Goal: Transaction & Acquisition: Book appointment/travel/reservation

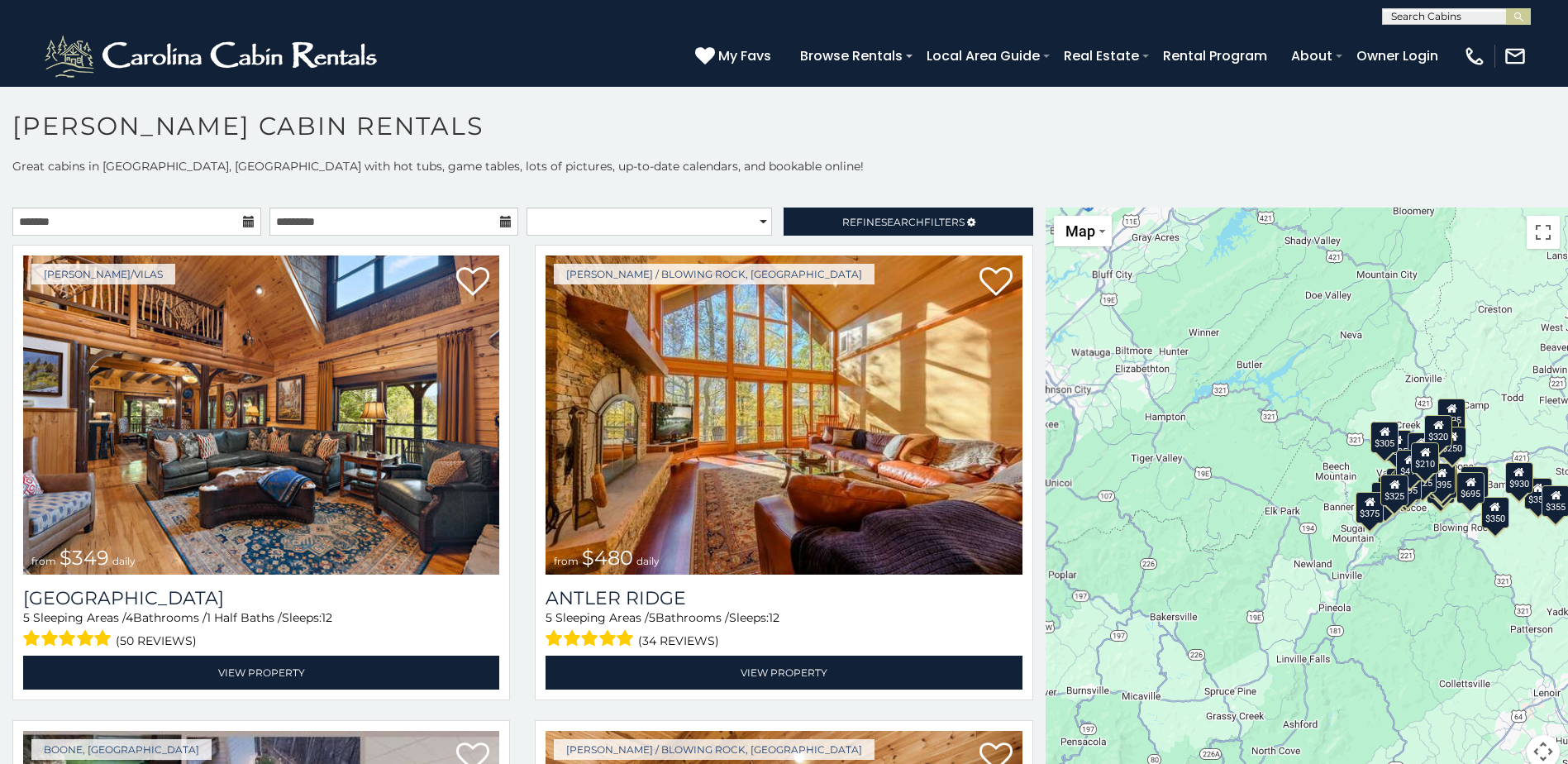
click at [245, 221] on icon at bounding box center [249, 222] width 12 height 12
click at [237, 226] on input "text" at bounding box center [137, 221] width 249 height 28
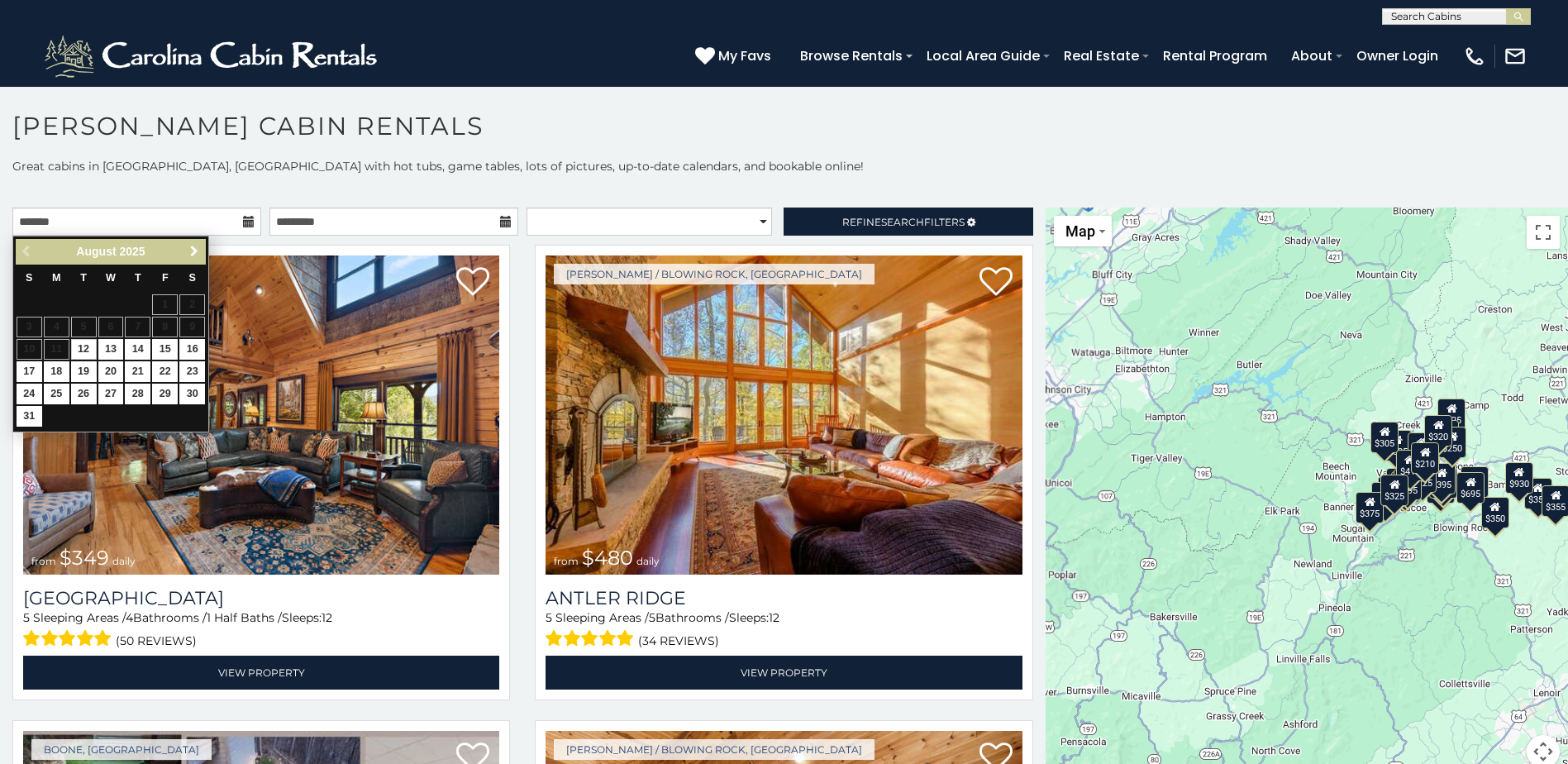
click at [188, 254] on span "Next" at bounding box center [194, 251] width 14 height 14
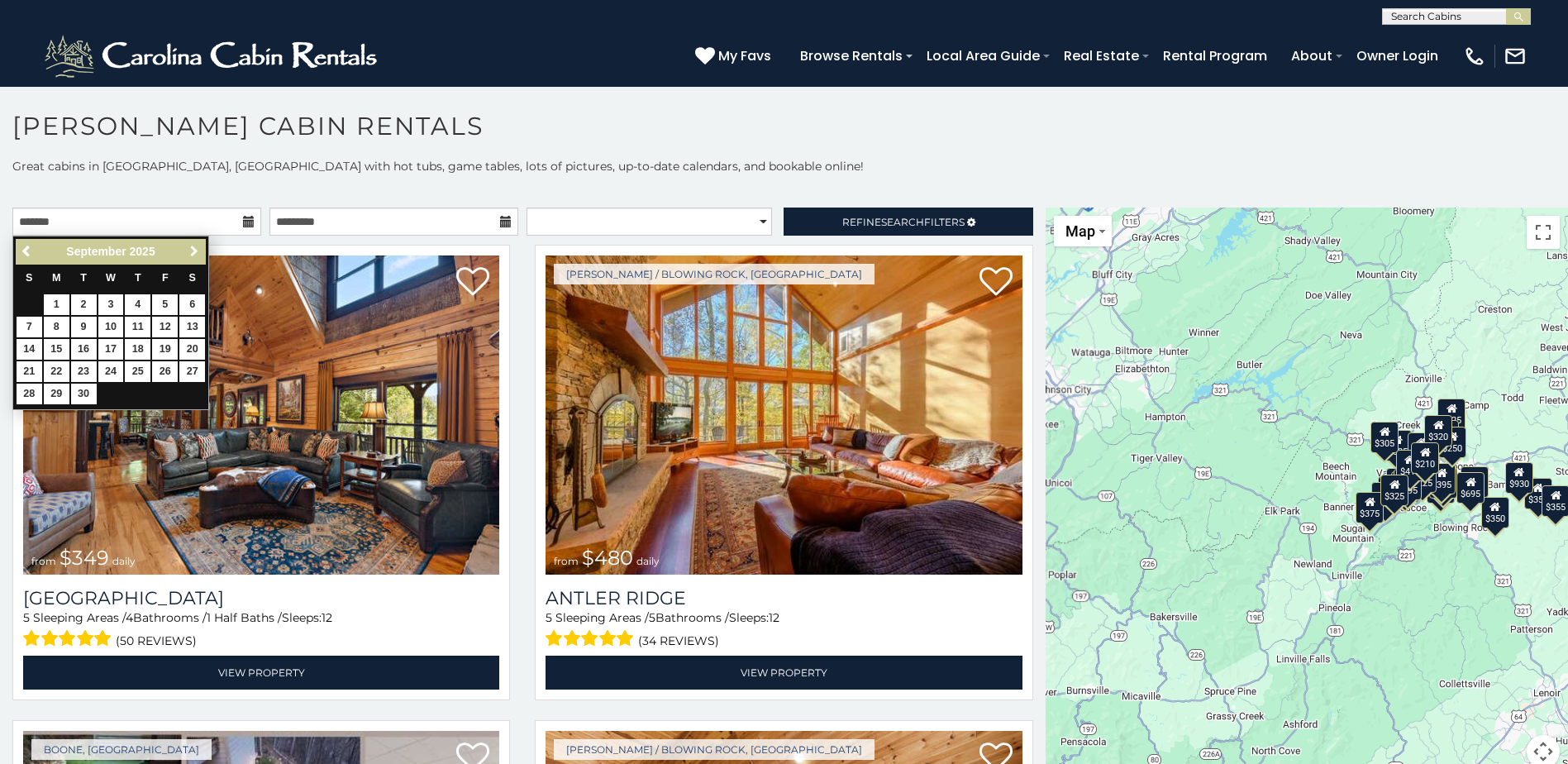
click at [188, 254] on span "Next" at bounding box center [194, 251] width 14 height 14
click at [162, 346] on link "16" at bounding box center [165, 349] width 25 height 21
type input "**********"
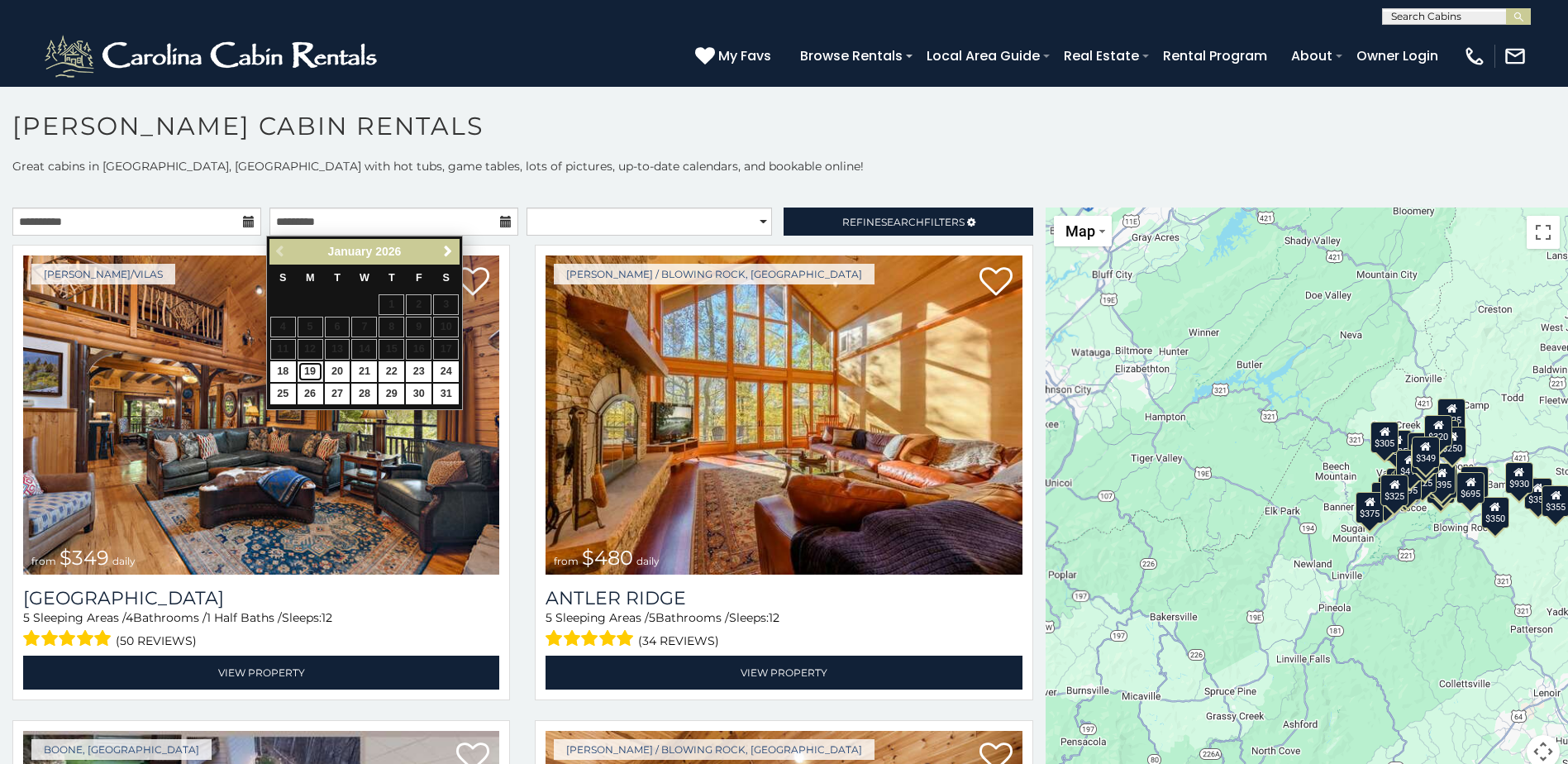
click at [317, 372] on link "19" at bounding box center [310, 372] width 25 height 21
type input "**********"
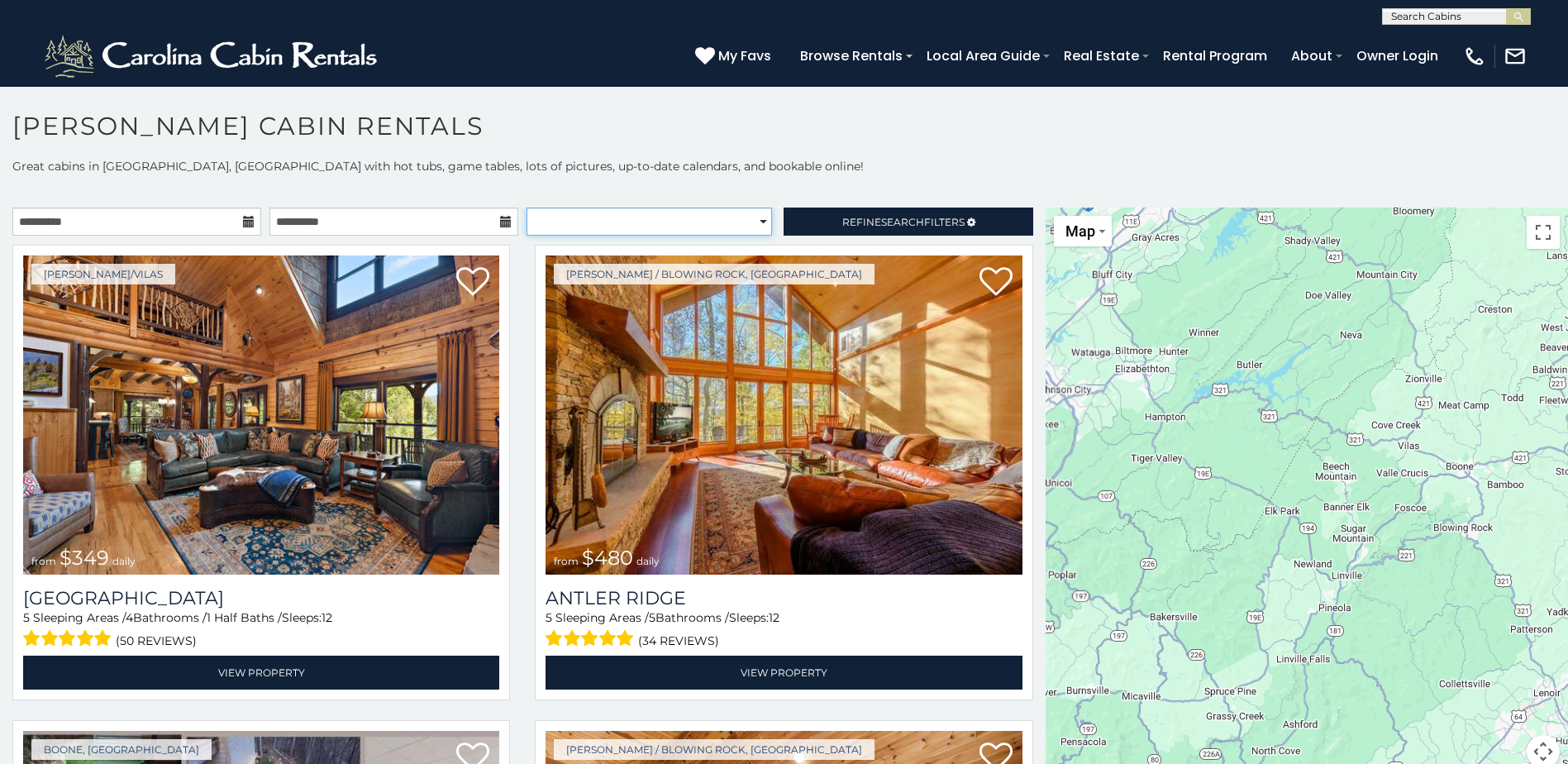
click at [675, 223] on select "**********" at bounding box center [649, 221] width 246 height 28
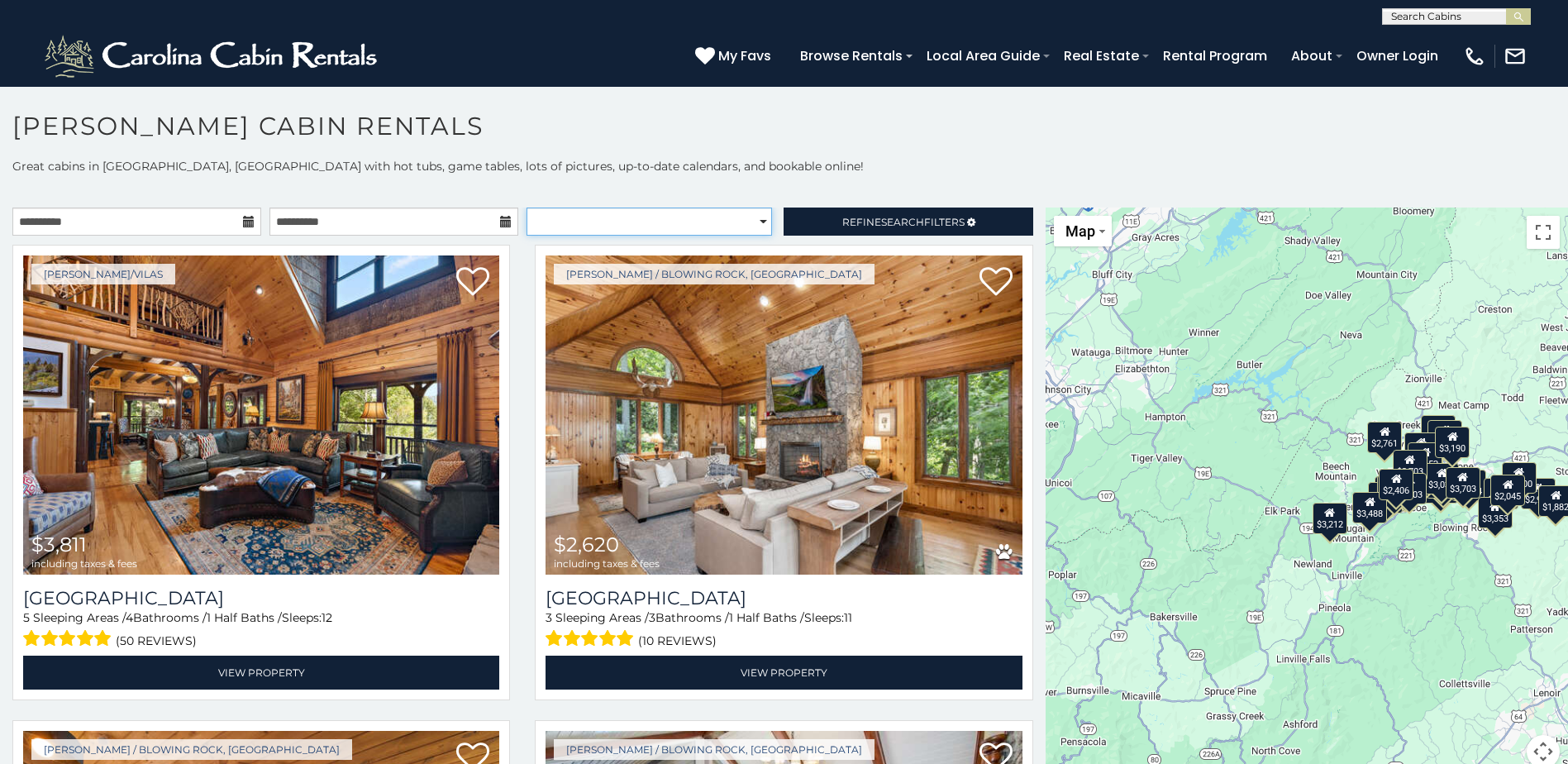
select select "*********"
click at [526, 207] on select "**********" at bounding box center [649, 221] width 246 height 28
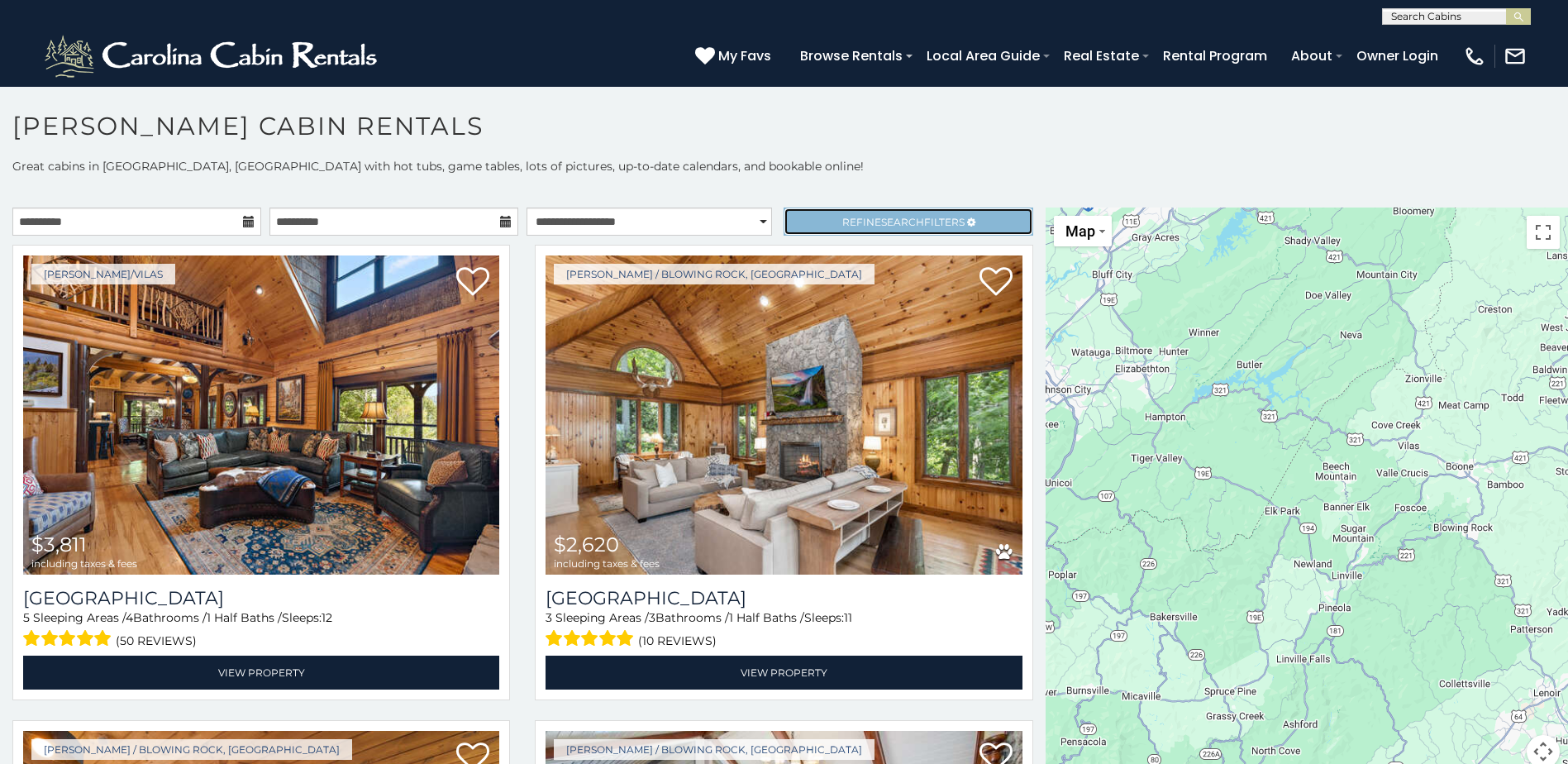
click at [968, 226] on icon at bounding box center [971, 222] width 8 height 10
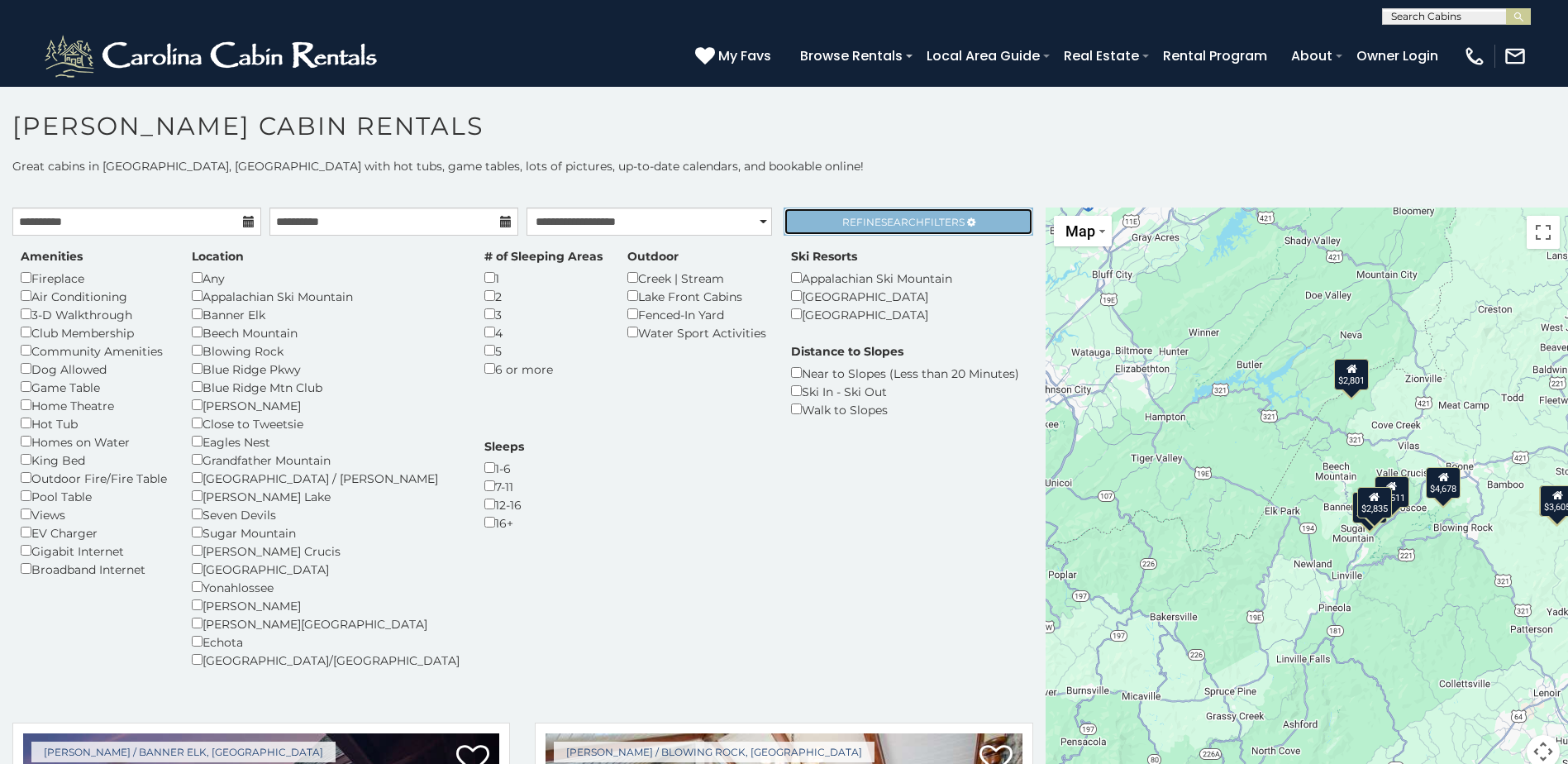
click at [955, 218] on link "Refine Search Filters" at bounding box center [908, 221] width 249 height 28
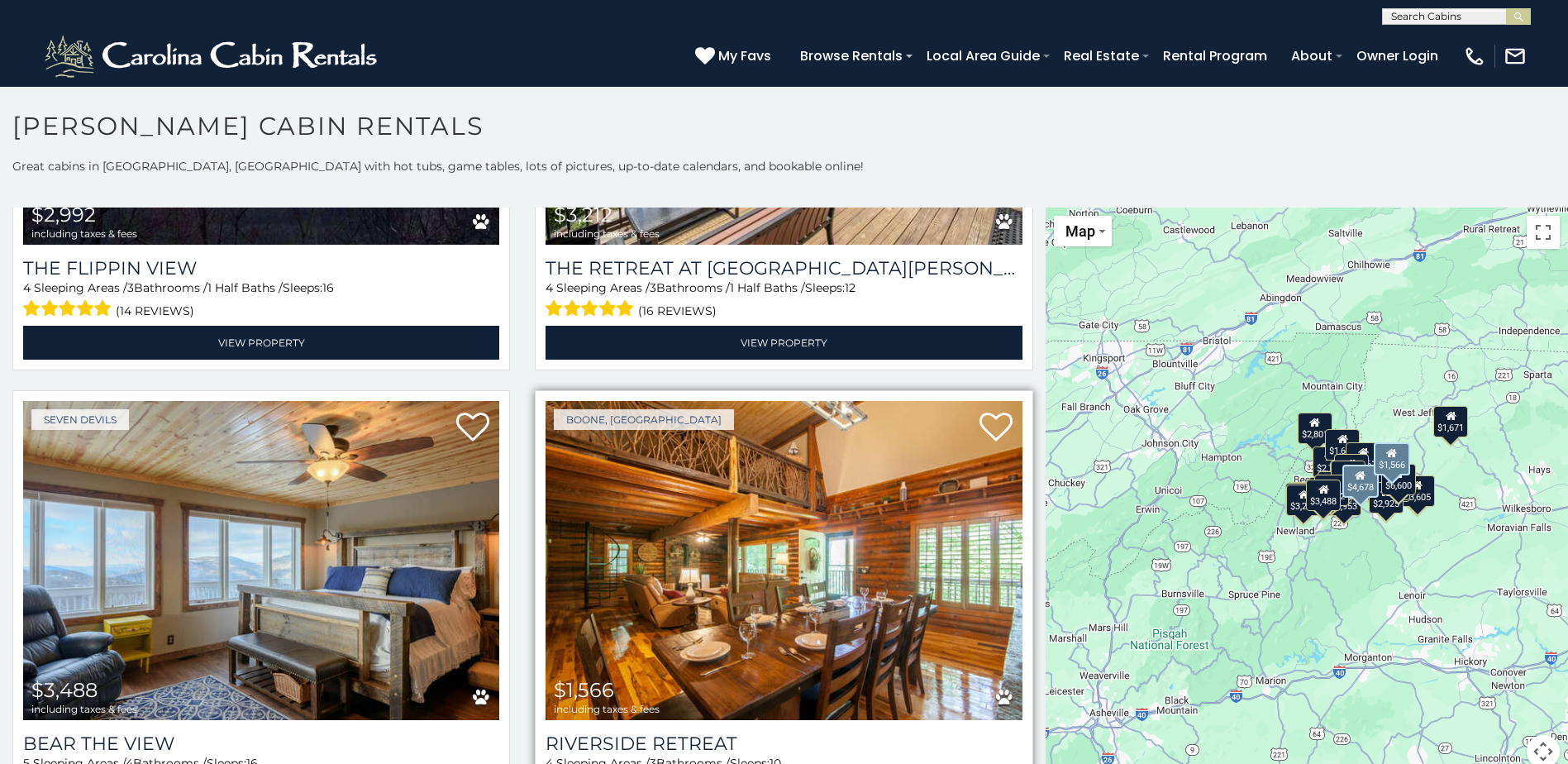
scroll to position [2315, 0]
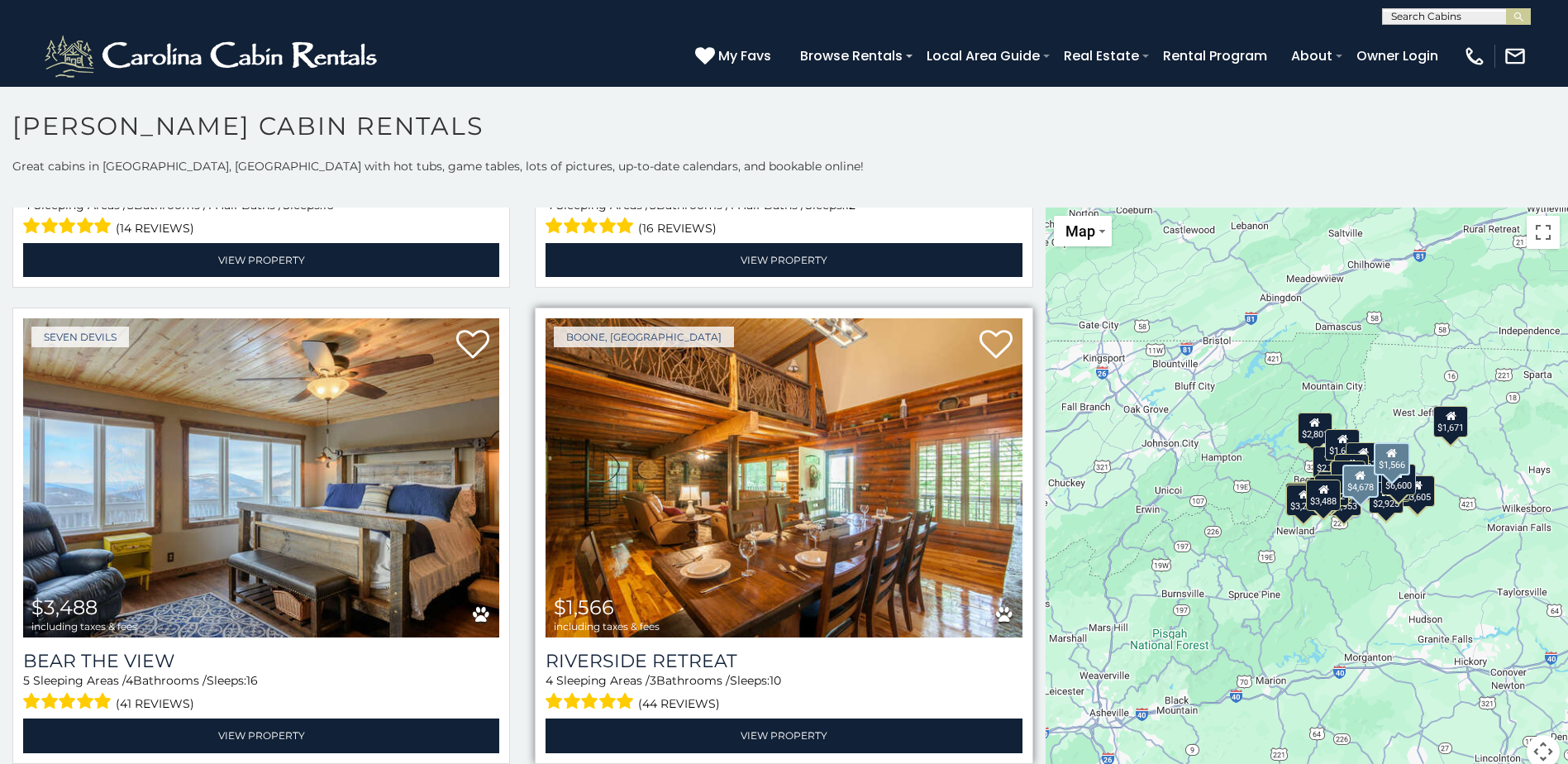
click at [842, 492] on img at bounding box center [783, 477] width 477 height 319
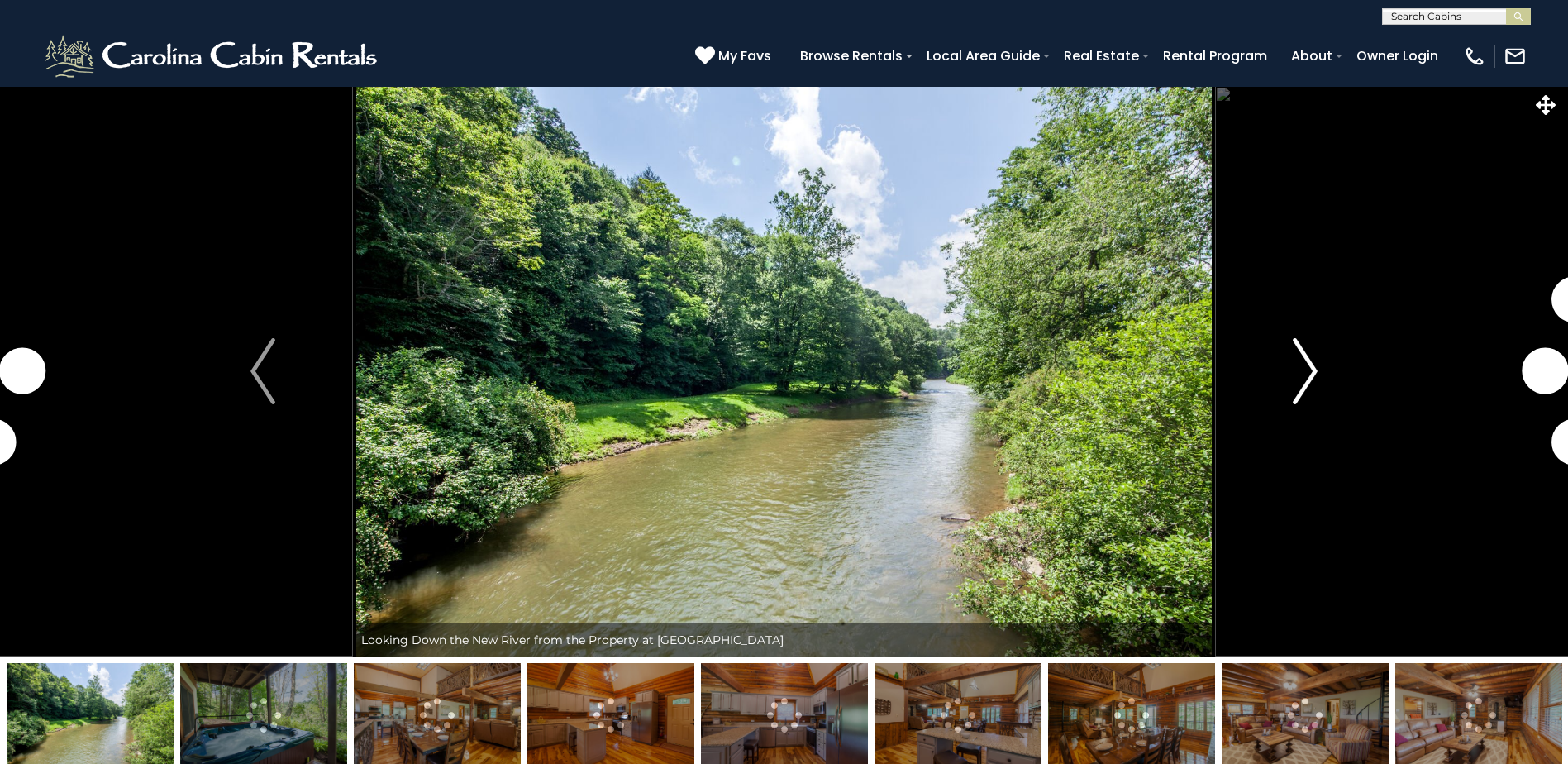
click at [1315, 387] on img "Next" at bounding box center [1305, 371] width 24 height 66
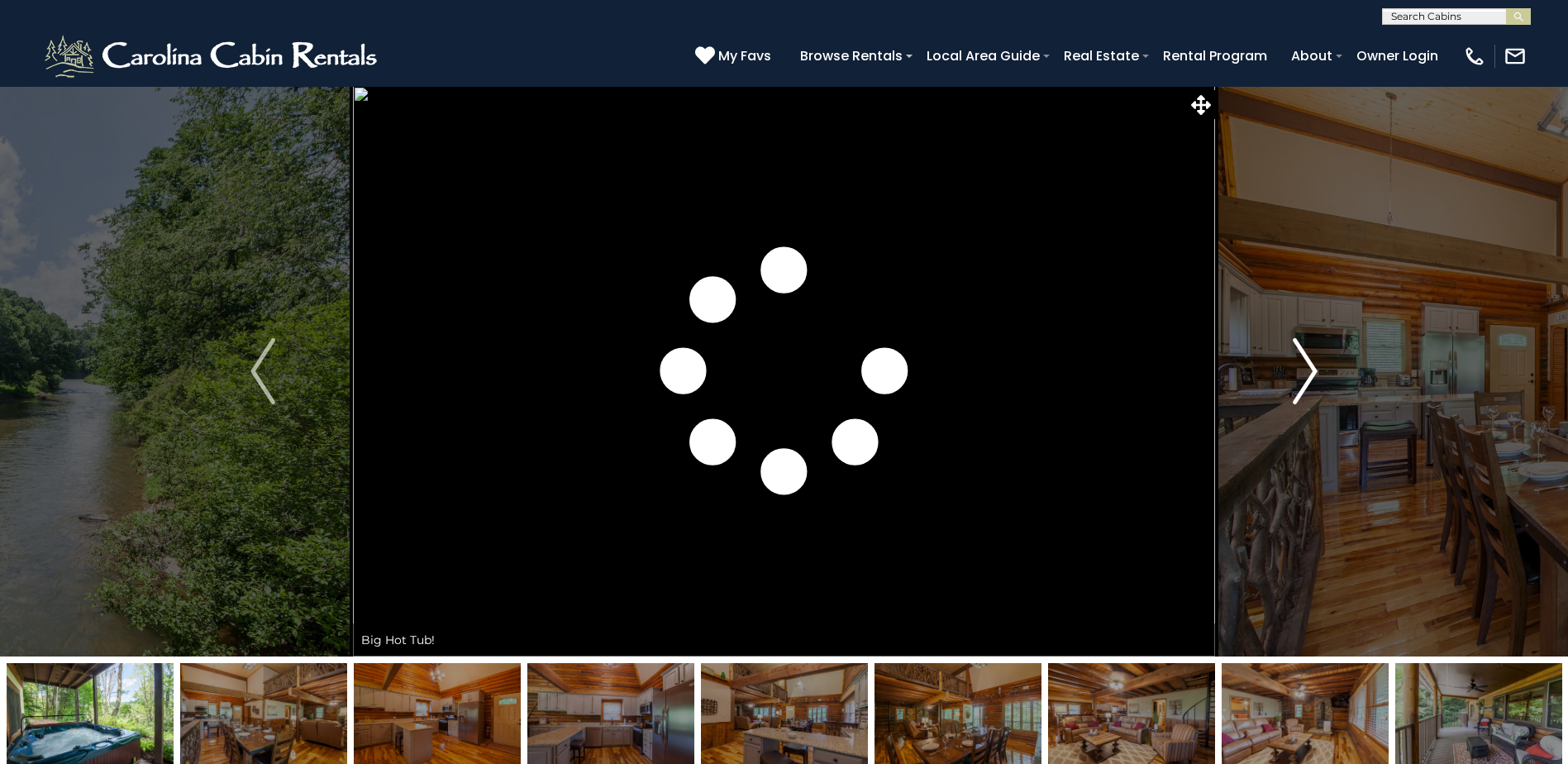
click at [1315, 387] on img "Next" at bounding box center [1305, 371] width 24 height 66
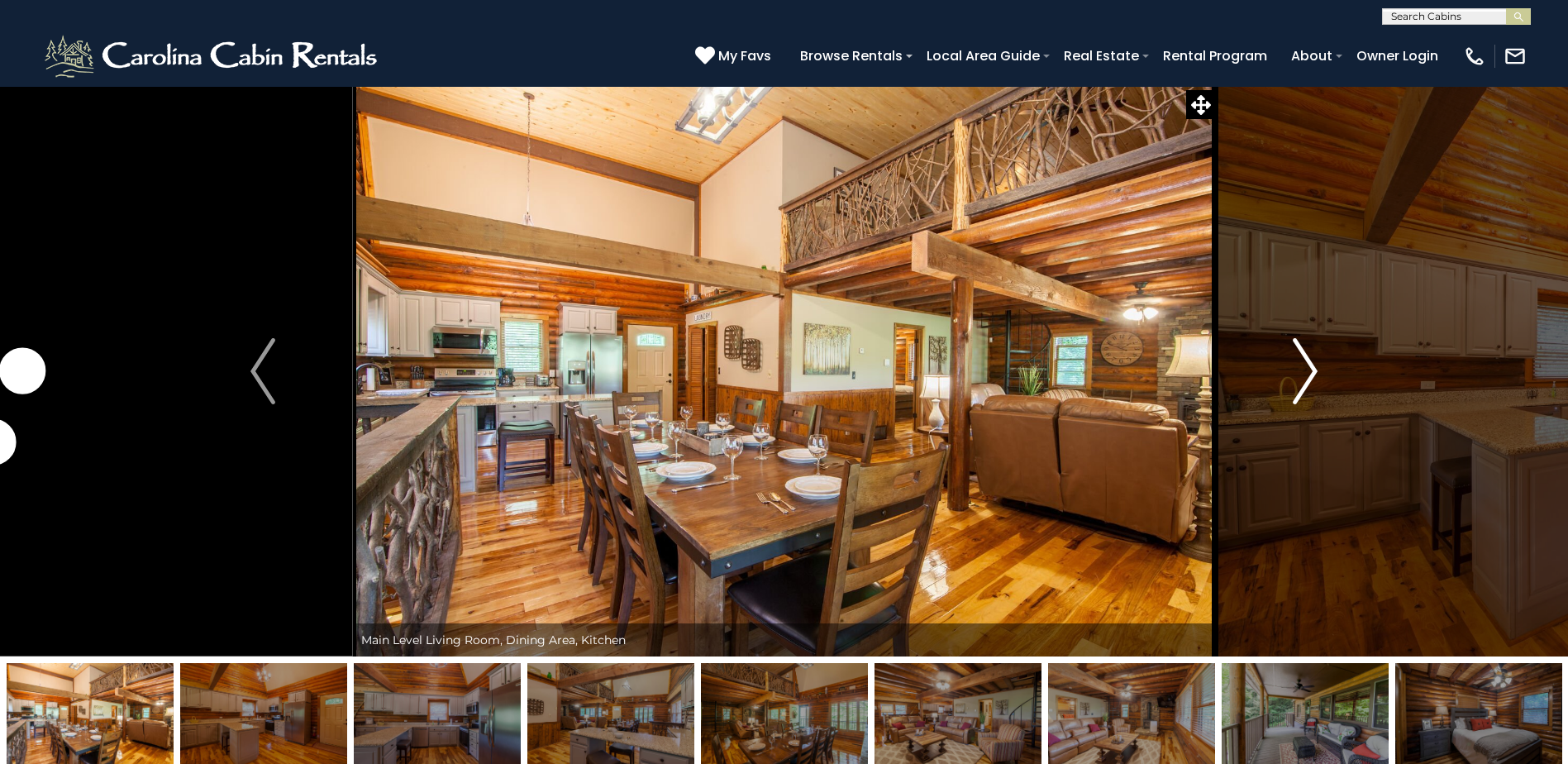
click at [1315, 387] on img "Next" at bounding box center [1305, 371] width 24 height 66
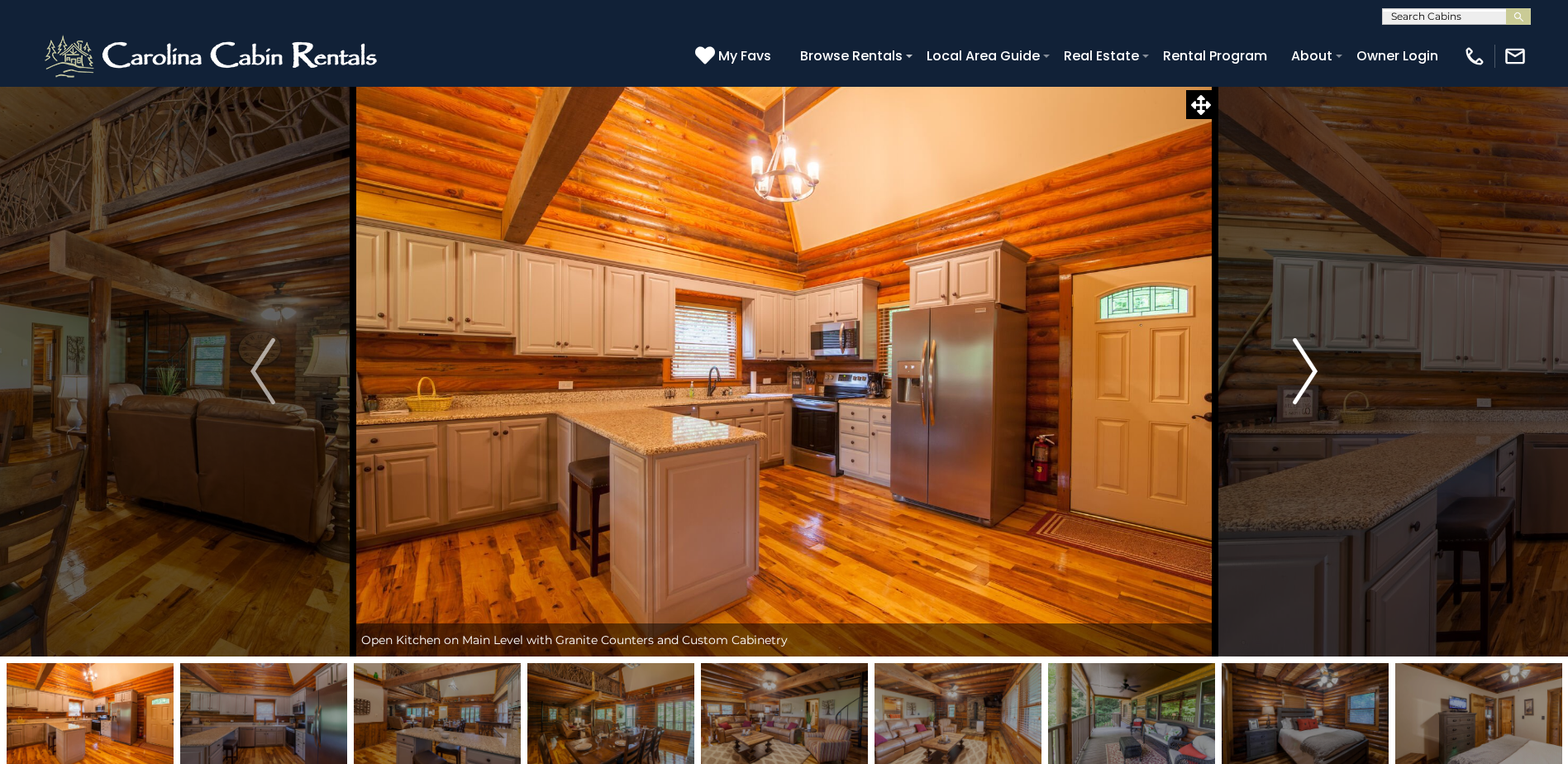
click at [1315, 387] on img "Next" at bounding box center [1305, 371] width 24 height 66
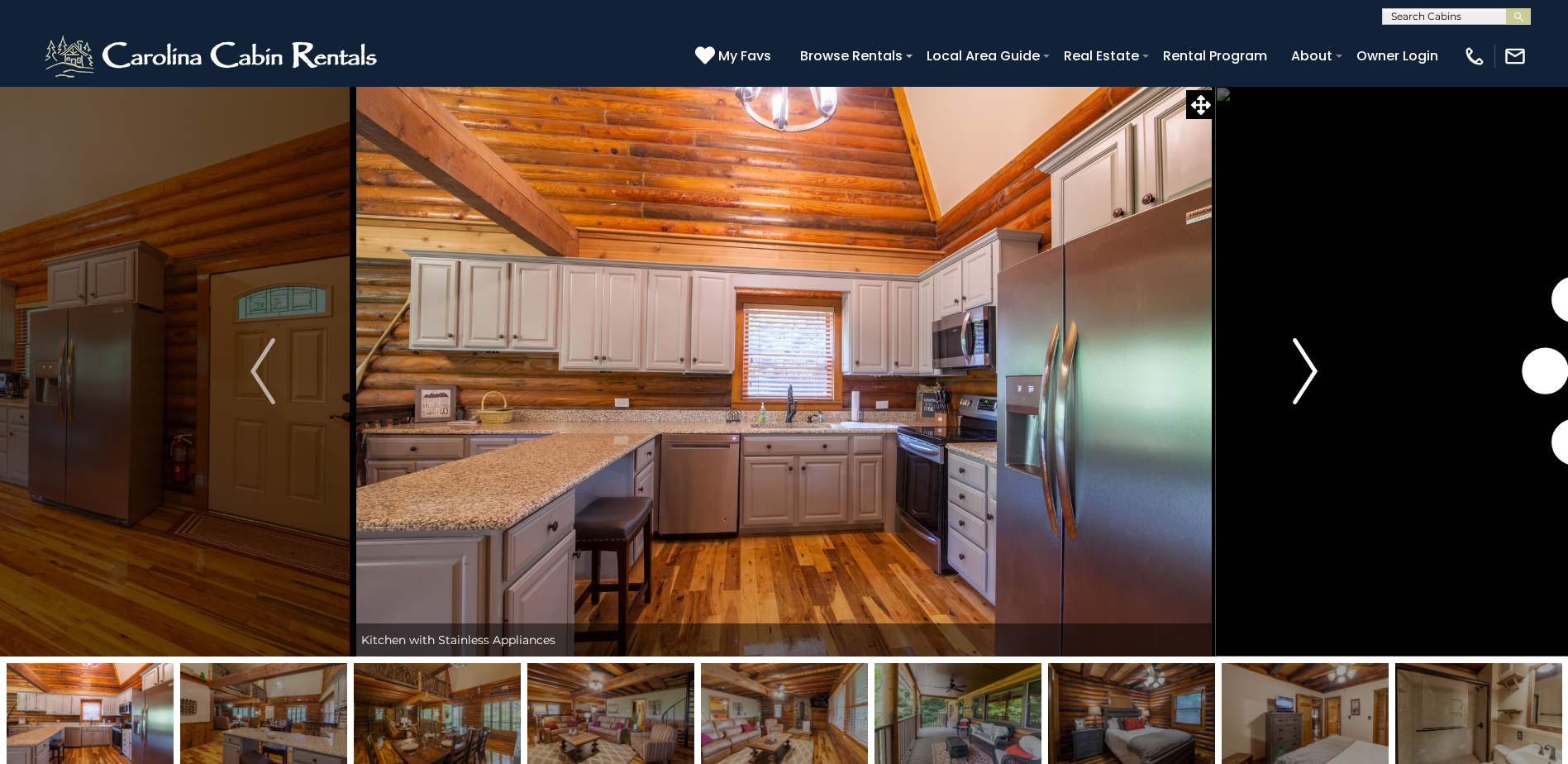
click at [1315, 387] on img "Next" at bounding box center [1305, 371] width 24 height 66
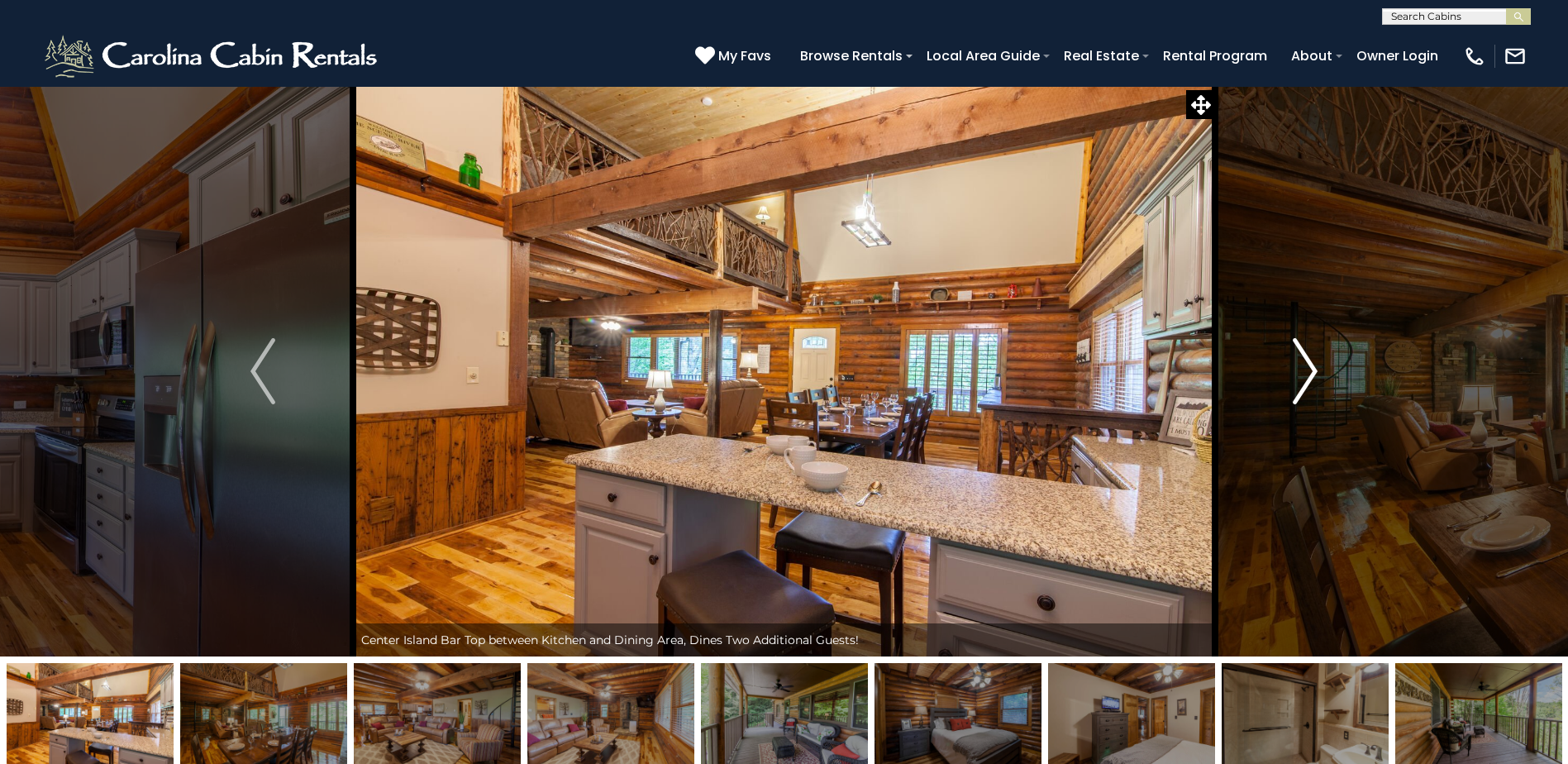
click at [1315, 387] on img "Next" at bounding box center [1305, 371] width 24 height 66
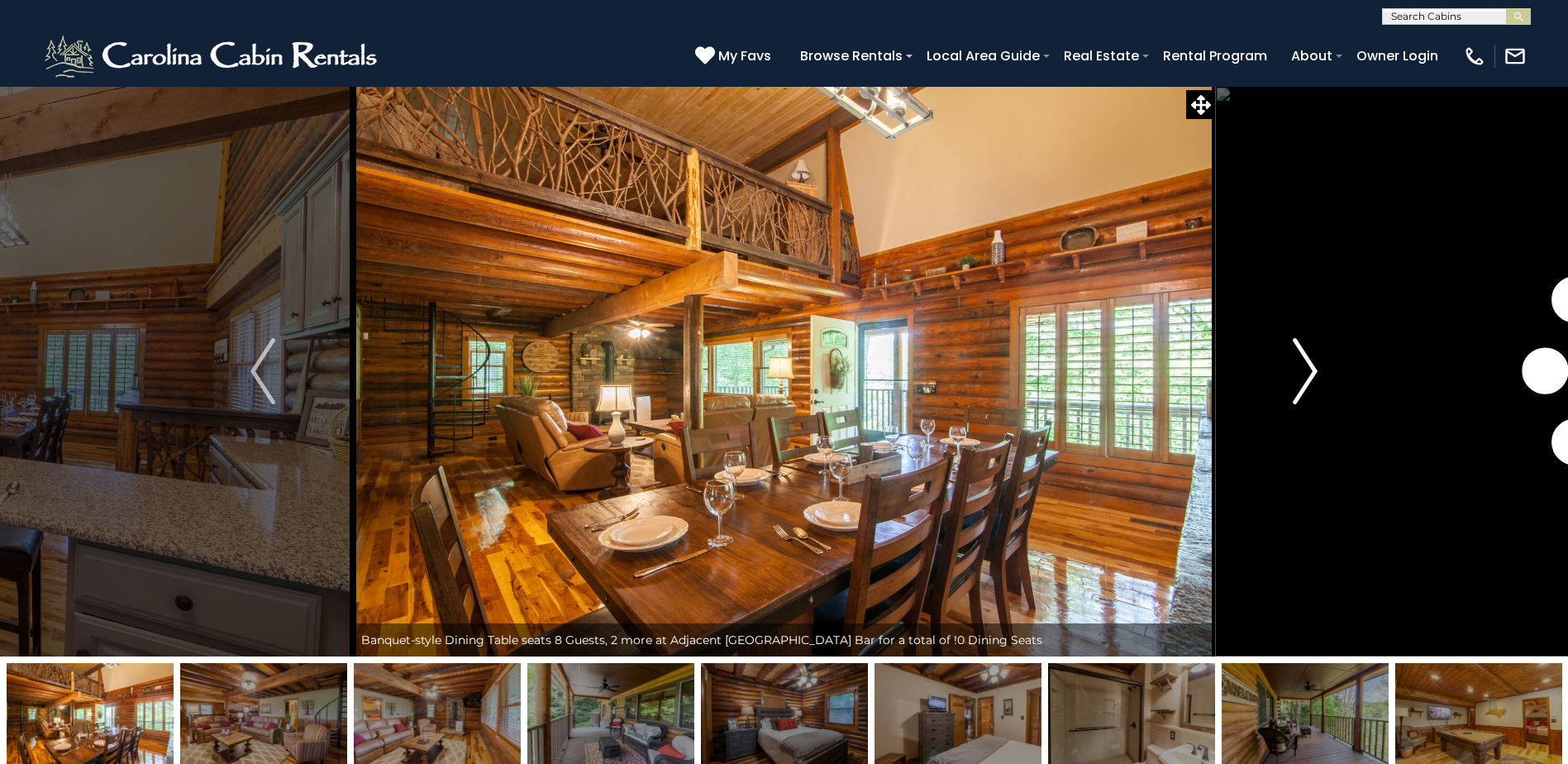
click at [1315, 387] on img "Next" at bounding box center [1305, 371] width 24 height 66
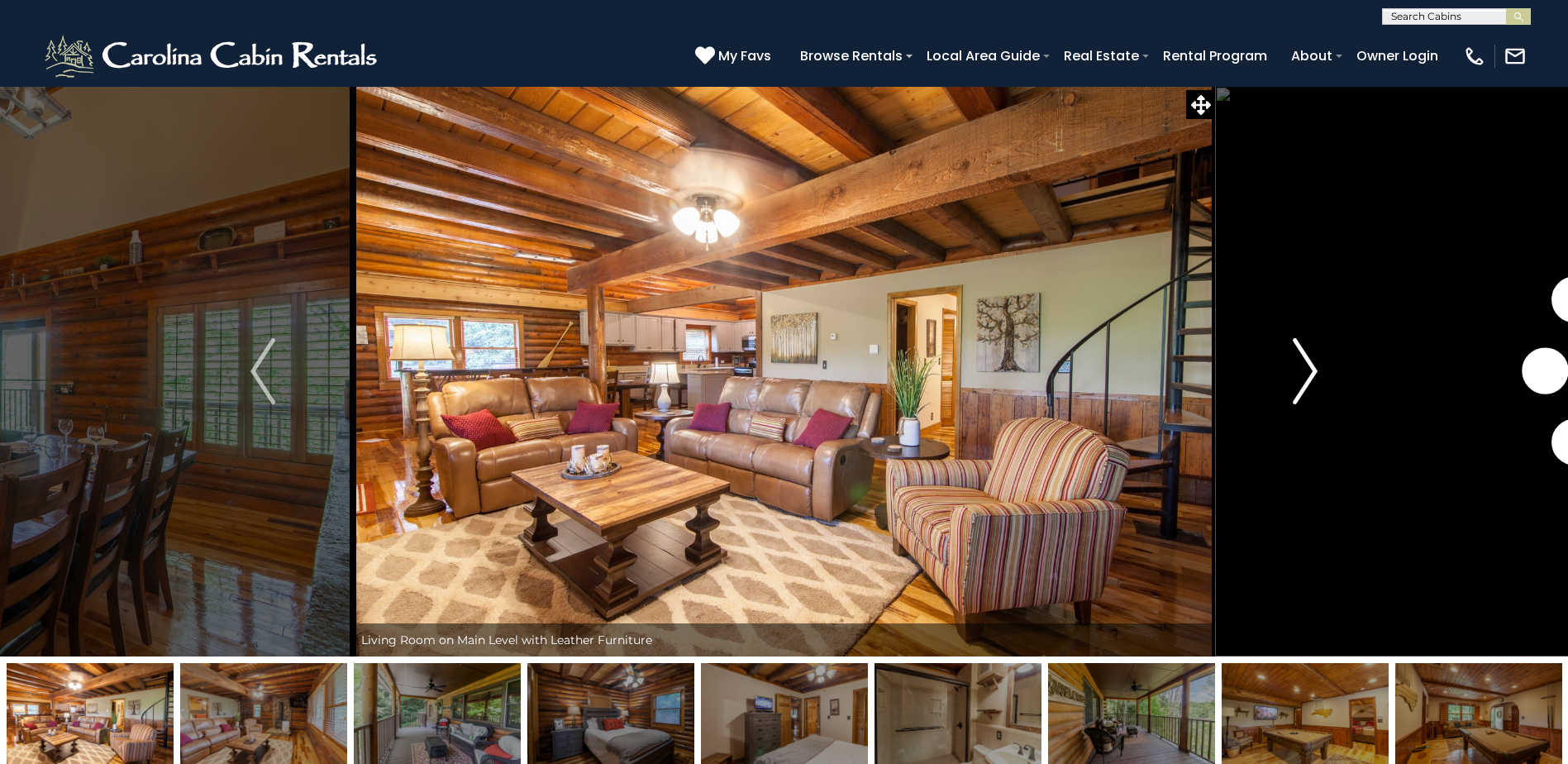
click at [1315, 387] on img "Next" at bounding box center [1305, 371] width 24 height 66
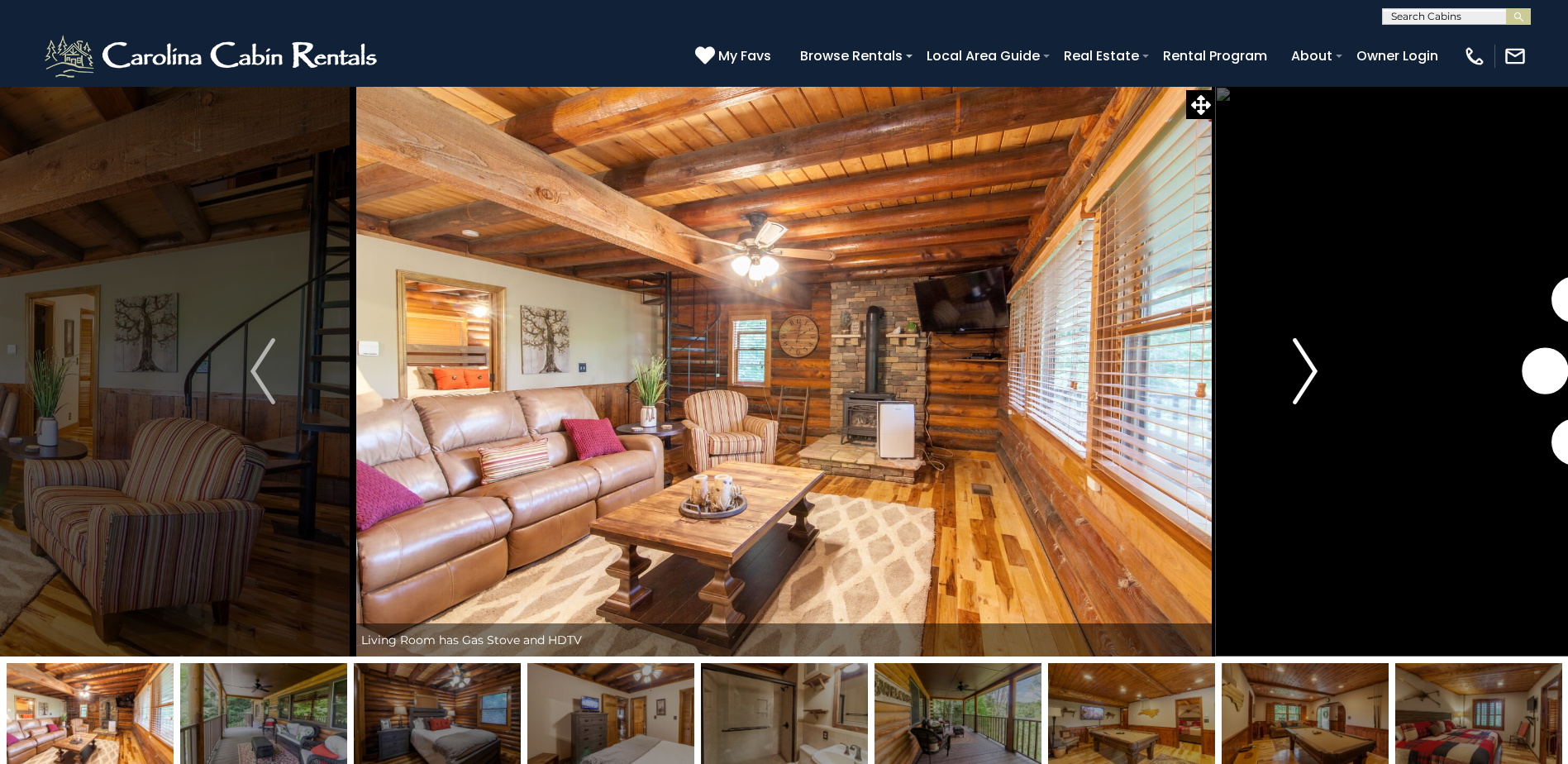
click at [1315, 387] on img "Next" at bounding box center [1305, 371] width 24 height 66
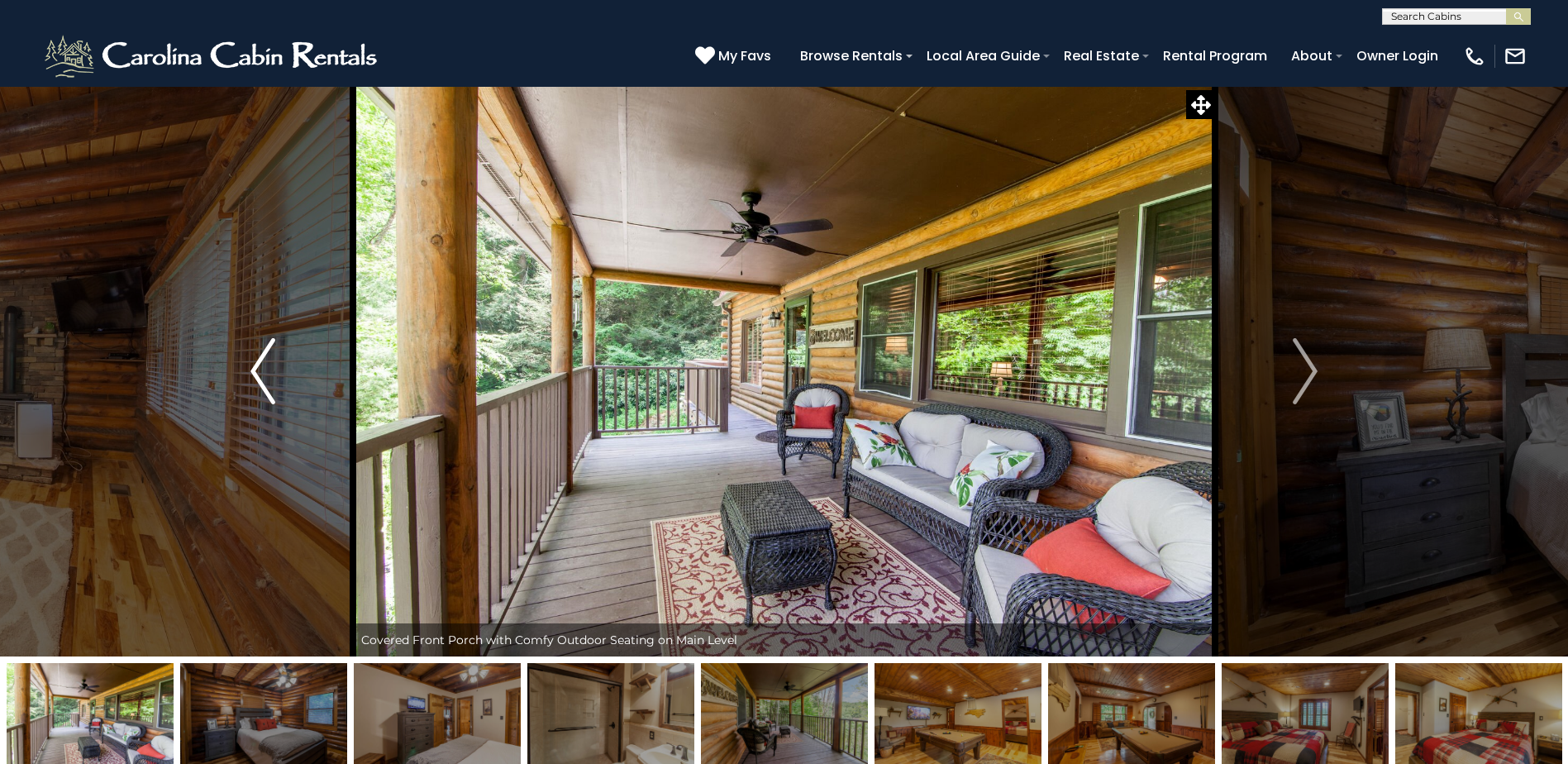
click at [255, 388] on img "Previous" at bounding box center [262, 371] width 24 height 66
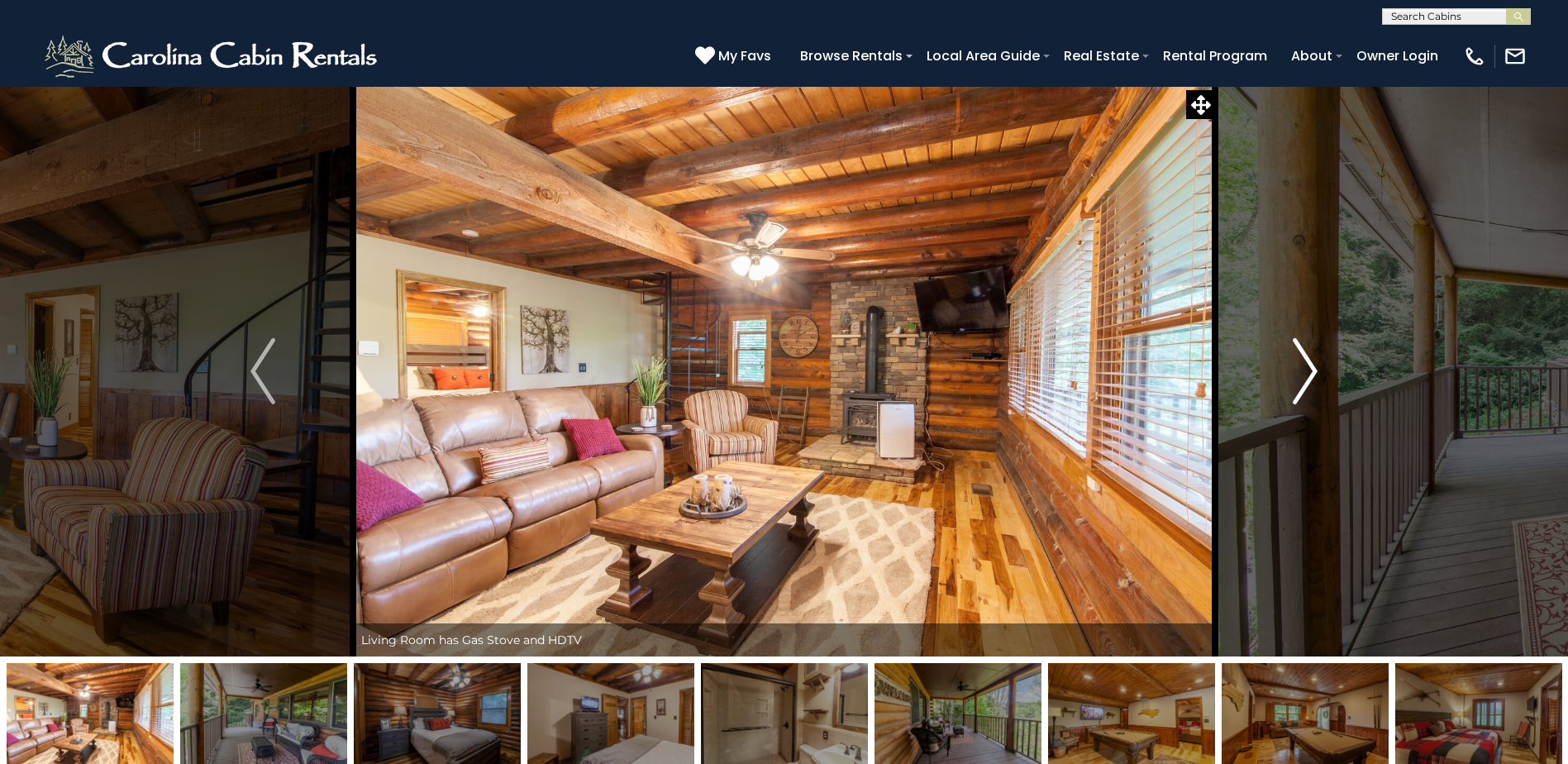
click at [1335, 377] on button "Next" at bounding box center [1305, 371] width 180 height 571
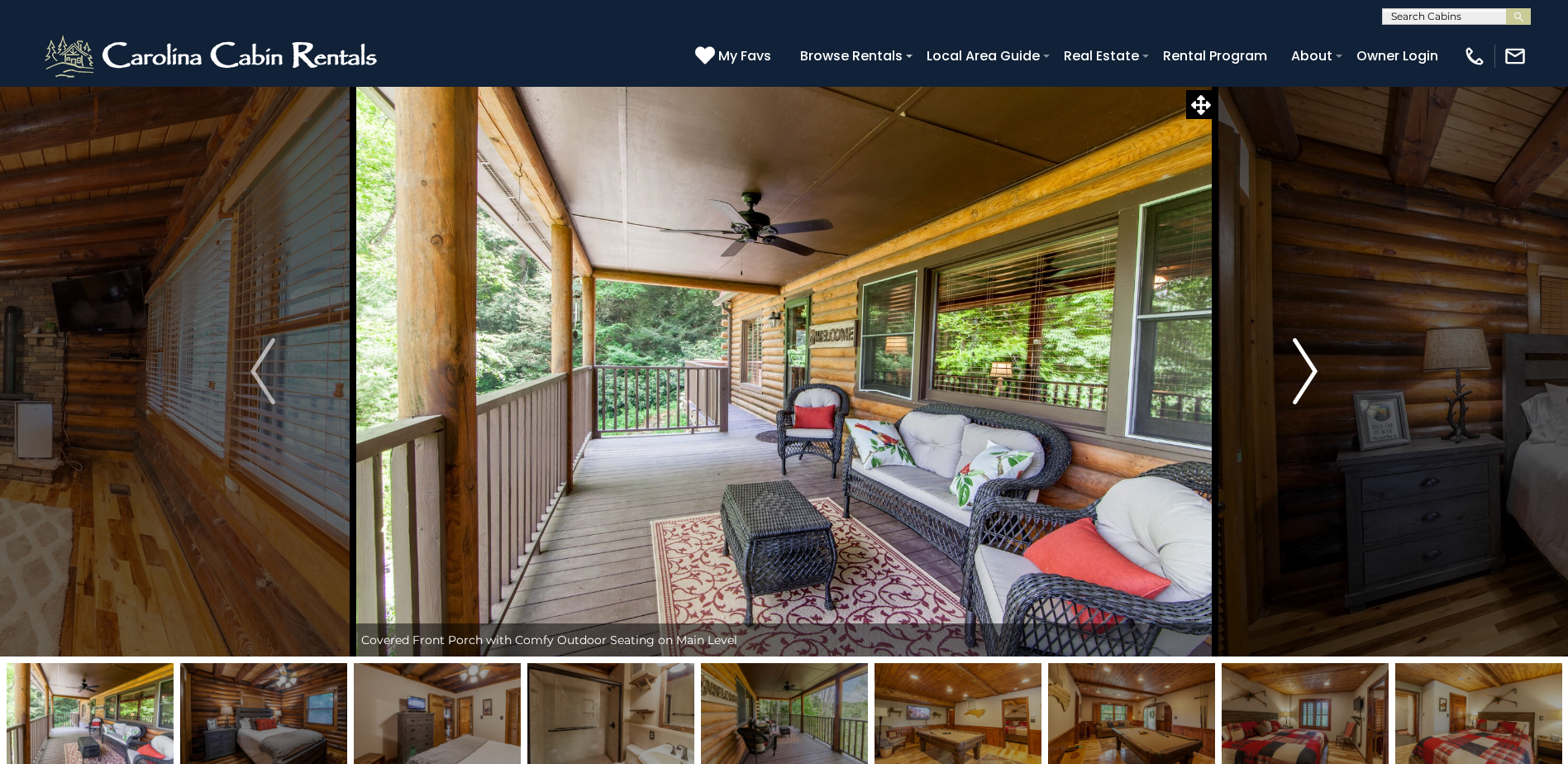
click at [1335, 377] on button "Next" at bounding box center [1305, 371] width 180 height 571
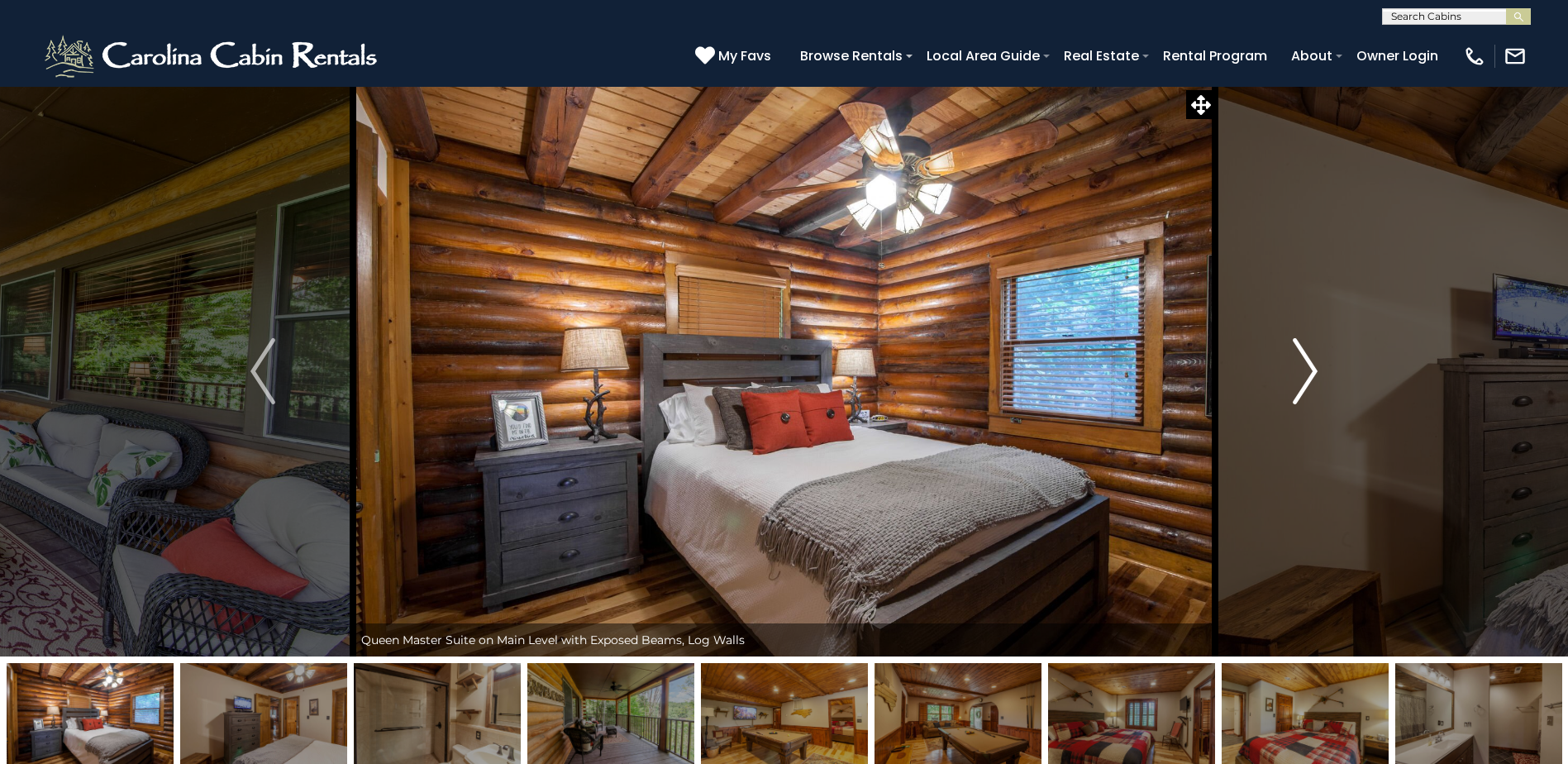
click at [1335, 377] on button "Next" at bounding box center [1305, 371] width 180 height 571
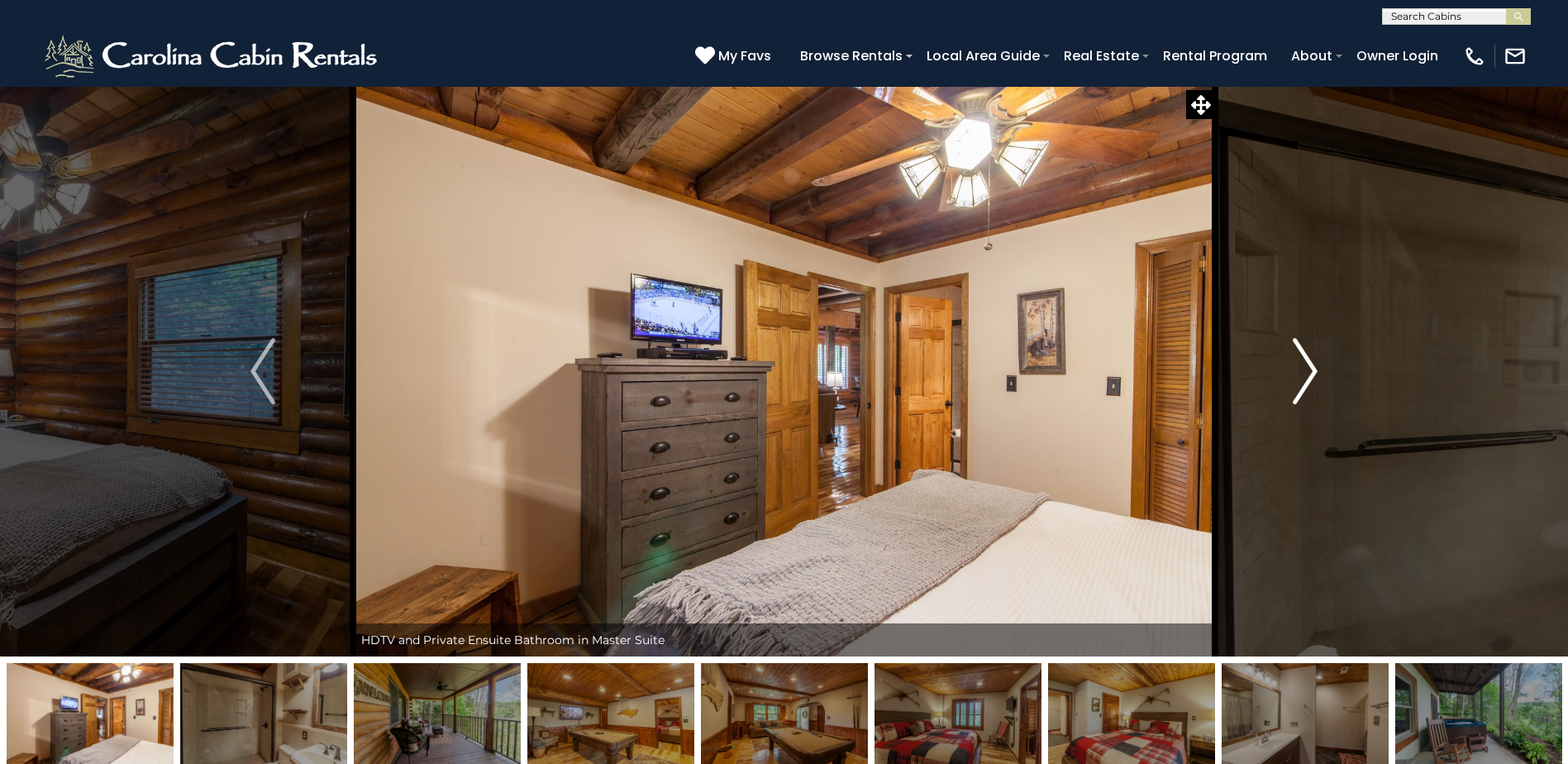
click at [1319, 391] on button "Next" at bounding box center [1305, 371] width 180 height 571
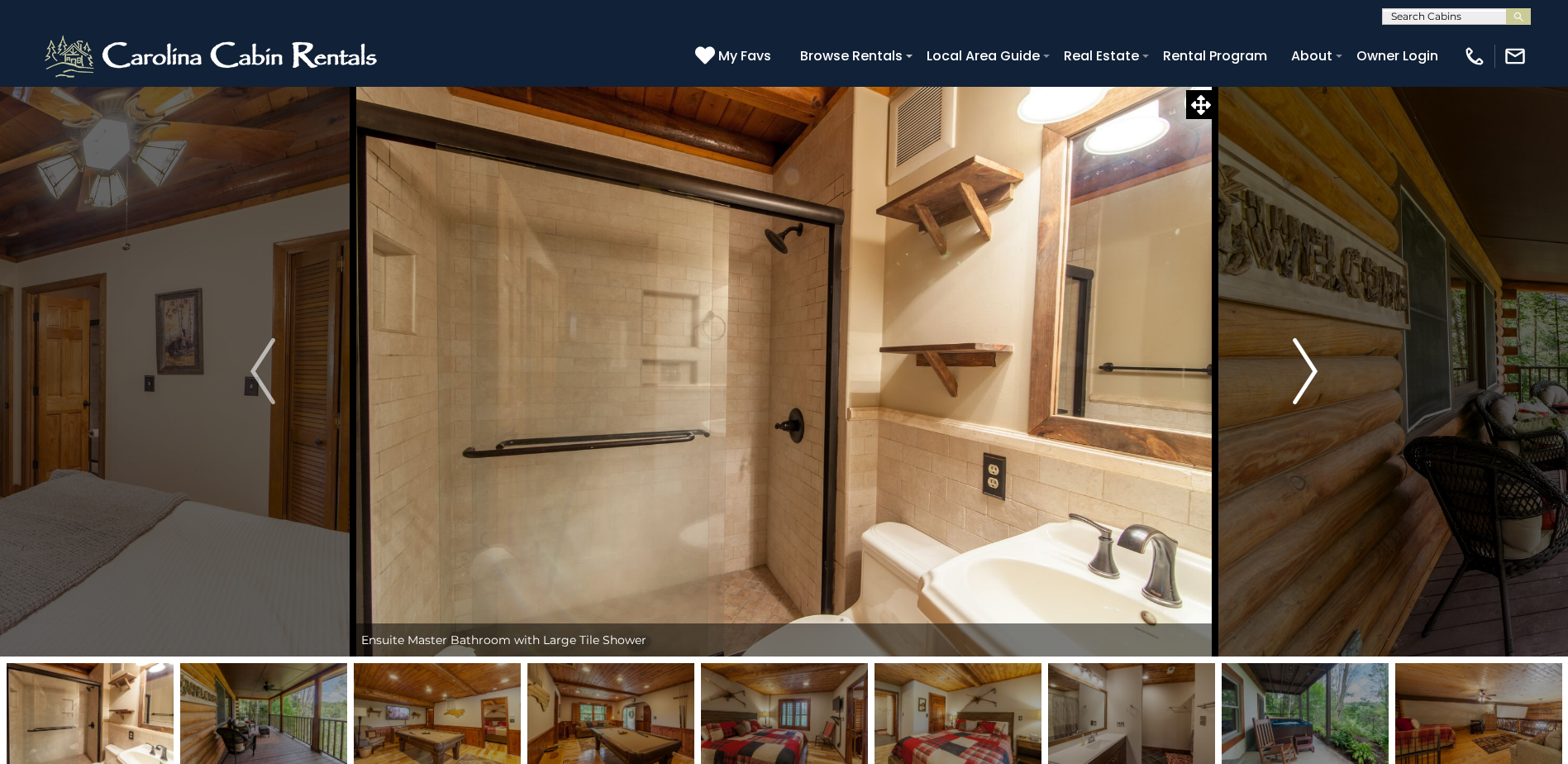
click at [1319, 391] on button "Next" at bounding box center [1305, 371] width 180 height 571
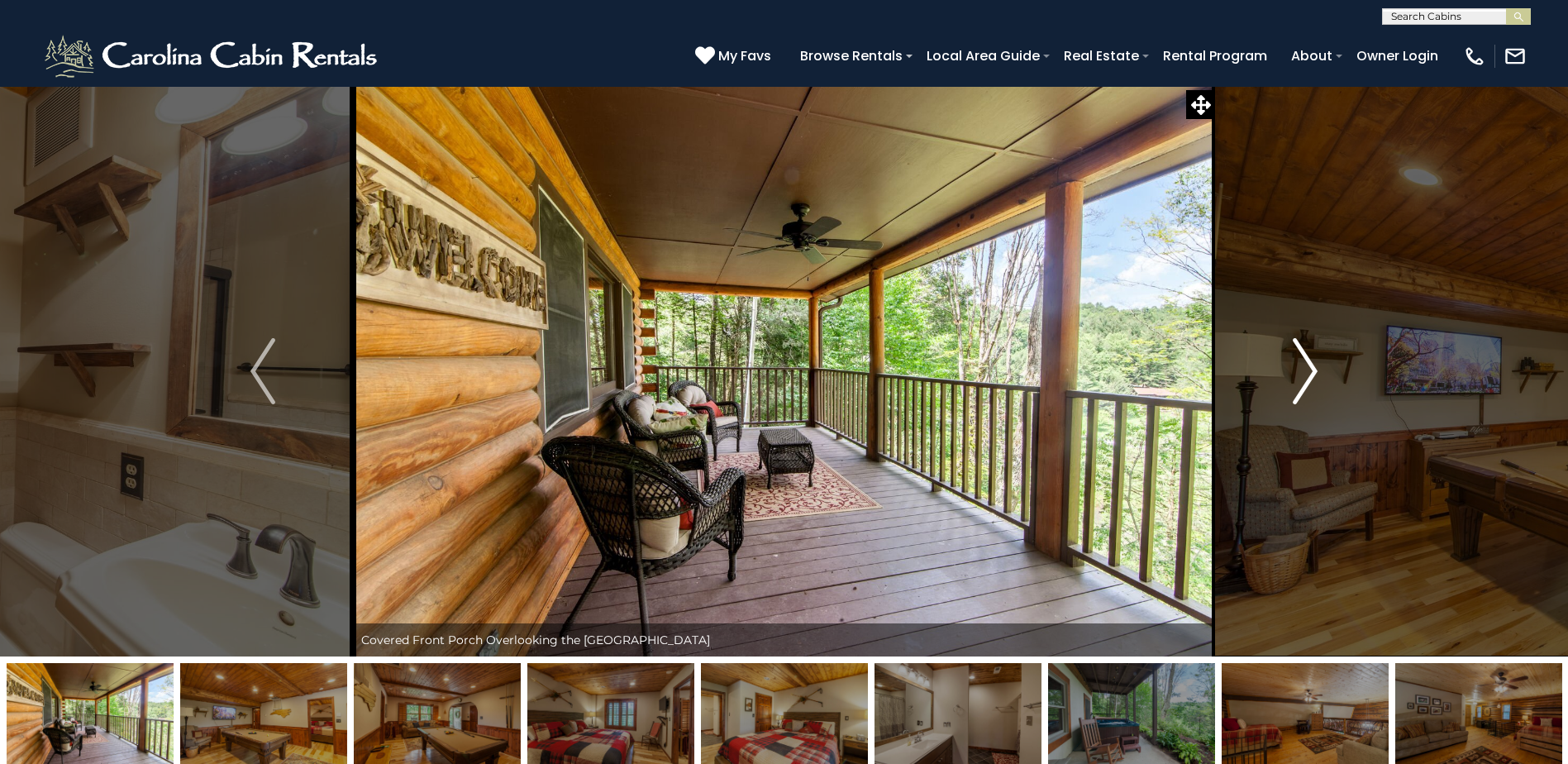
click at [1319, 391] on button "Next" at bounding box center [1305, 371] width 180 height 571
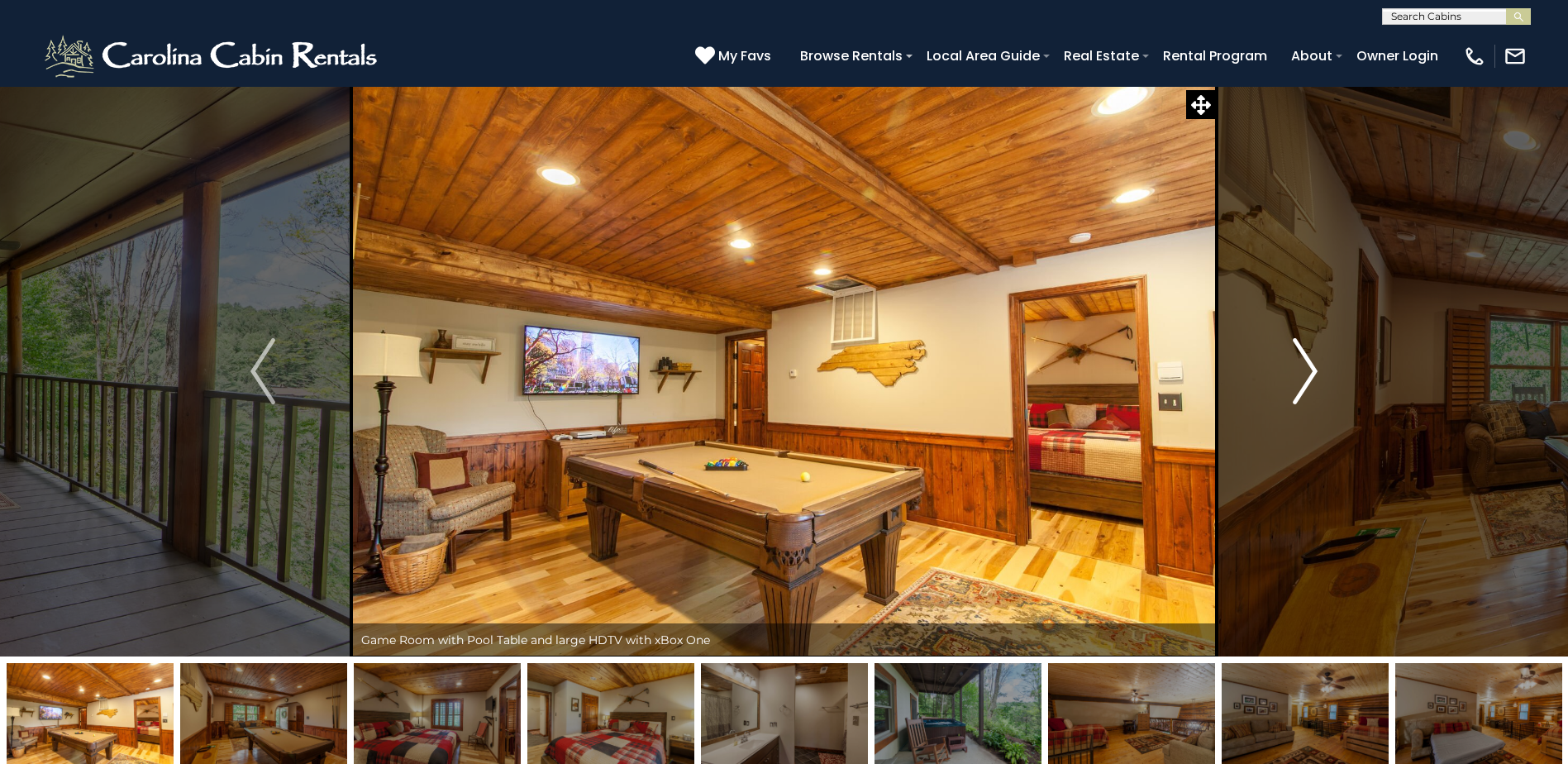
click at [1319, 391] on button "Next" at bounding box center [1305, 371] width 180 height 571
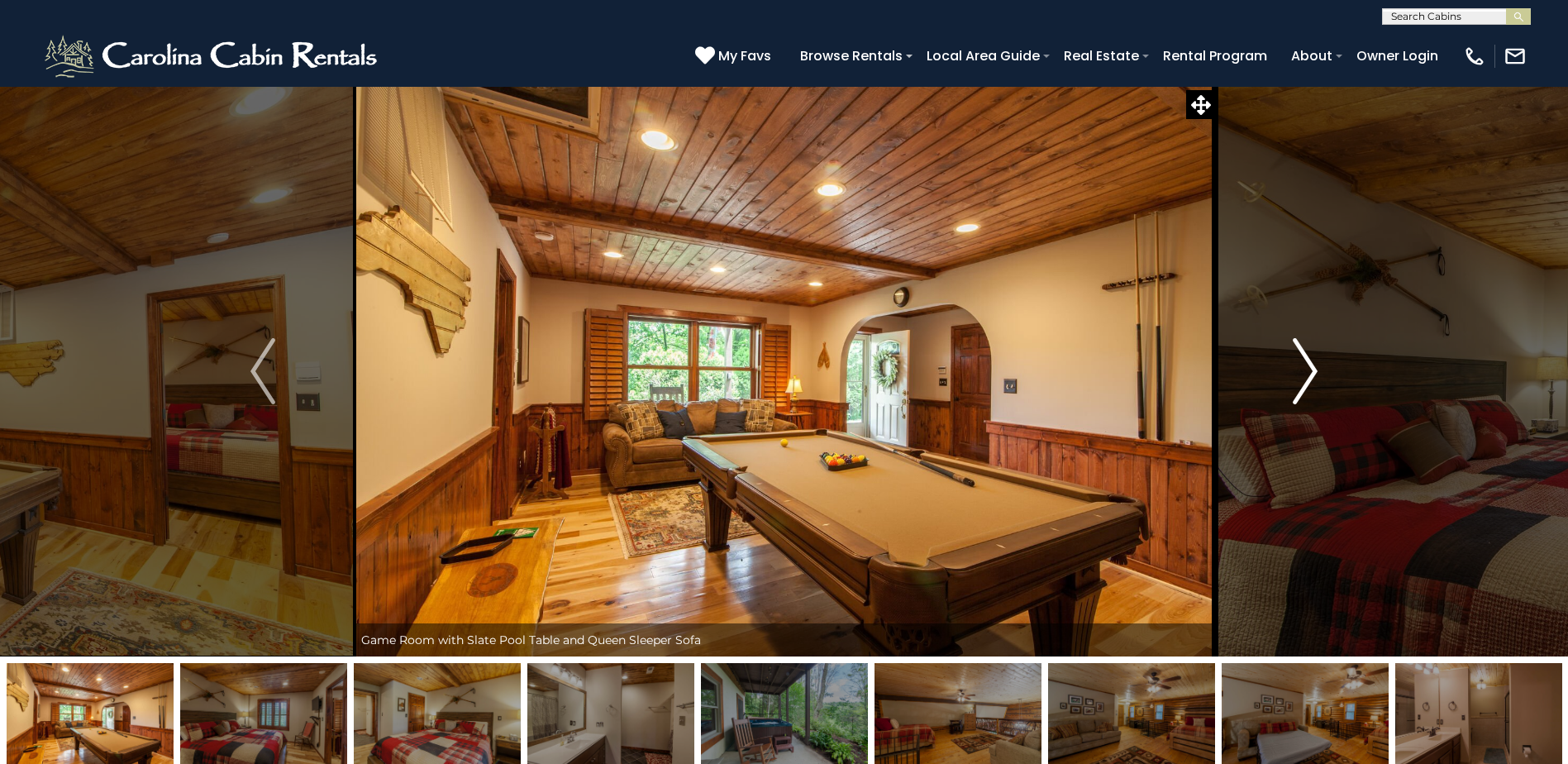
click at [1315, 382] on img "Next" at bounding box center [1305, 371] width 24 height 66
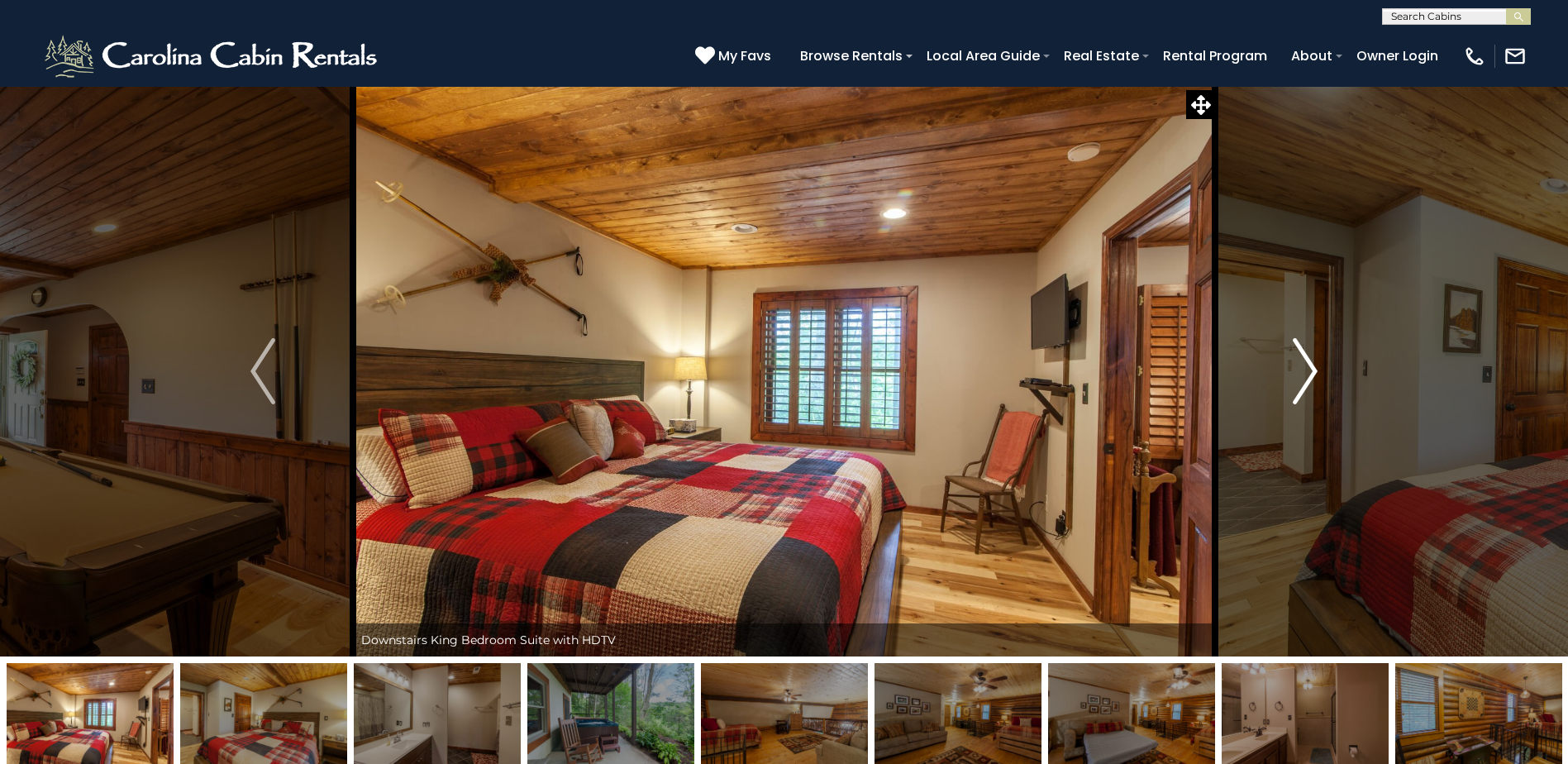
click at [1315, 382] on img "Next" at bounding box center [1305, 371] width 24 height 66
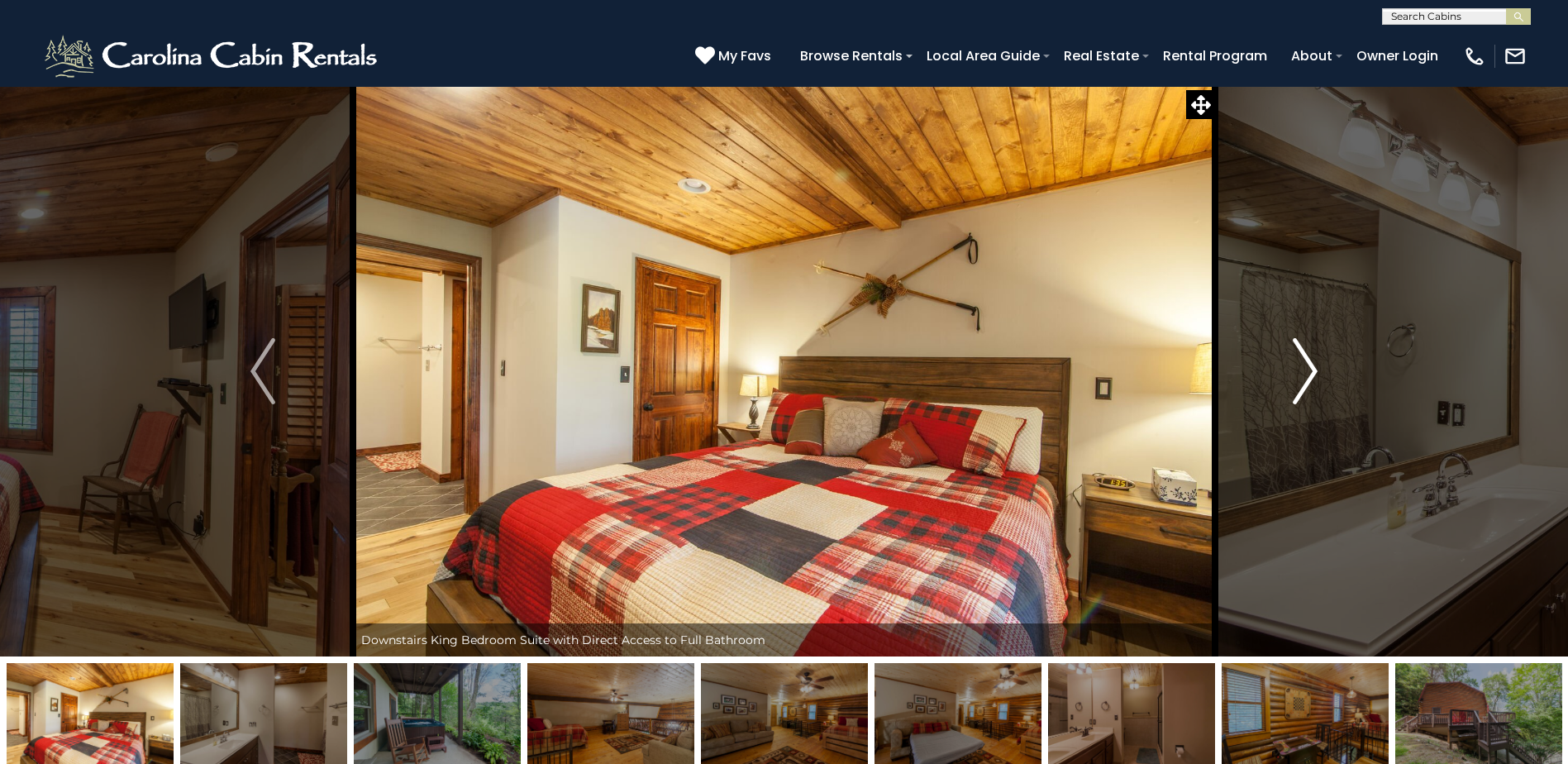
click at [1315, 382] on img "Next" at bounding box center [1305, 371] width 24 height 66
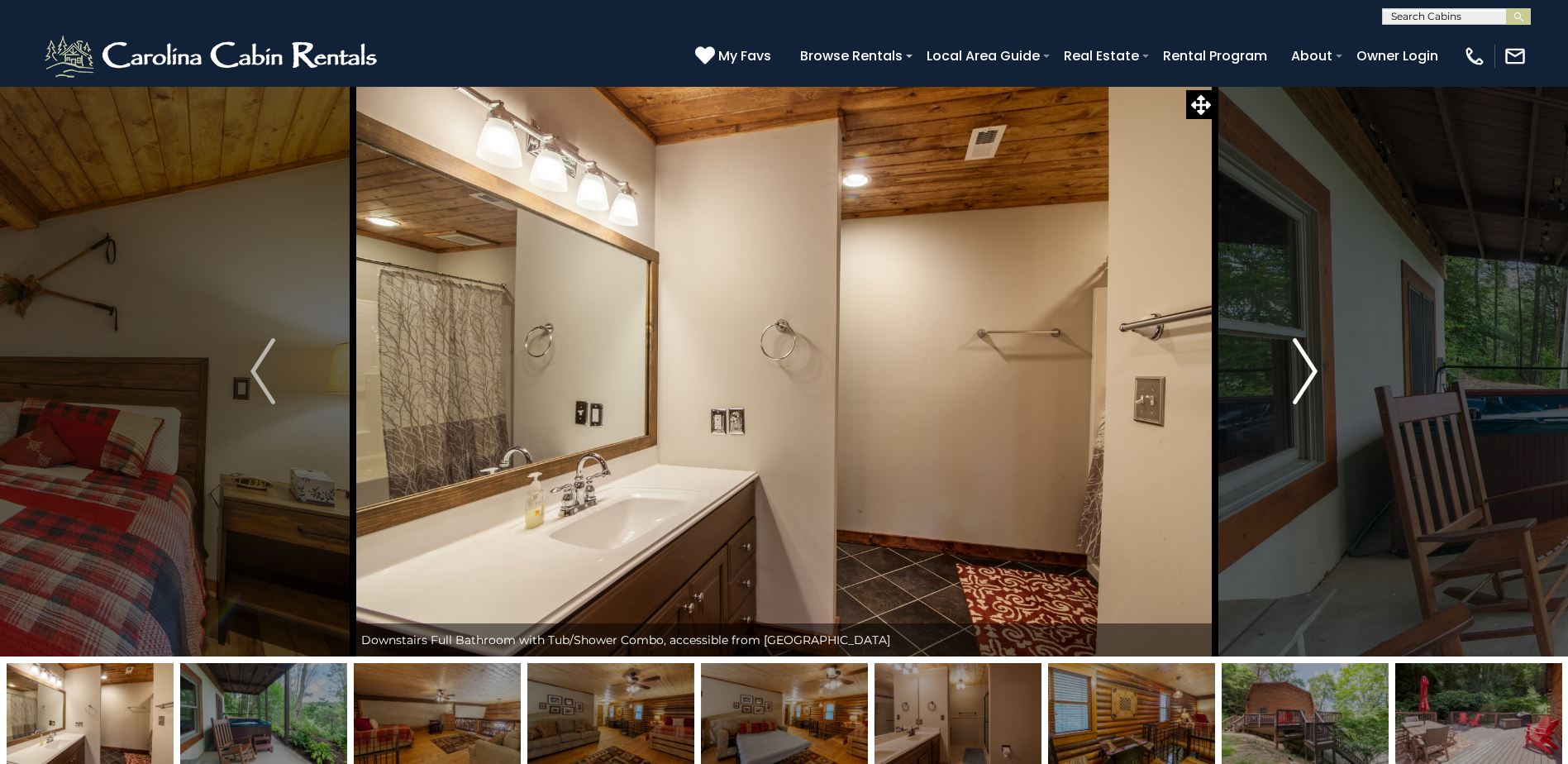
click at [1315, 382] on img "Next" at bounding box center [1305, 371] width 24 height 66
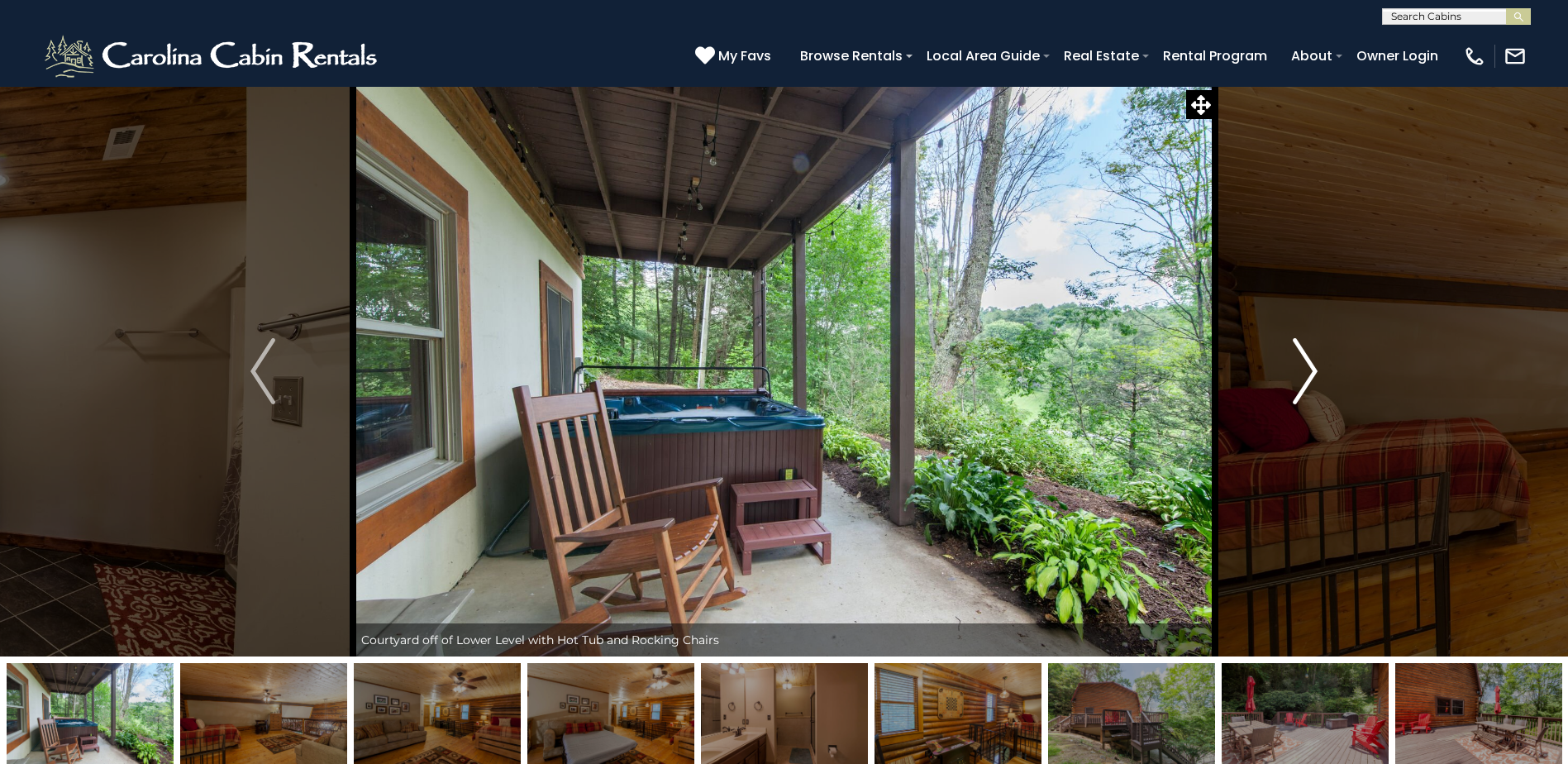
click at [1315, 382] on img "Next" at bounding box center [1305, 371] width 24 height 66
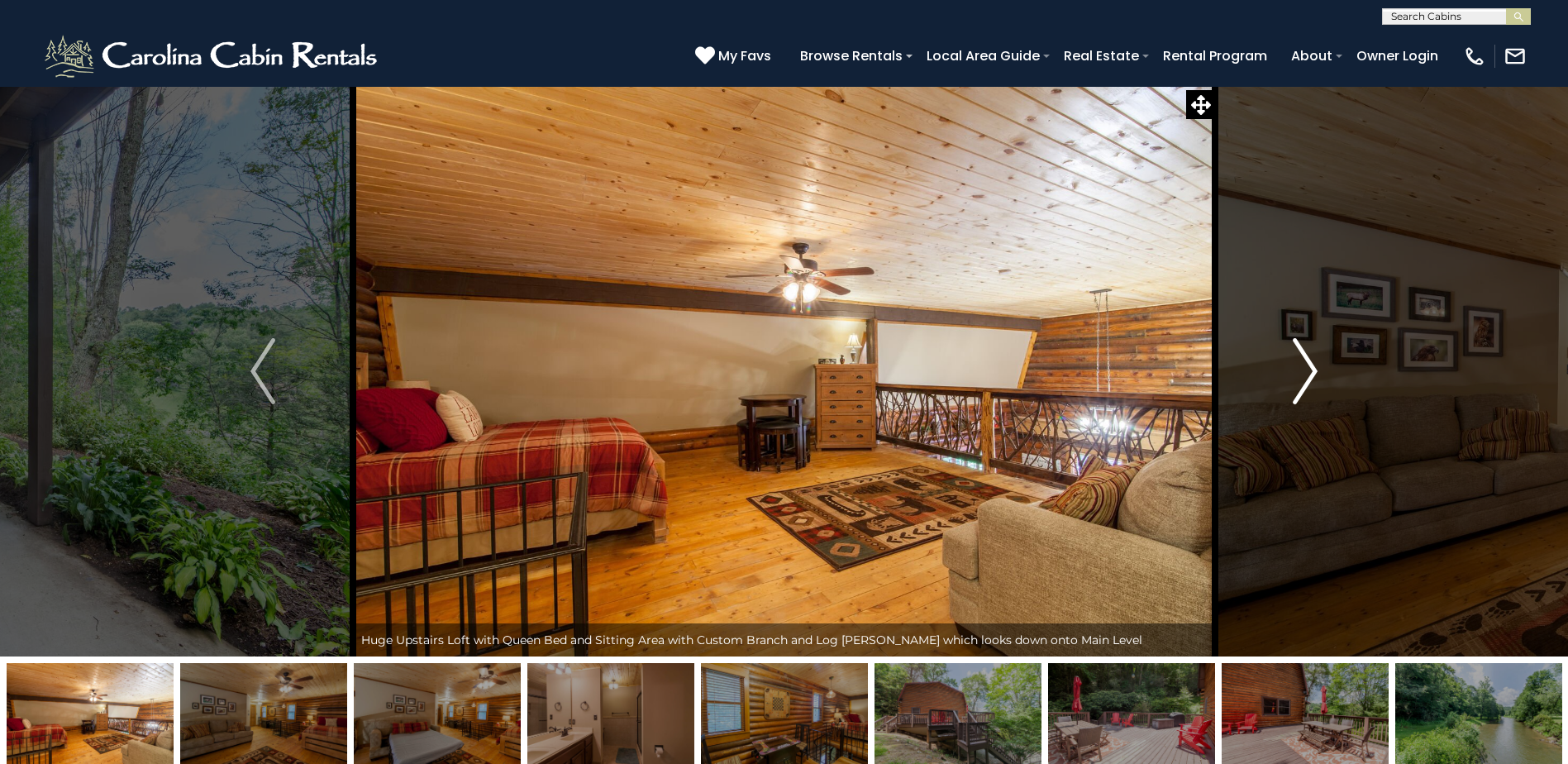
click at [1315, 382] on img "Next" at bounding box center [1305, 371] width 24 height 66
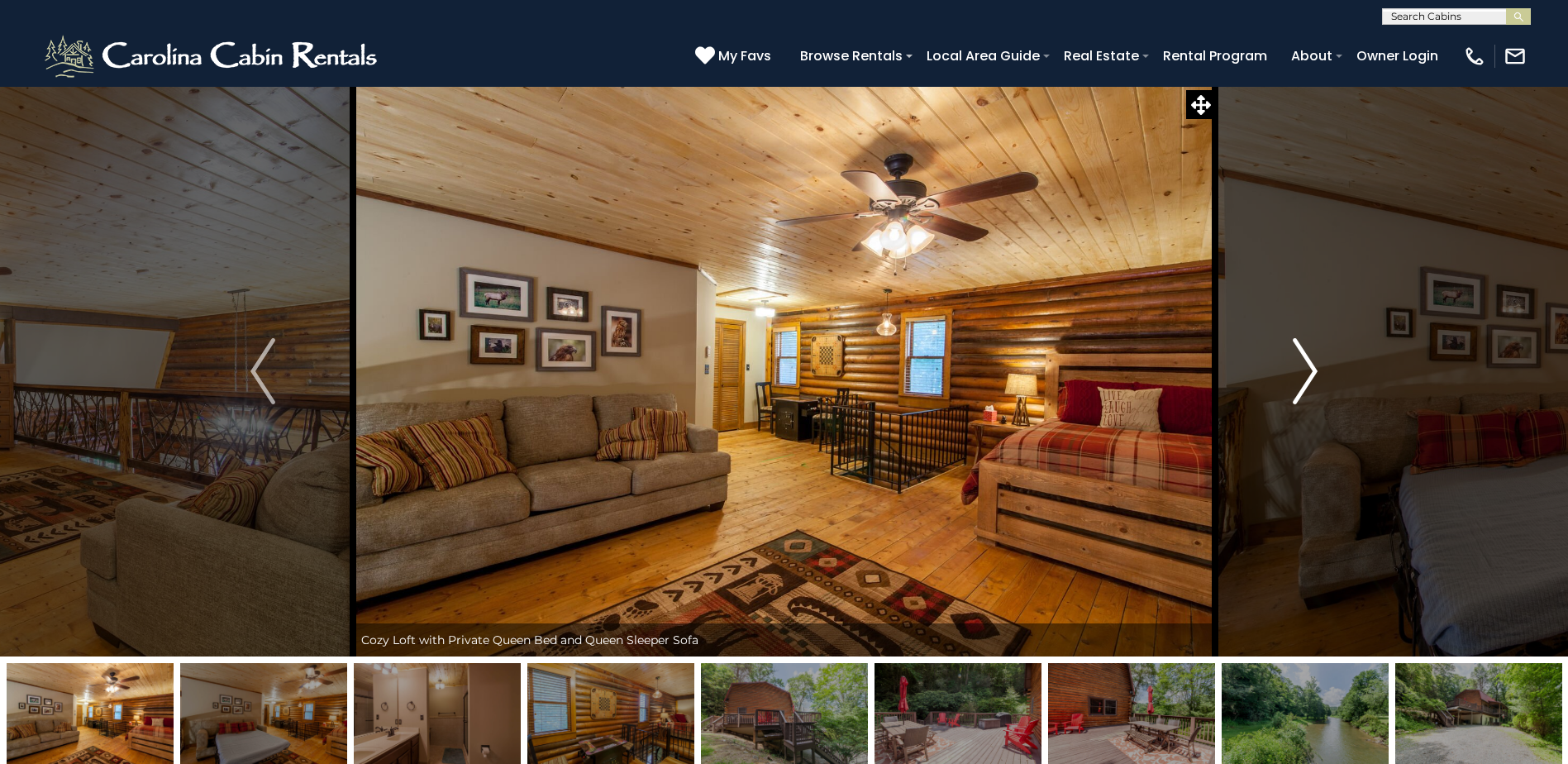
click at [1315, 382] on img "Next" at bounding box center [1305, 371] width 24 height 66
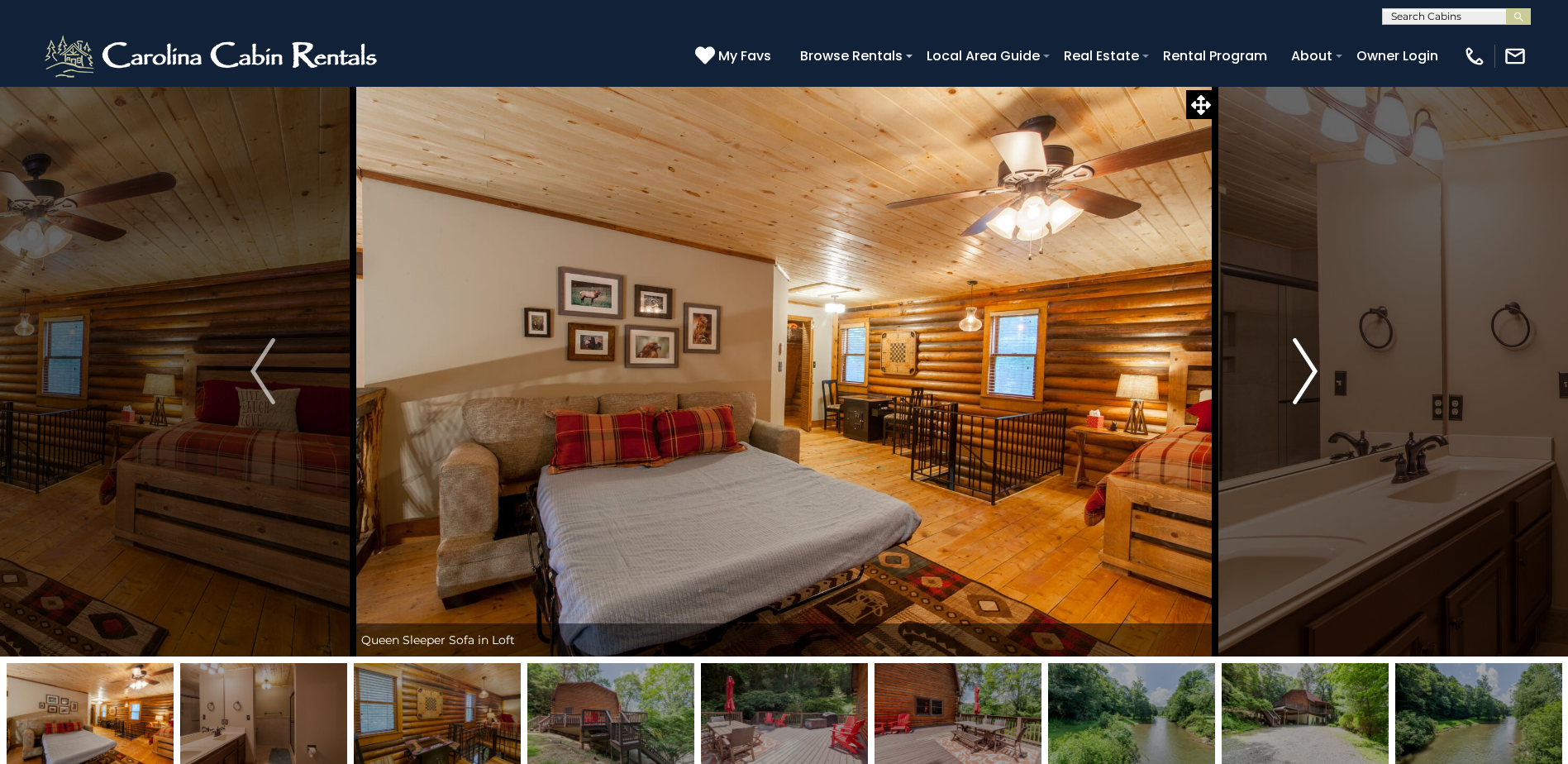
click at [1315, 382] on img "Next" at bounding box center [1305, 371] width 24 height 66
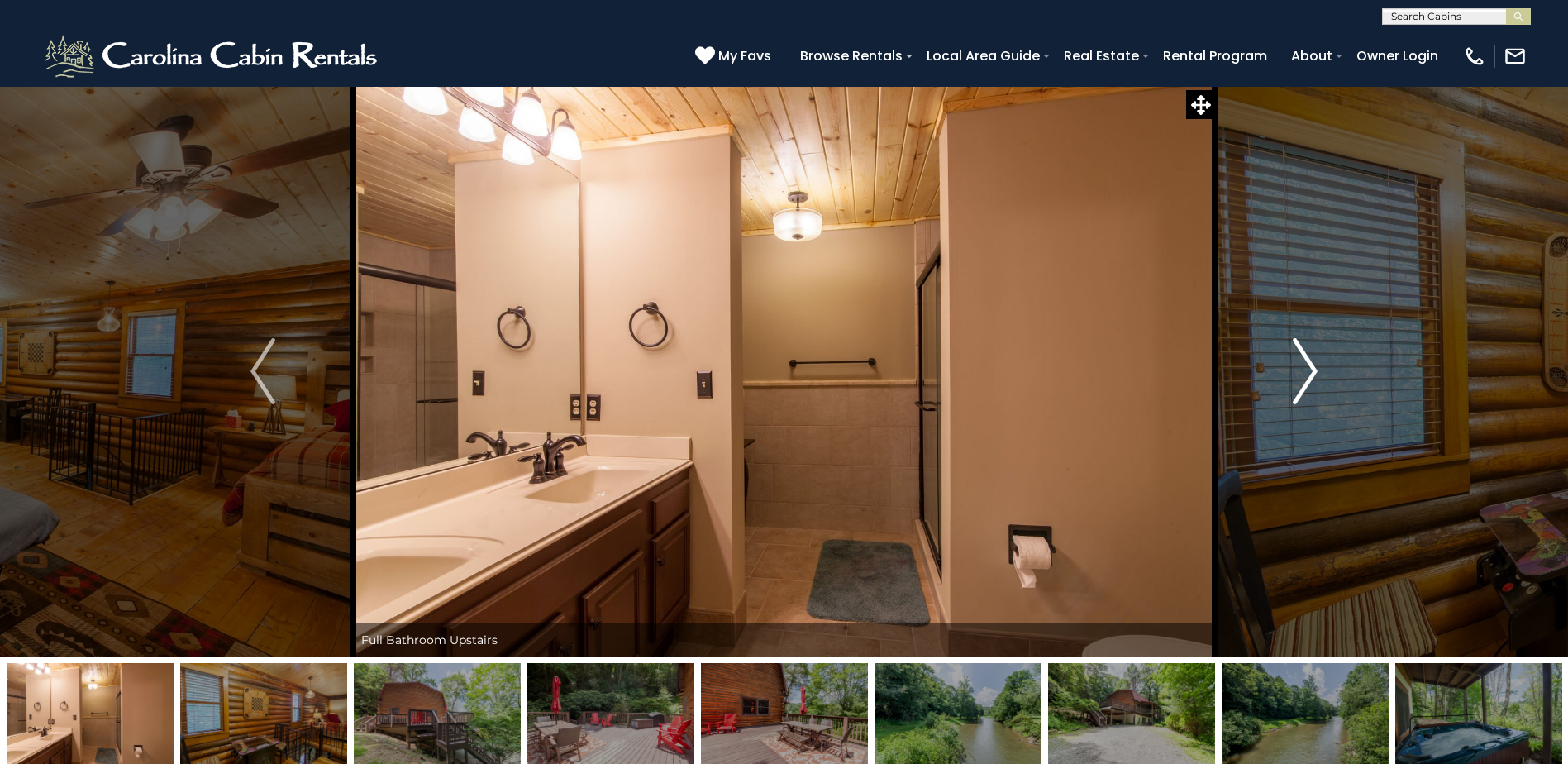
click at [1315, 382] on img "Next" at bounding box center [1305, 371] width 24 height 66
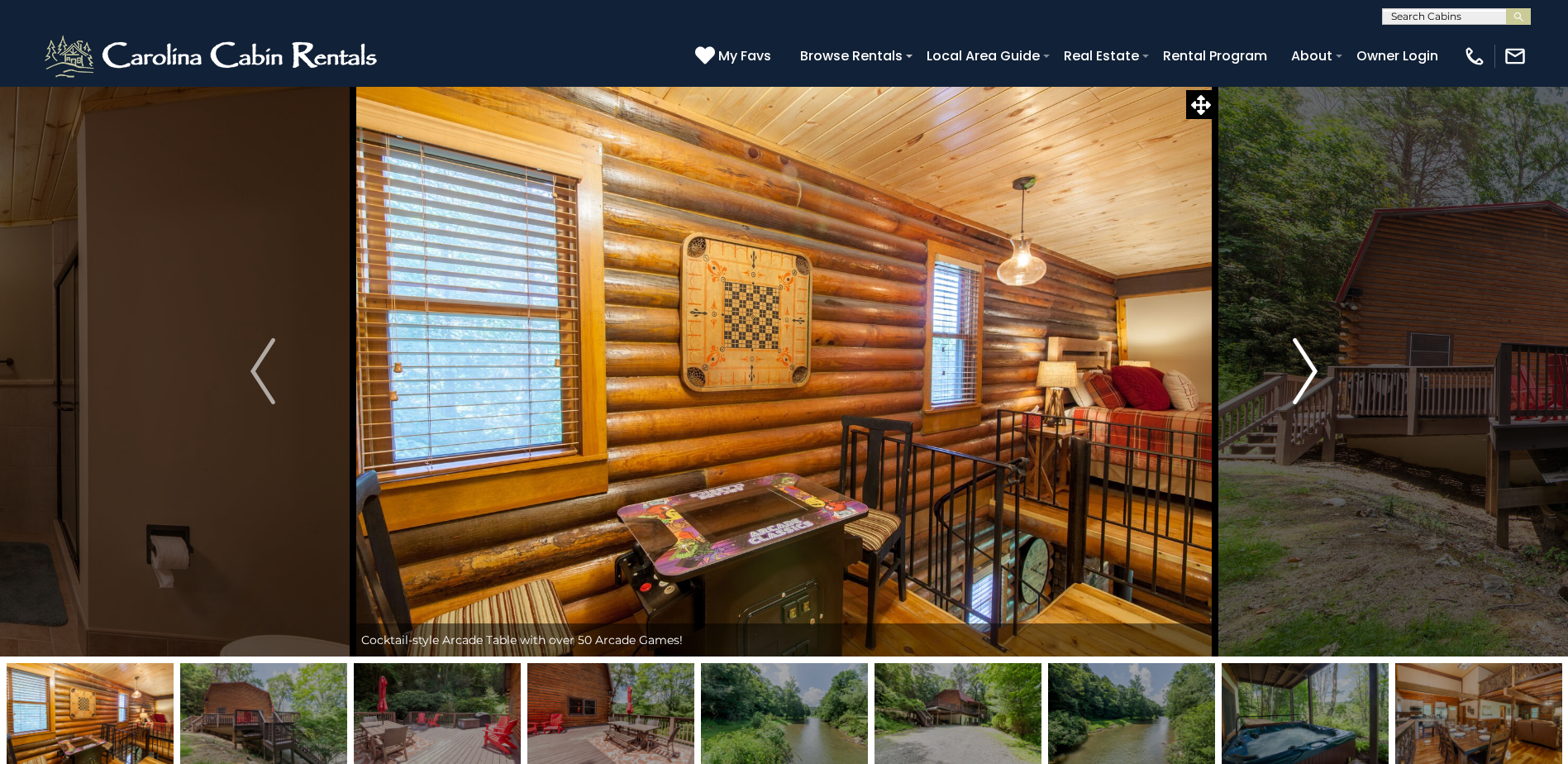
click at [1315, 382] on img "Next" at bounding box center [1305, 371] width 24 height 66
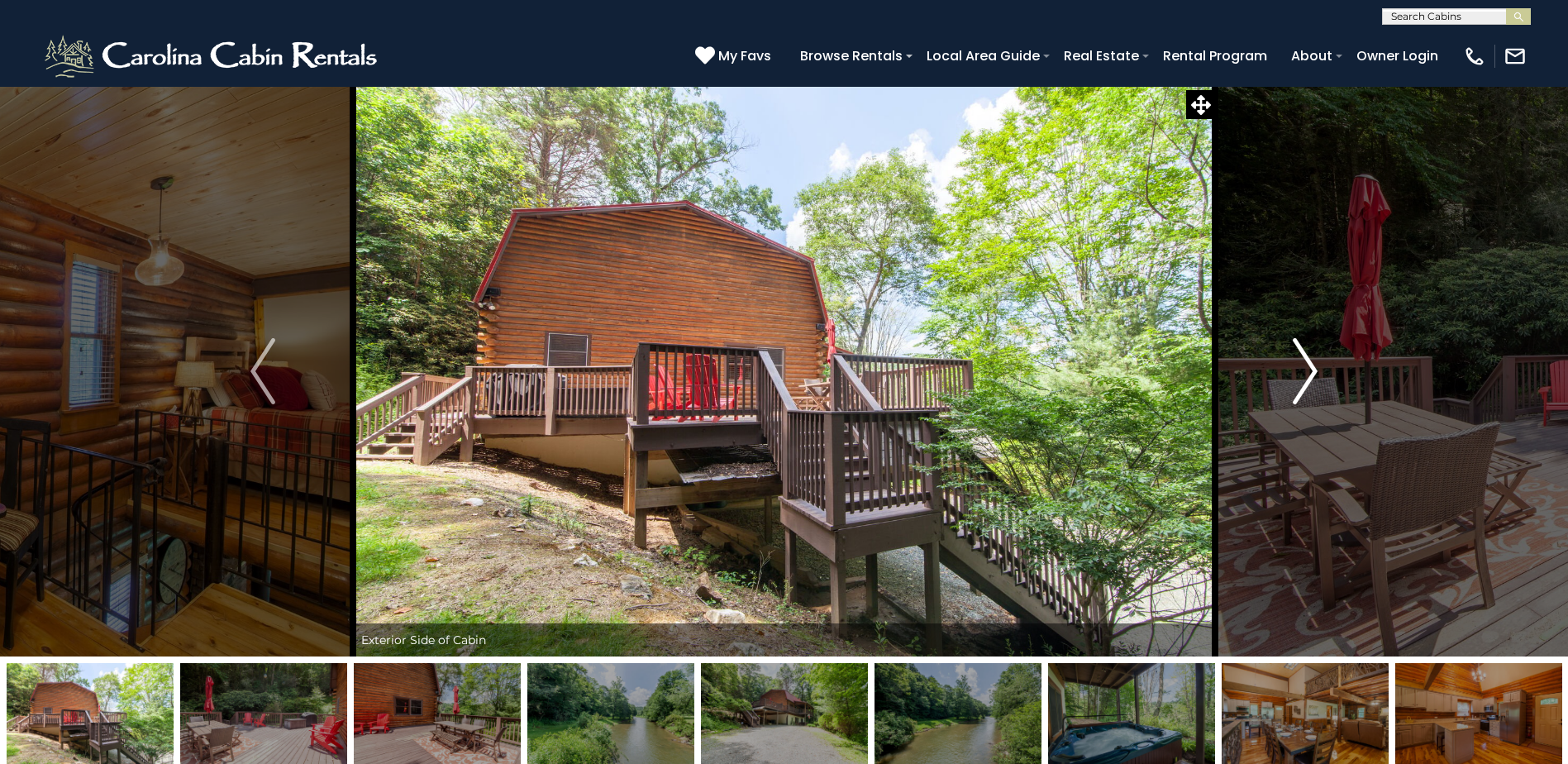
click at [1315, 382] on img "Next" at bounding box center [1305, 371] width 24 height 66
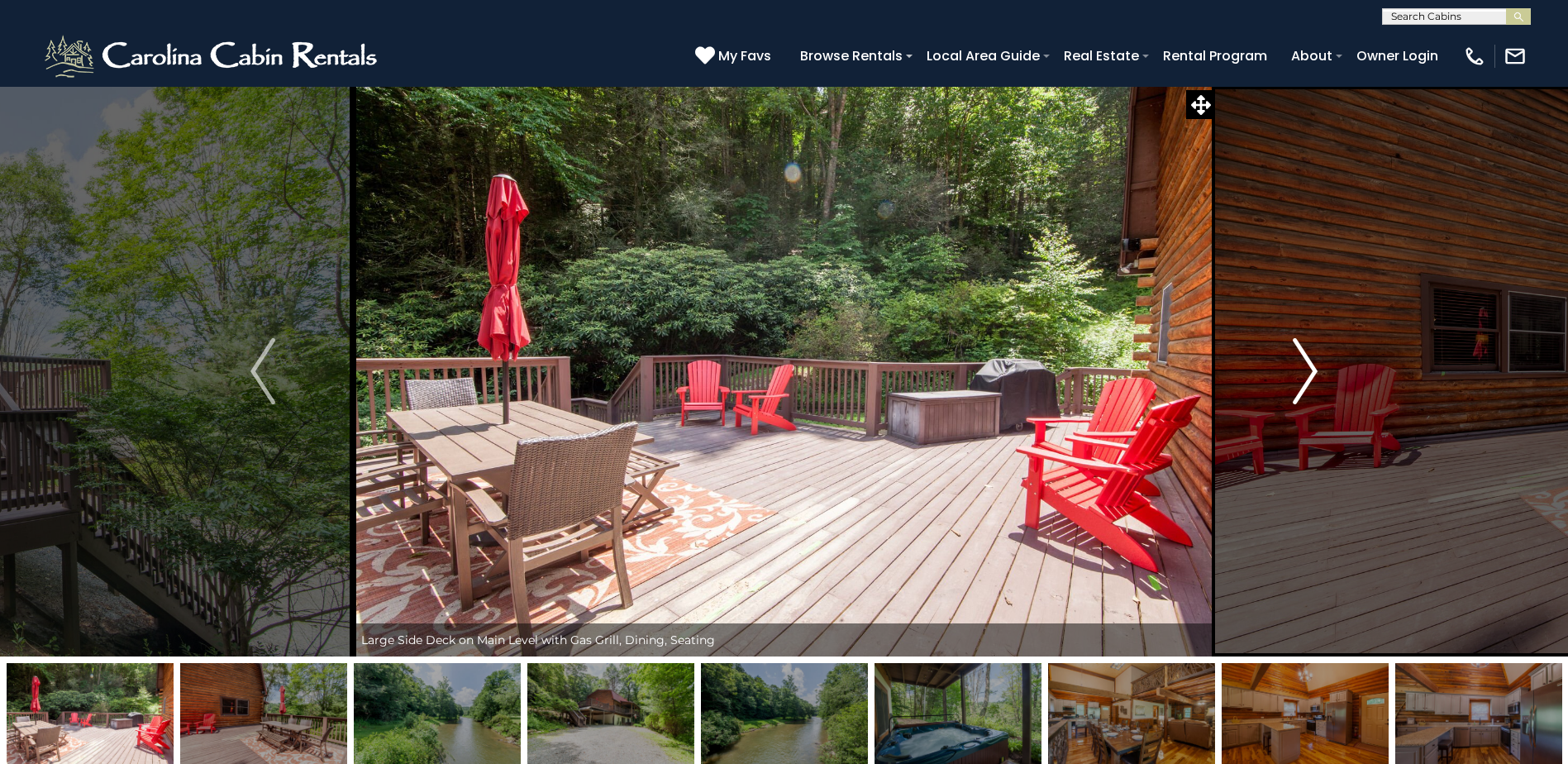
click at [1315, 382] on img "Next" at bounding box center [1305, 371] width 24 height 66
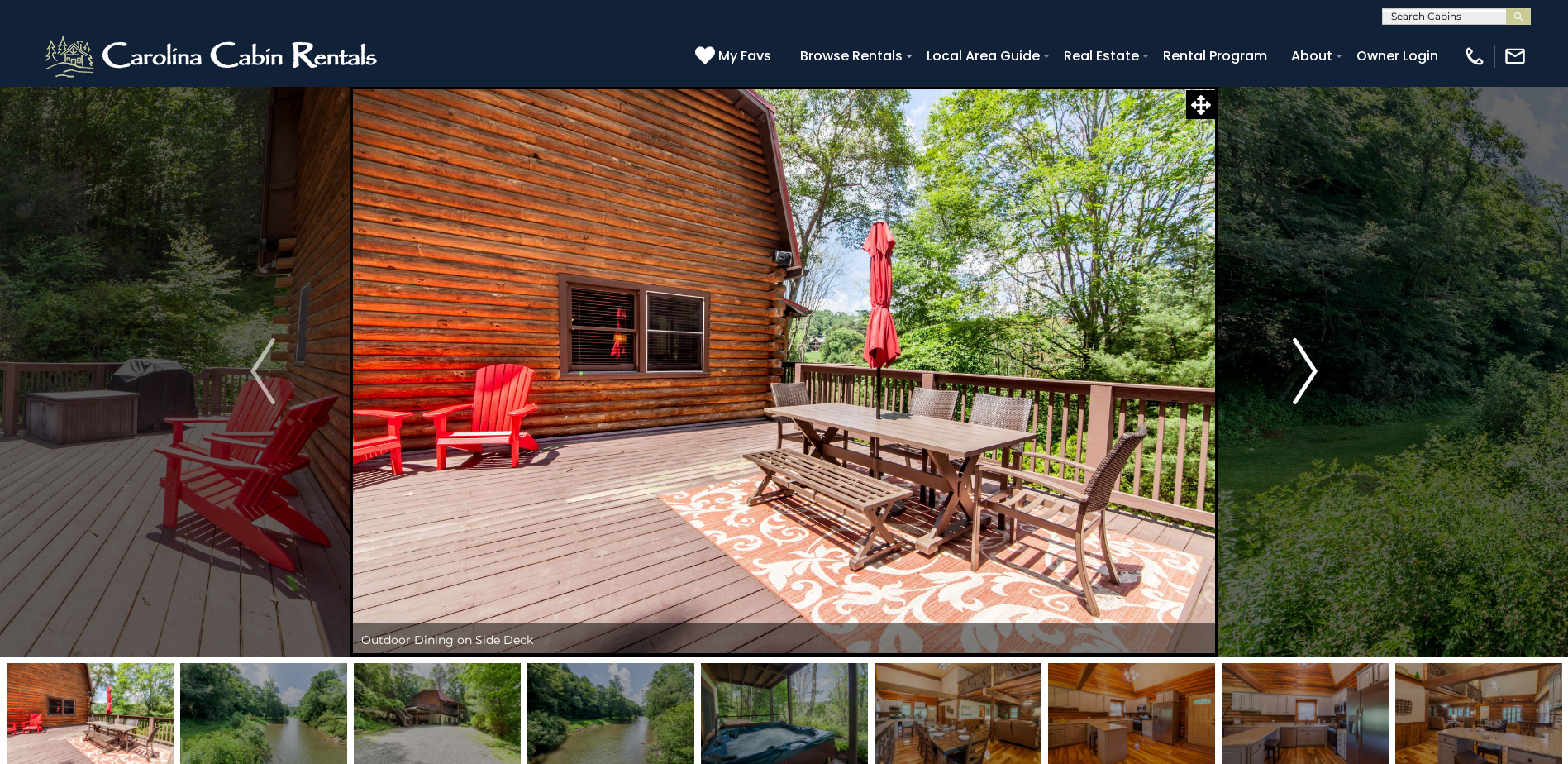
click at [1315, 382] on img "Next" at bounding box center [1305, 371] width 24 height 66
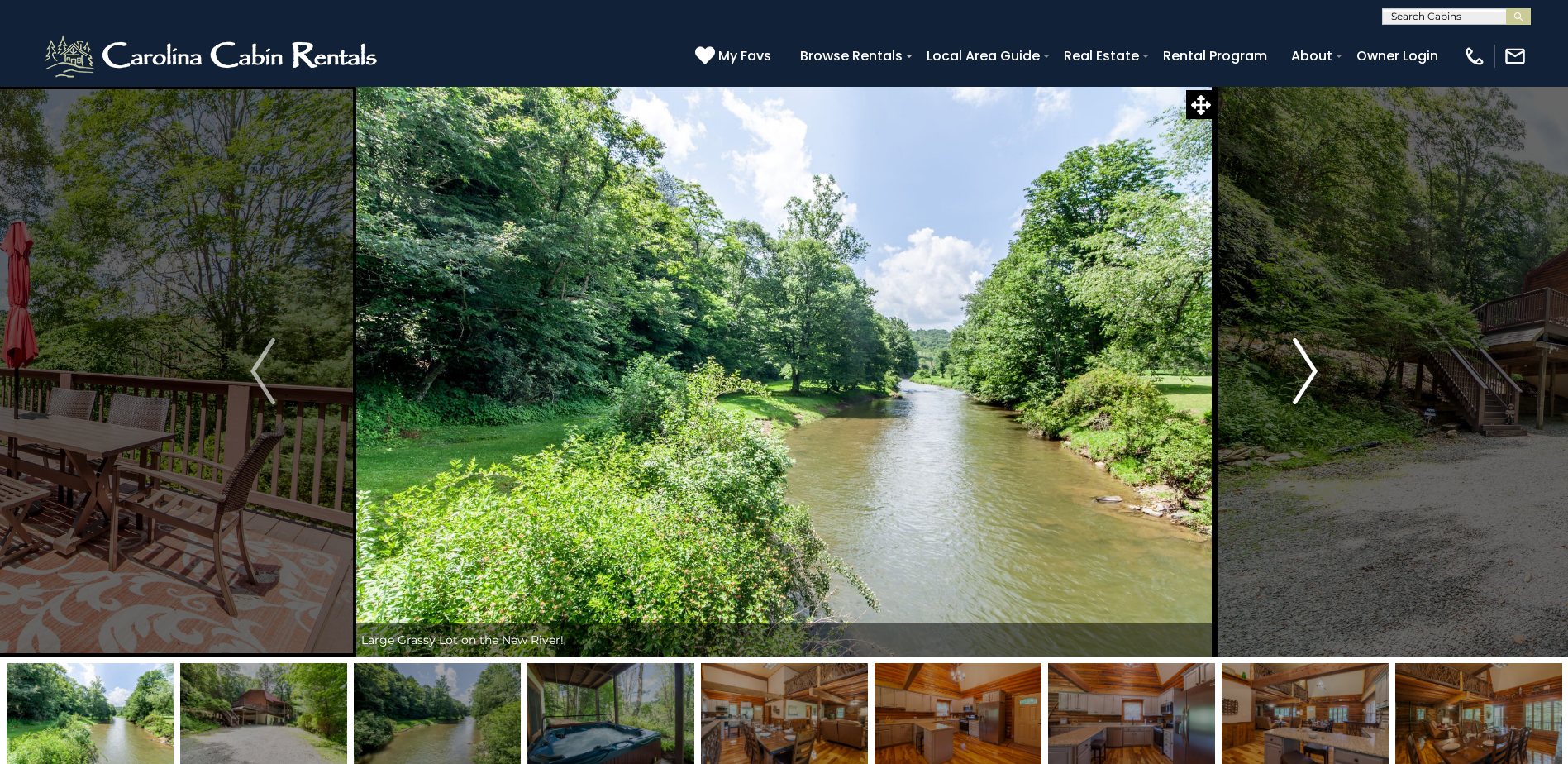
click at [1315, 382] on img "Next" at bounding box center [1305, 371] width 24 height 66
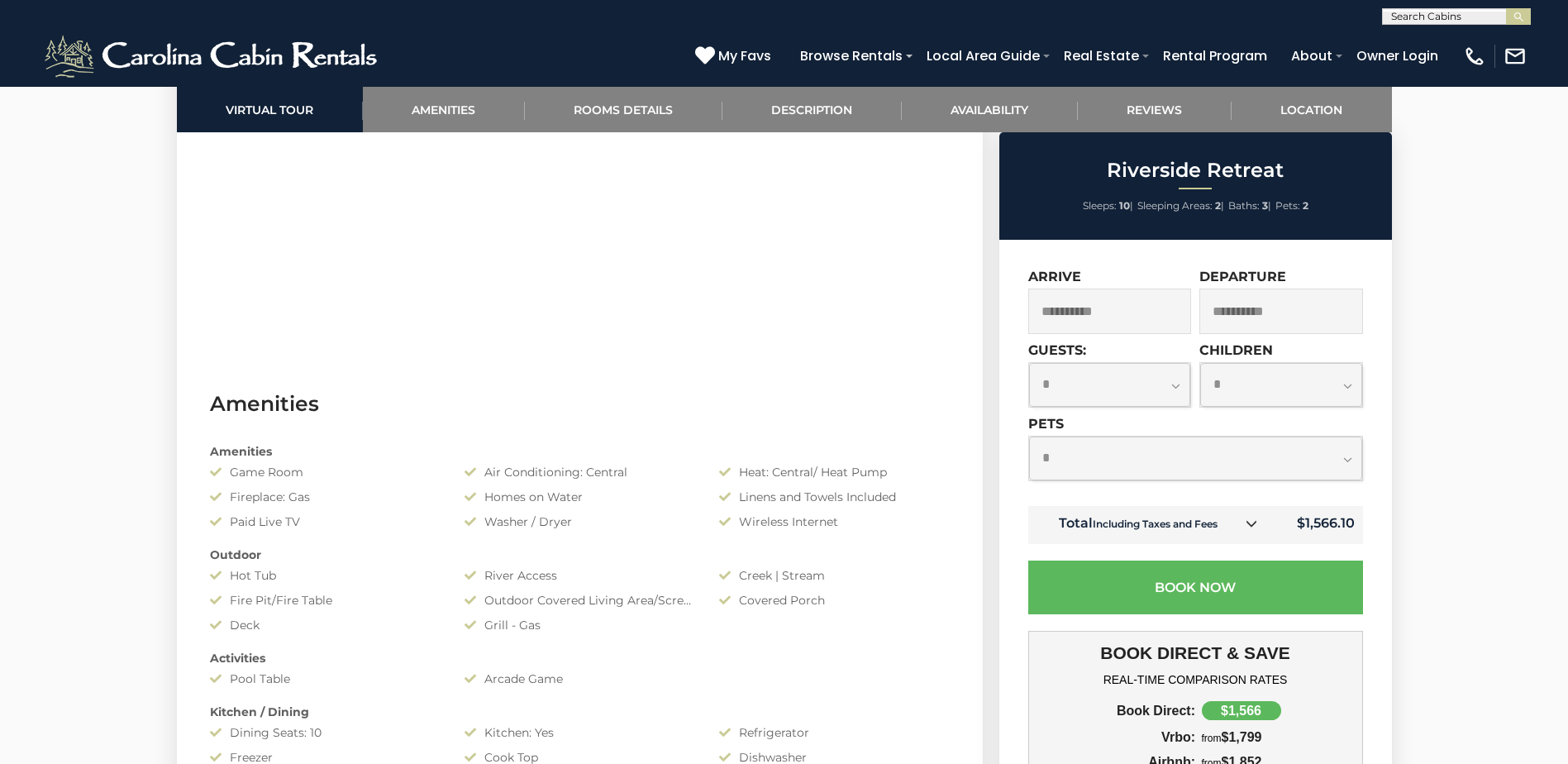
scroll to position [413, 0]
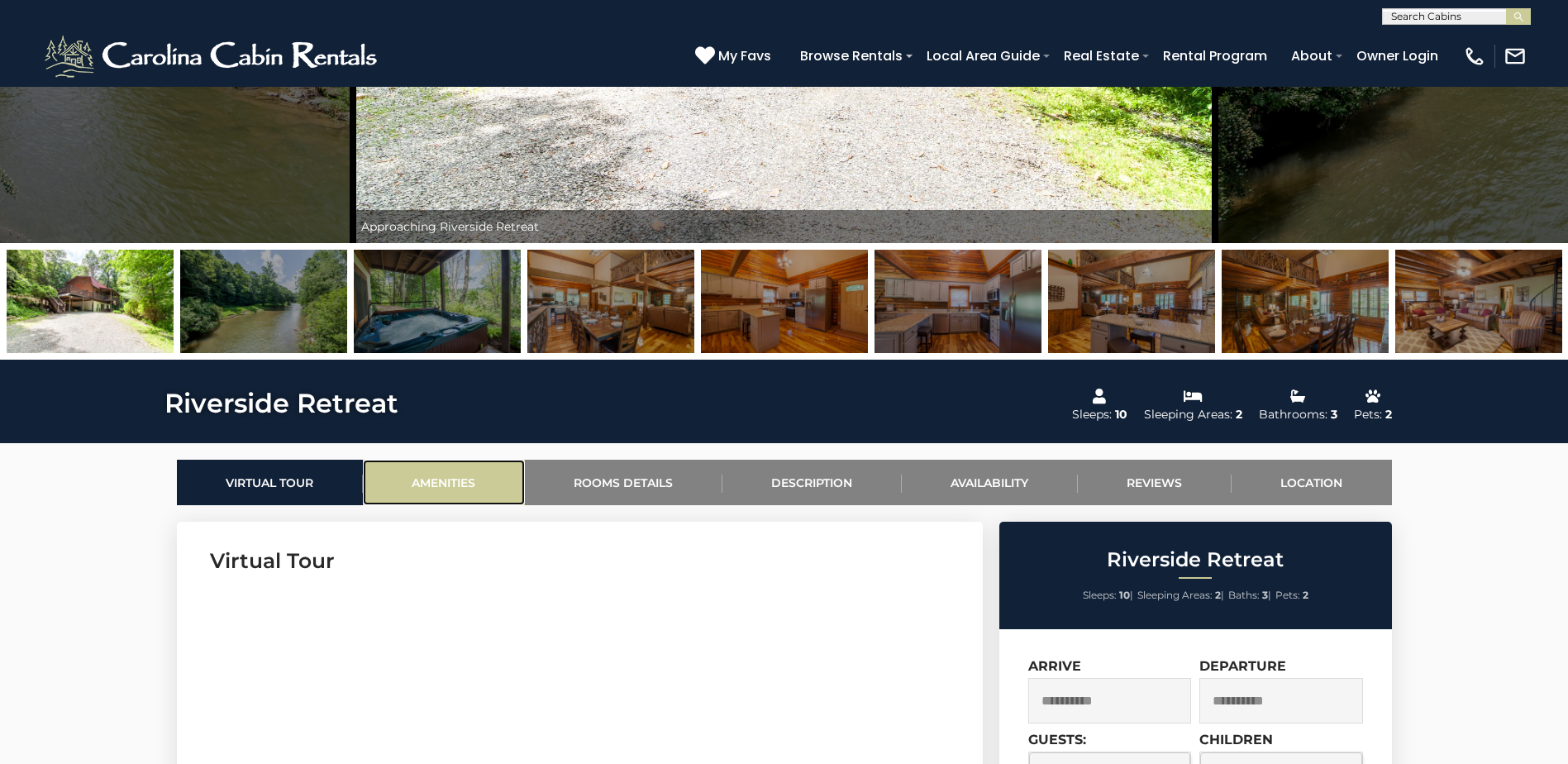
click at [463, 477] on link "Amenities" at bounding box center [443, 482] width 162 height 45
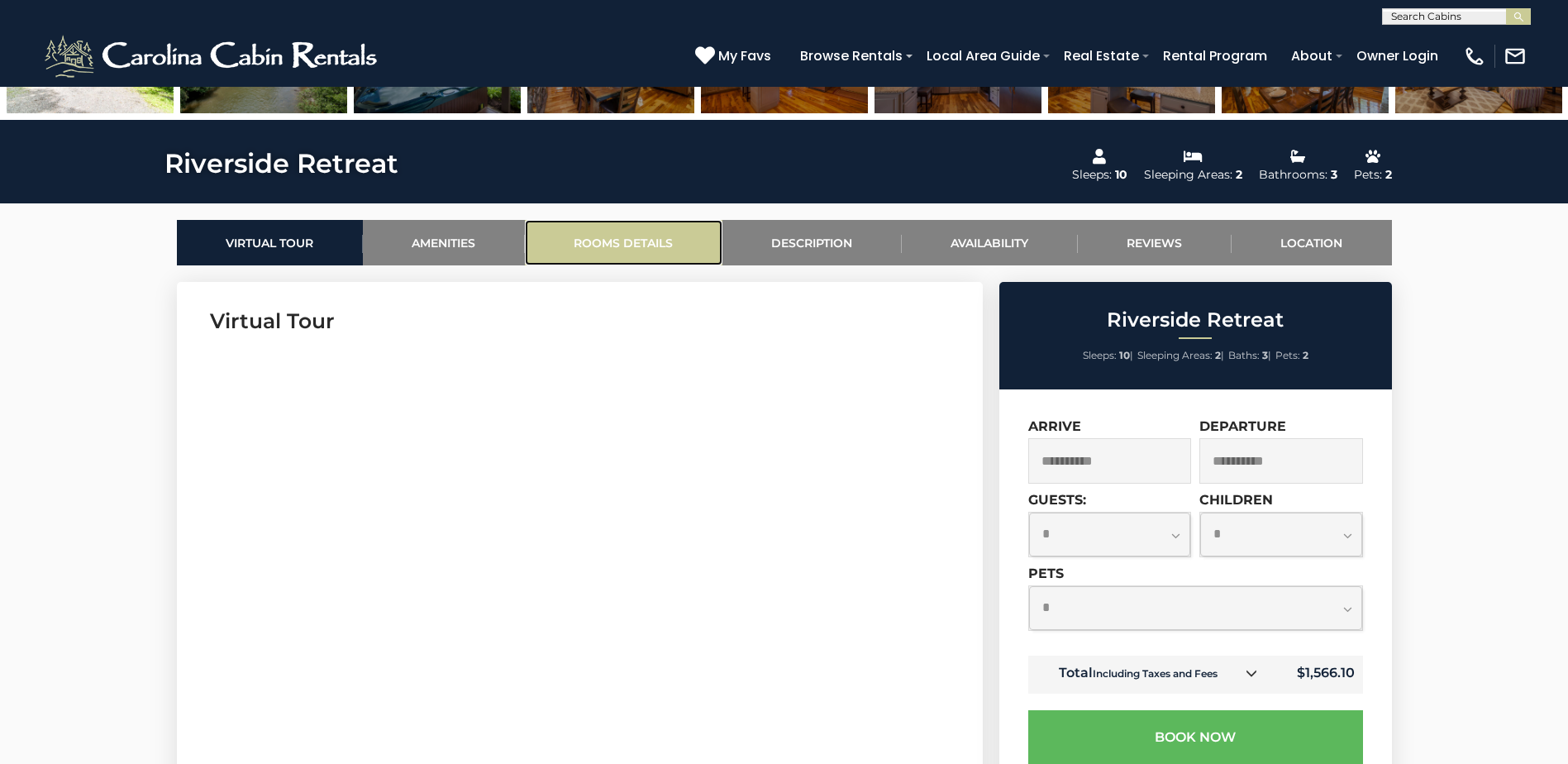
click at [652, 235] on link "Rooms Details" at bounding box center [624, 242] width 198 height 45
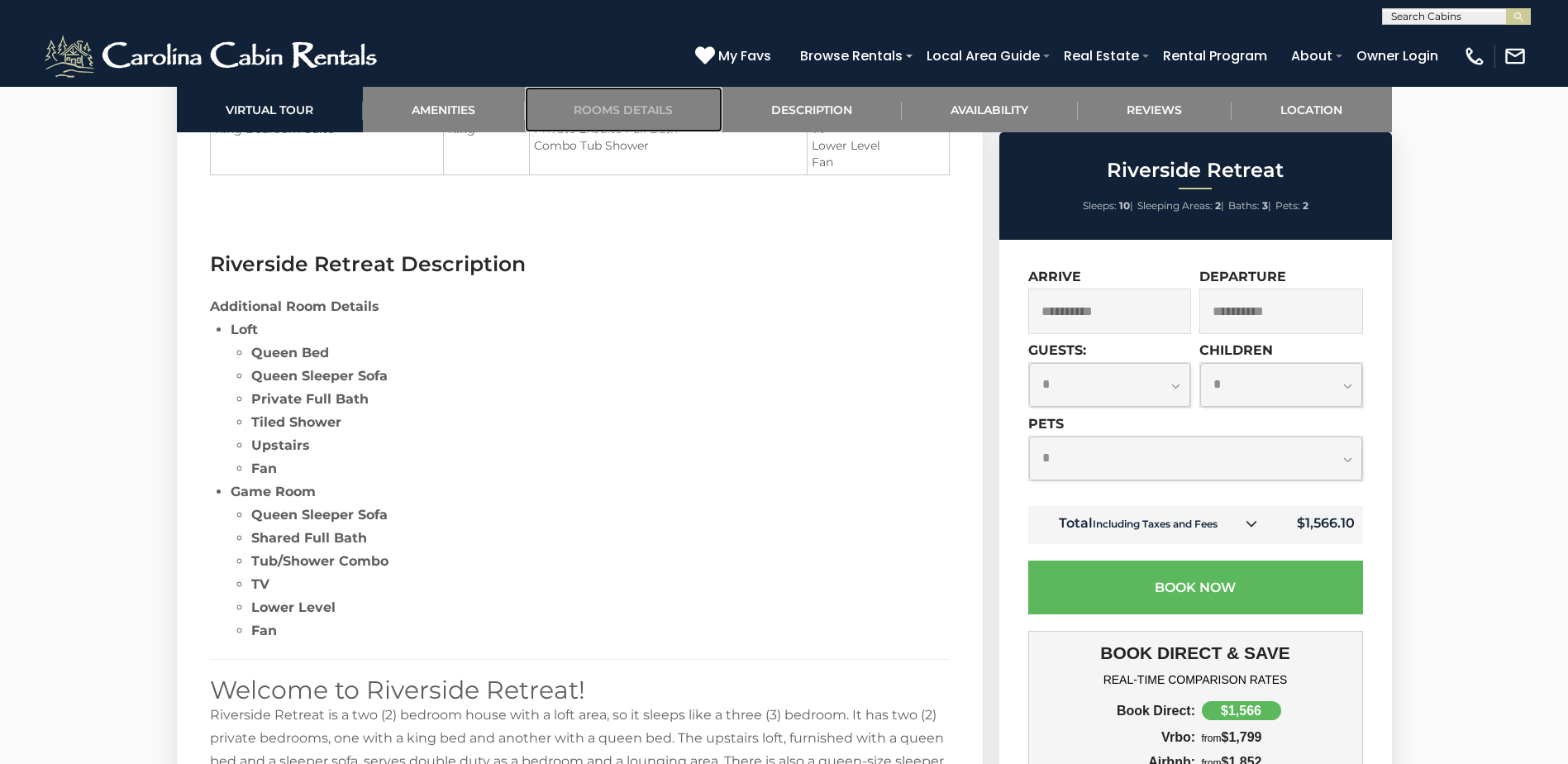
scroll to position [2186, 0]
drag, startPoint x: 251, startPoint y: 352, endPoint x: 381, endPoint y: 362, distance: 130.4
click at [381, 362] on li "Queen Bed" at bounding box center [600, 352] width 699 height 24
drag, startPoint x: 243, startPoint y: 511, endPoint x: 417, endPoint y: 522, distance: 174.3
click at [417, 522] on ul "Queen Sleeper Sofa Shared Full Bath Tub/Shower Combo TV Lower Level Fan" at bounding box center [590, 571] width 719 height 139
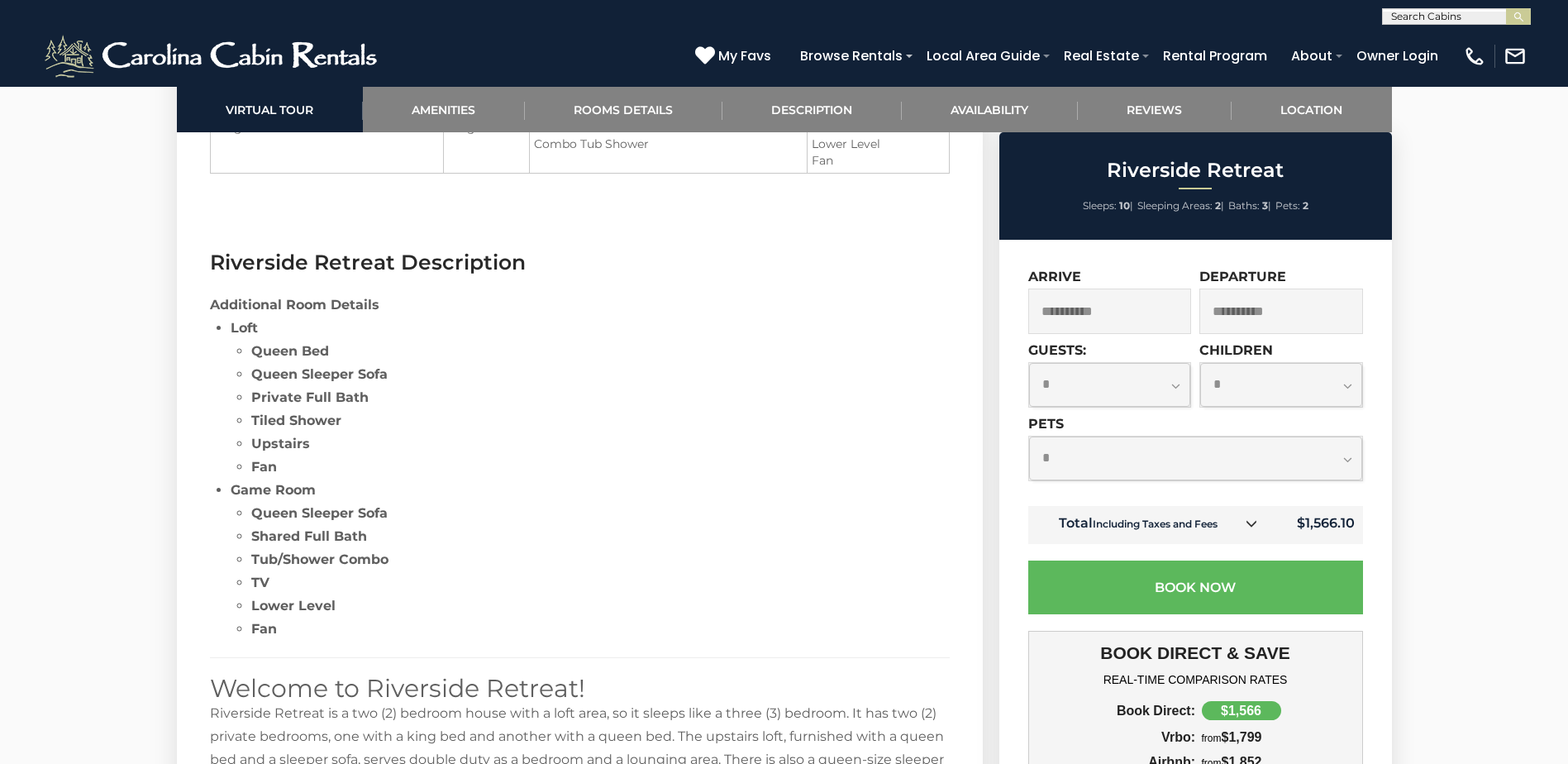
drag, startPoint x: 417, startPoint y: 522, endPoint x: 468, endPoint y: 572, distance: 71.4
click at [468, 572] on li "TV" at bounding box center [600, 583] width 699 height 24
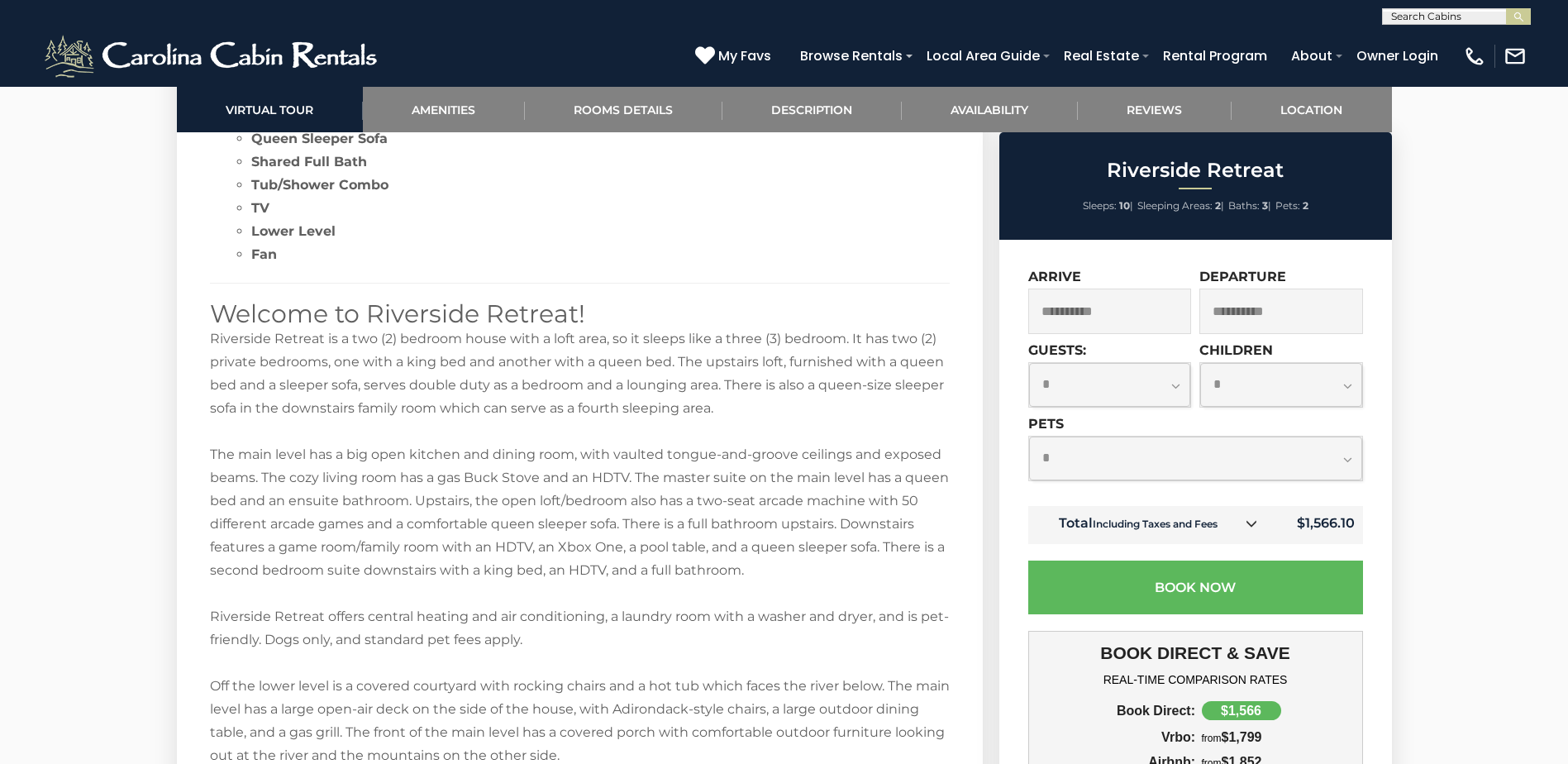
scroll to position [2599, 0]
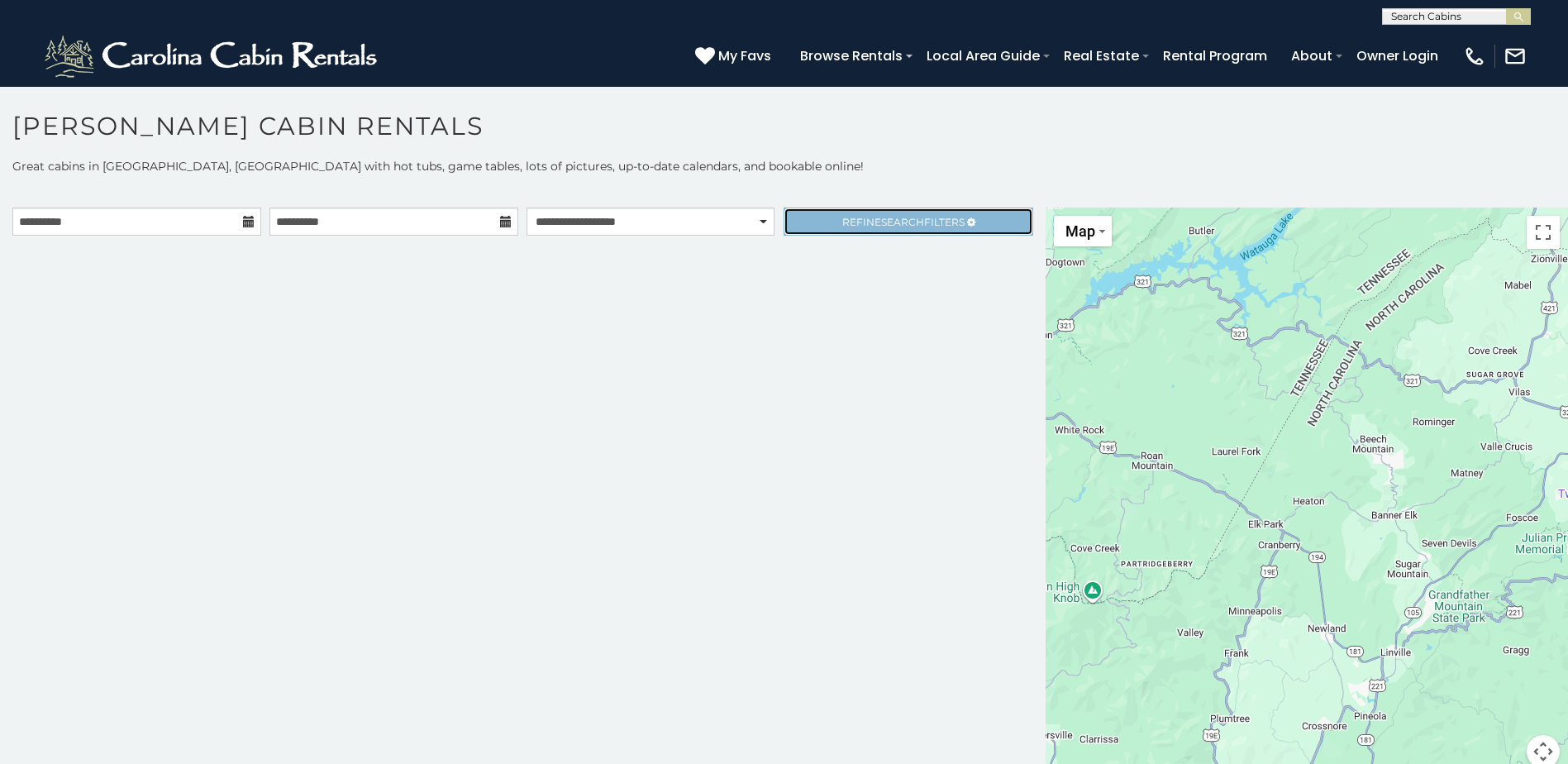
click at [908, 228] on link "Refine Search Filters" at bounding box center [908, 221] width 249 height 28
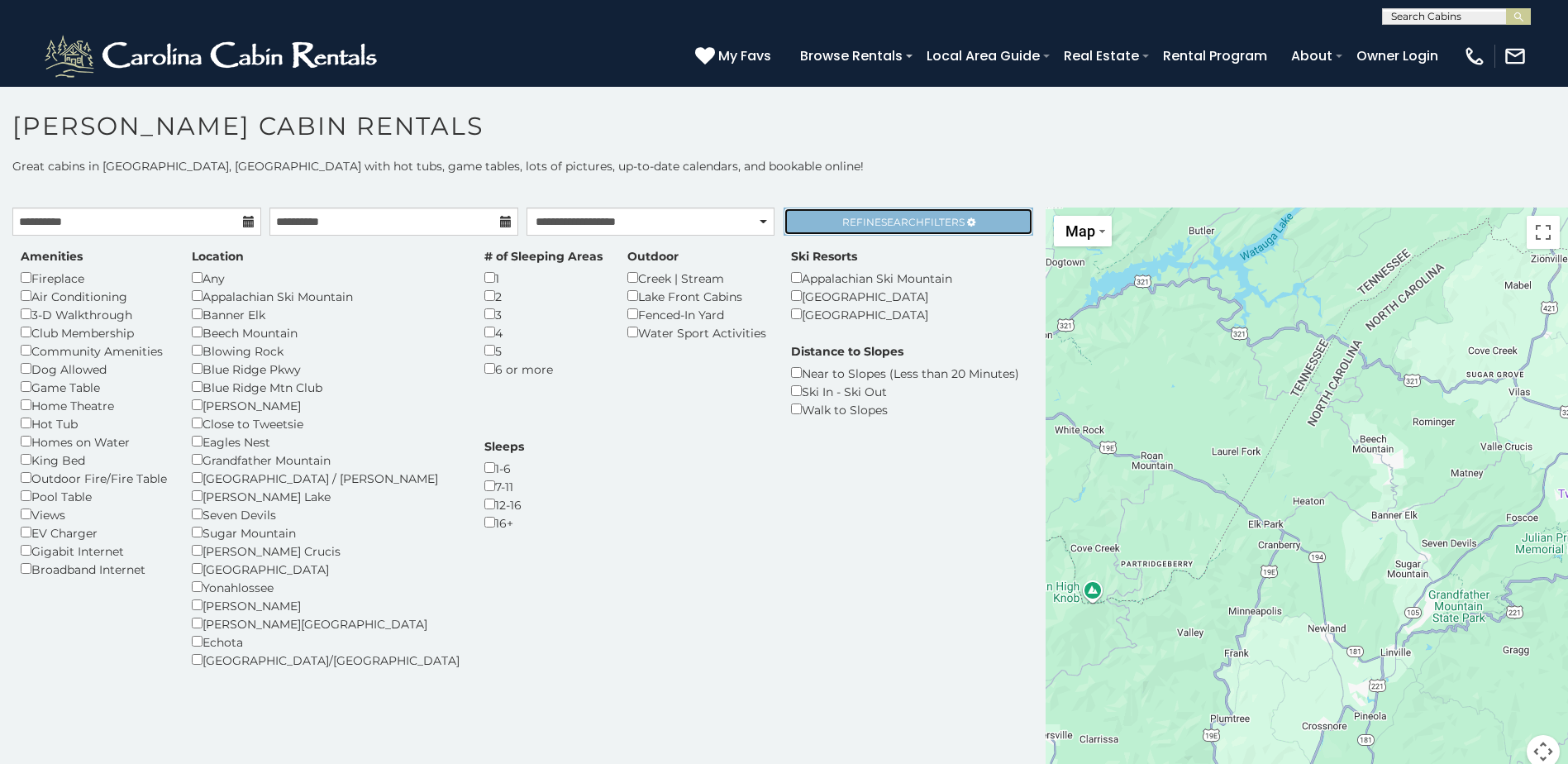
click at [905, 220] on span "Search" at bounding box center [903, 222] width 43 height 13
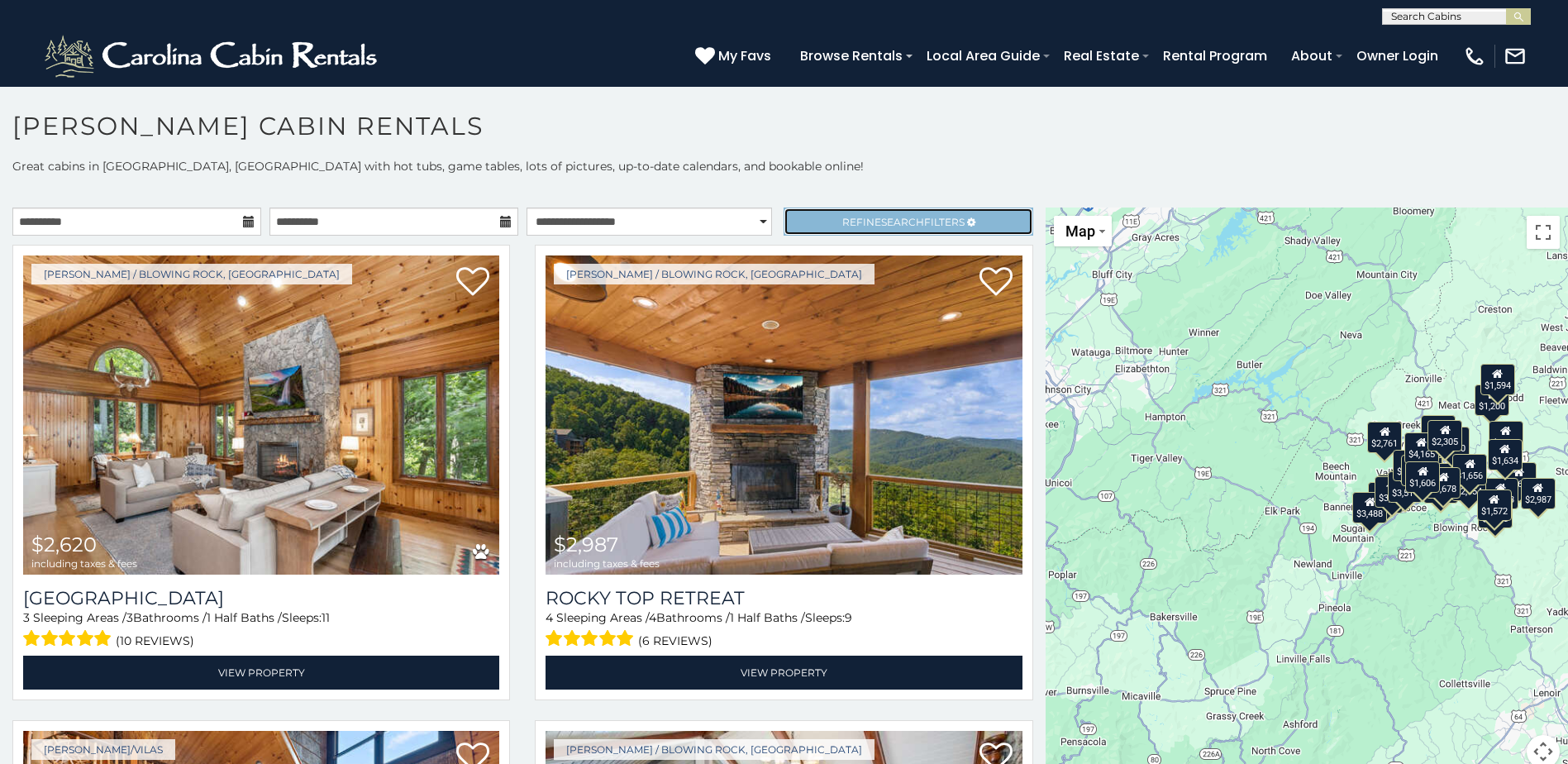
click at [861, 224] on span "Refine Search Filters" at bounding box center [903, 222] width 122 height 13
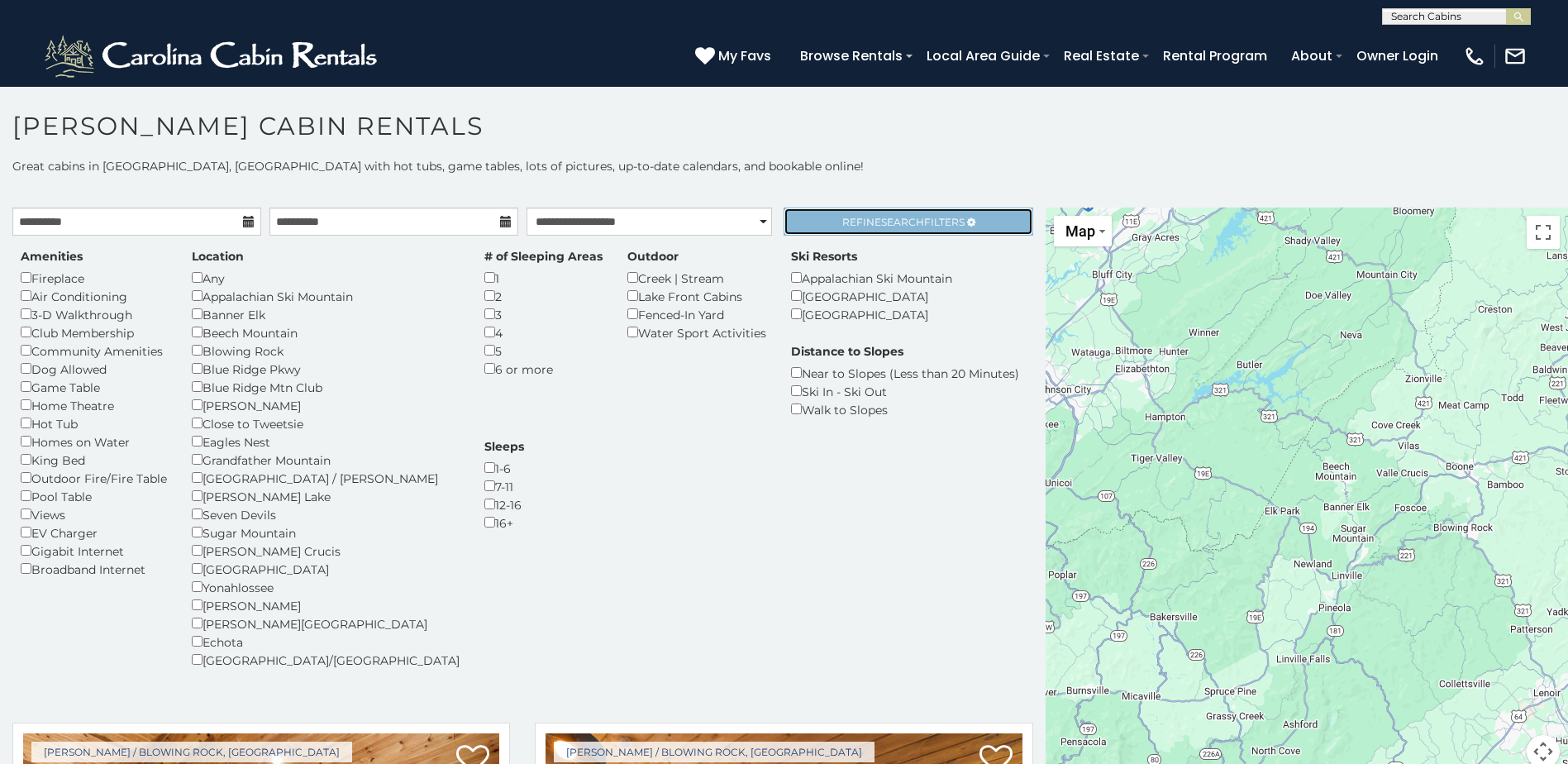
click at [884, 222] on span "Search" at bounding box center [903, 222] width 43 height 13
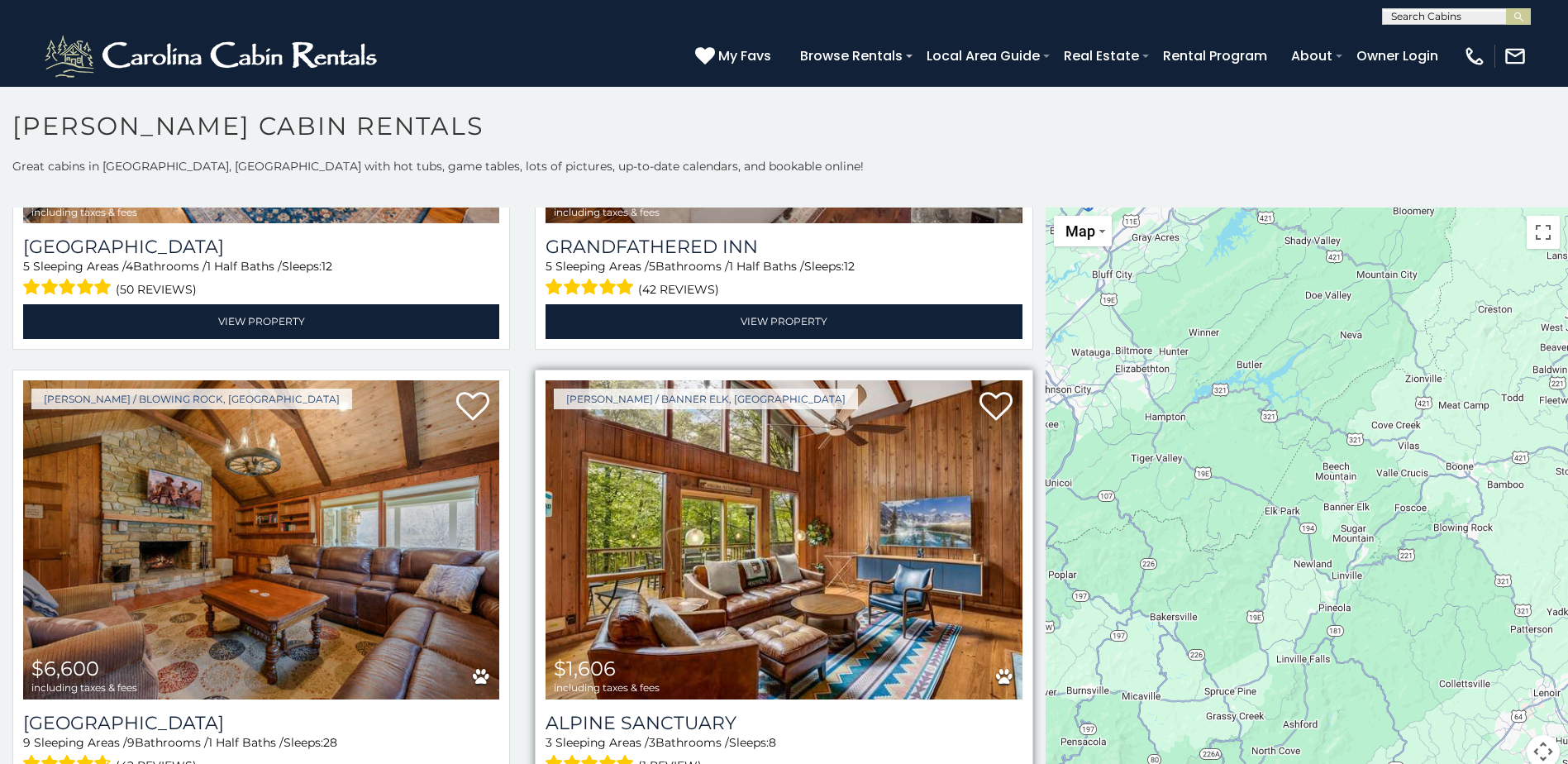
scroll to position [992, 0]
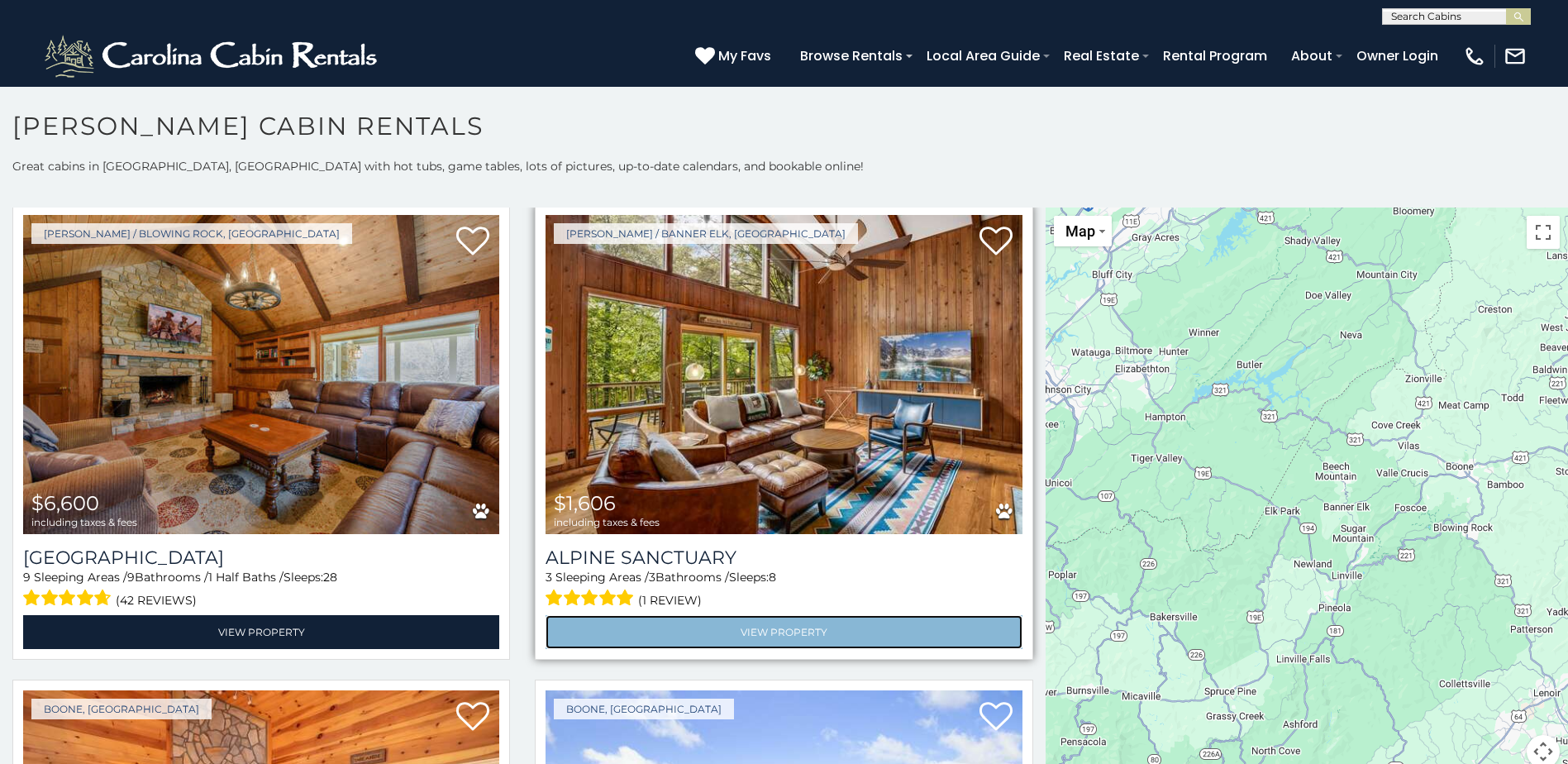
click at [764, 622] on link "View Property" at bounding box center [783, 631] width 477 height 33
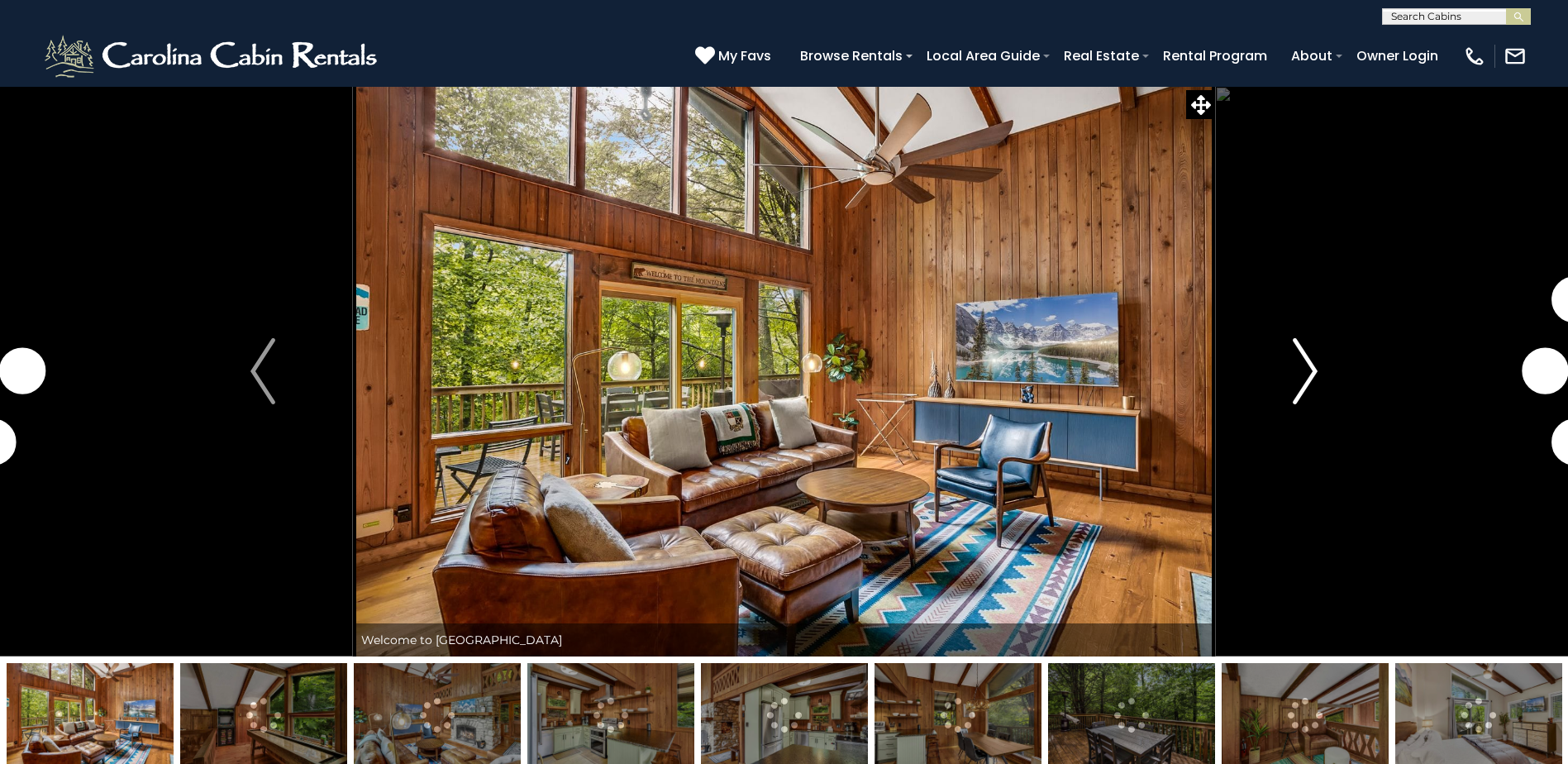
click at [1281, 403] on button "Next" at bounding box center [1305, 371] width 180 height 571
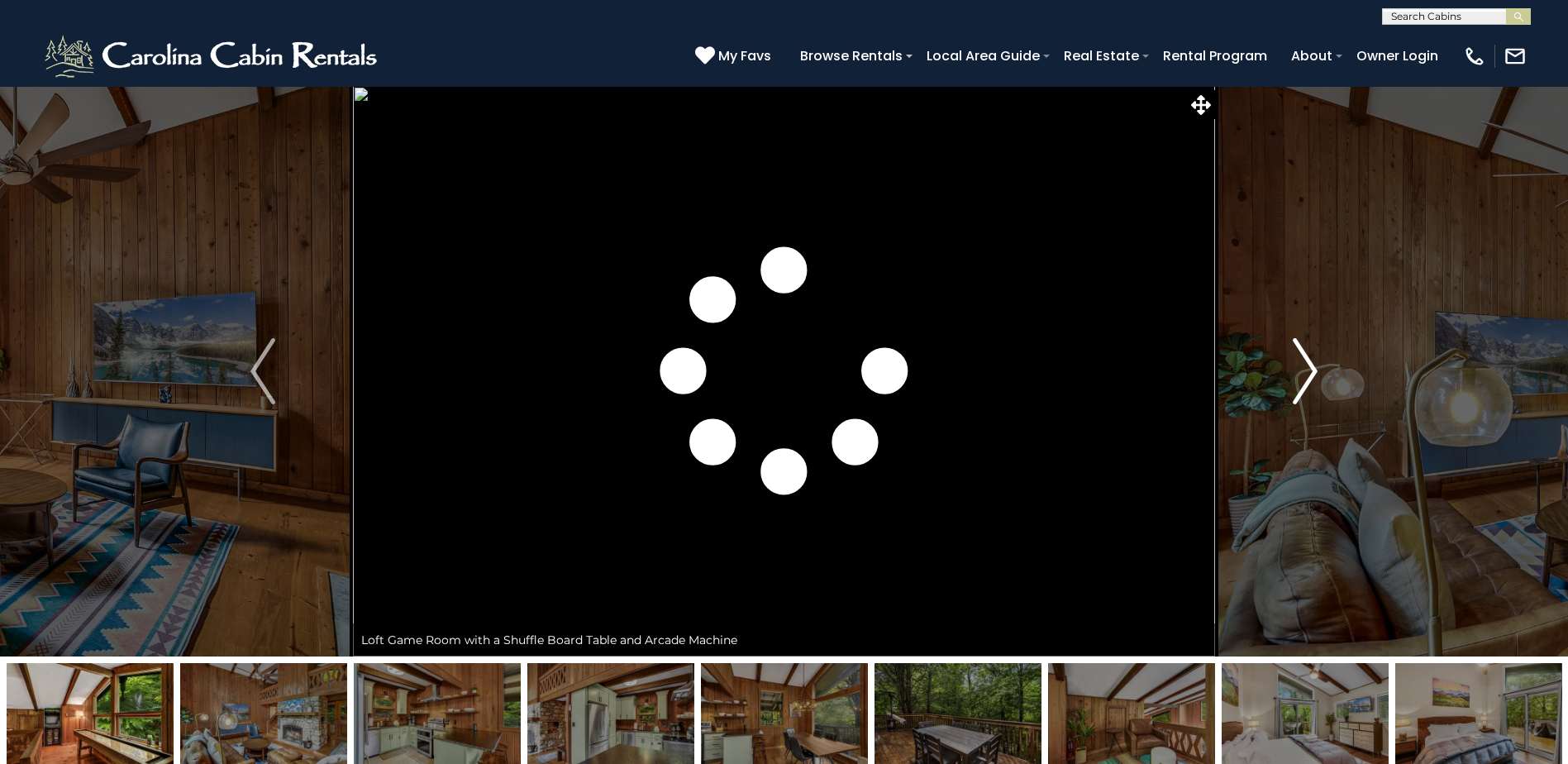
click at [1304, 386] on img "Next" at bounding box center [1305, 371] width 24 height 66
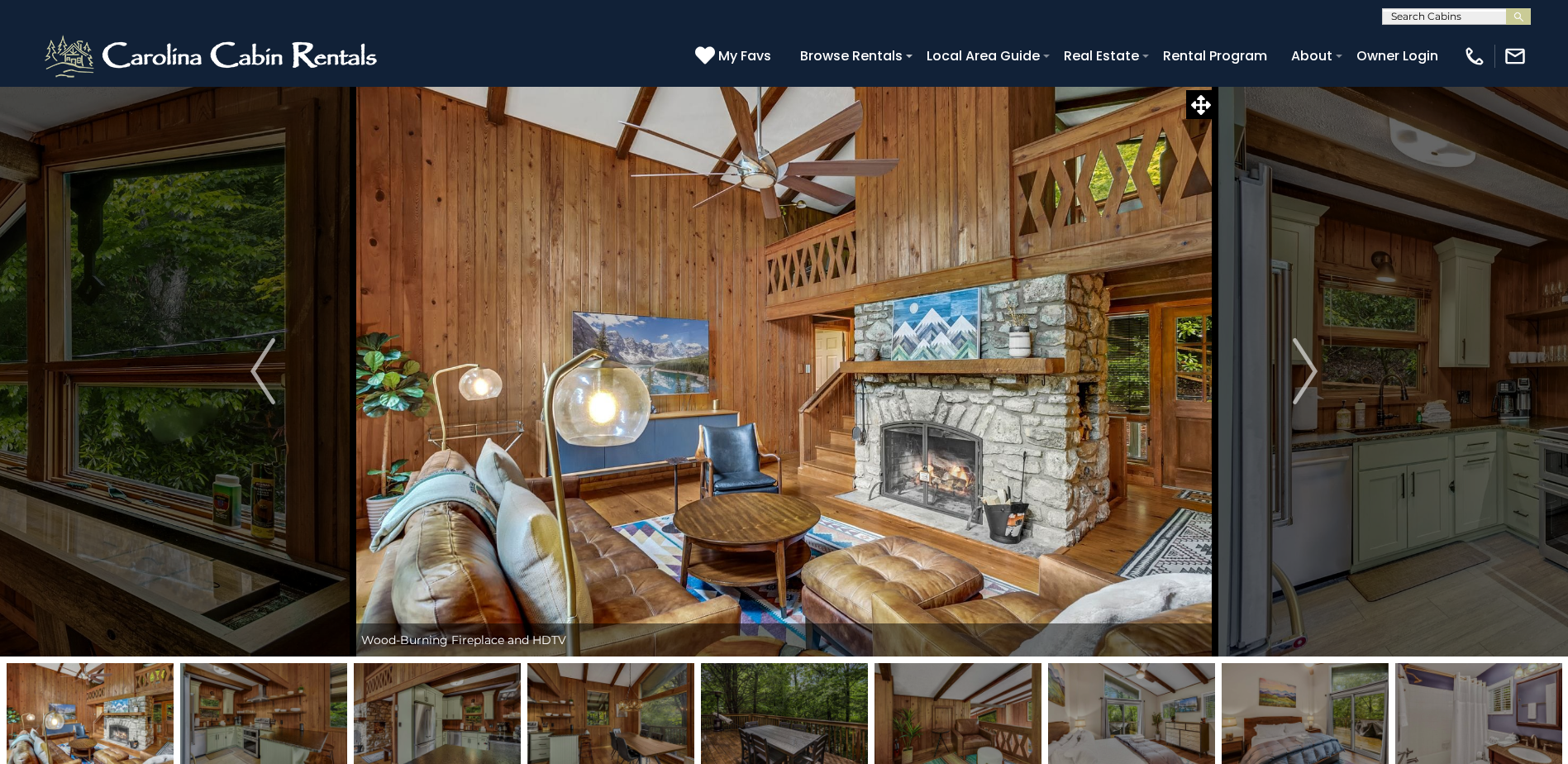
scroll to position [165, 0]
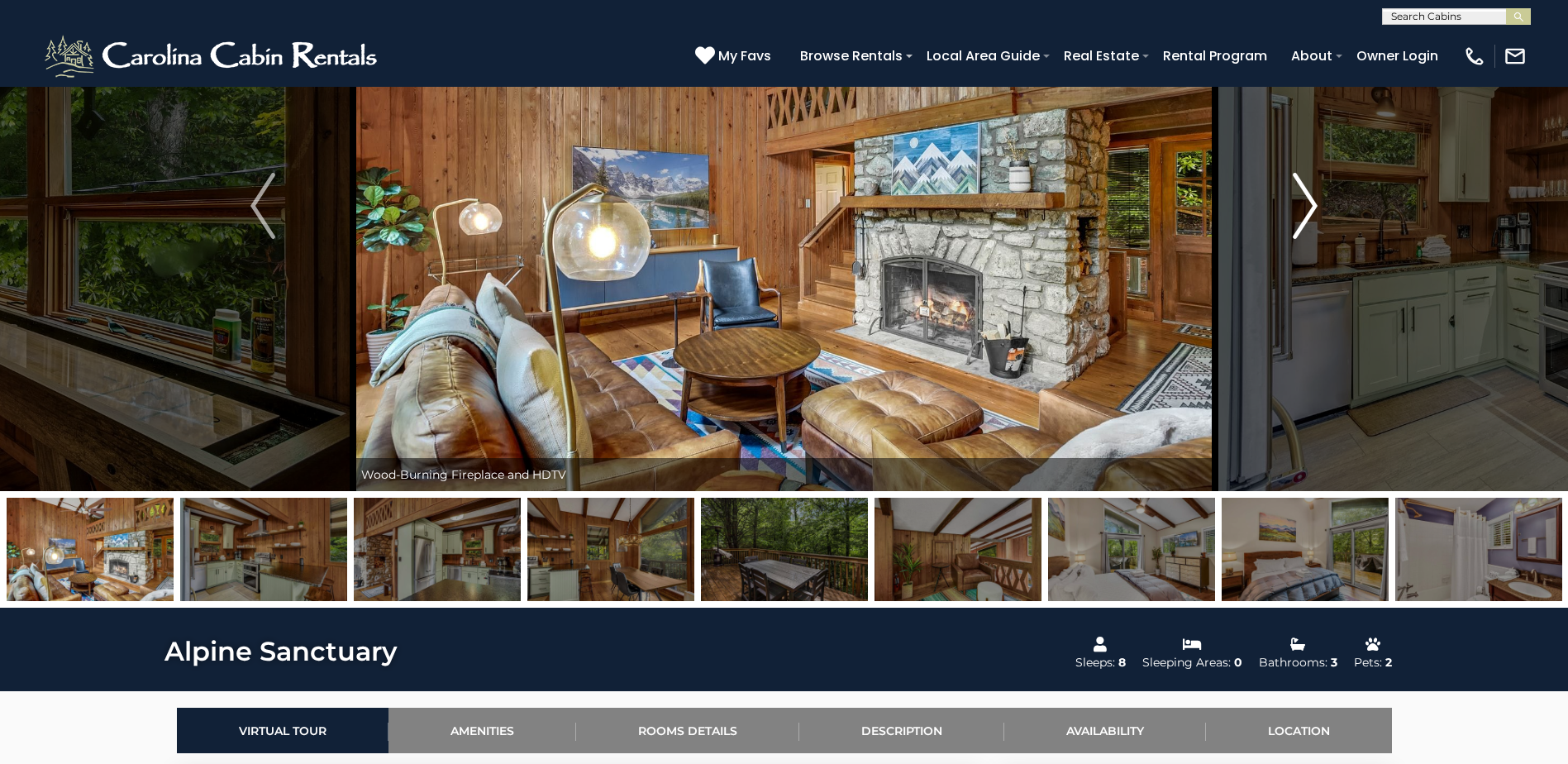
click at [1315, 217] on img "Next" at bounding box center [1305, 205] width 24 height 66
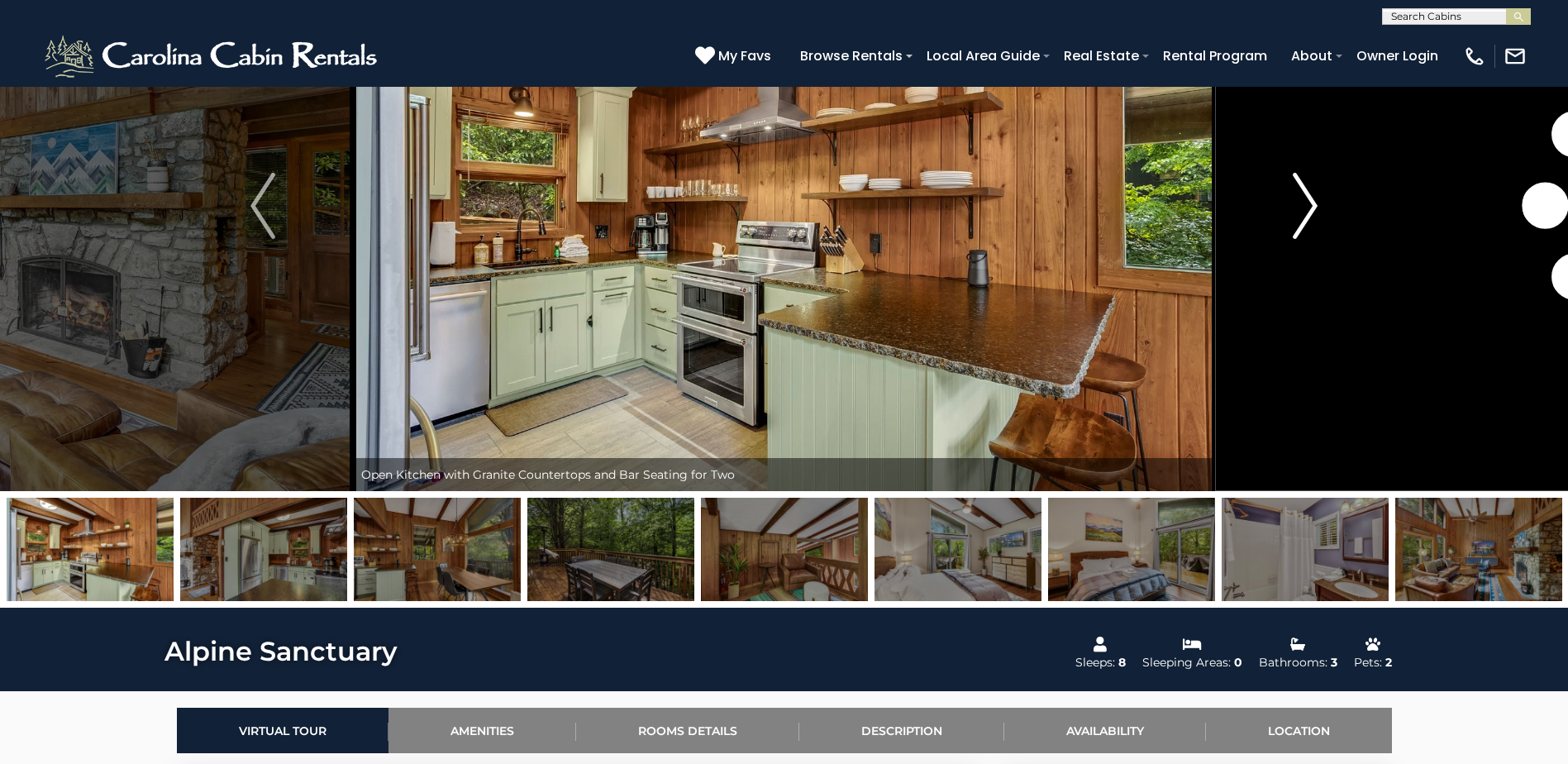
click at [1315, 217] on img "Next" at bounding box center [1305, 205] width 24 height 66
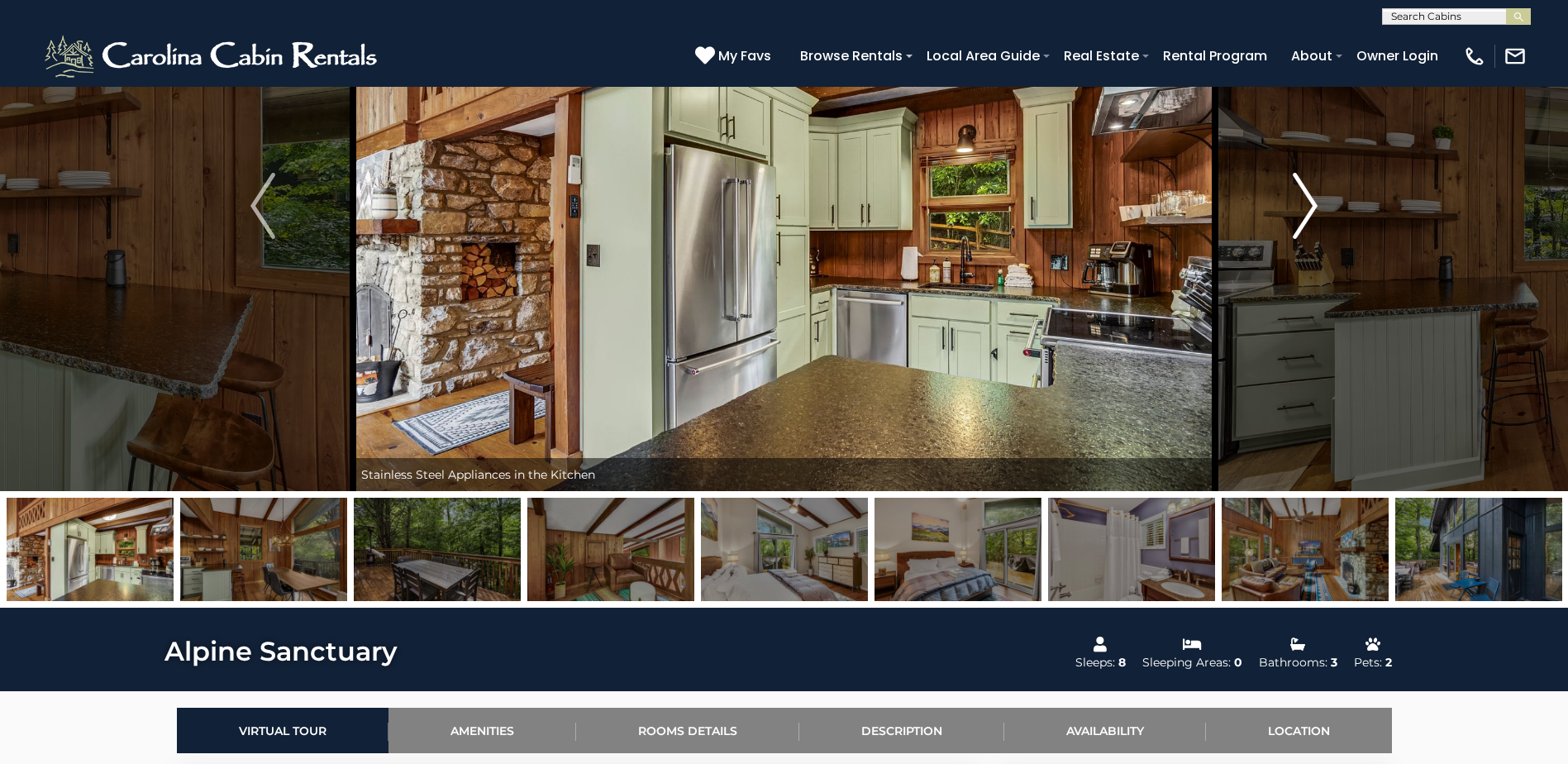
click at [1315, 217] on img "Next" at bounding box center [1305, 205] width 24 height 66
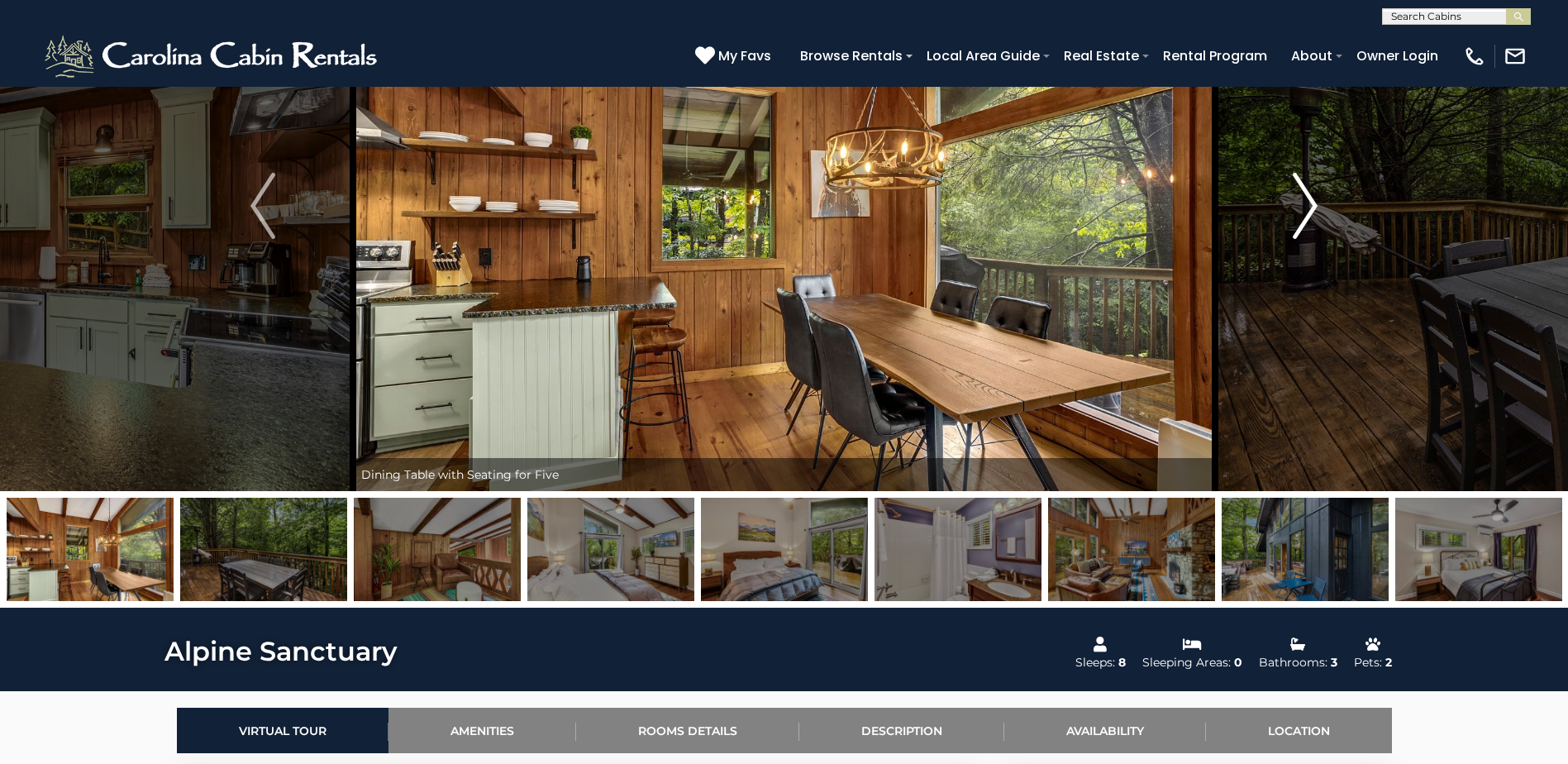
click at [1315, 217] on img "Next" at bounding box center [1305, 205] width 24 height 66
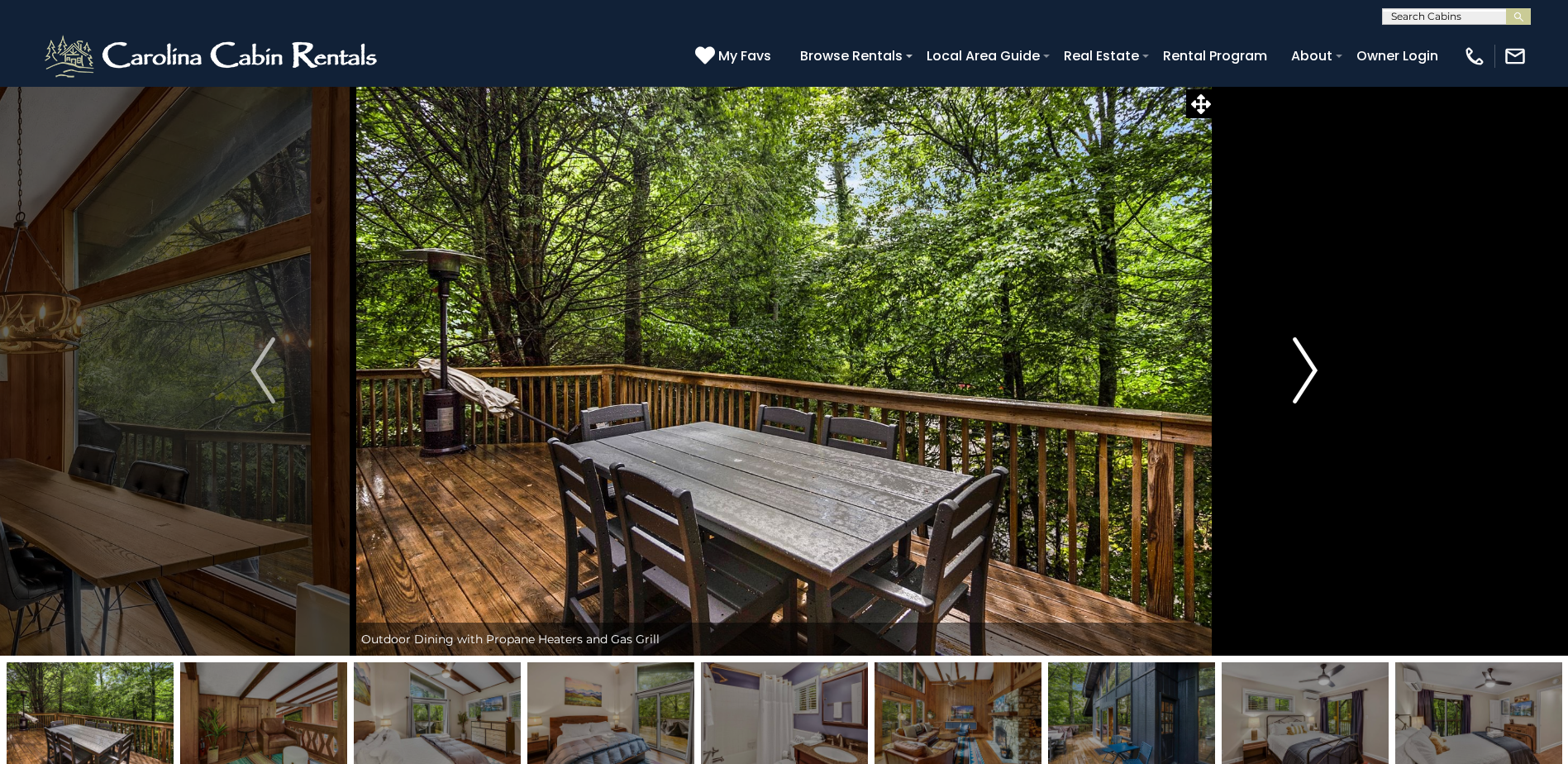
scroll to position [0, 0]
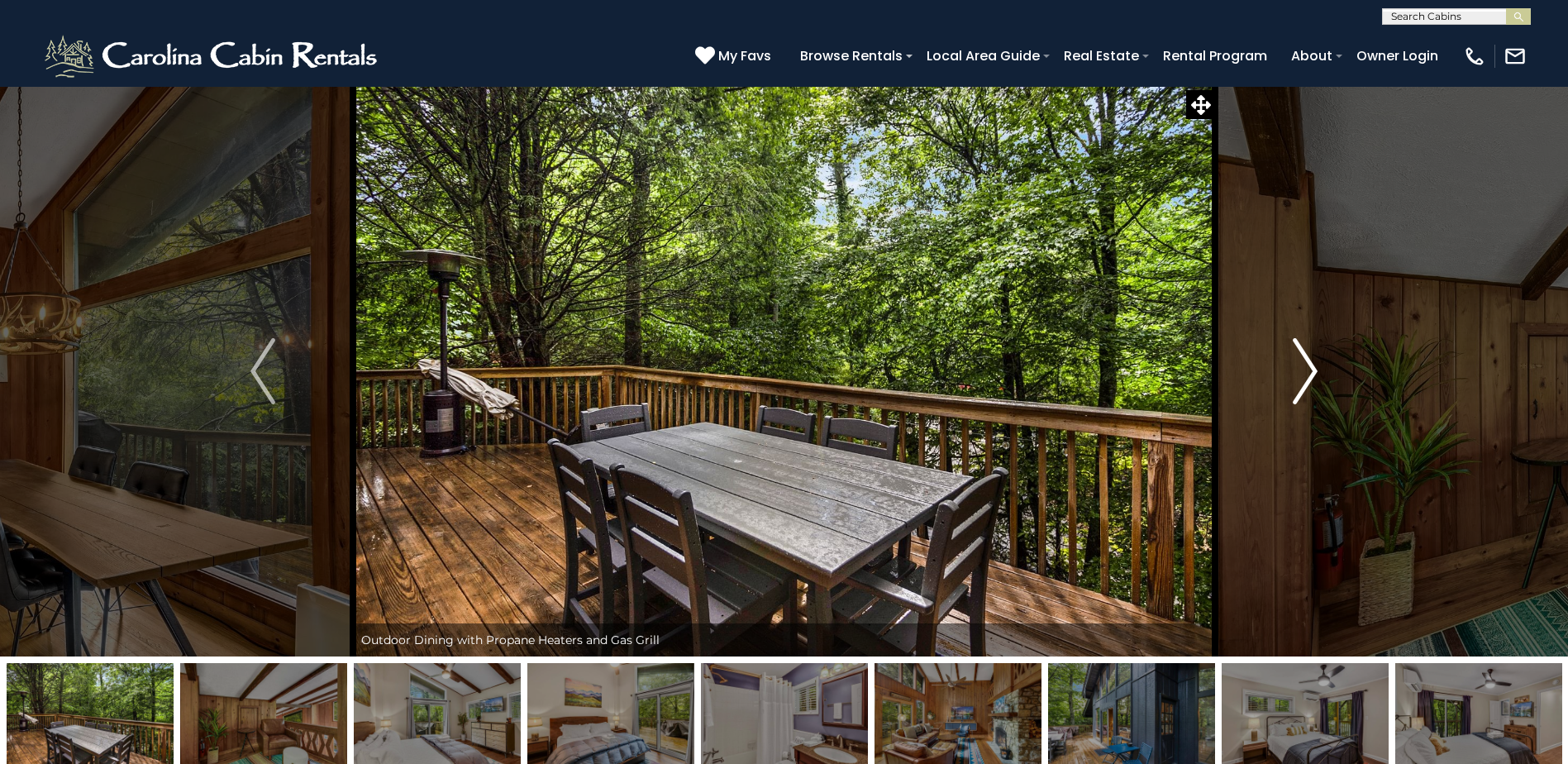
click at [1300, 372] on img "Next" at bounding box center [1305, 371] width 24 height 66
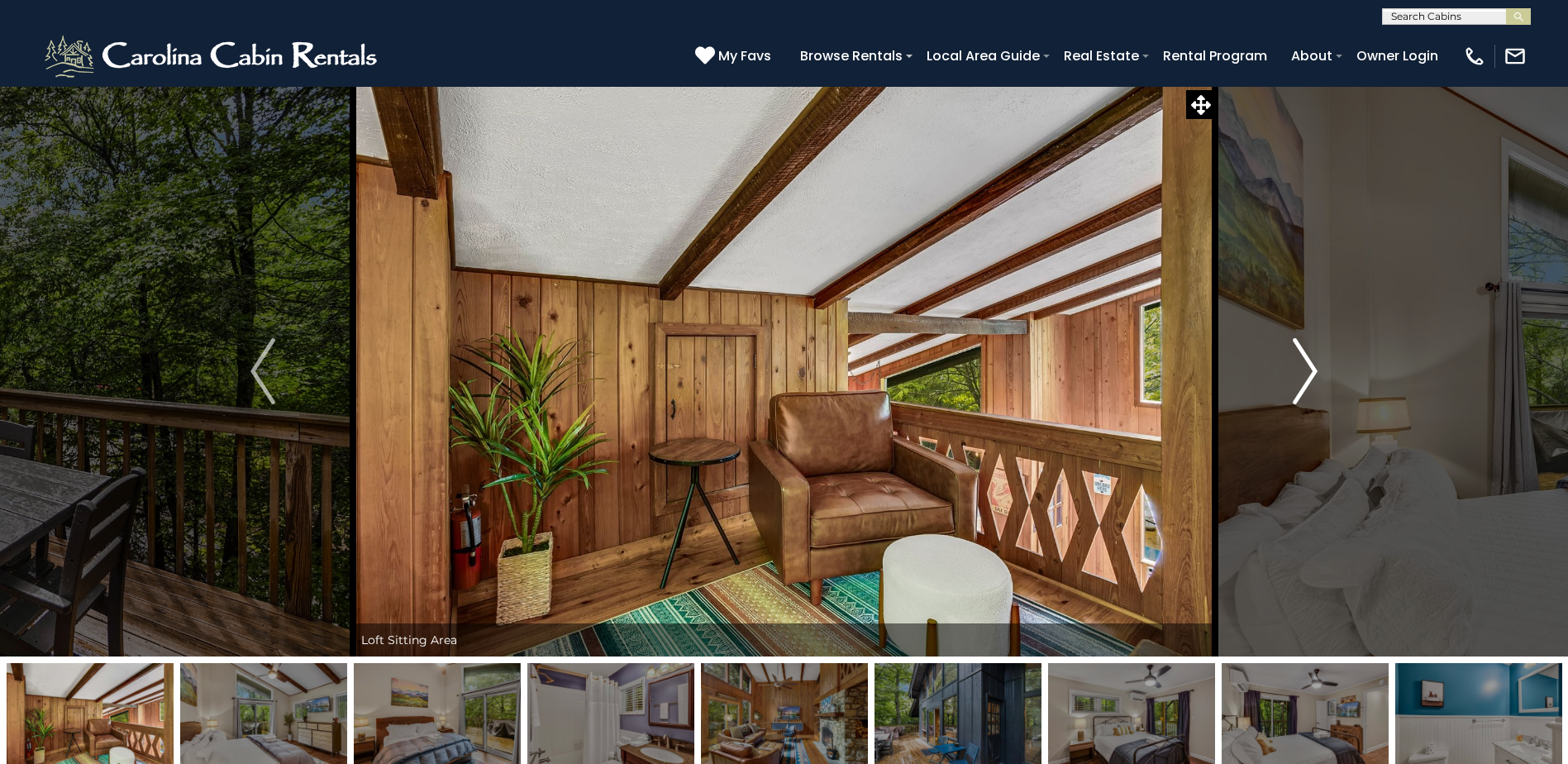
click at [1300, 372] on img "Next" at bounding box center [1305, 371] width 24 height 66
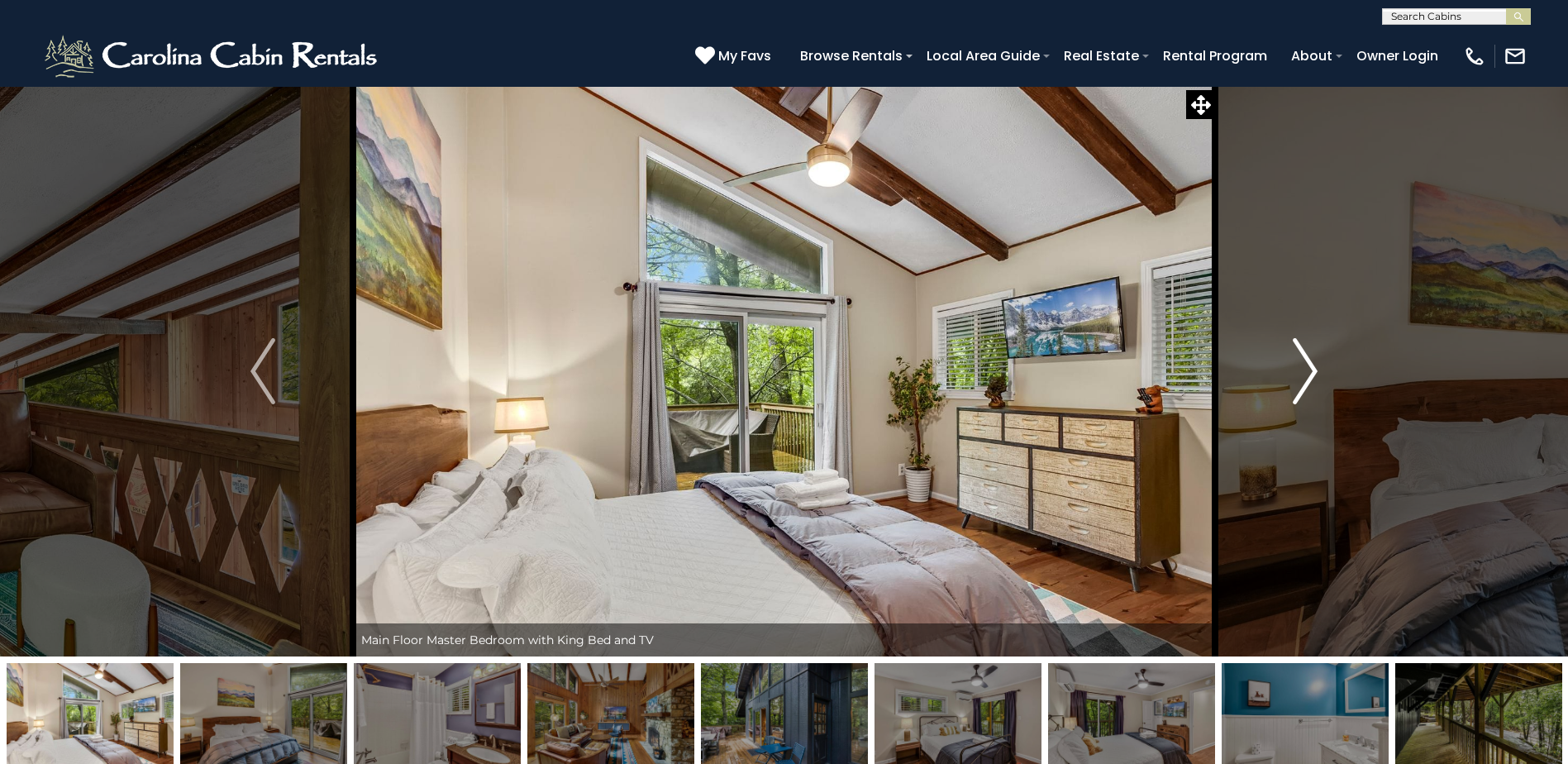
click at [1300, 372] on img "Next" at bounding box center [1305, 371] width 24 height 66
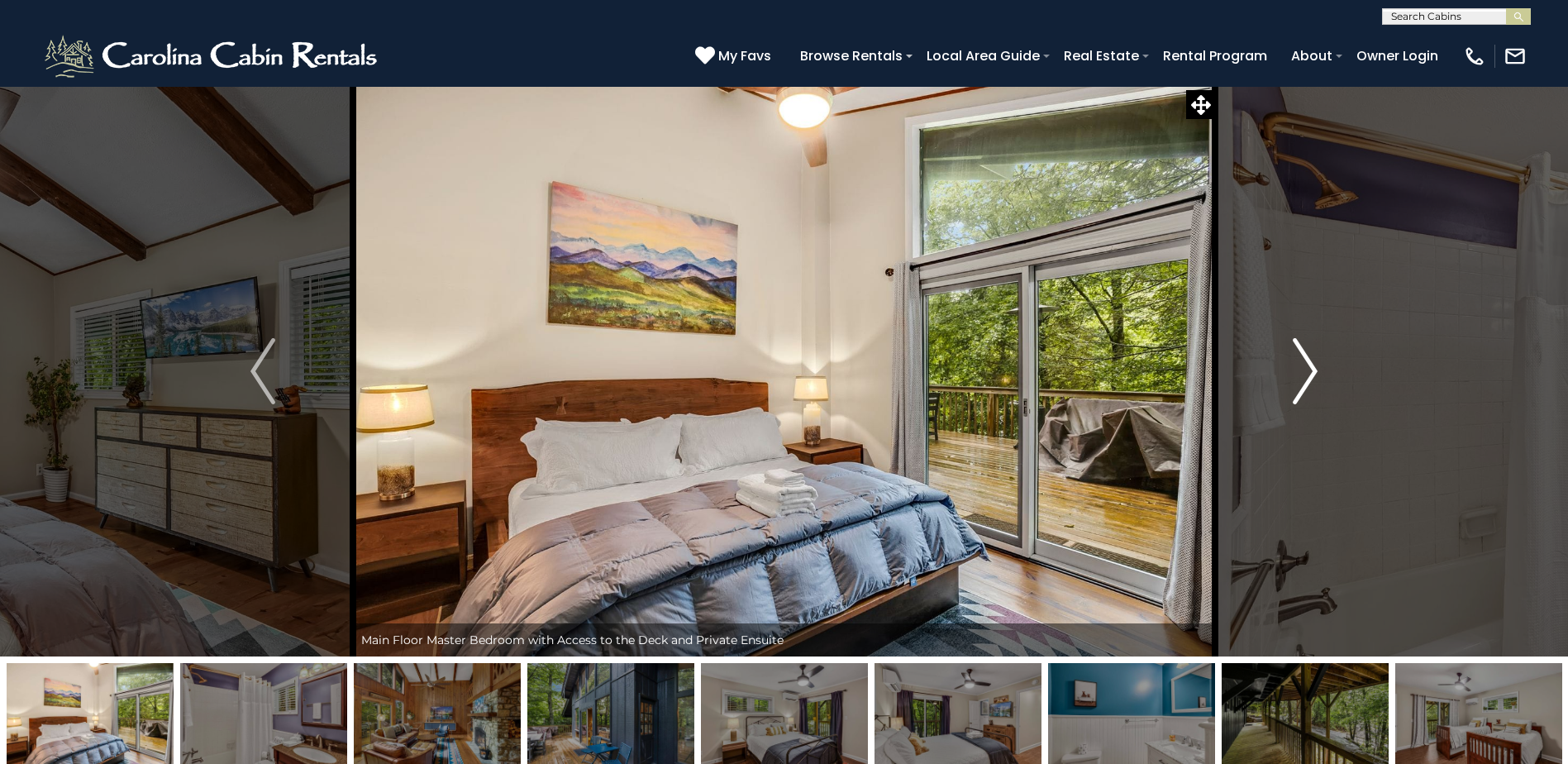
click at [1300, 372] on img "Next" at bounding box center [1305, 371] width 24 height 66
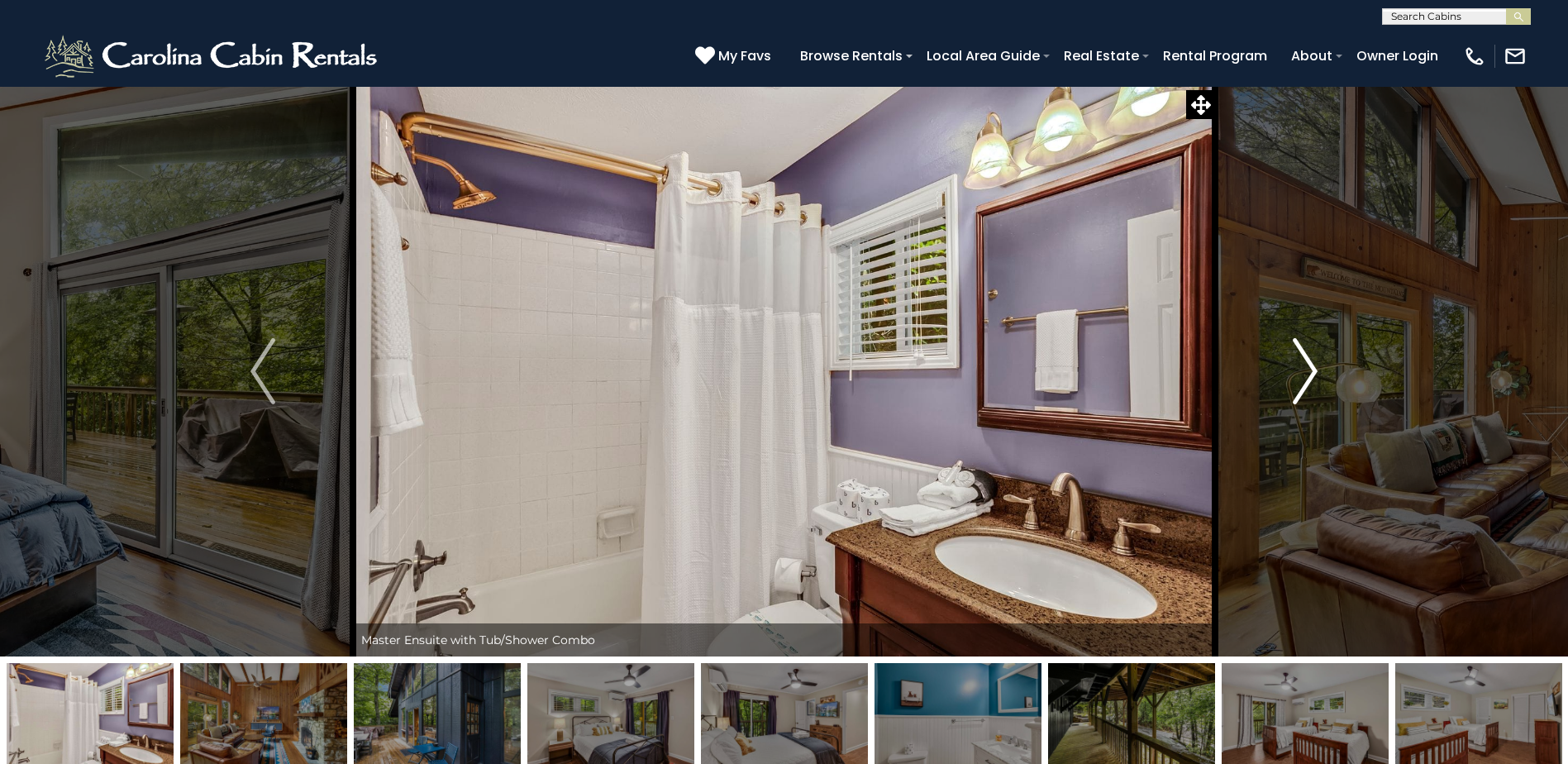
click at [1300, 372] on img "Next" at bounding box center [1305, 371] width 24 height 66
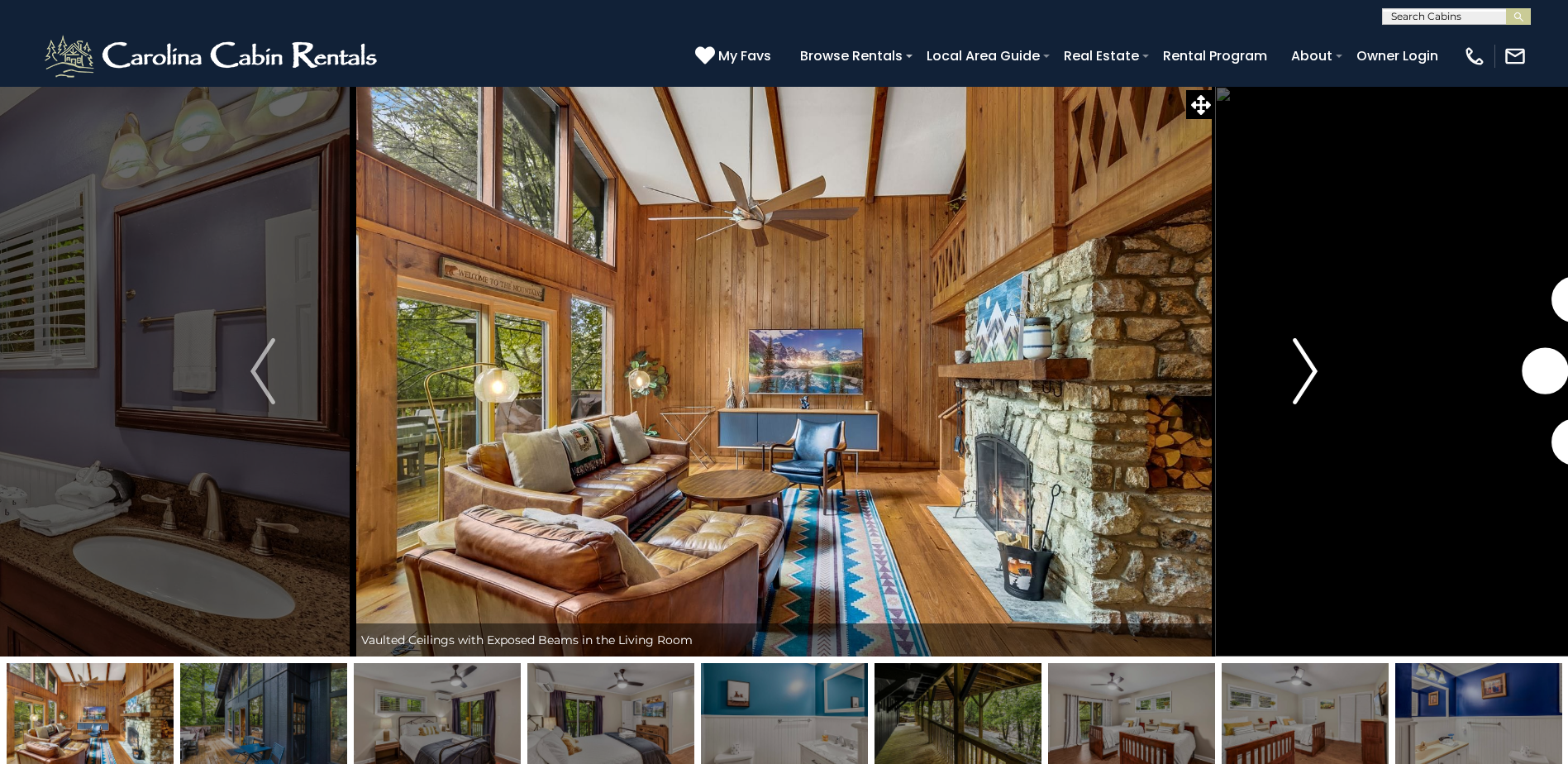
click at [1300, 372] on img "Next" at bounding box center [1305, 371] width 24 height 66
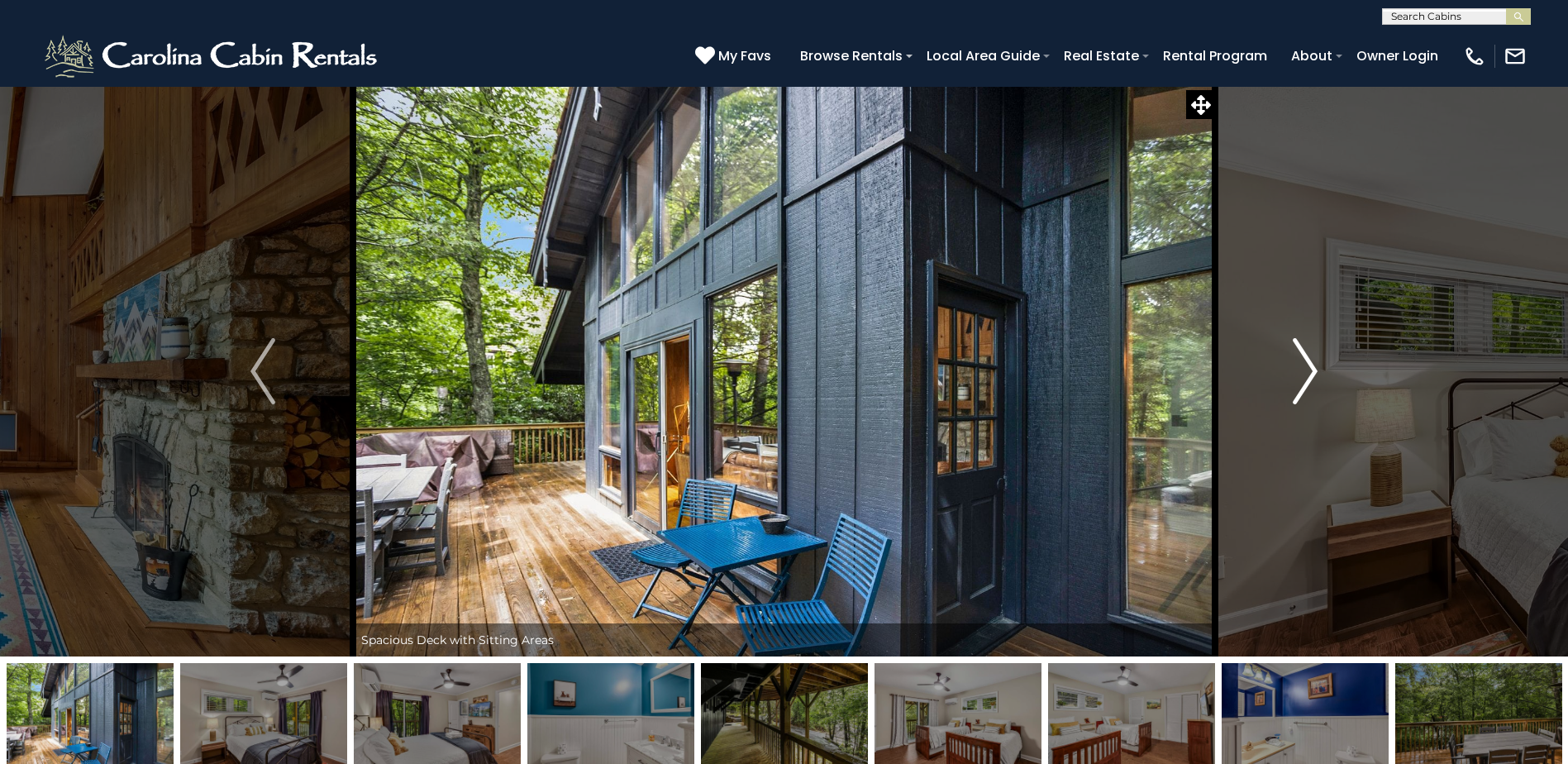
click at [1300, 372] on img "Next" at bounding box center [1305, 371] width 24 height 66
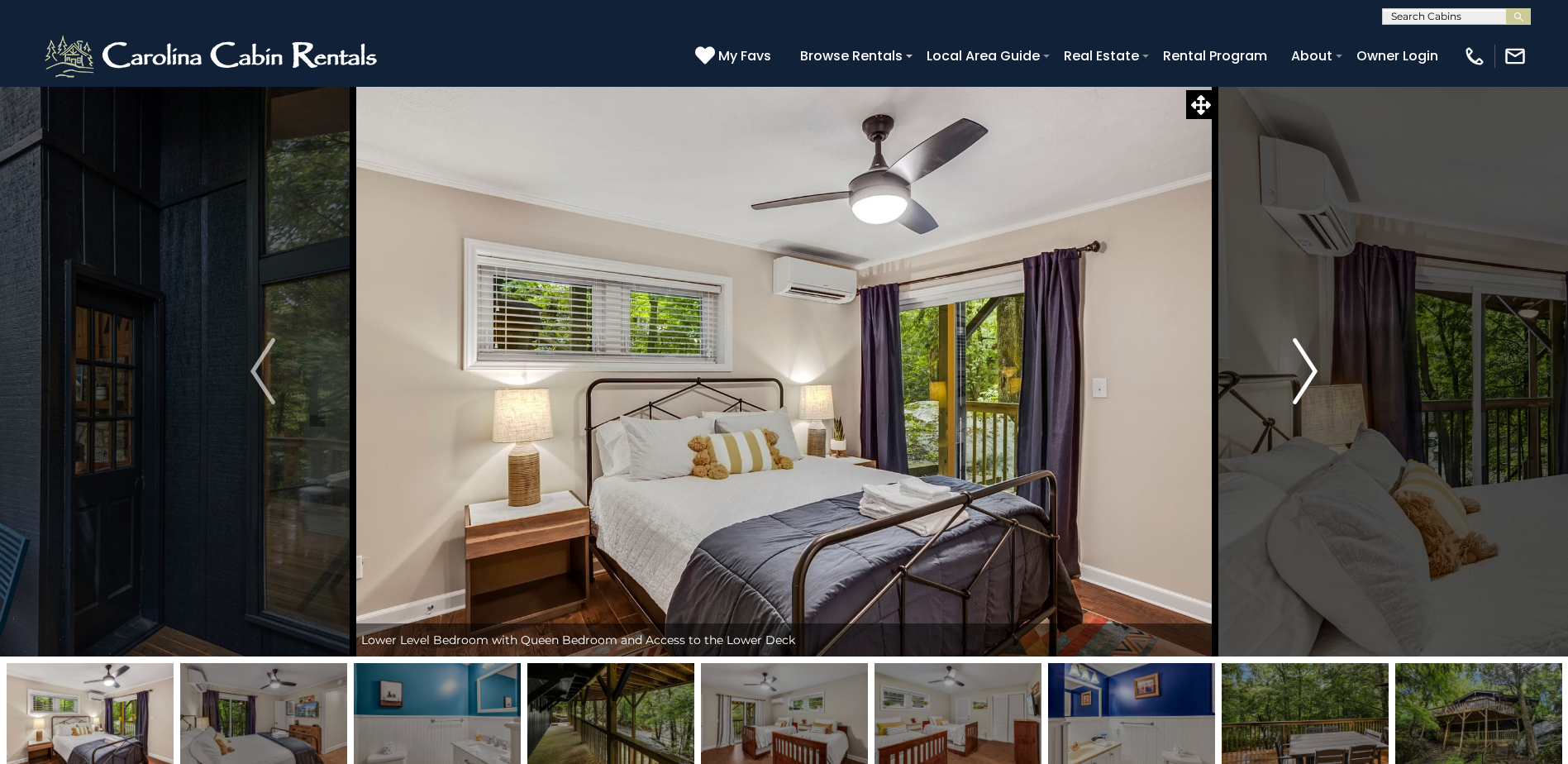
click at [1300, 372] on img "Next" at bounding box center [1305, 371] width 24 height 66
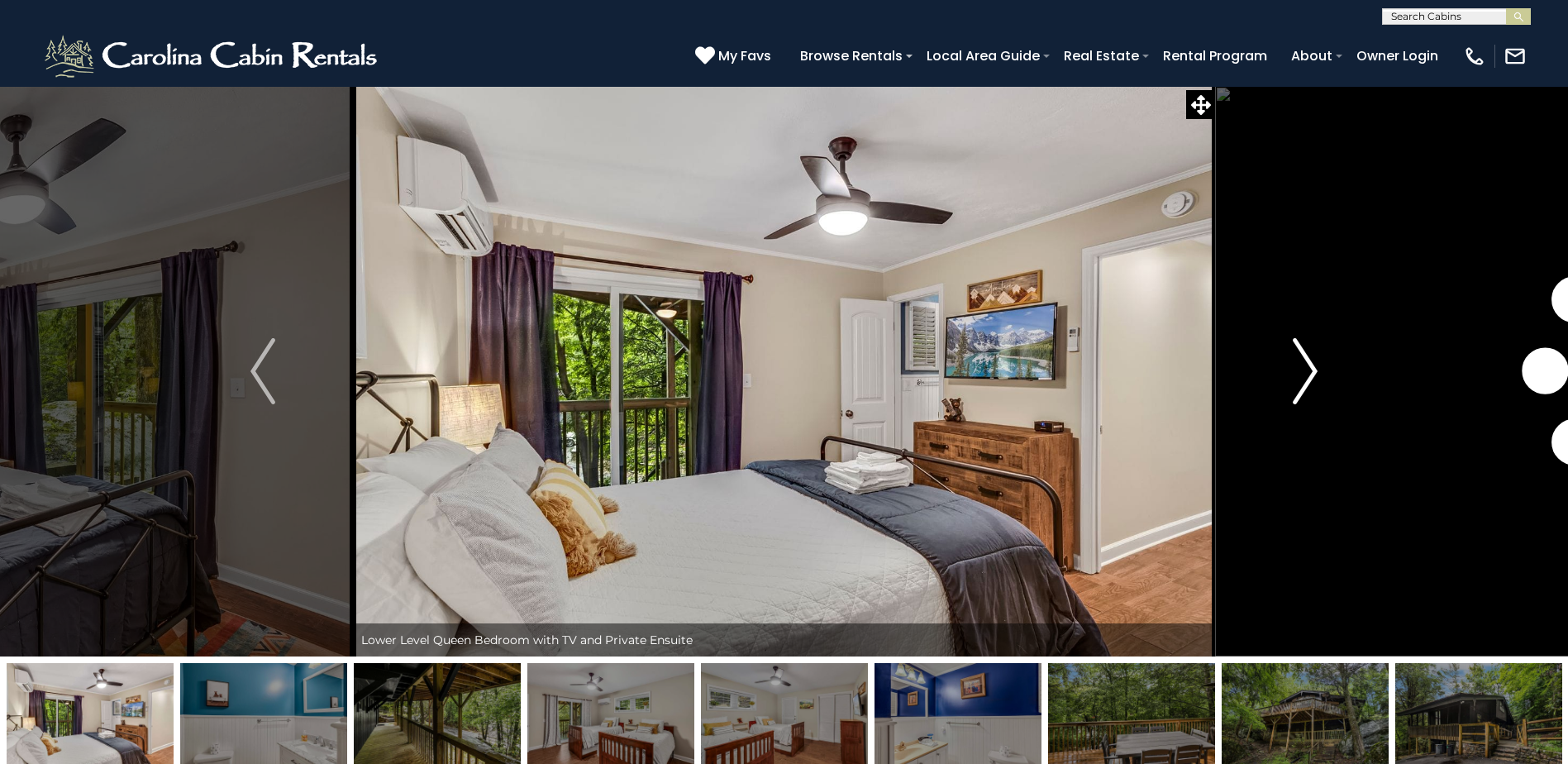
click at [1300, 372] on img "Next" at bounding box center [1305, 371] width 24 height 66
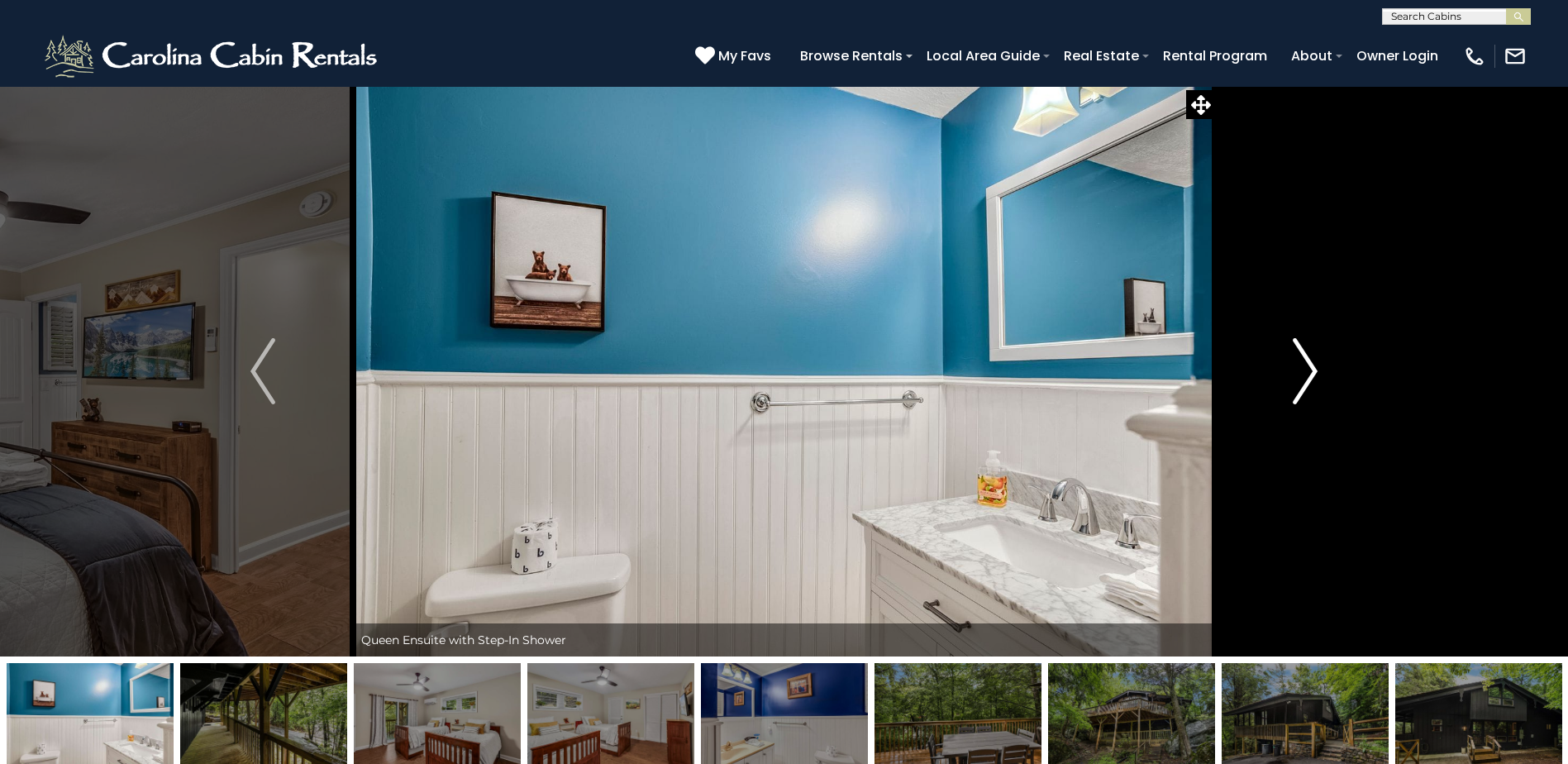
click at [1300, 372] on img "Next" at bounding box center [1305, 371] width 24 height 66
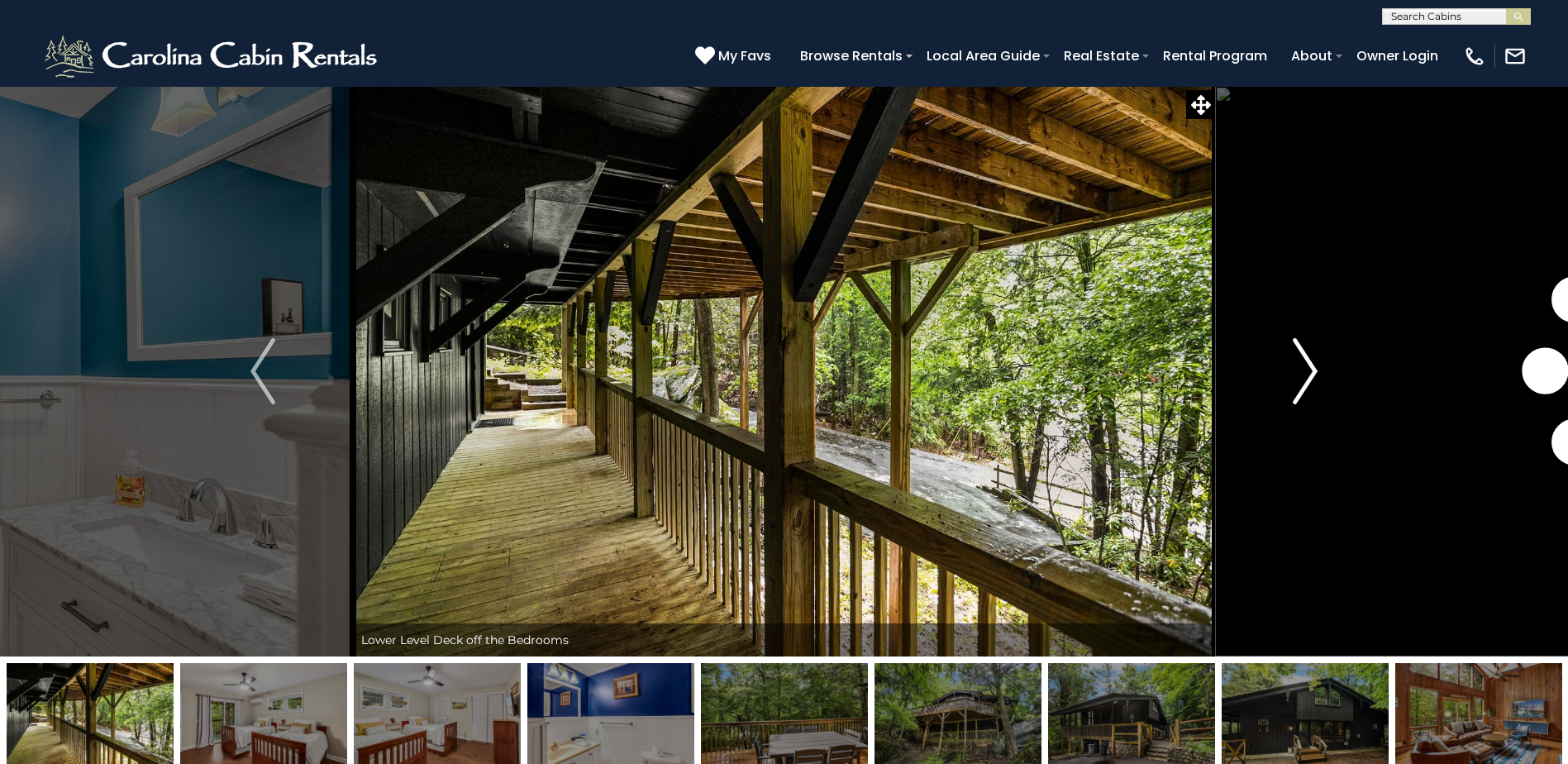
click at [1300, 372] on img "Next" at bounding box center [1305, 371] width 24 height 66
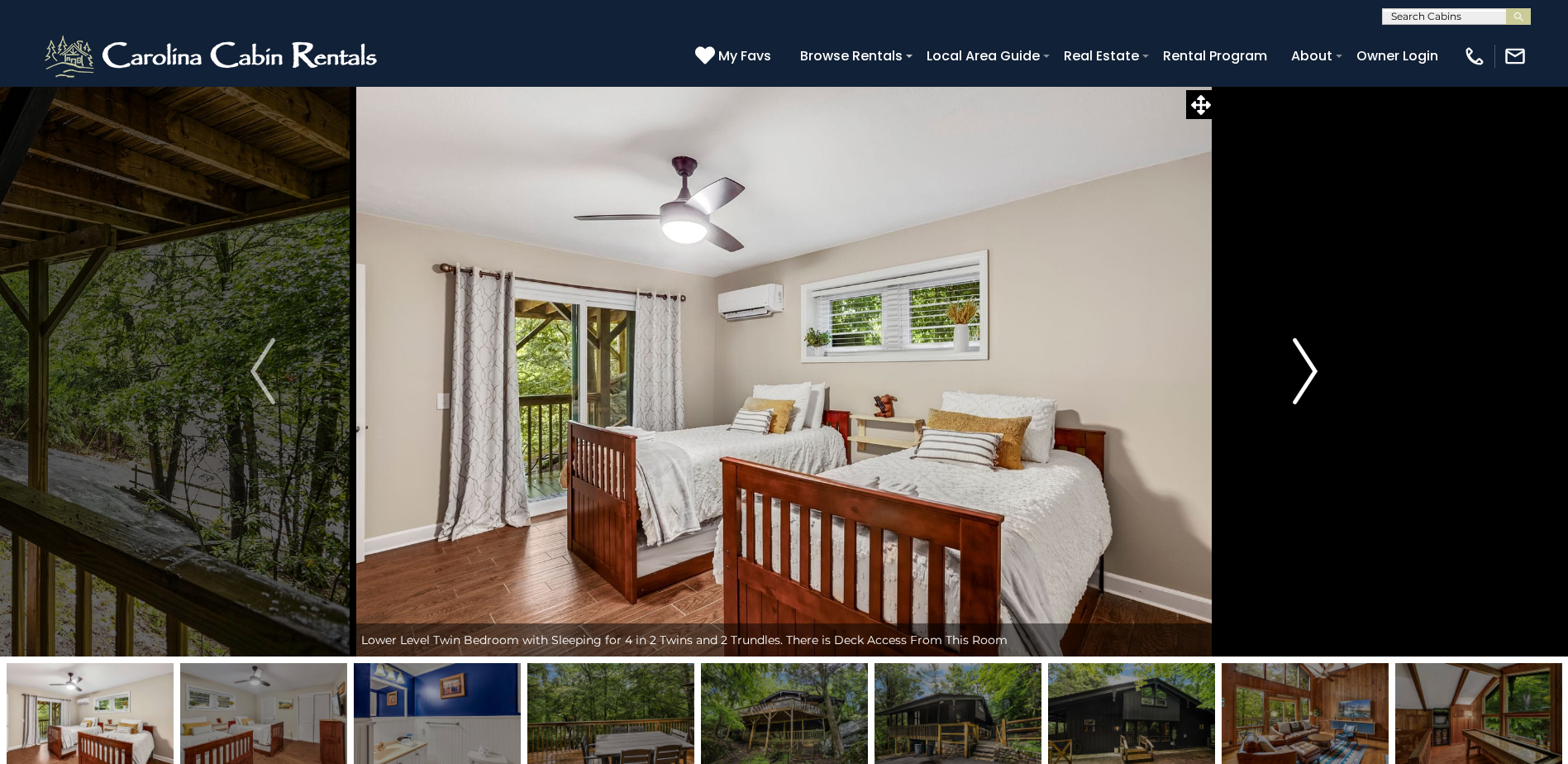
click at [1300, 372] on img "Next" at bounding box center [1305, 371] width 24 height 66
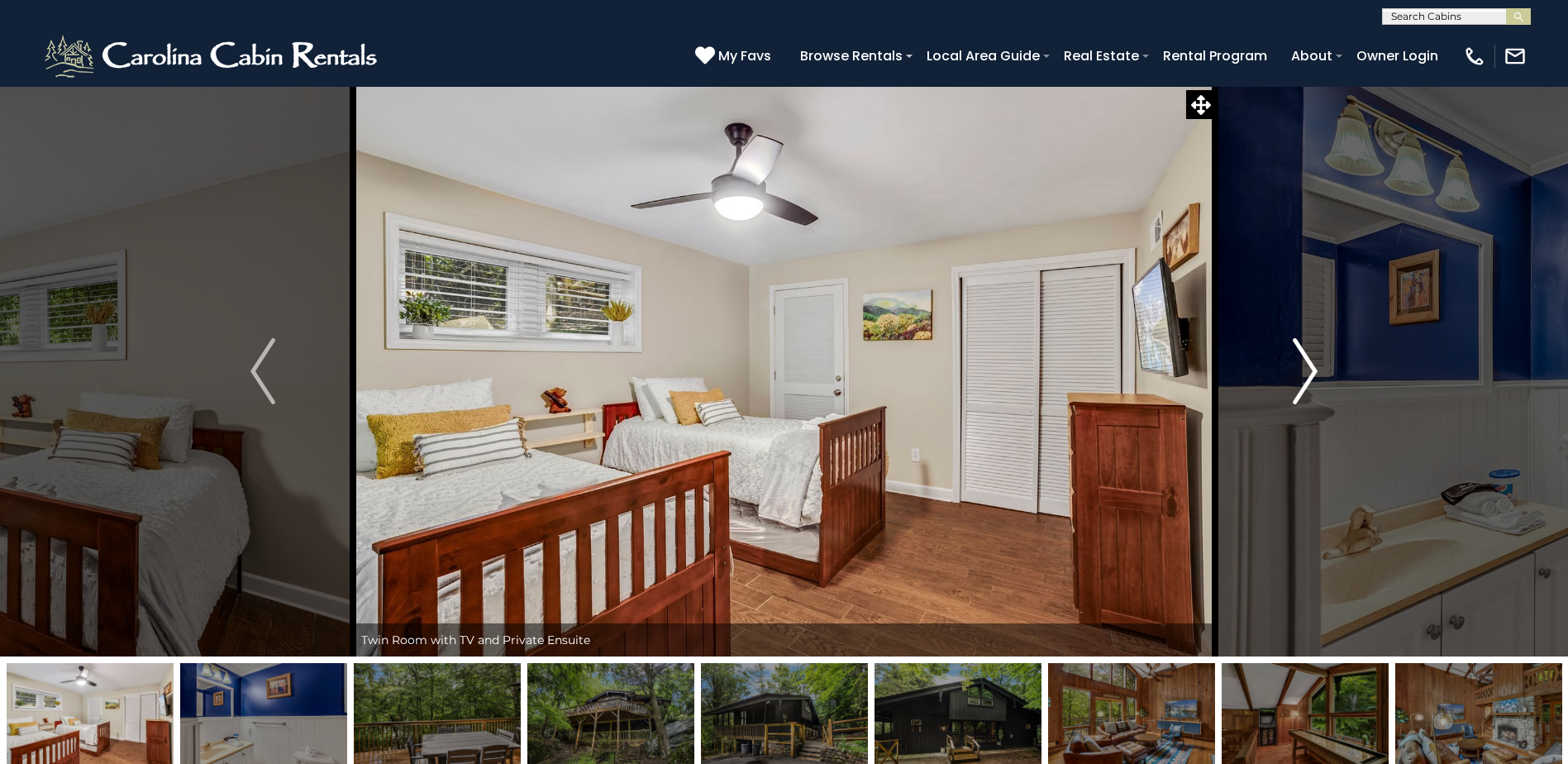
click at [1300, 372] on img "Next" at bounding box center [1305, 371] width 24 height 66
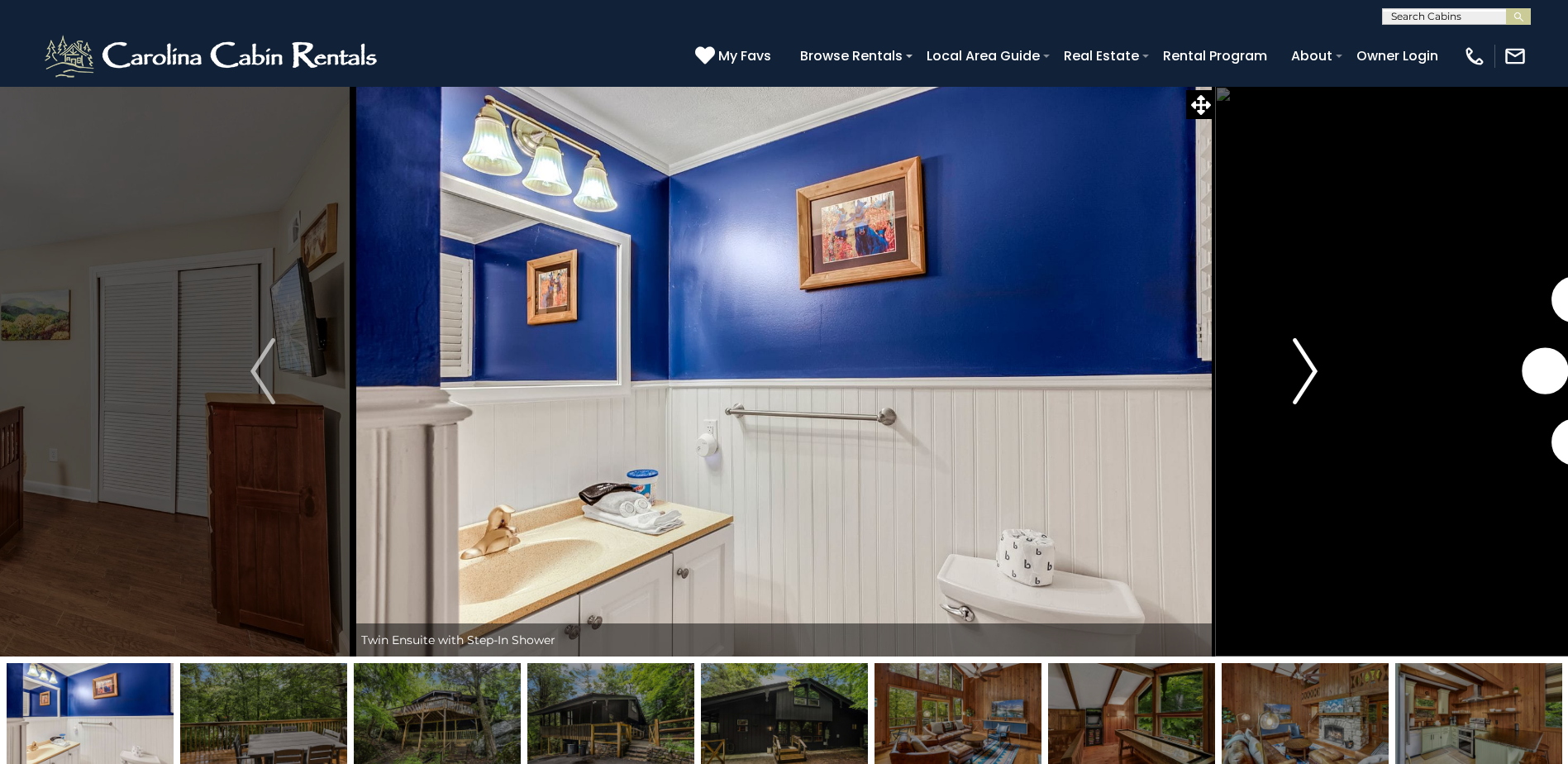
click at [1300, 372] on img "Next" at bounding box center [1305, 371] width 24 height 66
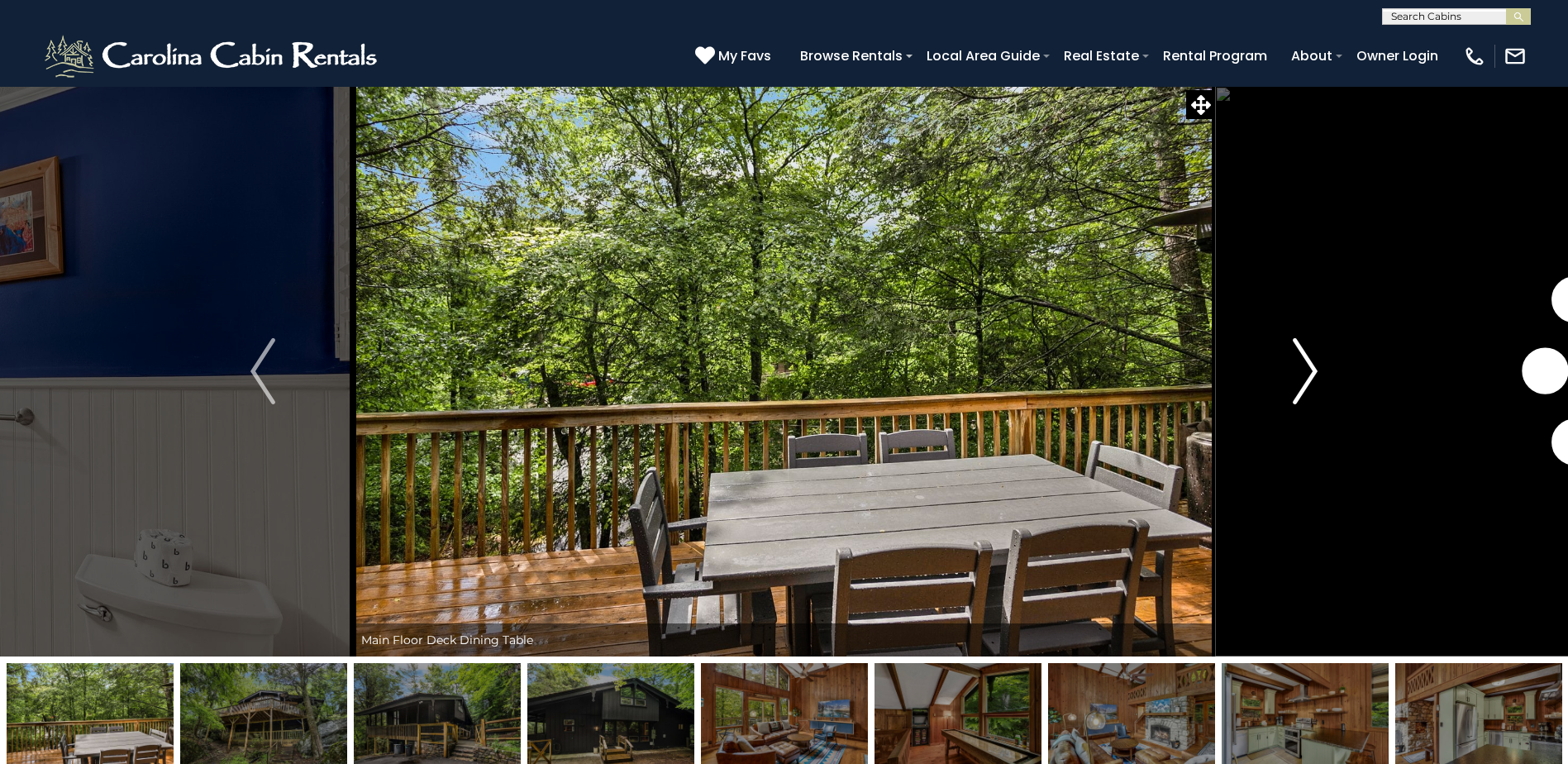
click at [1300, 372] on img "Next" at bounding box center [1305, 371] width 24 height 66
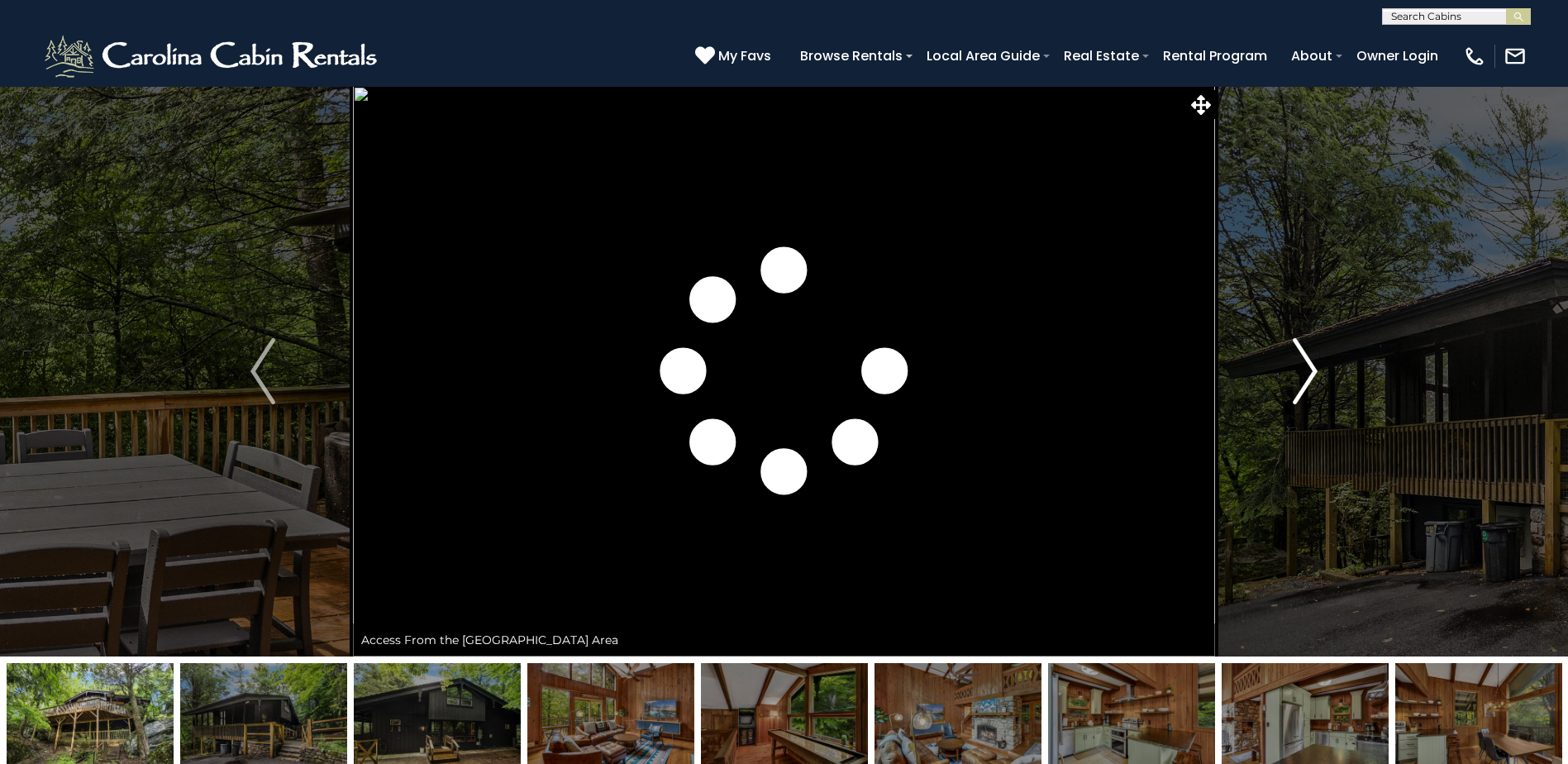
click at [1300, 372] on img "Next" at bounding box center [1305, 371] width 24 height 66
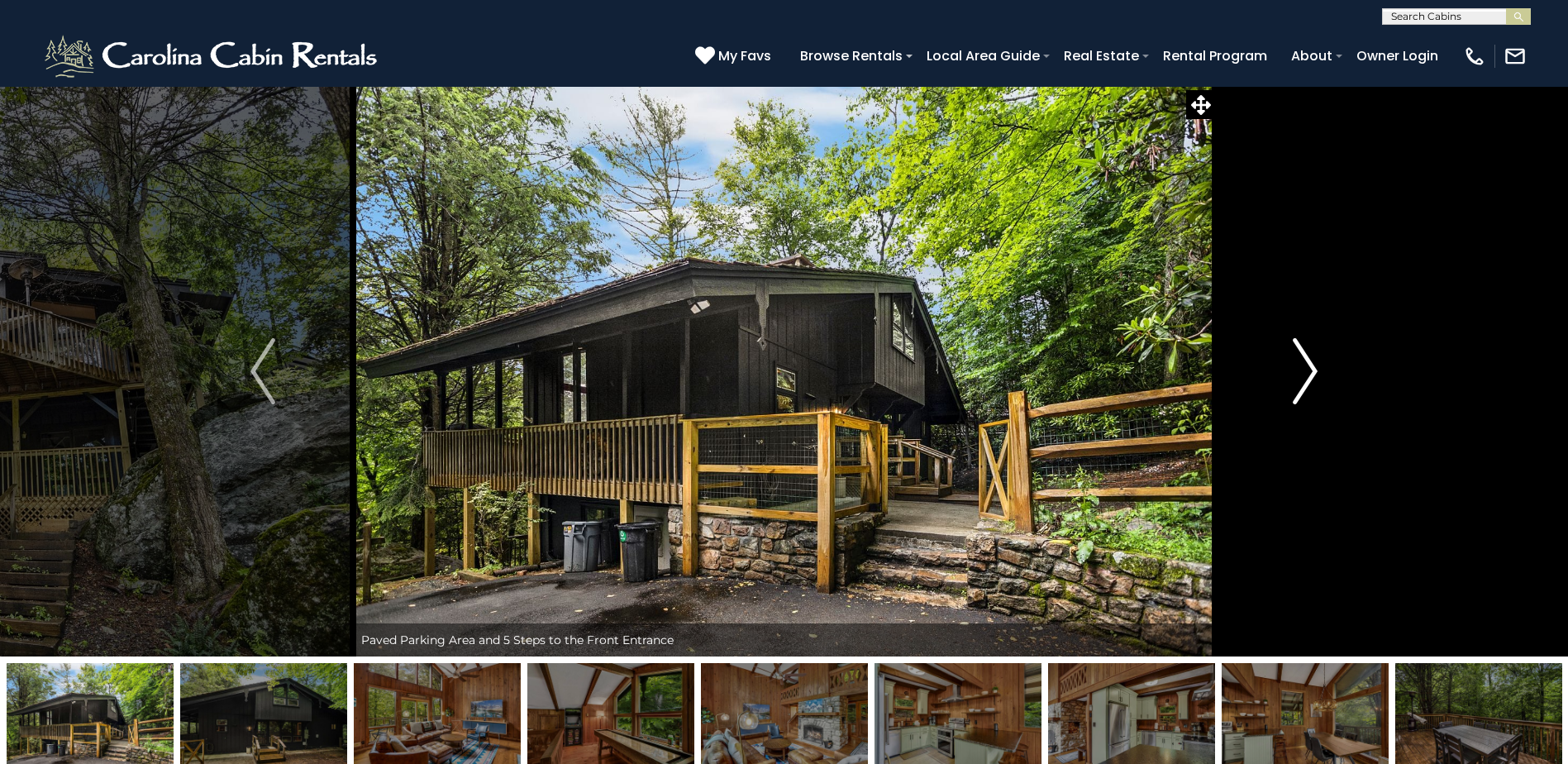
click at [1300, 372] on img "Next" at bounding box center [1305, 371] width 24 height 66
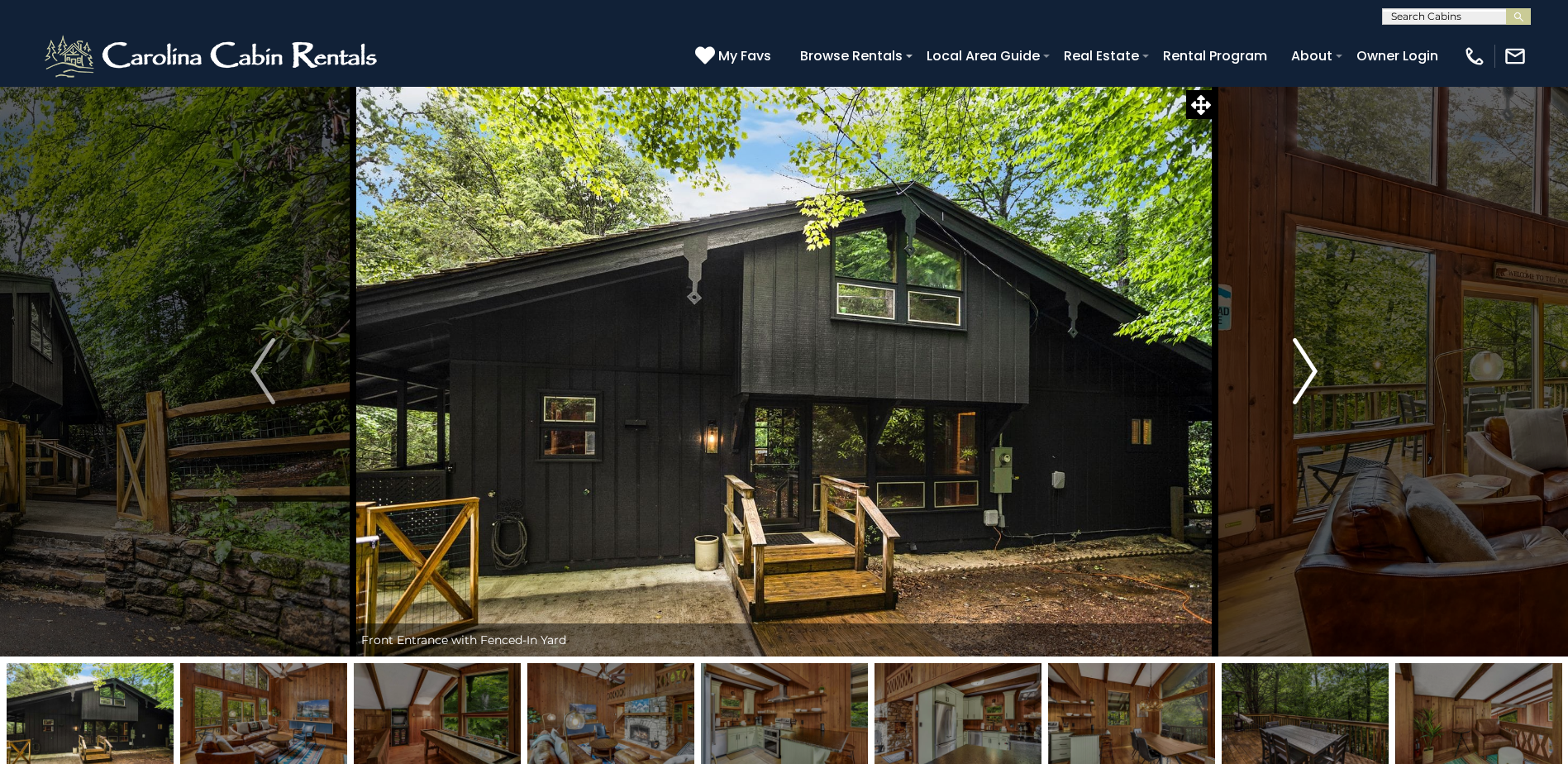
click at [1300, 372] on img "Next" at bounding box center [1305, 371] width 24 height 66
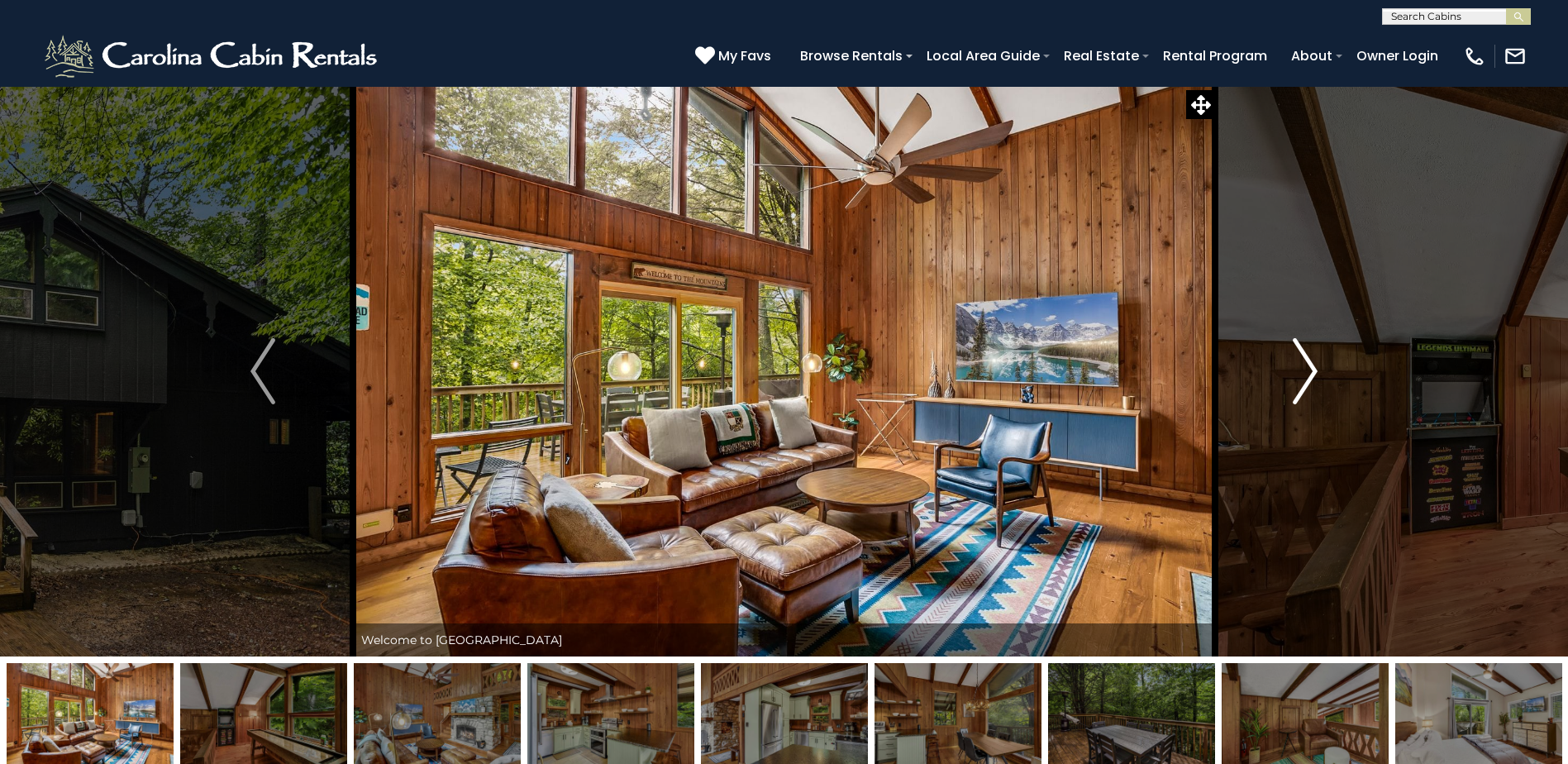
click at [1300, 372] on img "Next" at bounding box center [1305, 371] width 24 height 66
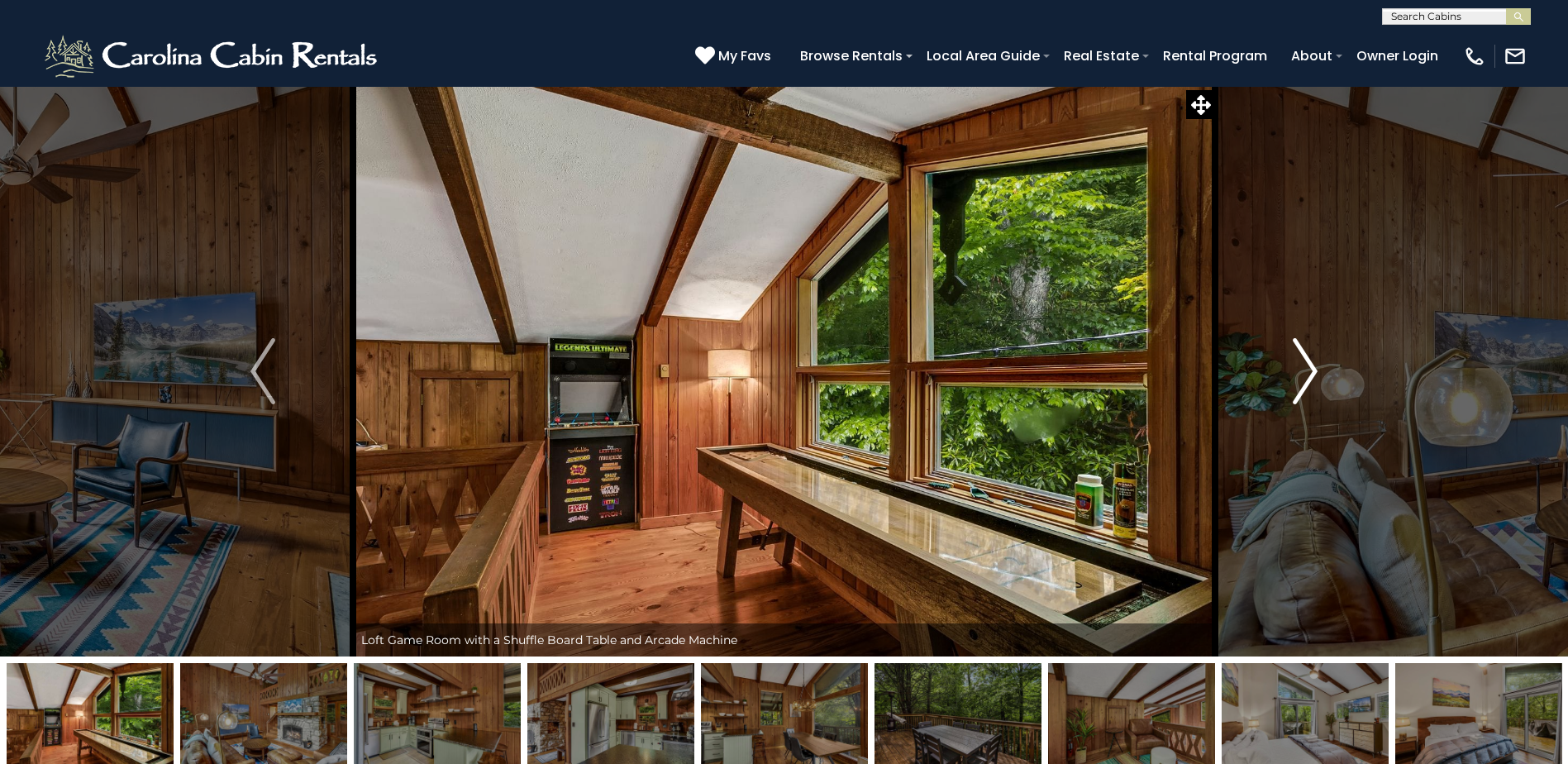
click at [1300, 372] on img "Next" at bounding box center [1305, 371] width 24 height 66
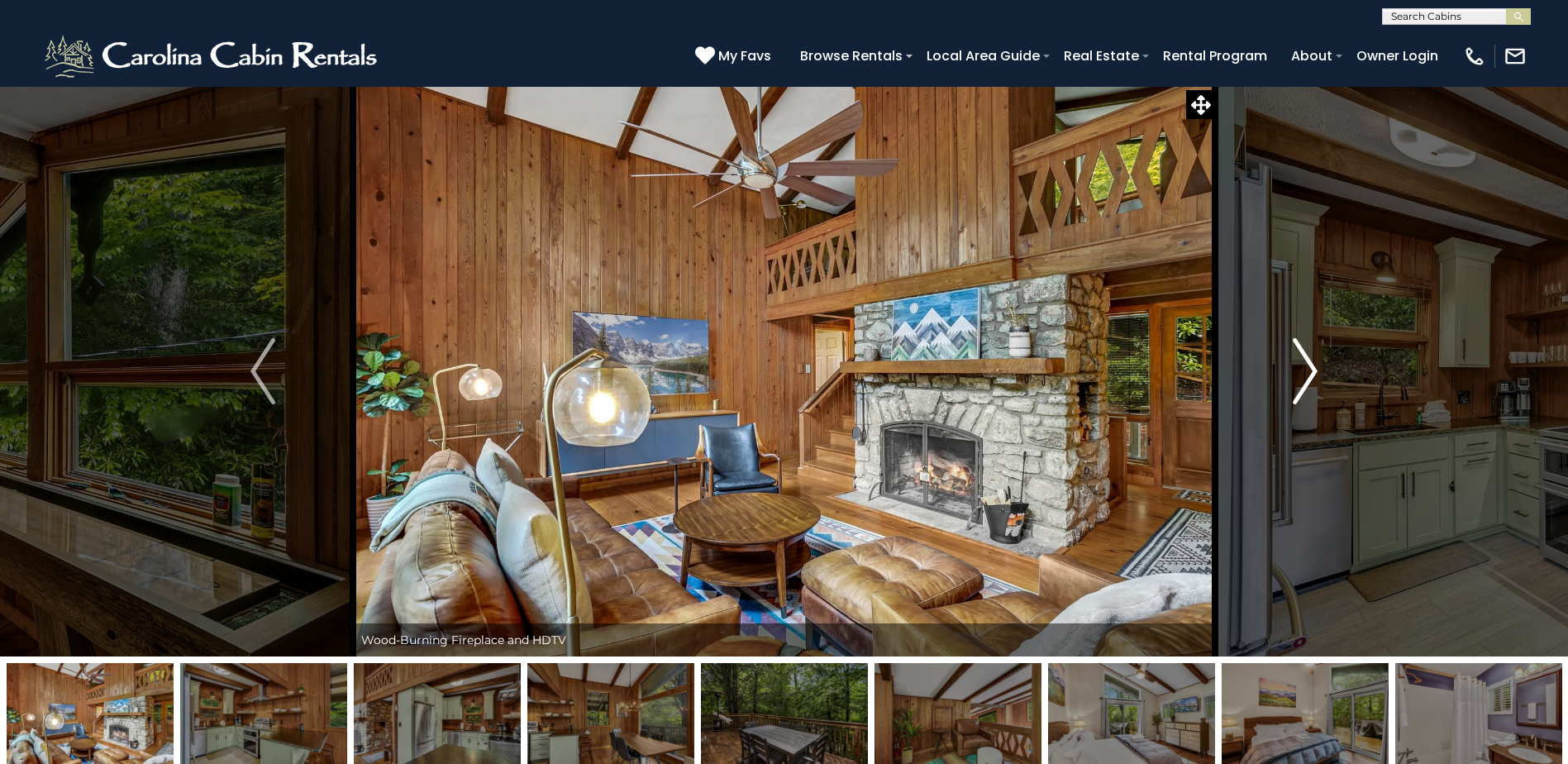
click at [1309, 389] on img "Next" at bounding box center [1305, 371] width 24 height 66
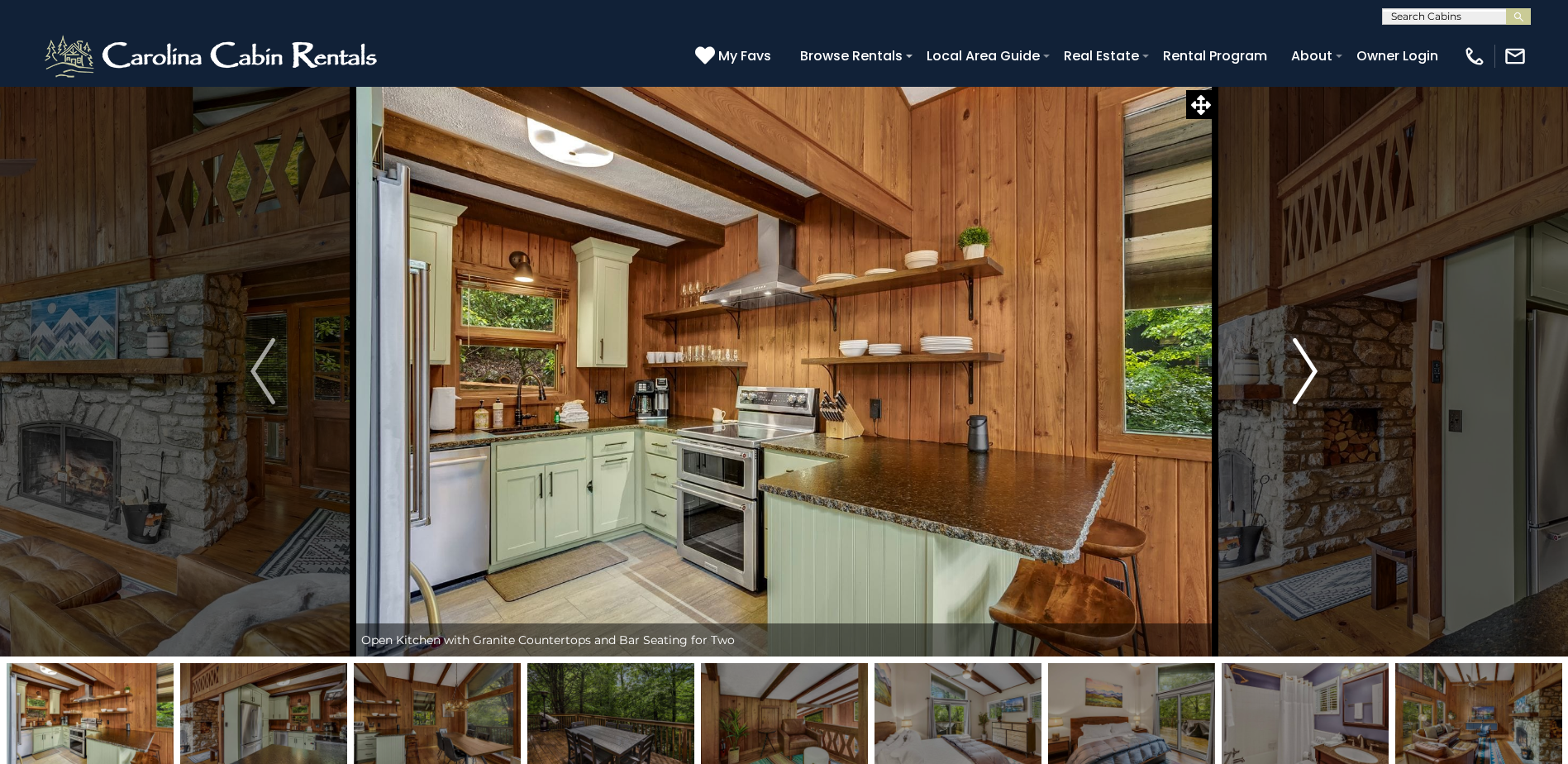
click at [1309, 389] on img "Next" at bounding box center [1305, 371] width 24 height 66
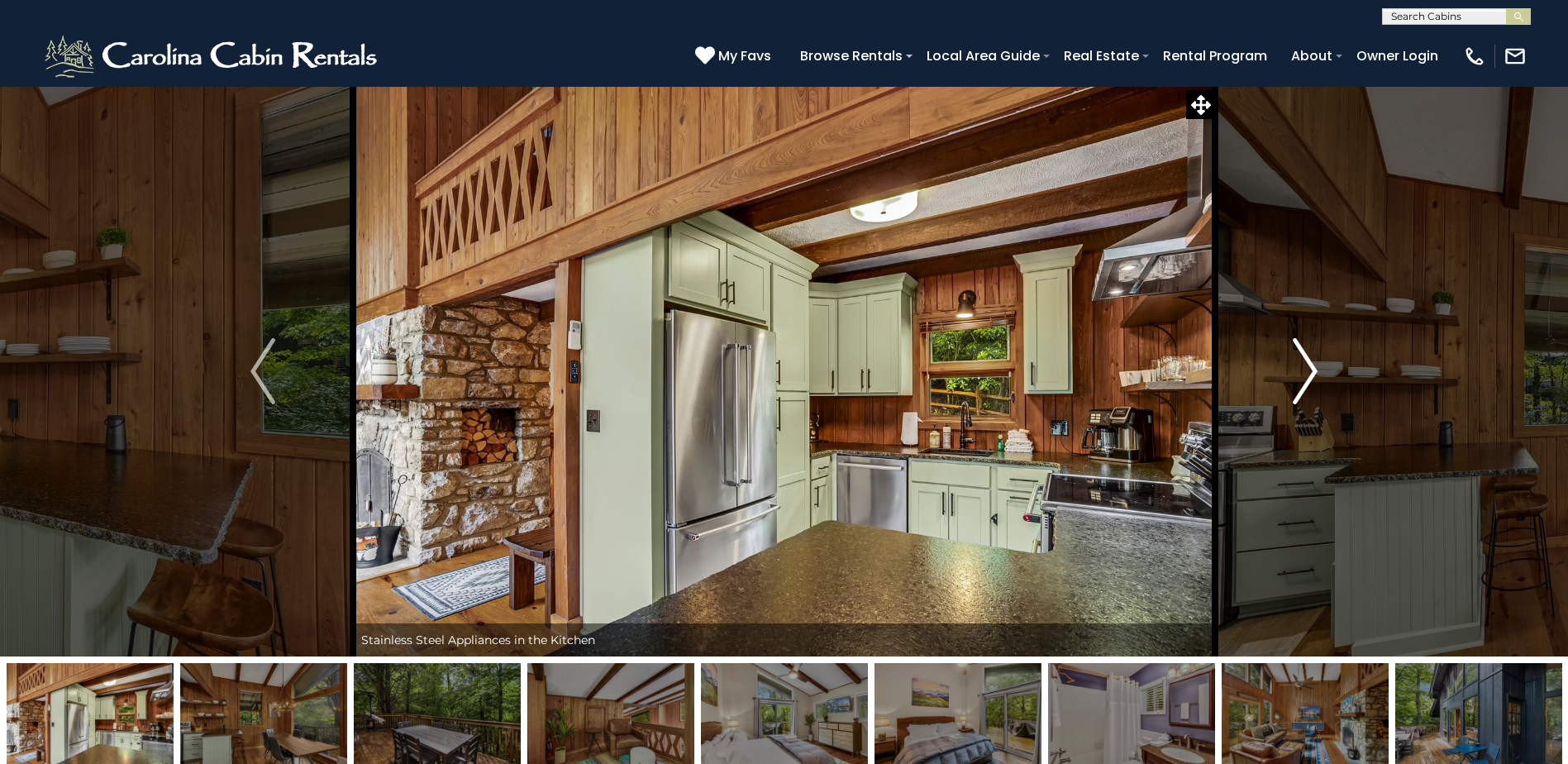
click at [1309, 389] on img "Next" at bounding box center [1305, 371] width 24 height 66
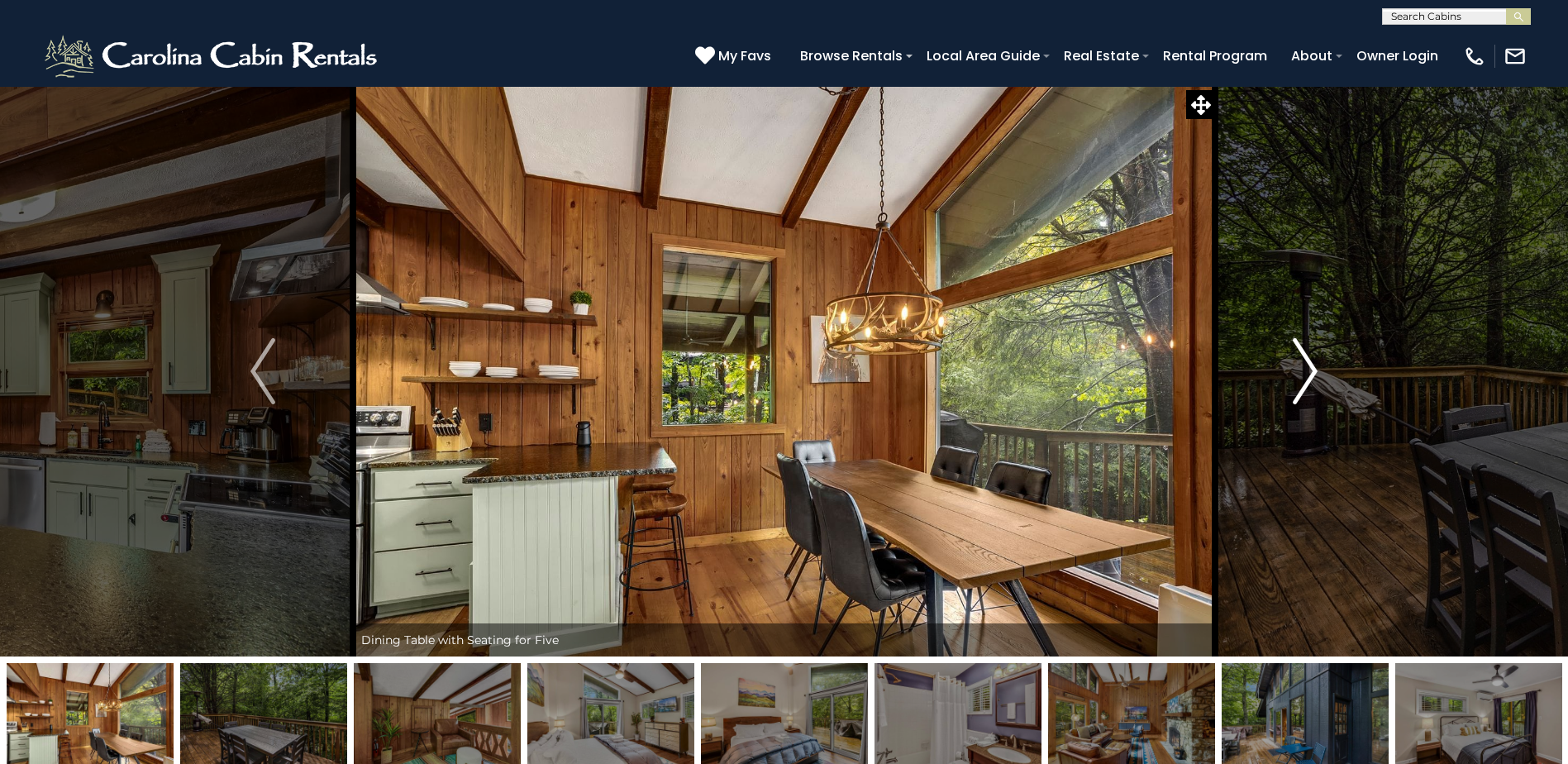
click at [1309, 389] on img "Next" at bounding box center [1305, 371] width 24 height 66
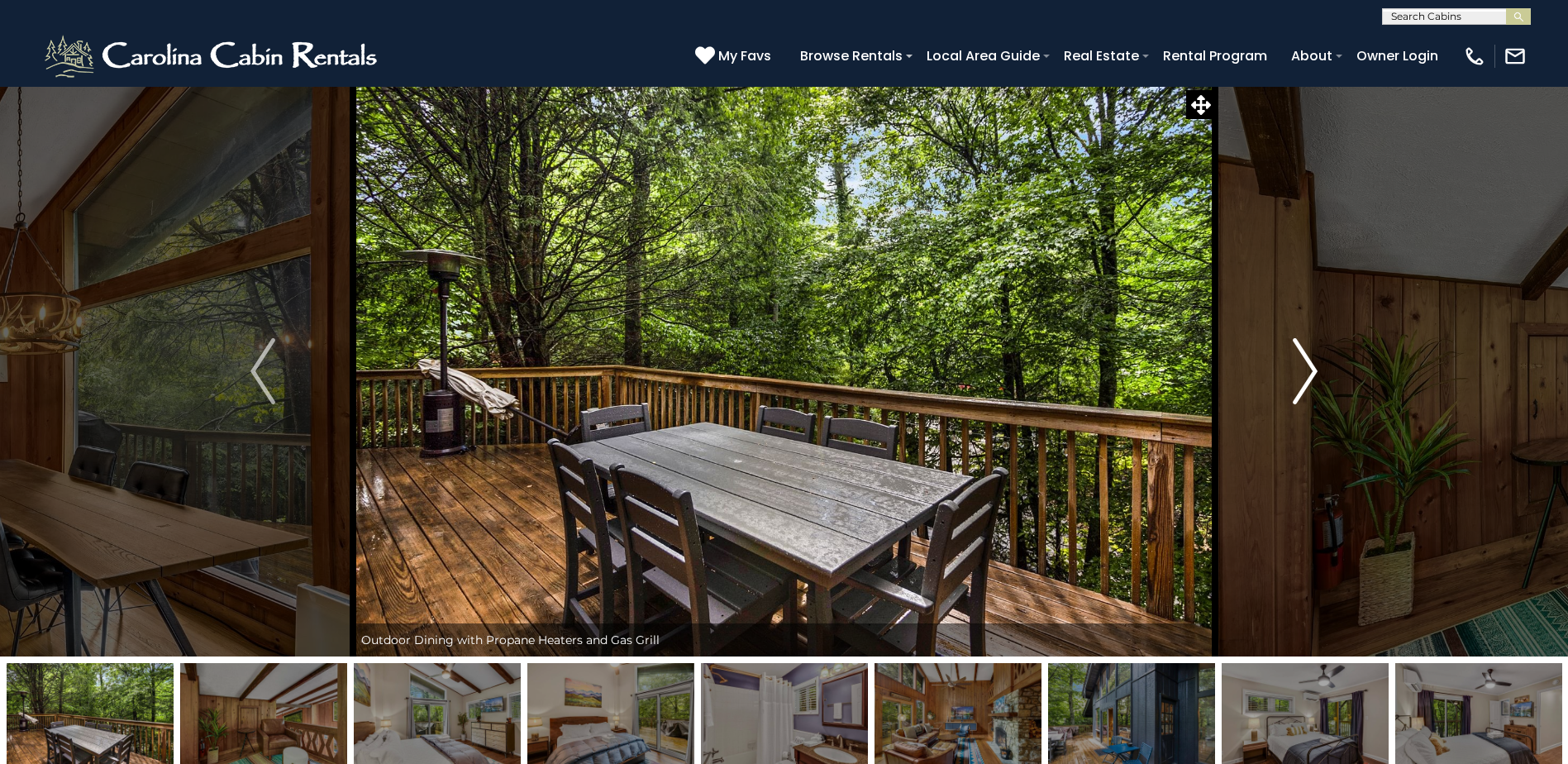
click at [1309, 389] on img "Next" at bounding box center [1305, 371] width 24 height 66
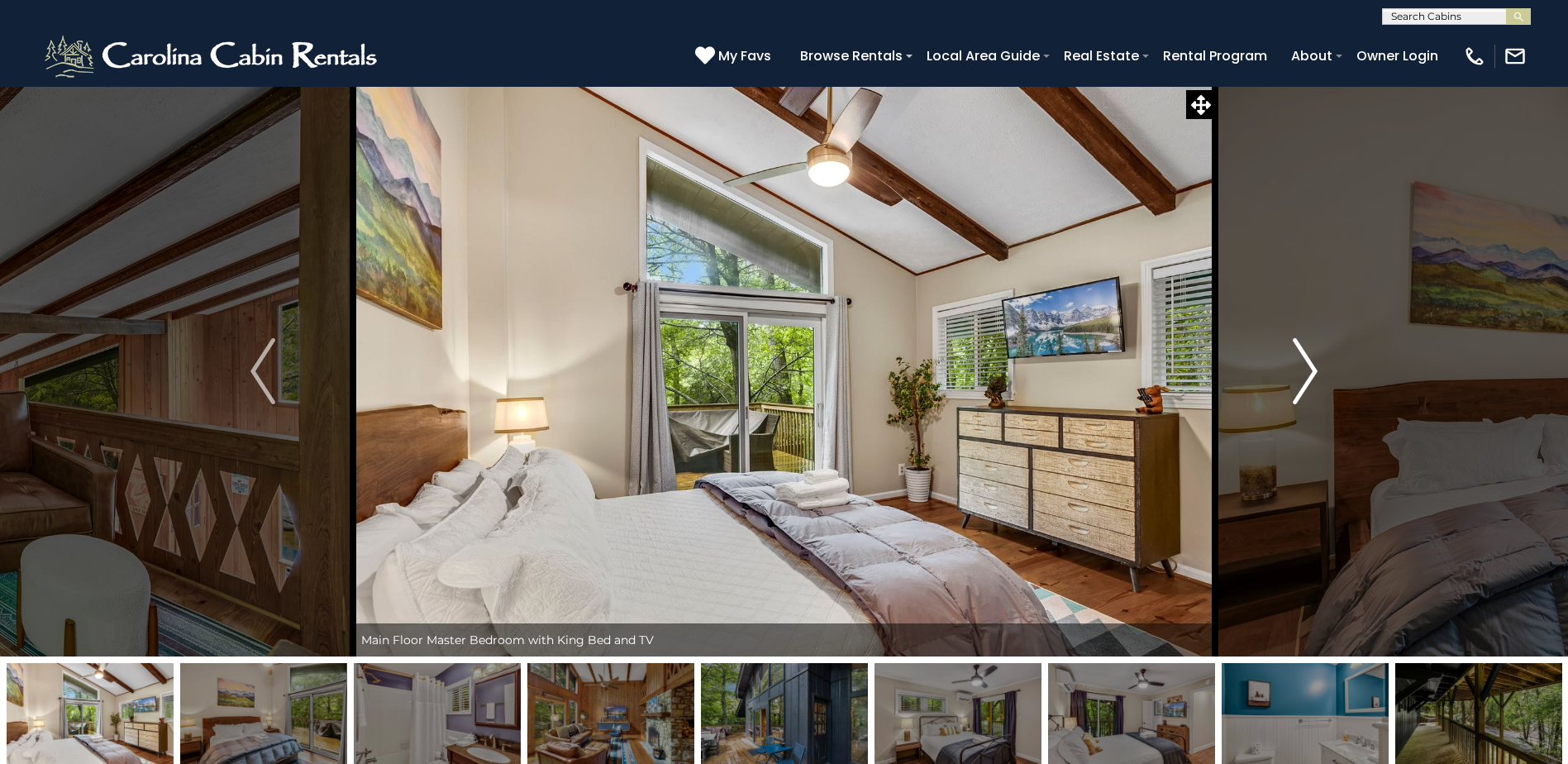
click at [1309, 389] on img "Next" at bounding box center [1305, 371] width 24 height 66
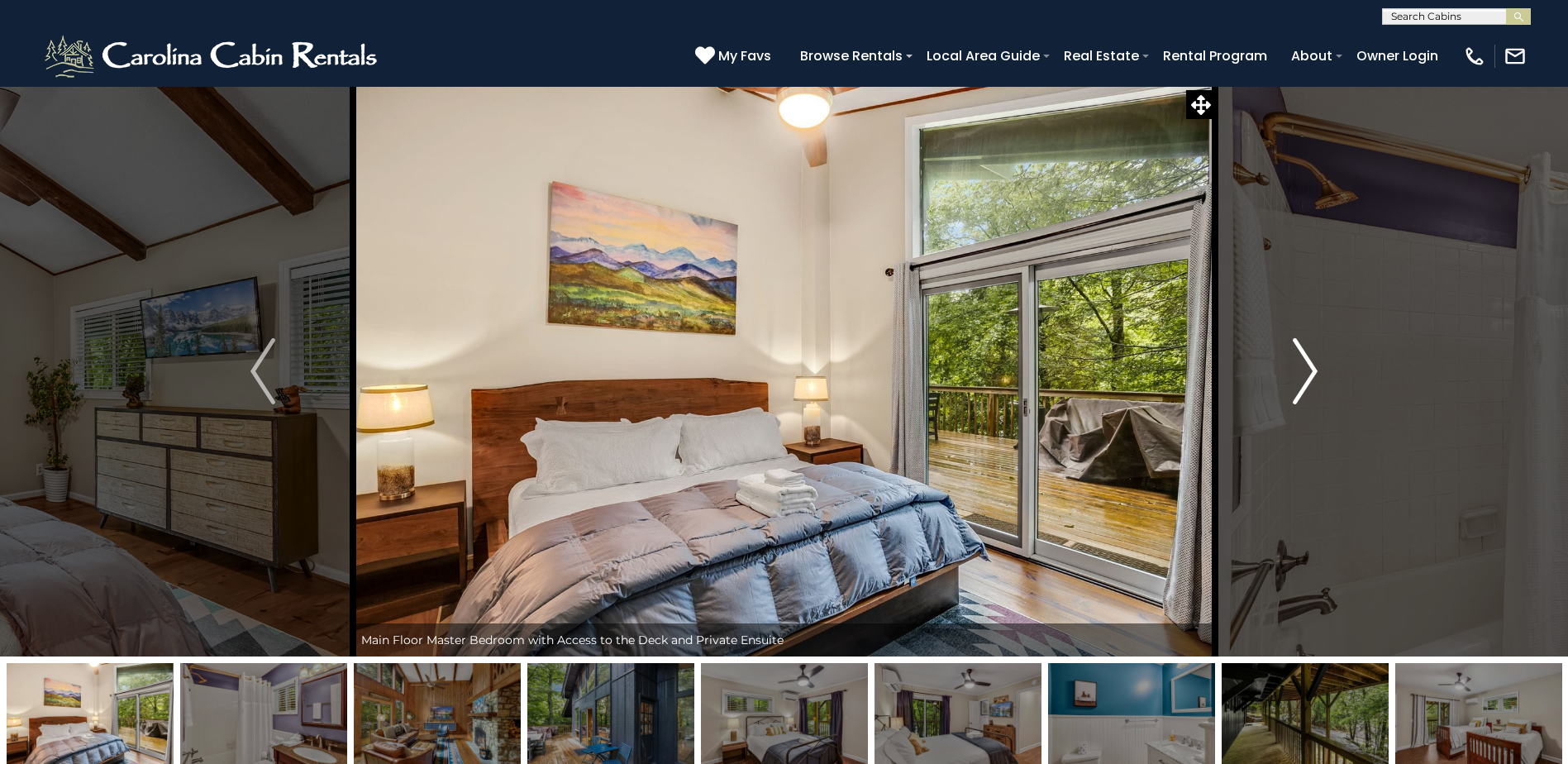
click at [1309, 389] on img "Next" at bounding box center [1305, 371] width 24 height 66
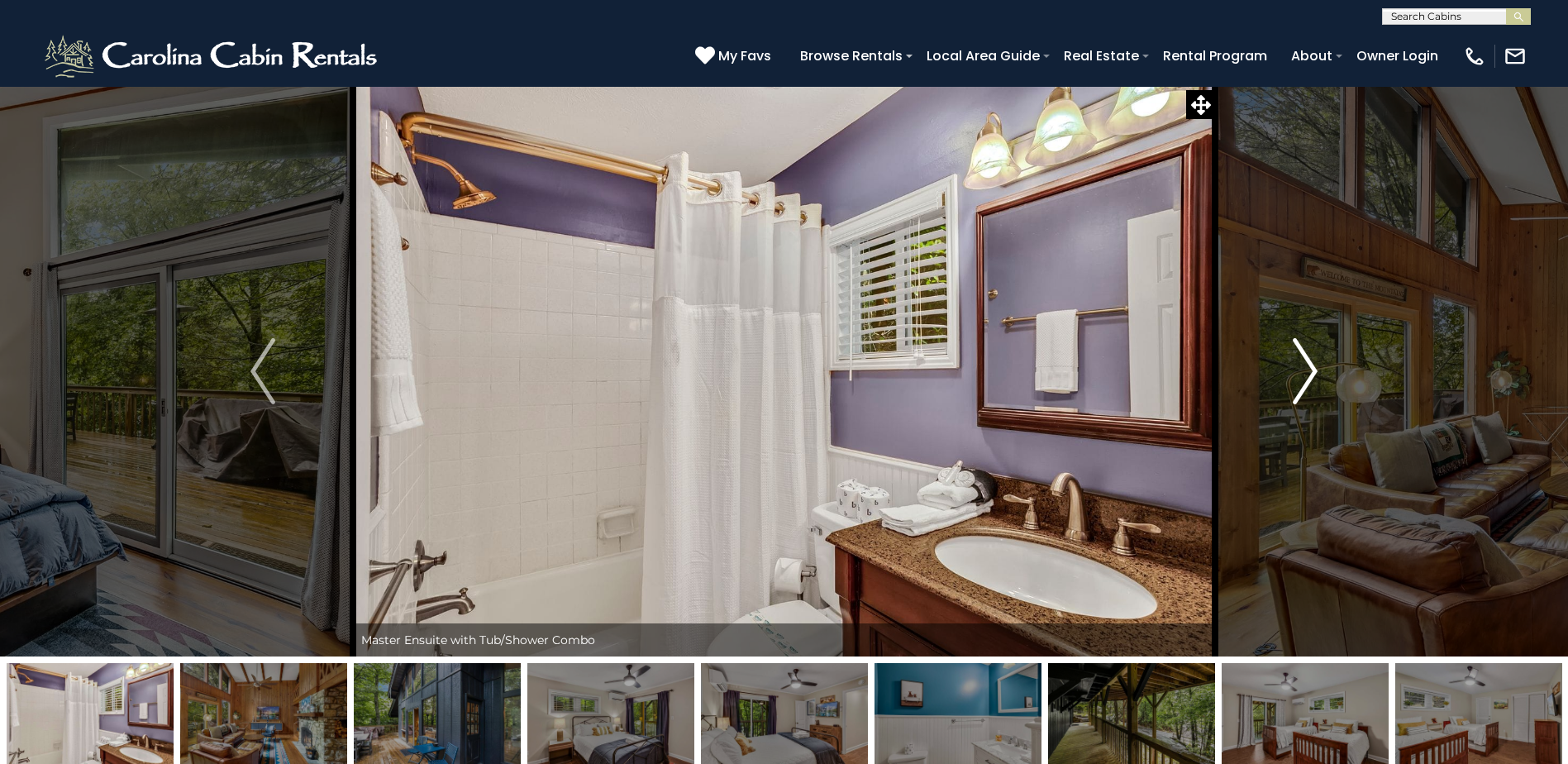
click at [1309, 389] on img "Next" at bounding box center [1305, 371] width 24 height 66
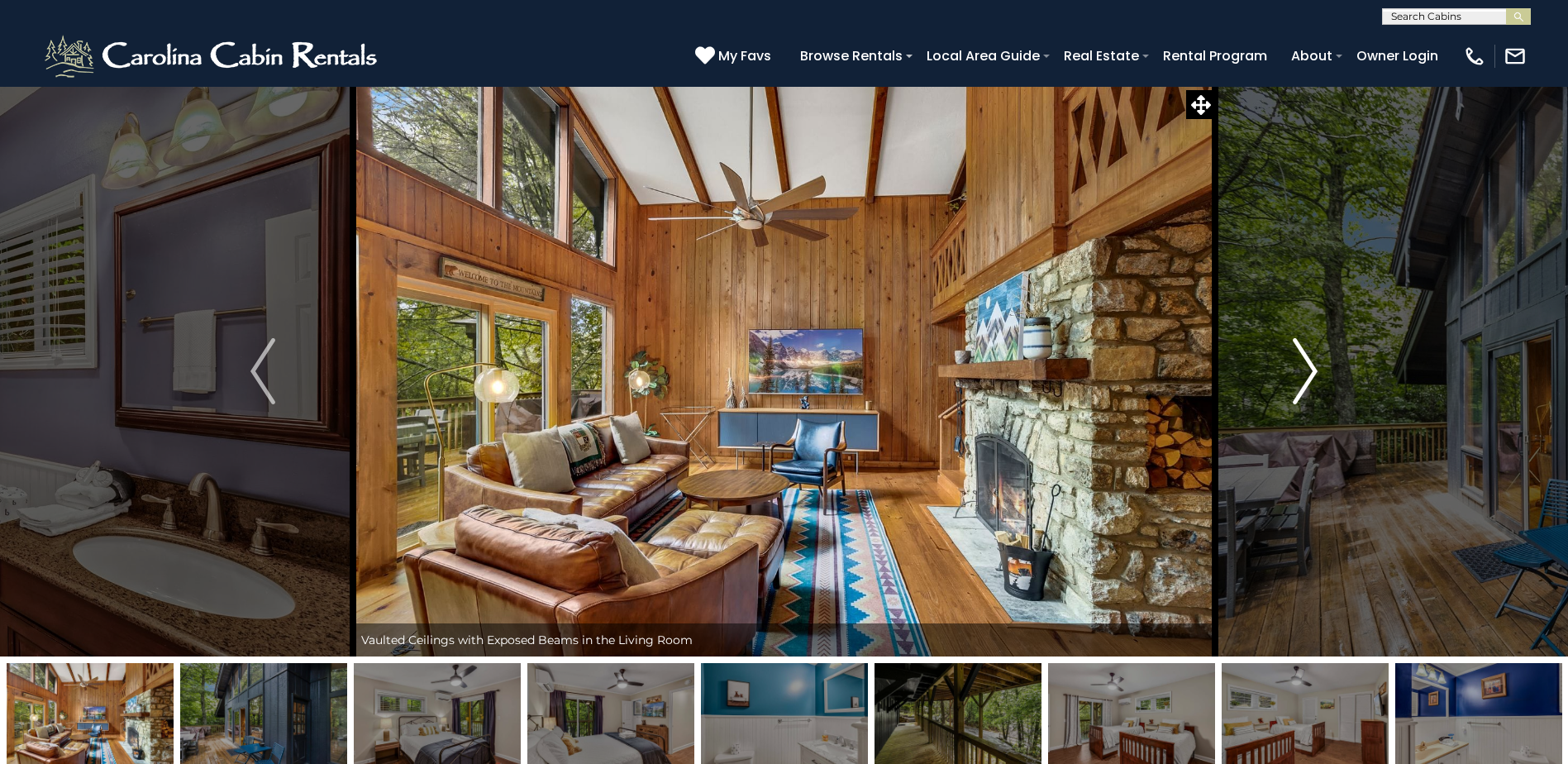
click at [1309, 389] on img "Next" at bounding box center [1305, 371] width 24 height 66
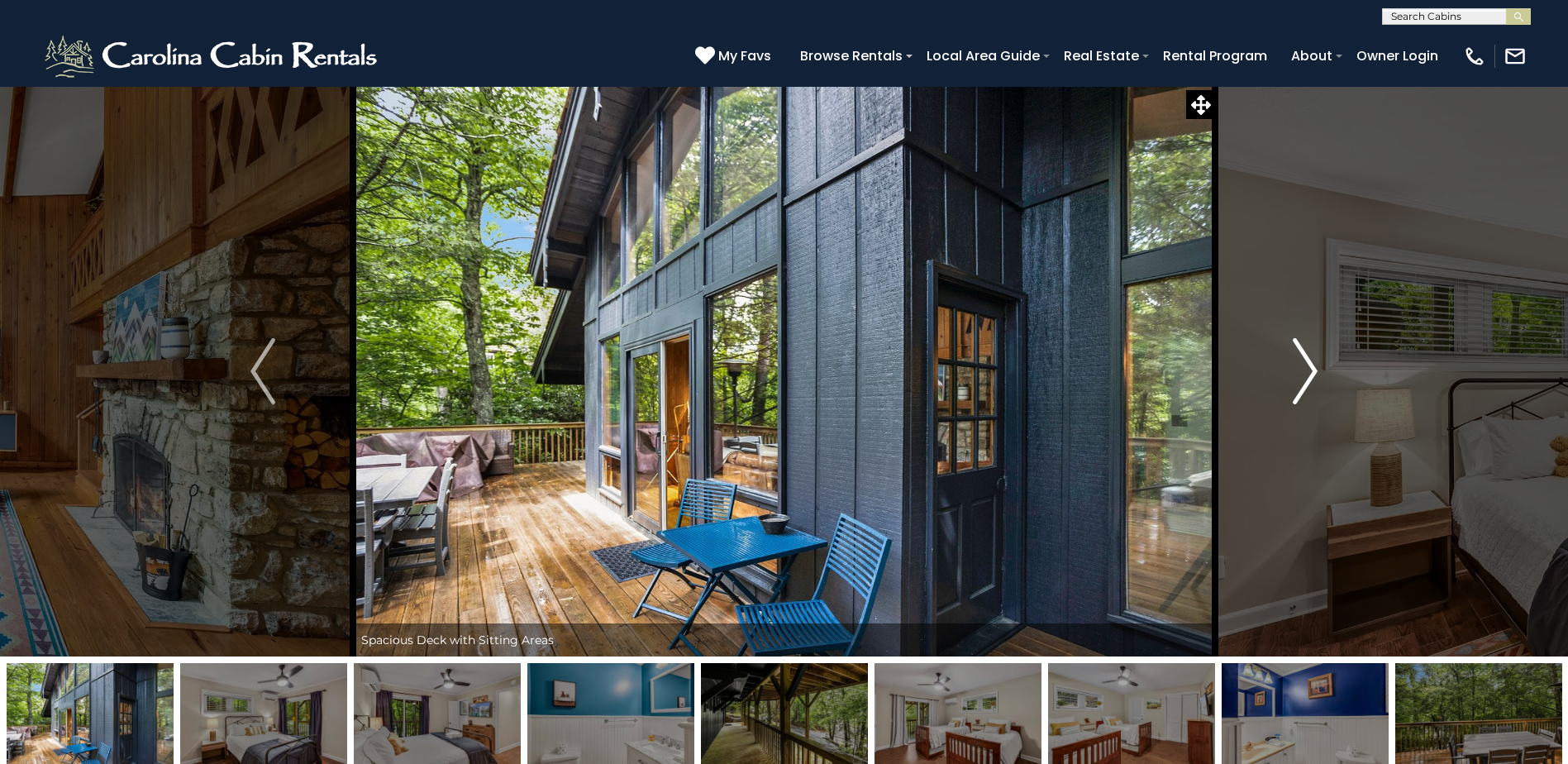
click at [1309, 389] on img "Next" at bounding box center [1305, 371] width 24 height 66
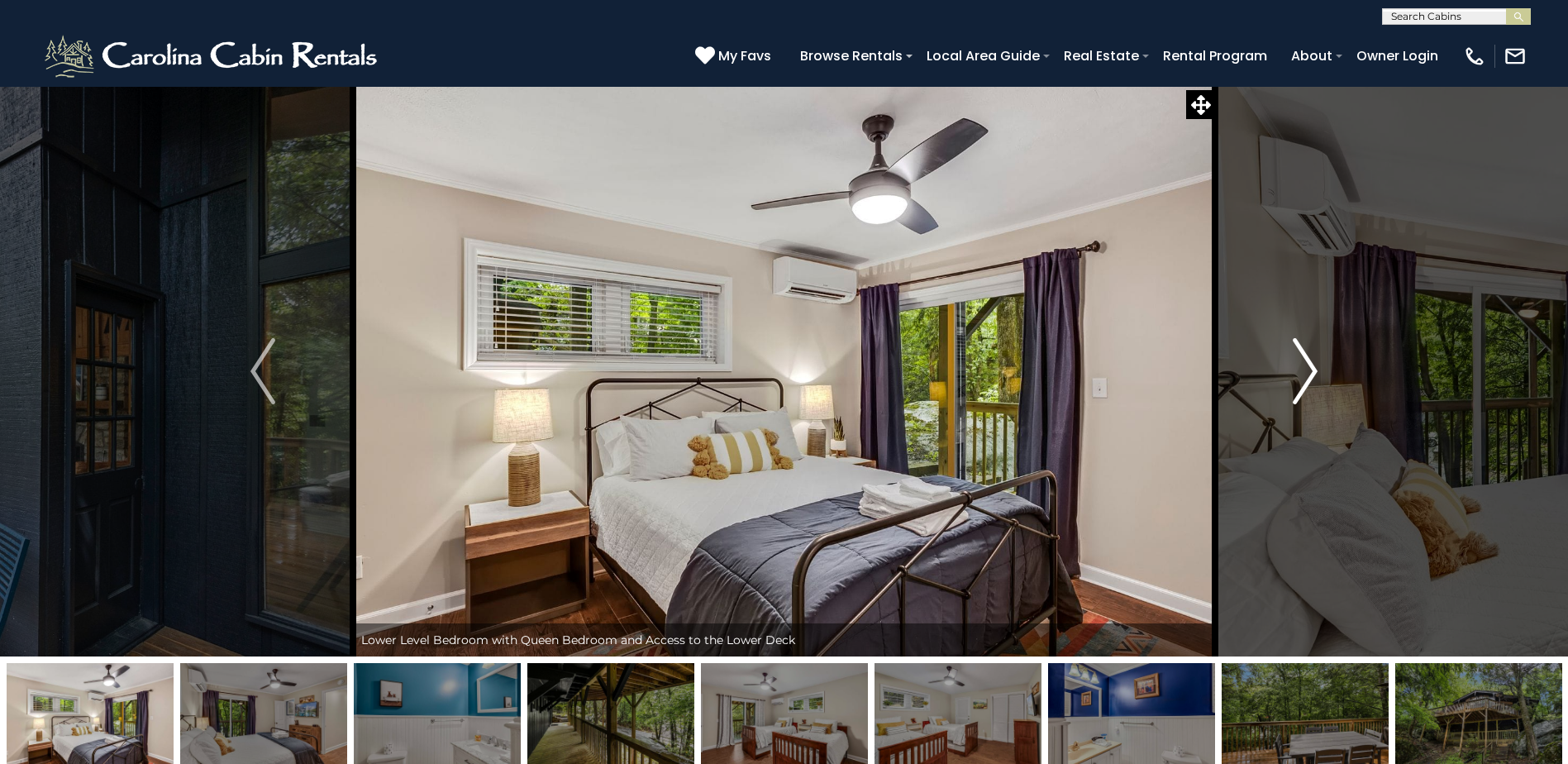
click at [1309, 389] on img "Next" at bounding box center [1305, 371] width 24 height 66
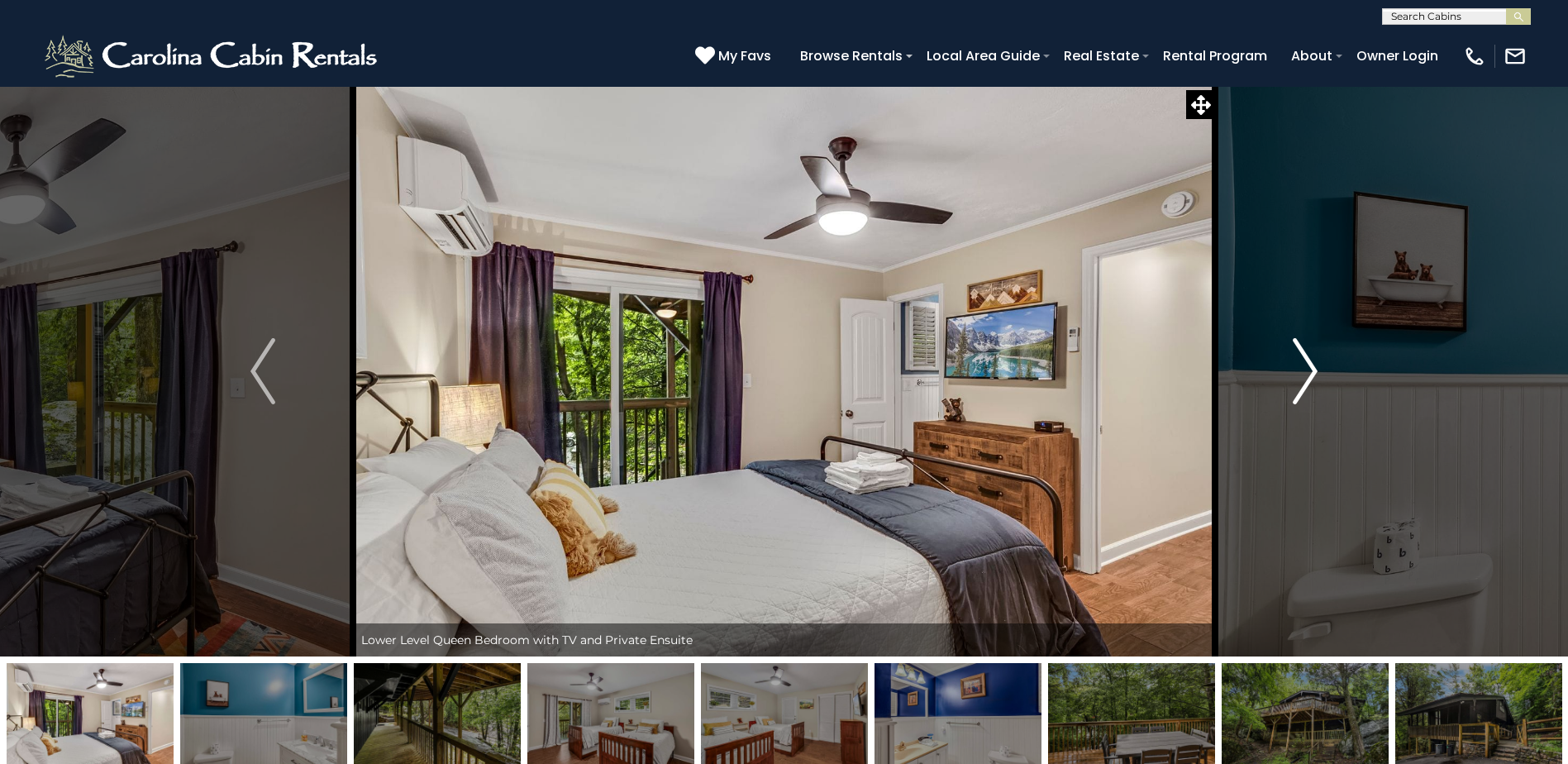
click at [1309, 389] on img "Next" at bounding box center [1305, 371] width 24 height 66
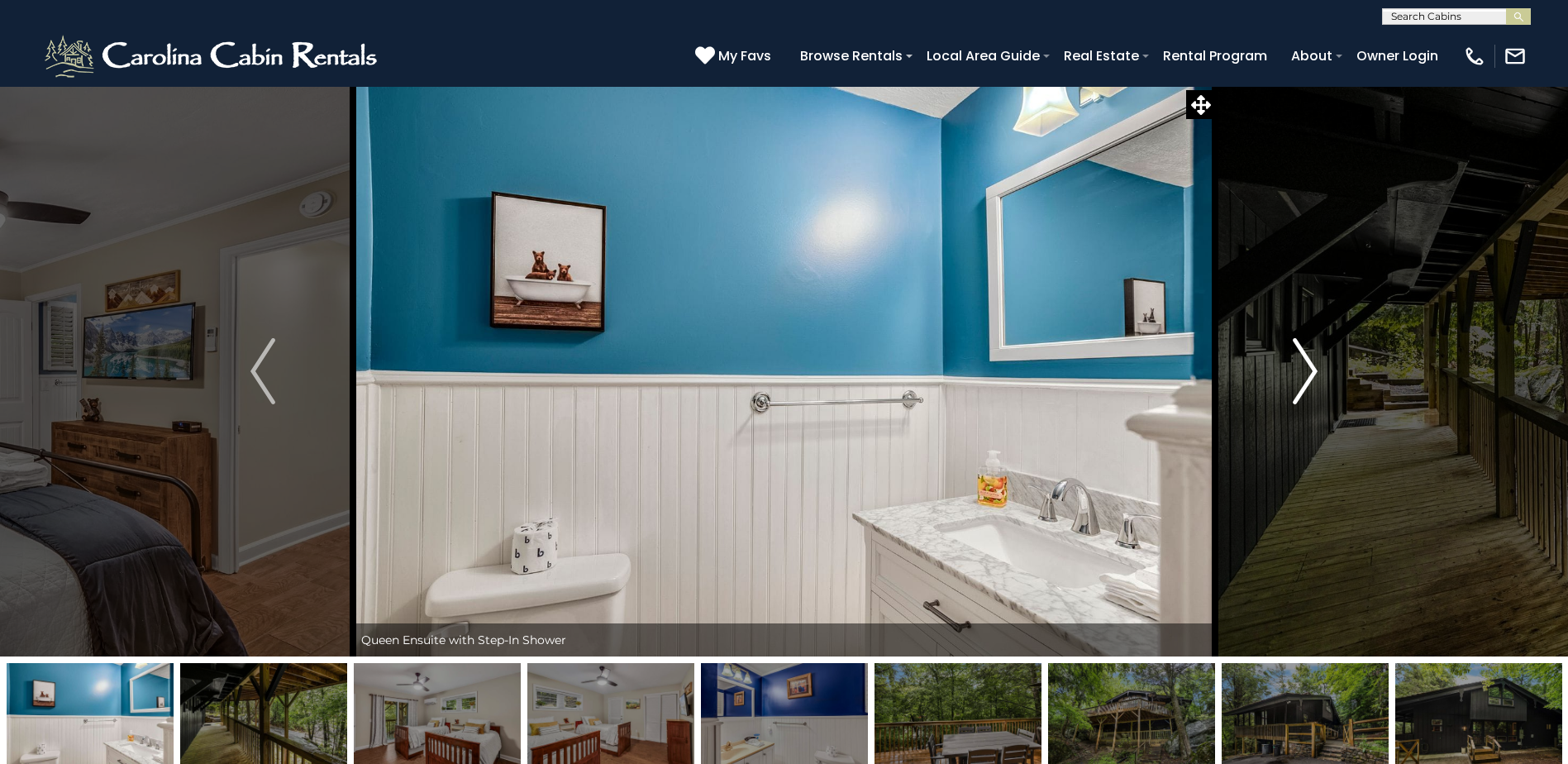
click at [1309, 389] on img "Next" at bounding box center [1305, 371] width 24 height 66
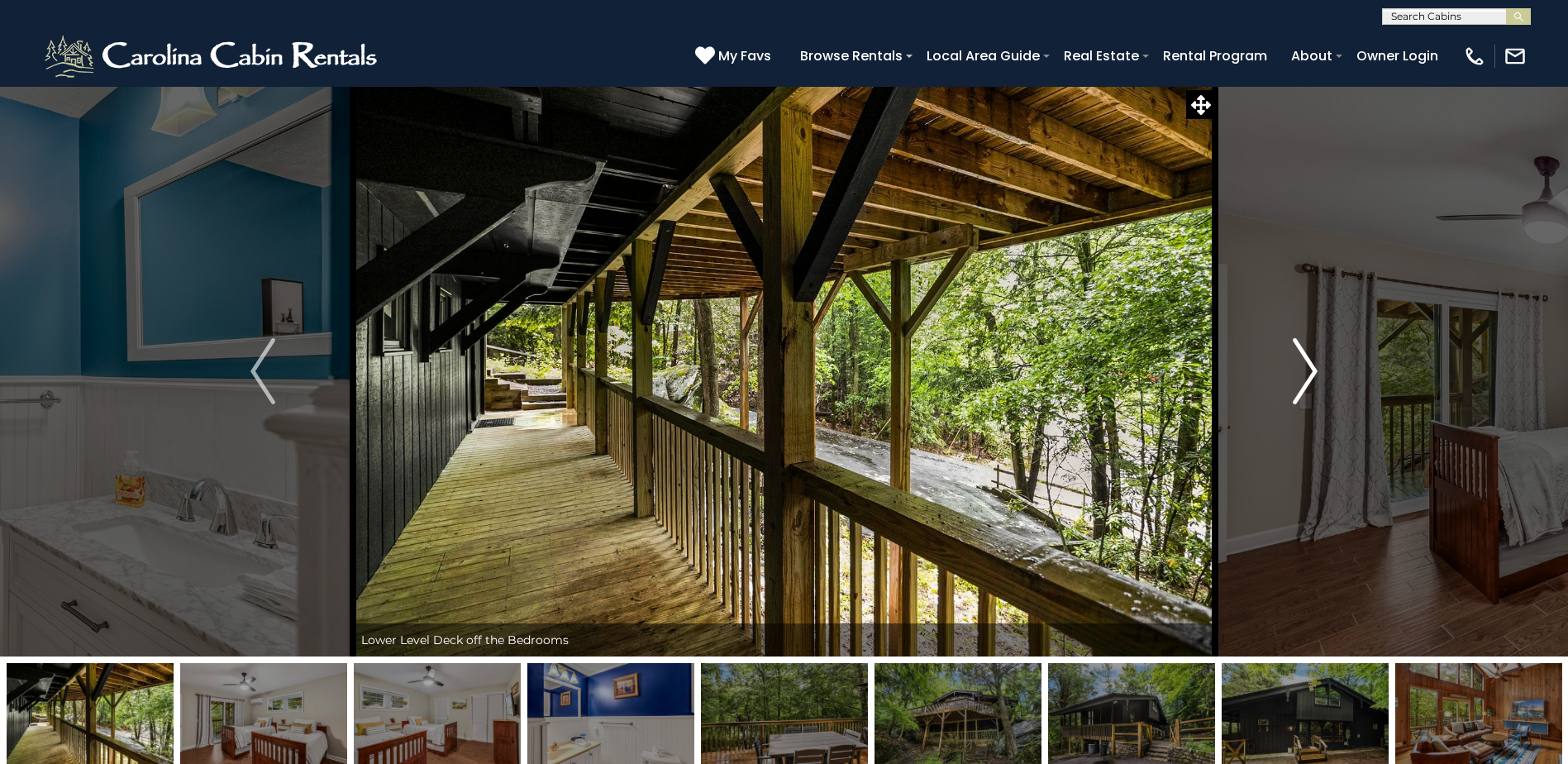
click at [1309, 389] on img "Next" at bounding box center [1305, 371] width 24 height 66
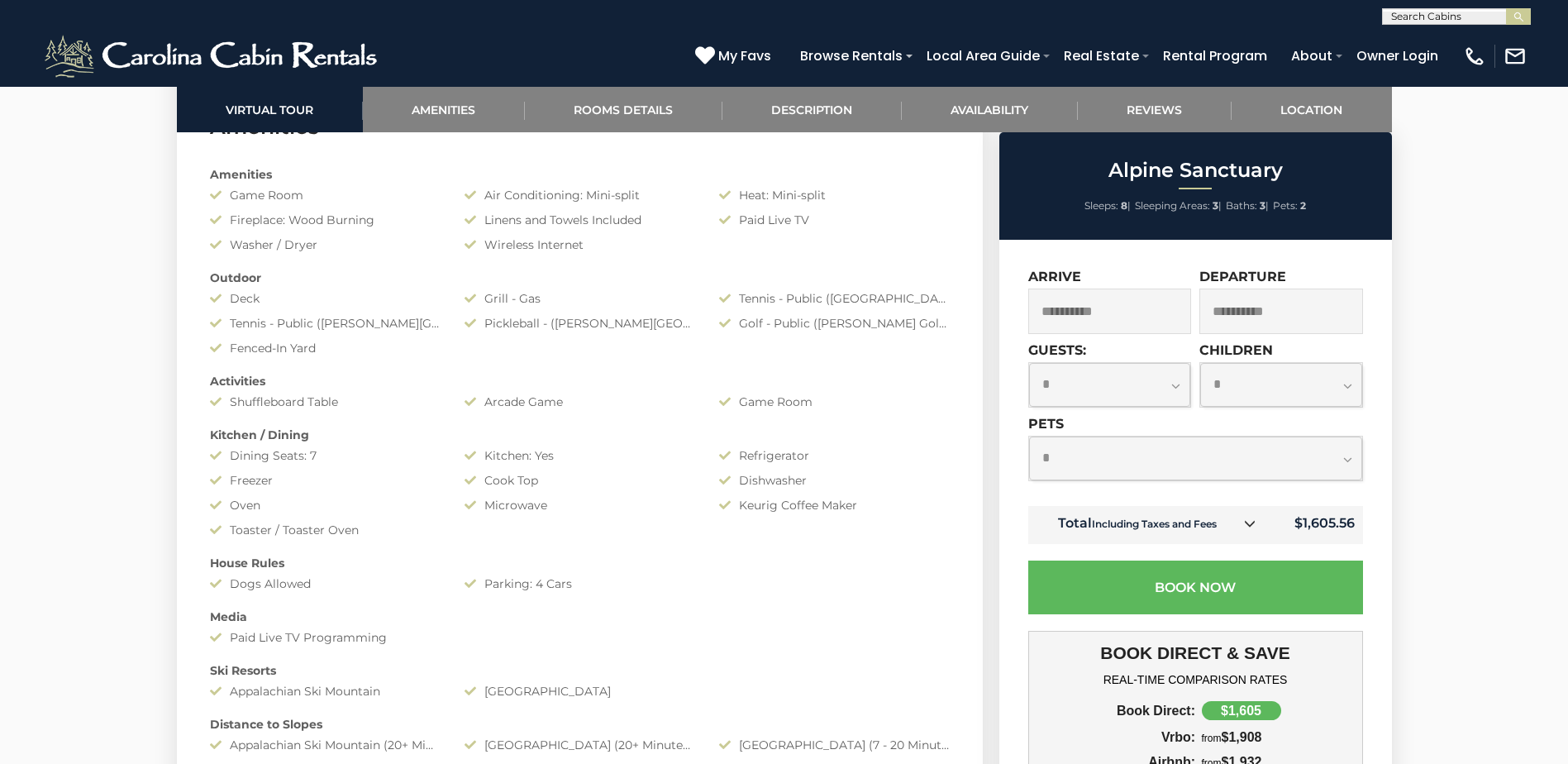
scroll to position [1323, 0]
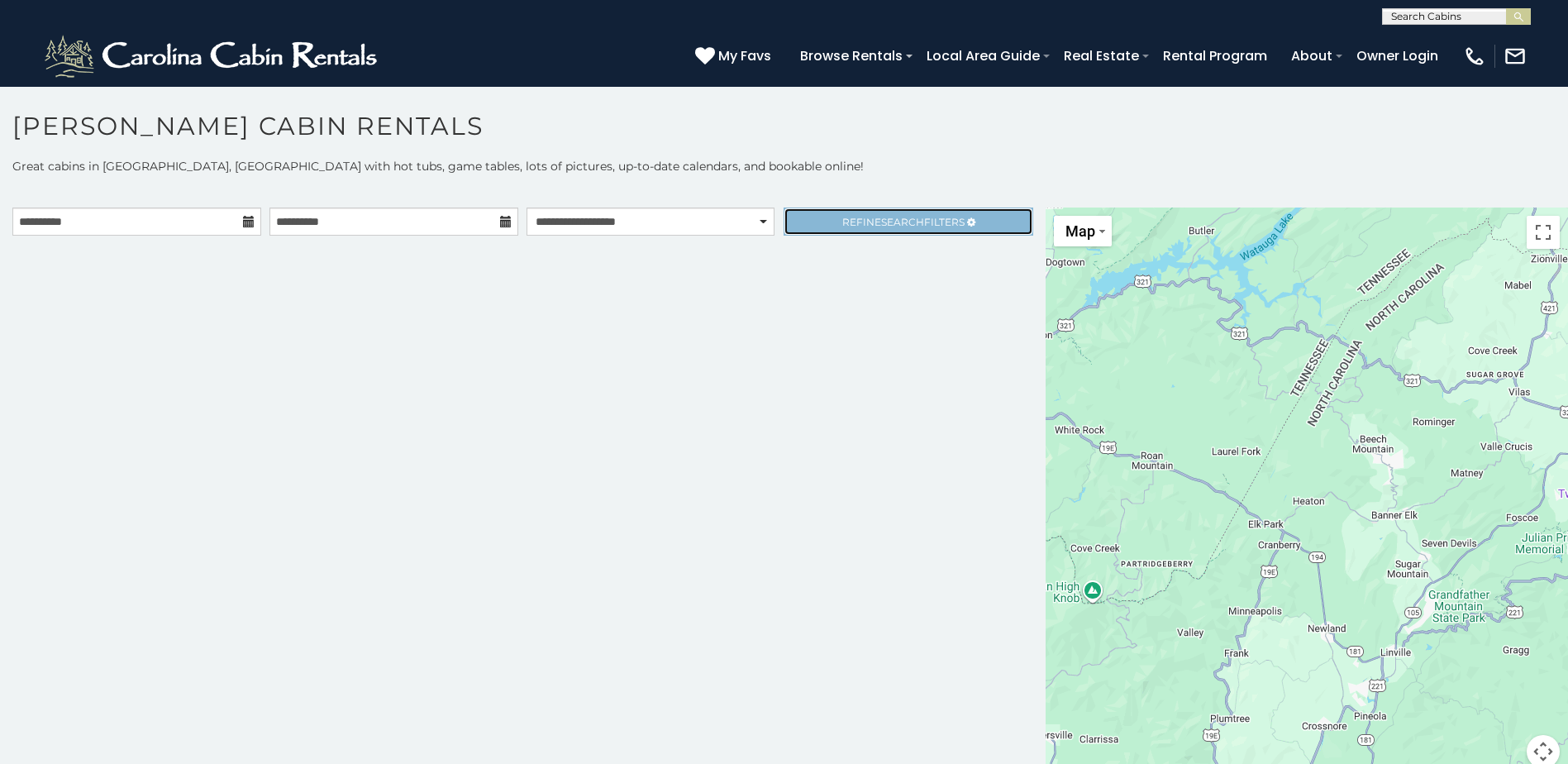
click at [818, 221] on link "Refine Search Filters" at bounding box center [908, 221] width 249 height 28
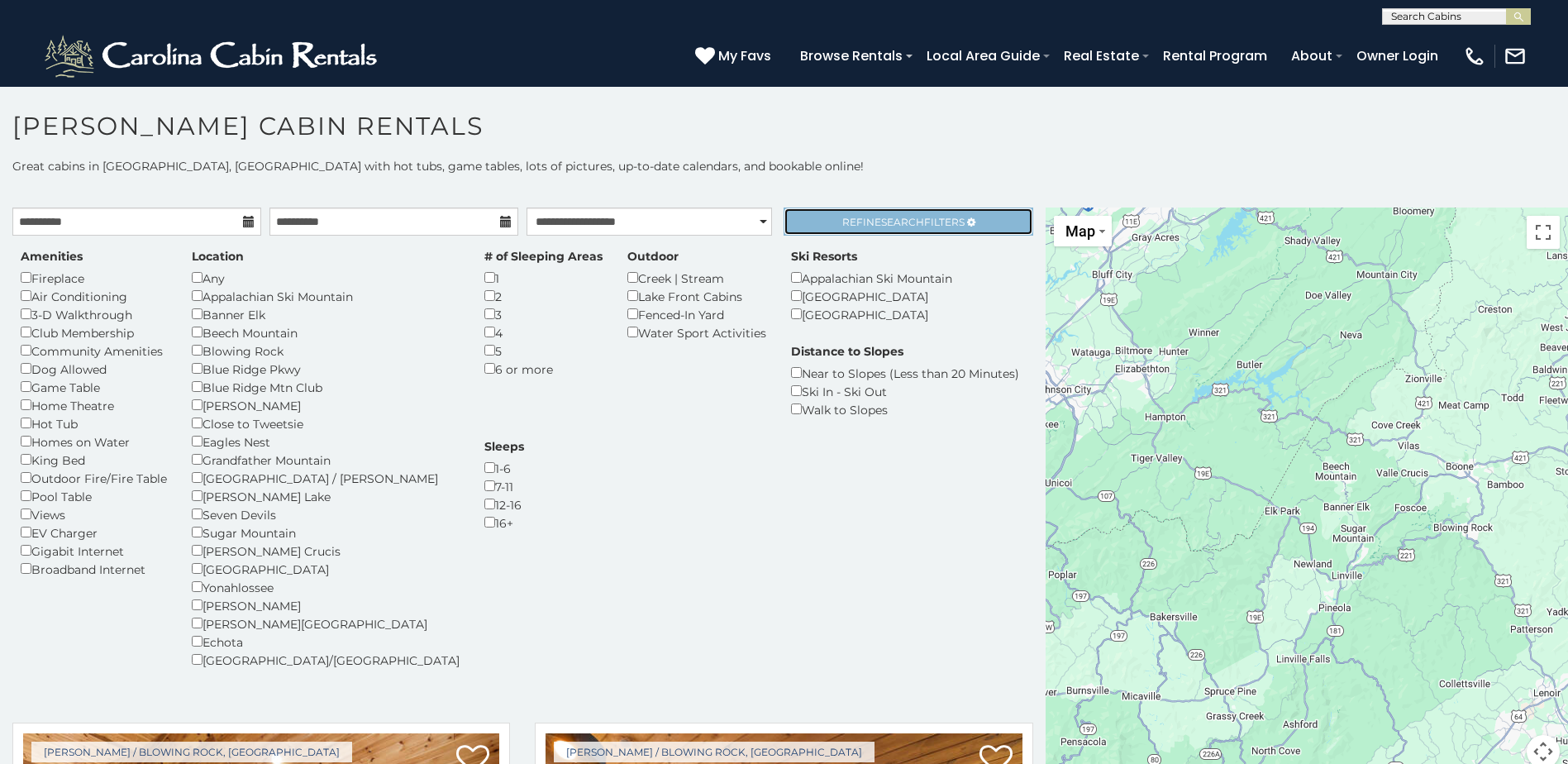
click at [911, 222] on span "Search" at bounding box center [903, 222] width 43 height 13
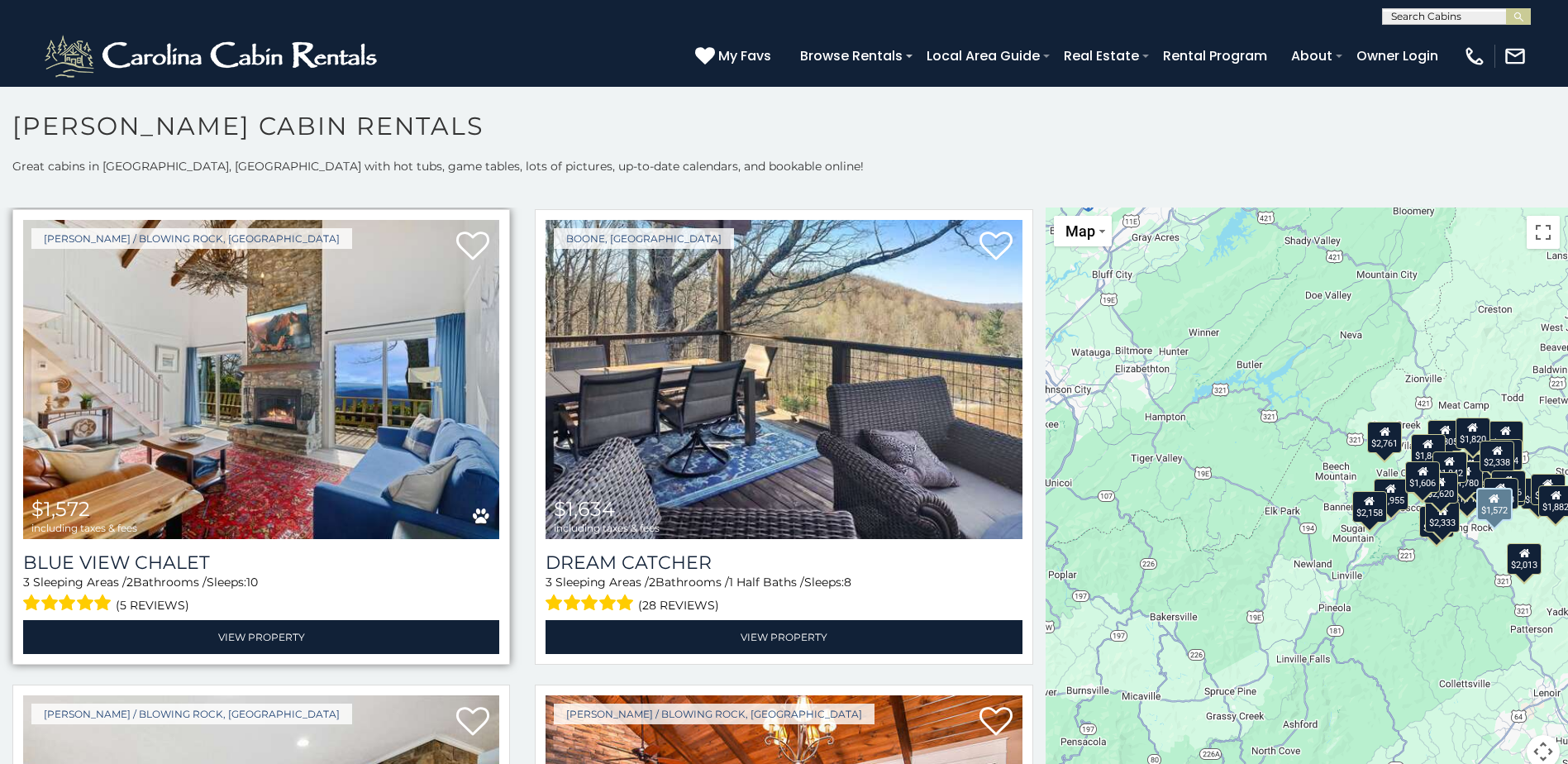
scroll to position [1901, 0]
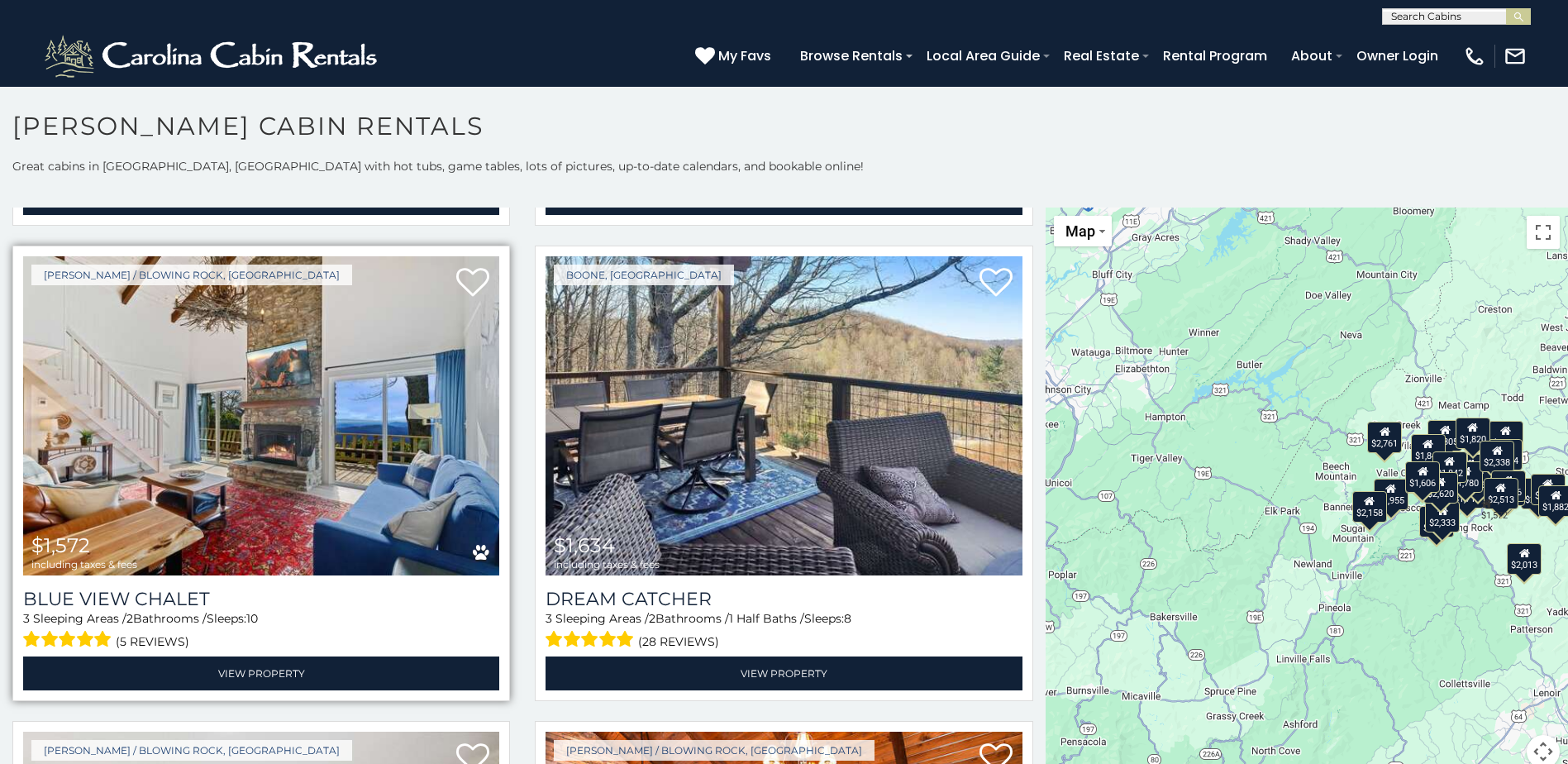
click at [288, 435] on img at bounding box center [261, 415] width 477 height 319
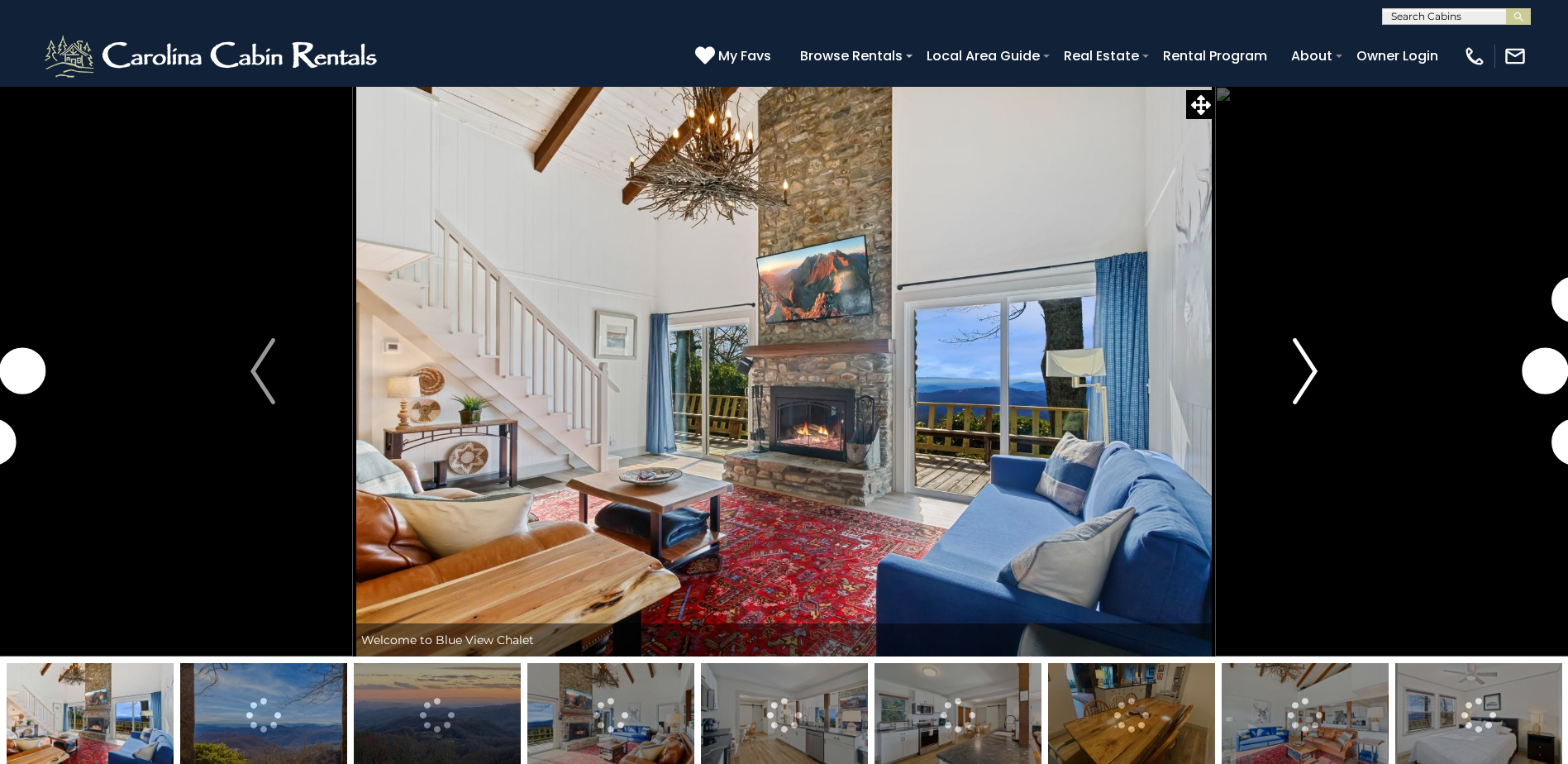
click at [1289, 364] on button "Next" at bounding box center [1305, 371] width 180 height 571
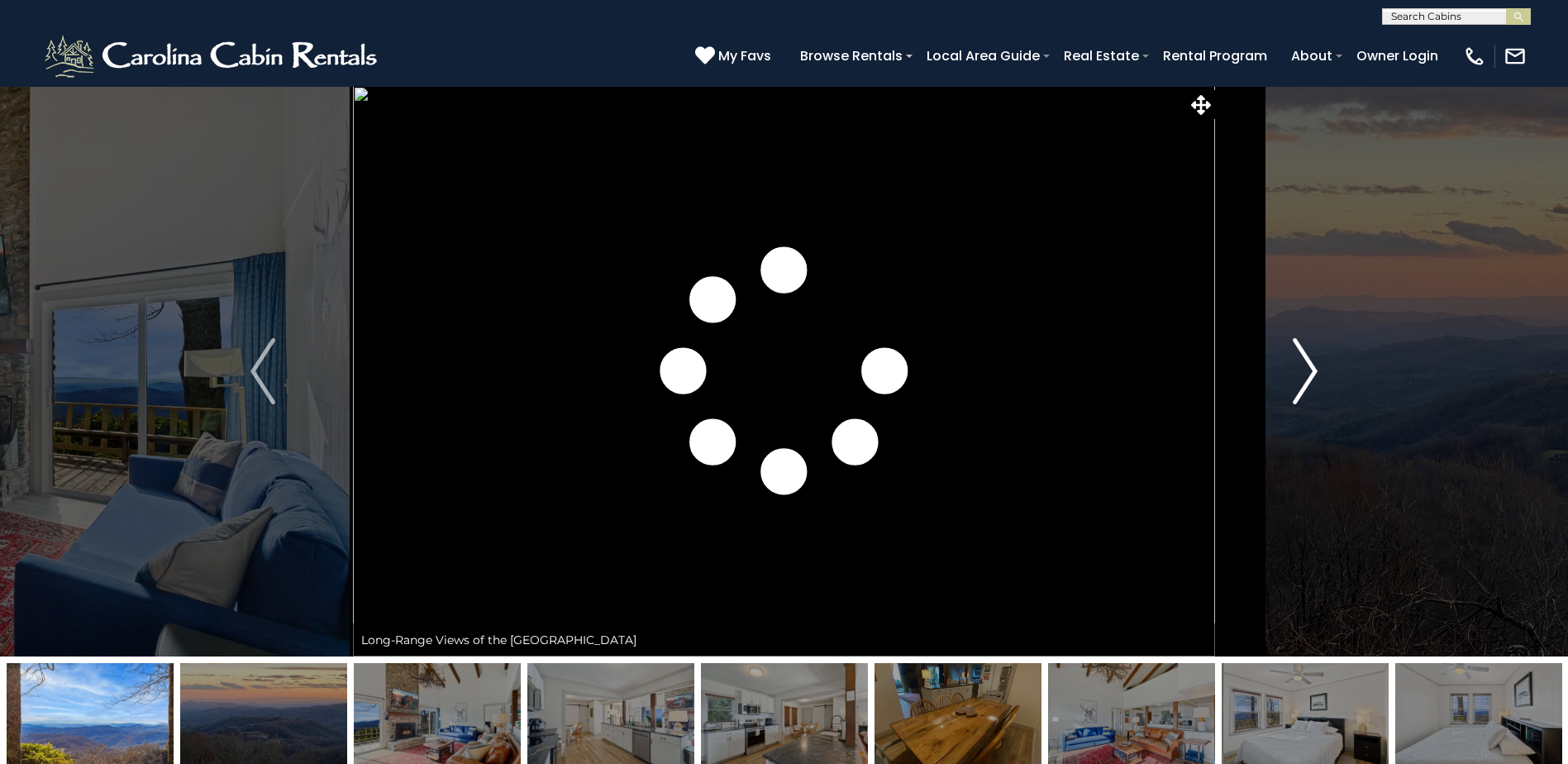
click at [1299, 367] on img "Next" at bounding box center [1305, 371] width 24 height 66
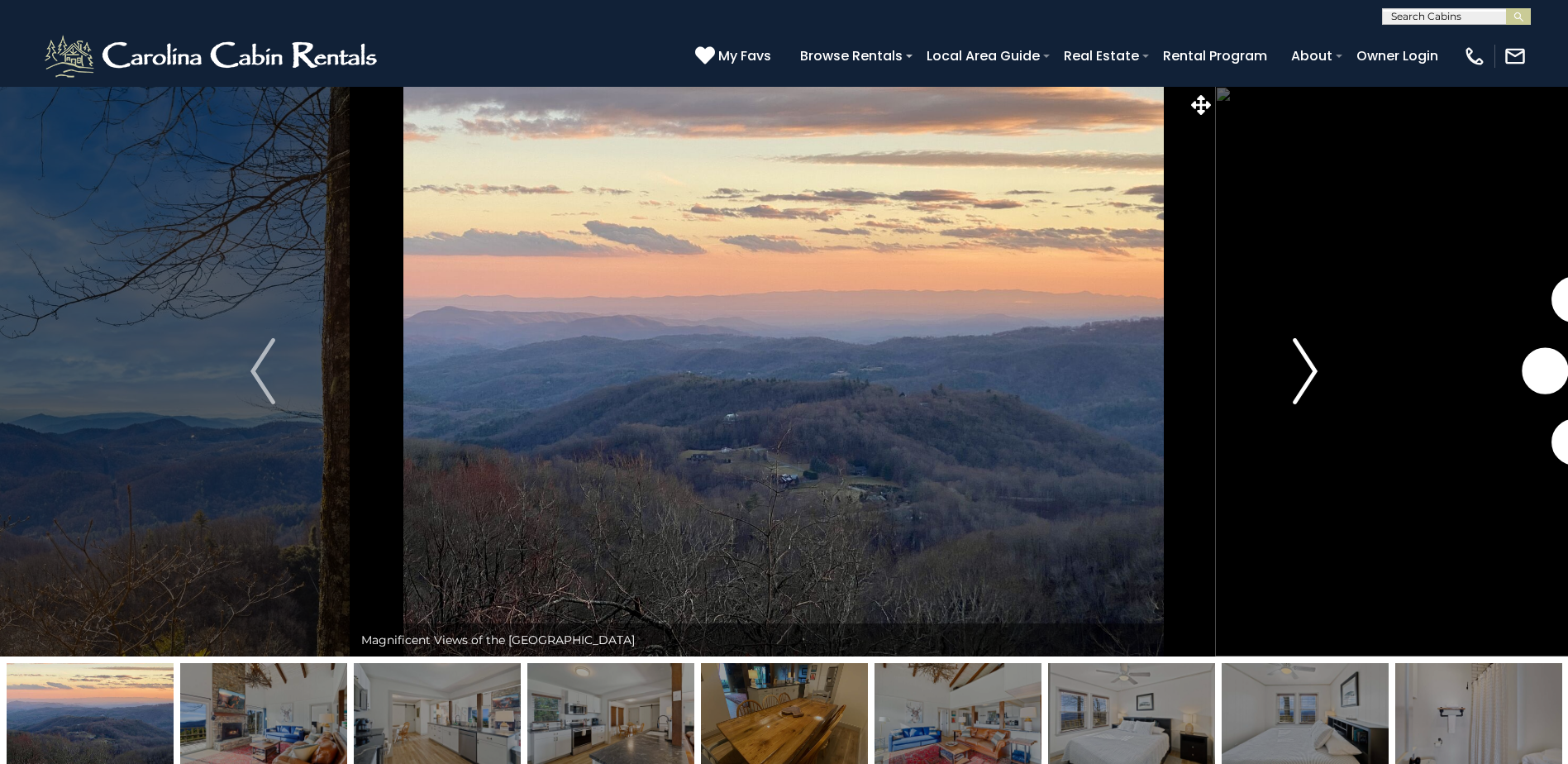
click at [1299, 367] on img "Next" at bounding box center [1305, 371] width 24 height 66
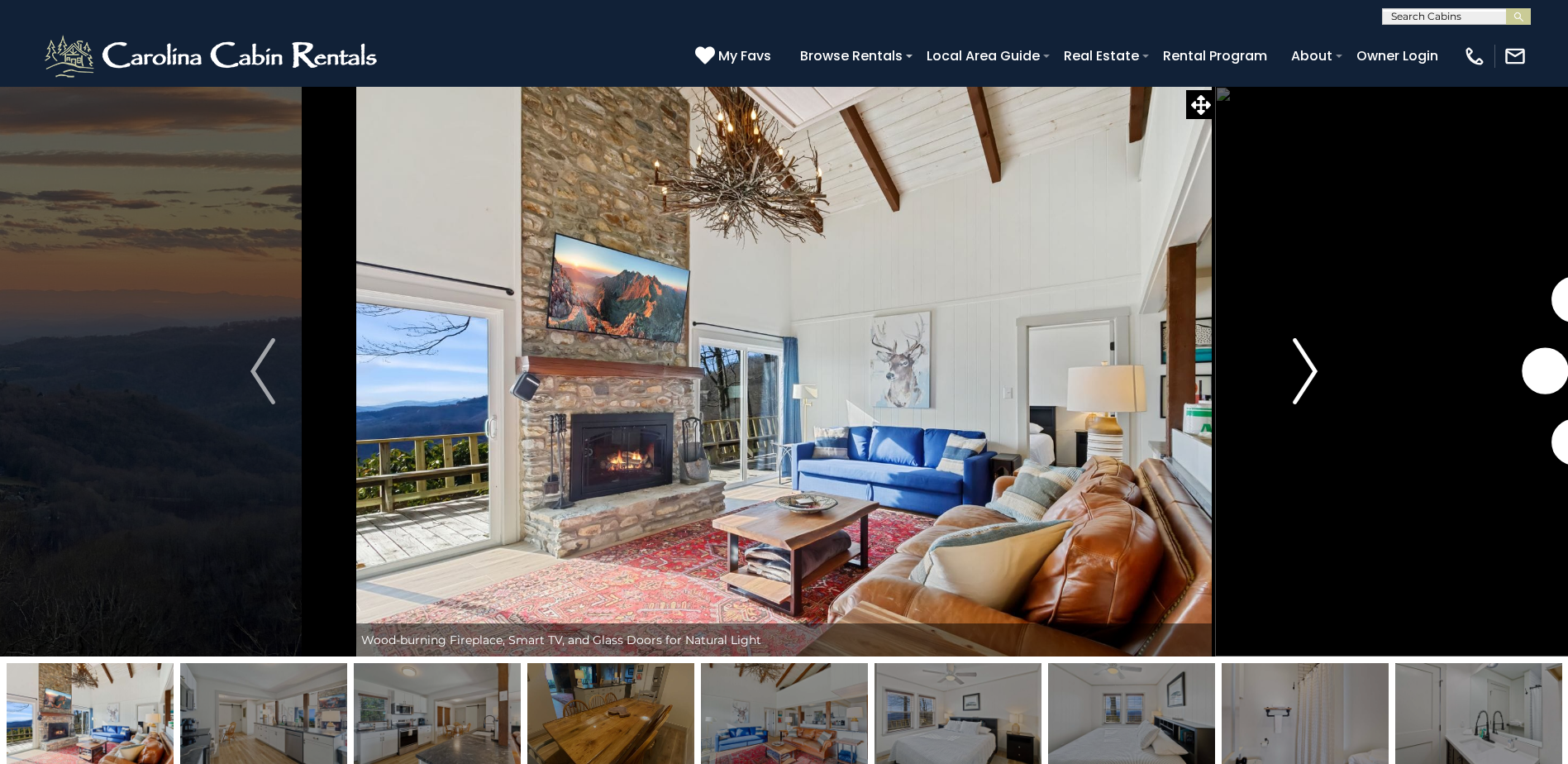
click at [1299, 367] on img "Next" at bounding box center [1305, 371] width 24 height 66
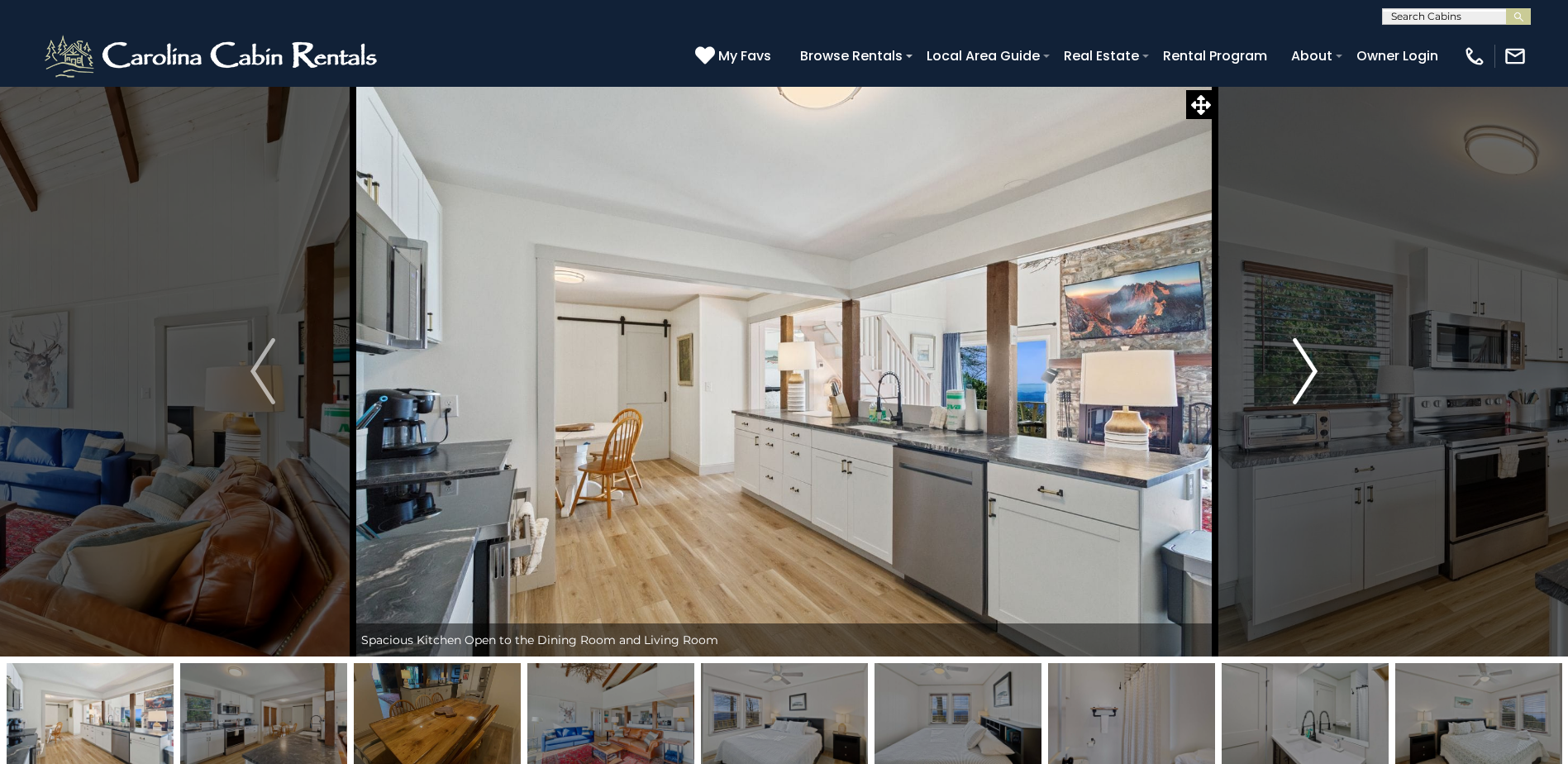
click at [1299, 367] on img "Next" at bounding box center [1305, 371] width 24 height 66
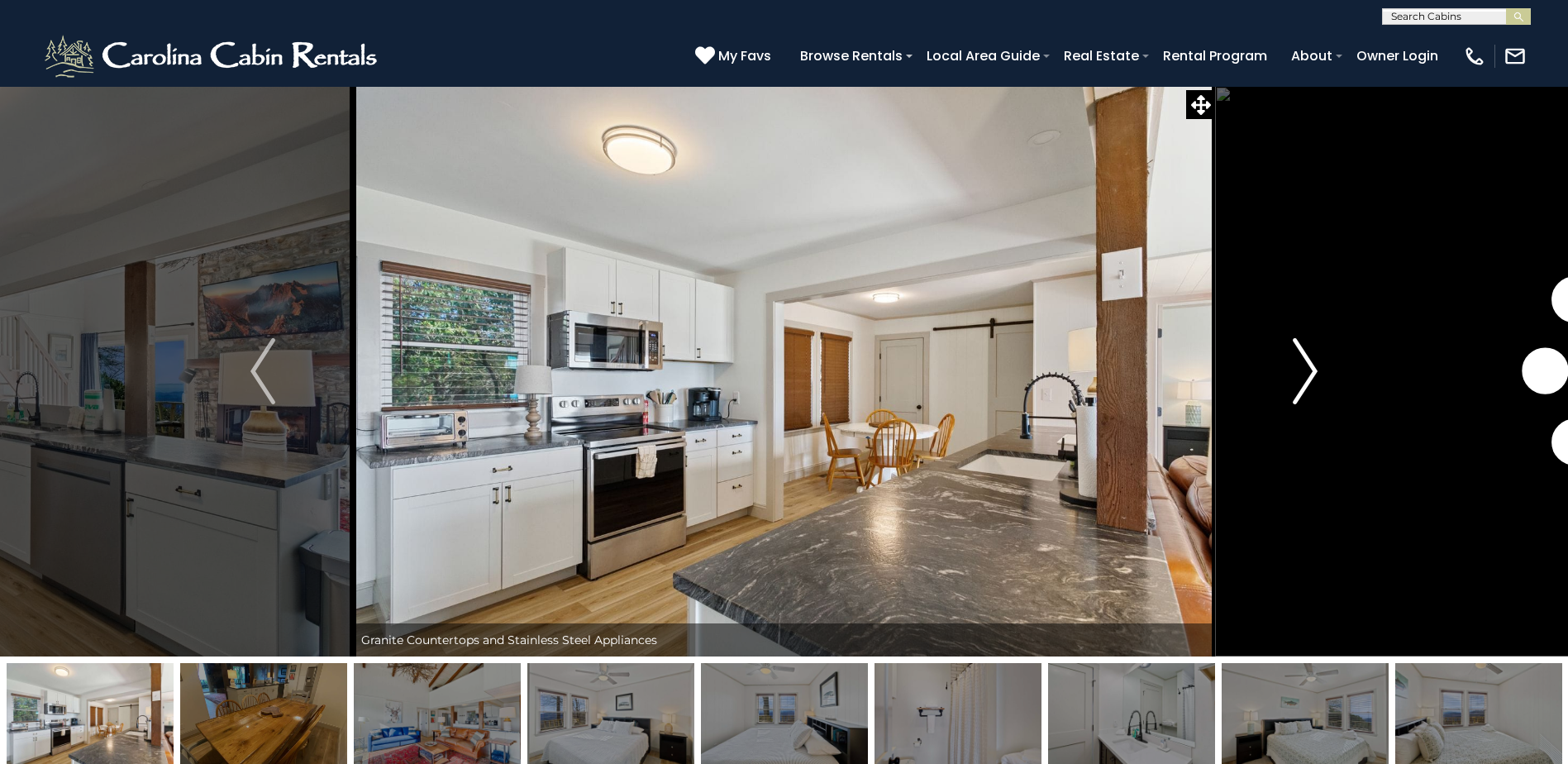
click at [1299, 367] on img "Next" at bounding box center [1305, 371] width 24 height 66
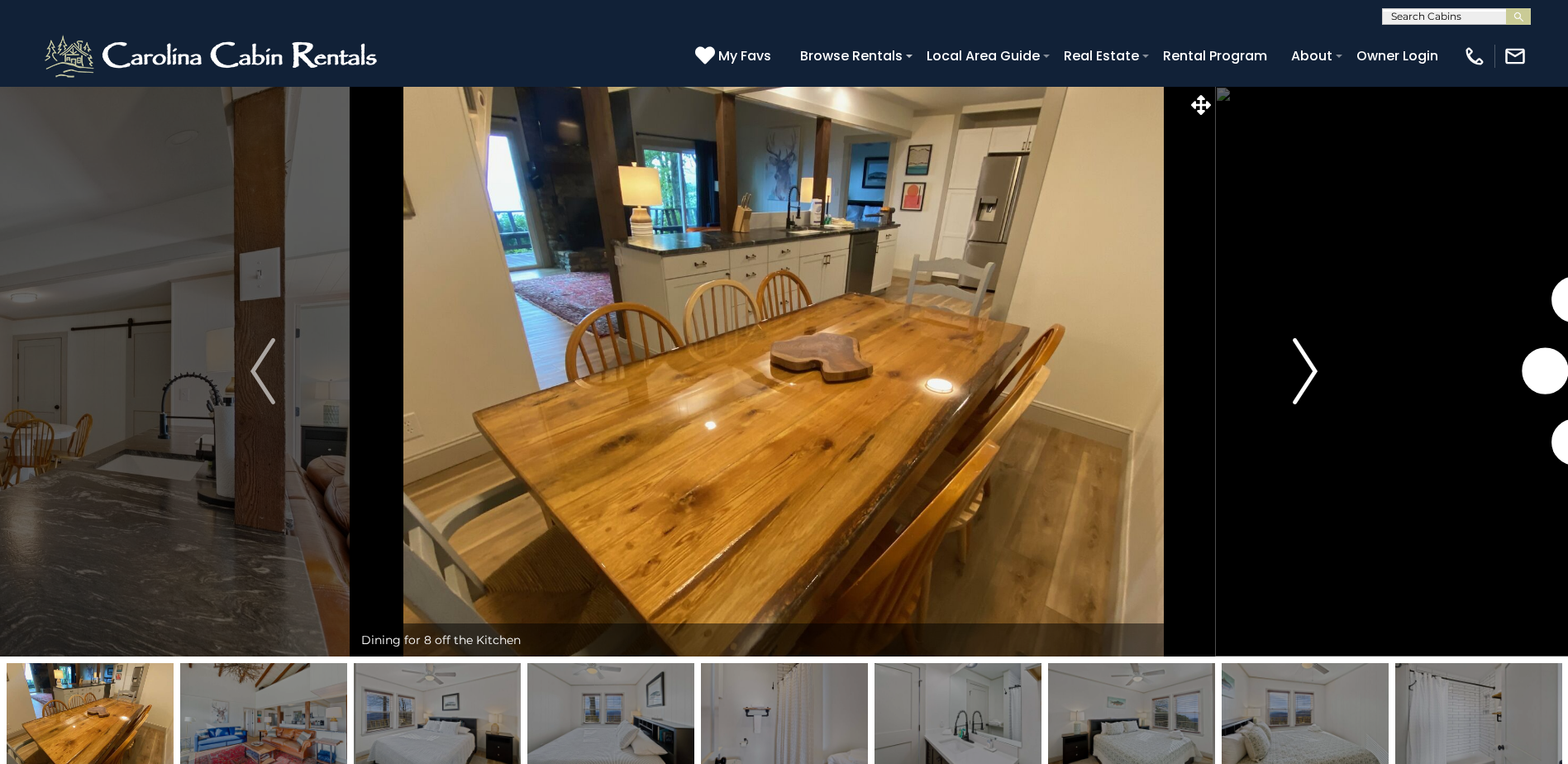
click at [1299, 367] on img "Next" at bounding box center [1305, 371] width 24 height 66
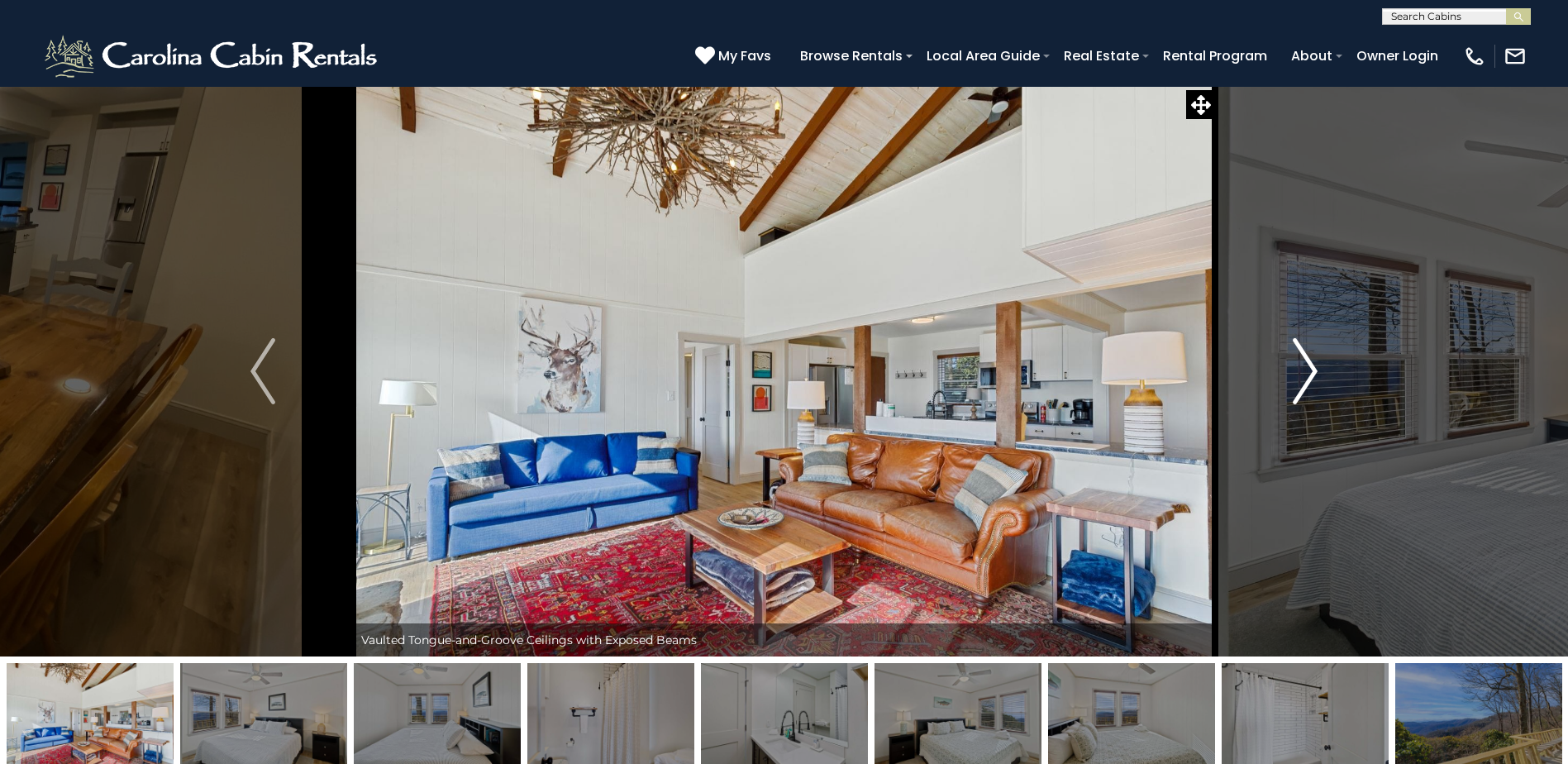
click at [1299, 367] on img "Next" at bounding box center [1305, 371] width 24 height 66
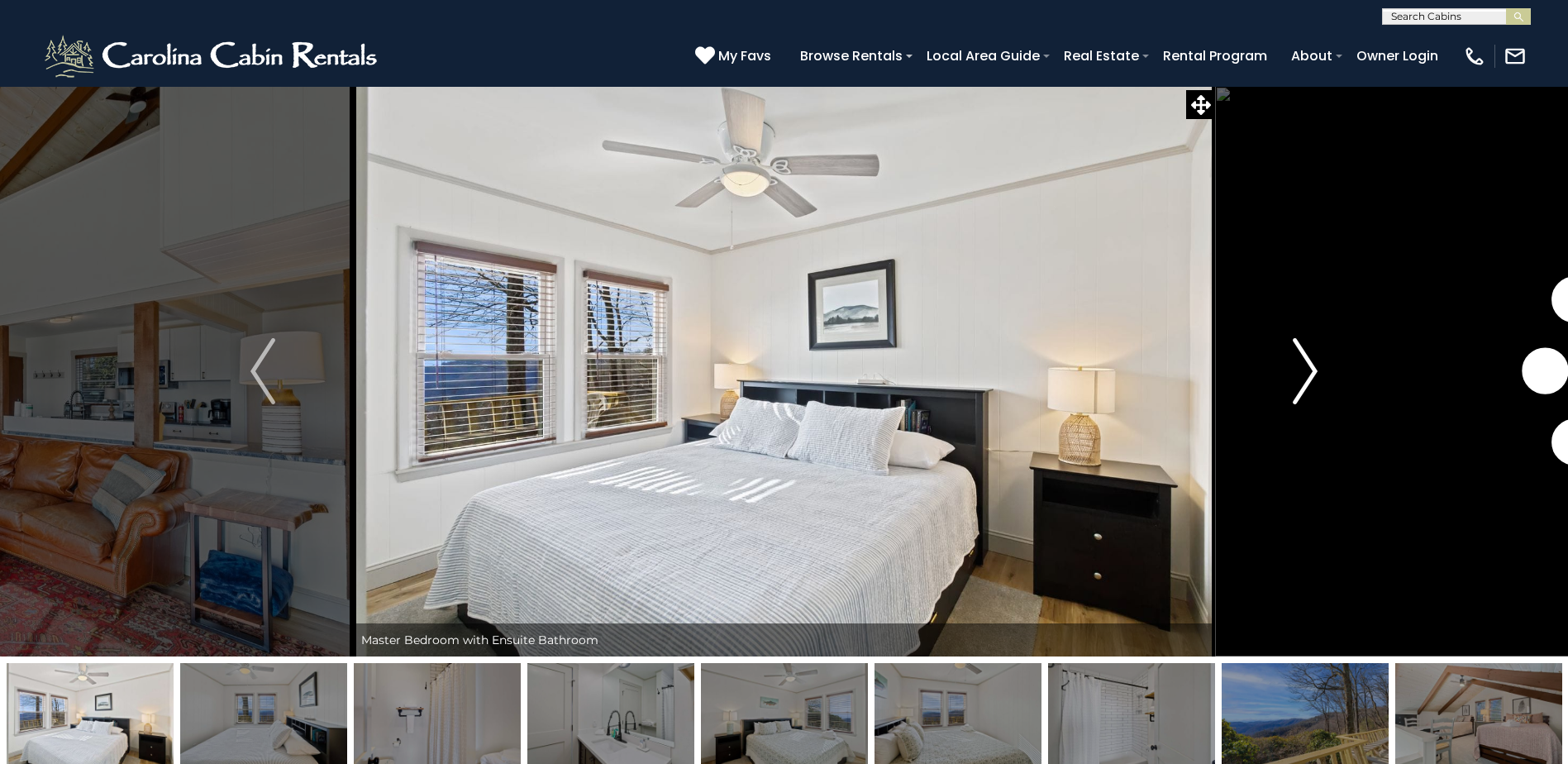
click at [1299, 367] on img "Next" at bounding box center [1305, 371] width 24 height 66
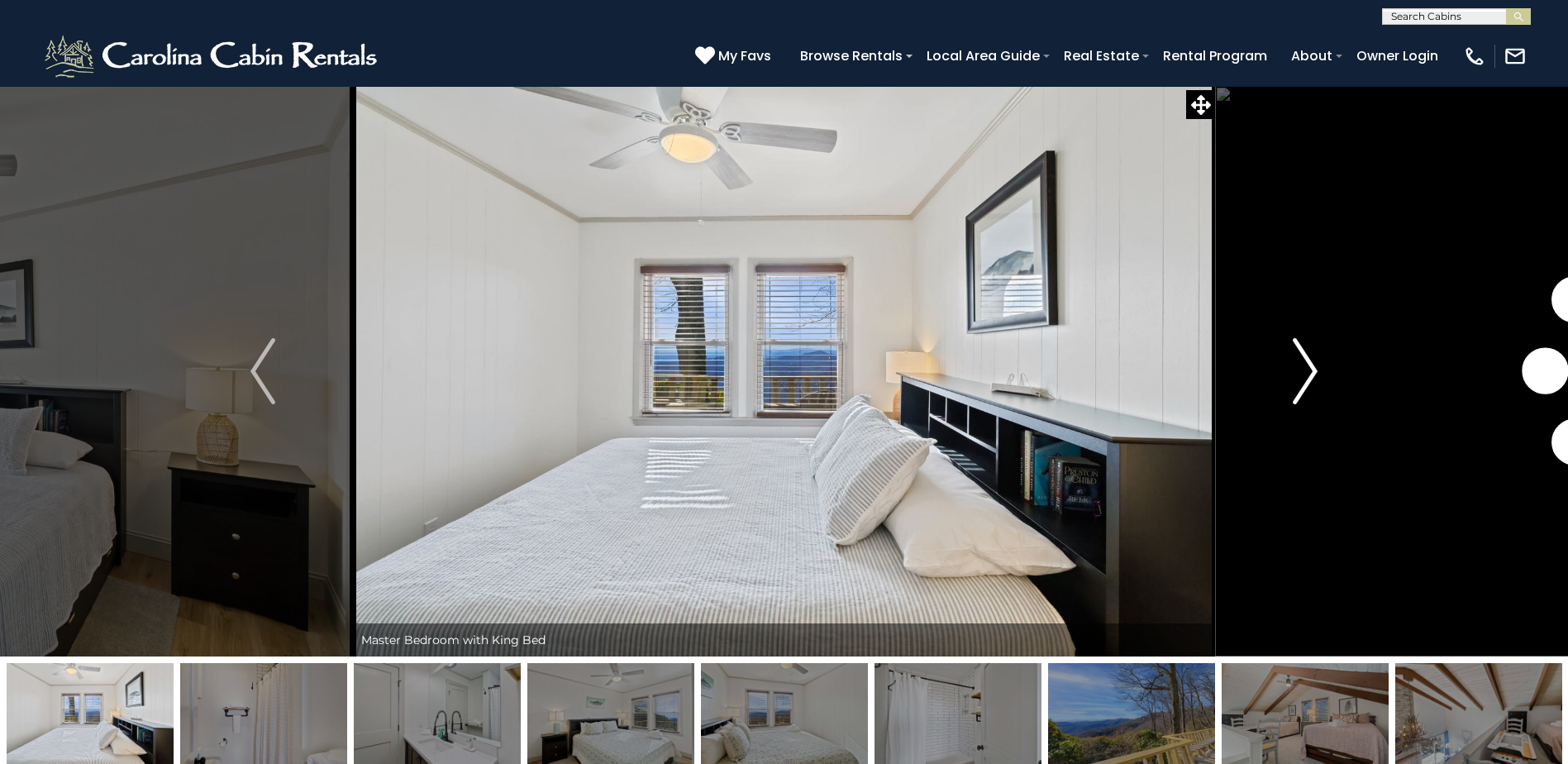
click at [1299, 367] on img "Next" at bounding box center [1305, 371] width 24 height 66
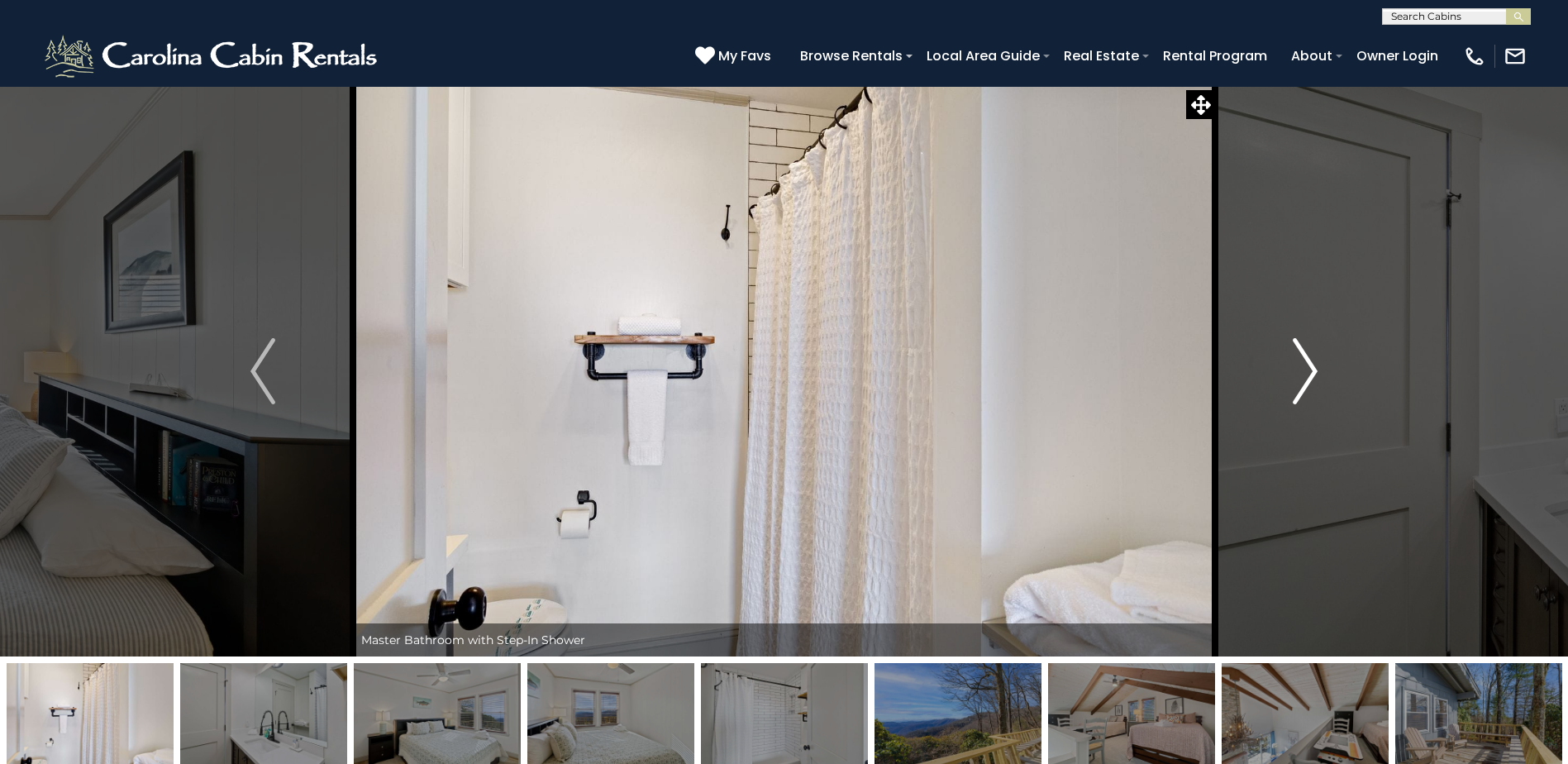
click at [1299, 367] on img "Next" at bounding box center [1305, 371] width 24 height 66
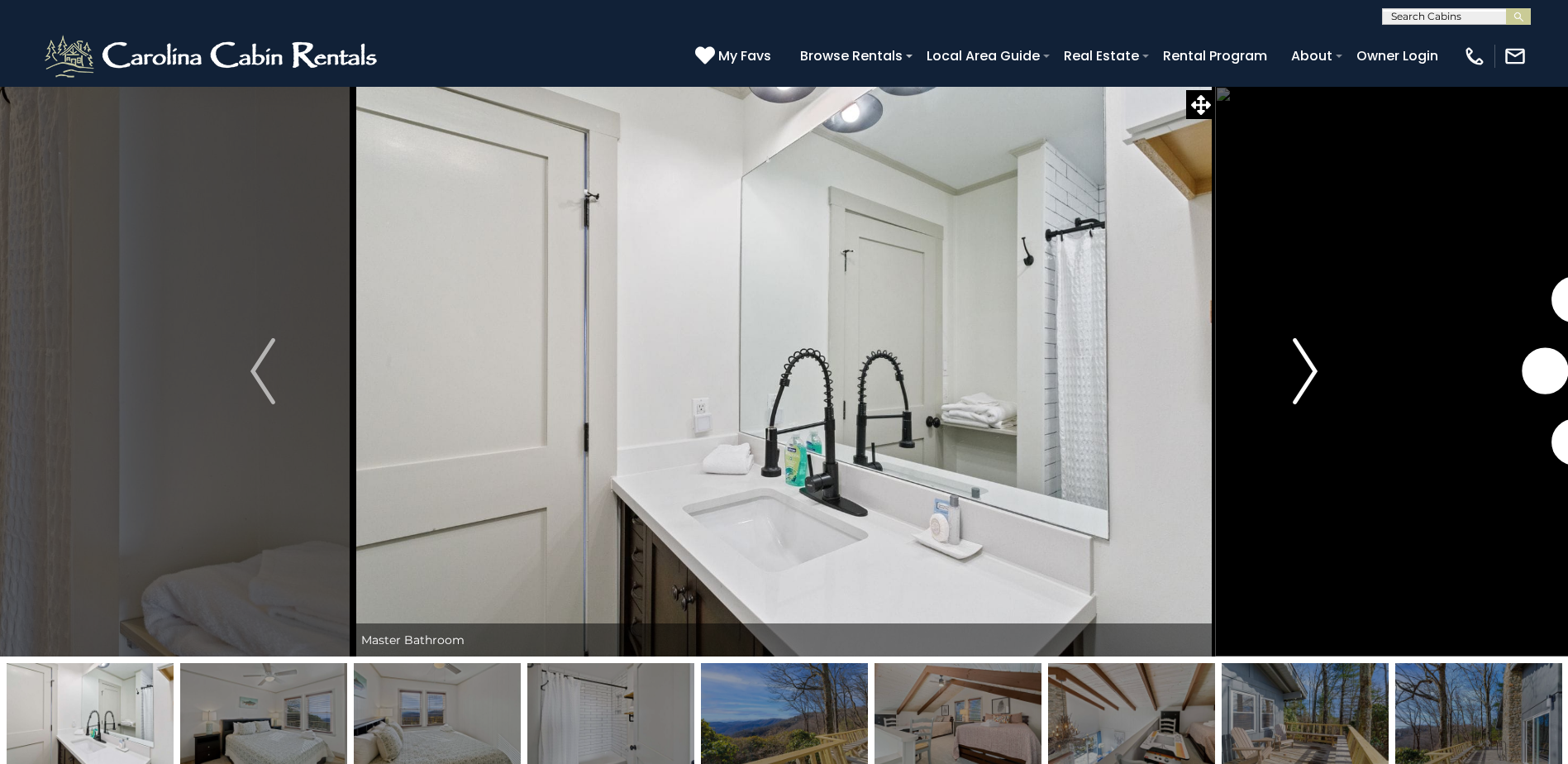
click at [1299, 367] on img "Next" at bounding box center [1305, 371] width 24 height 66
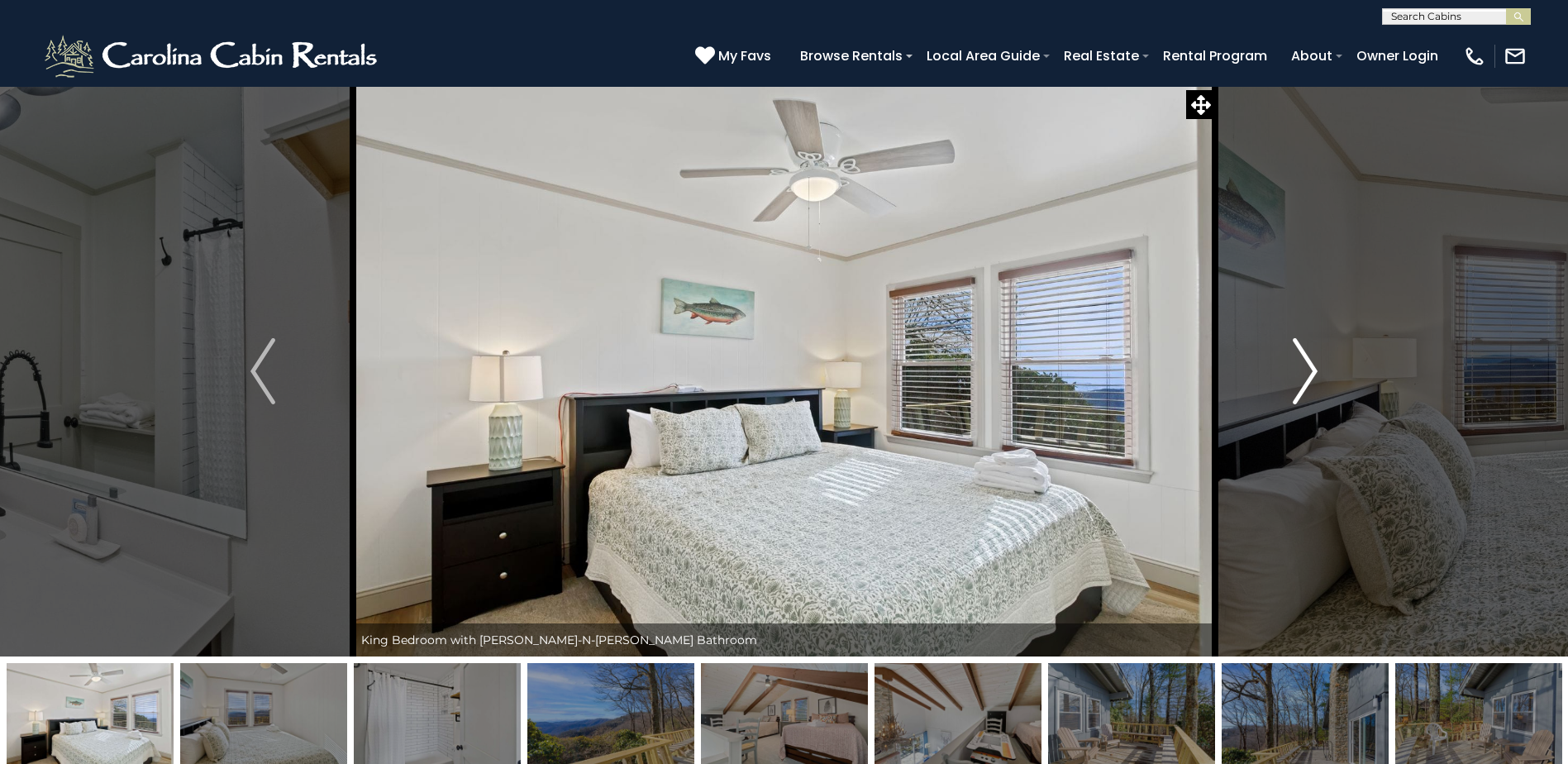
click at [1299, 367] on img "Next" at bounding box center [1305, 371] width 24 height 66
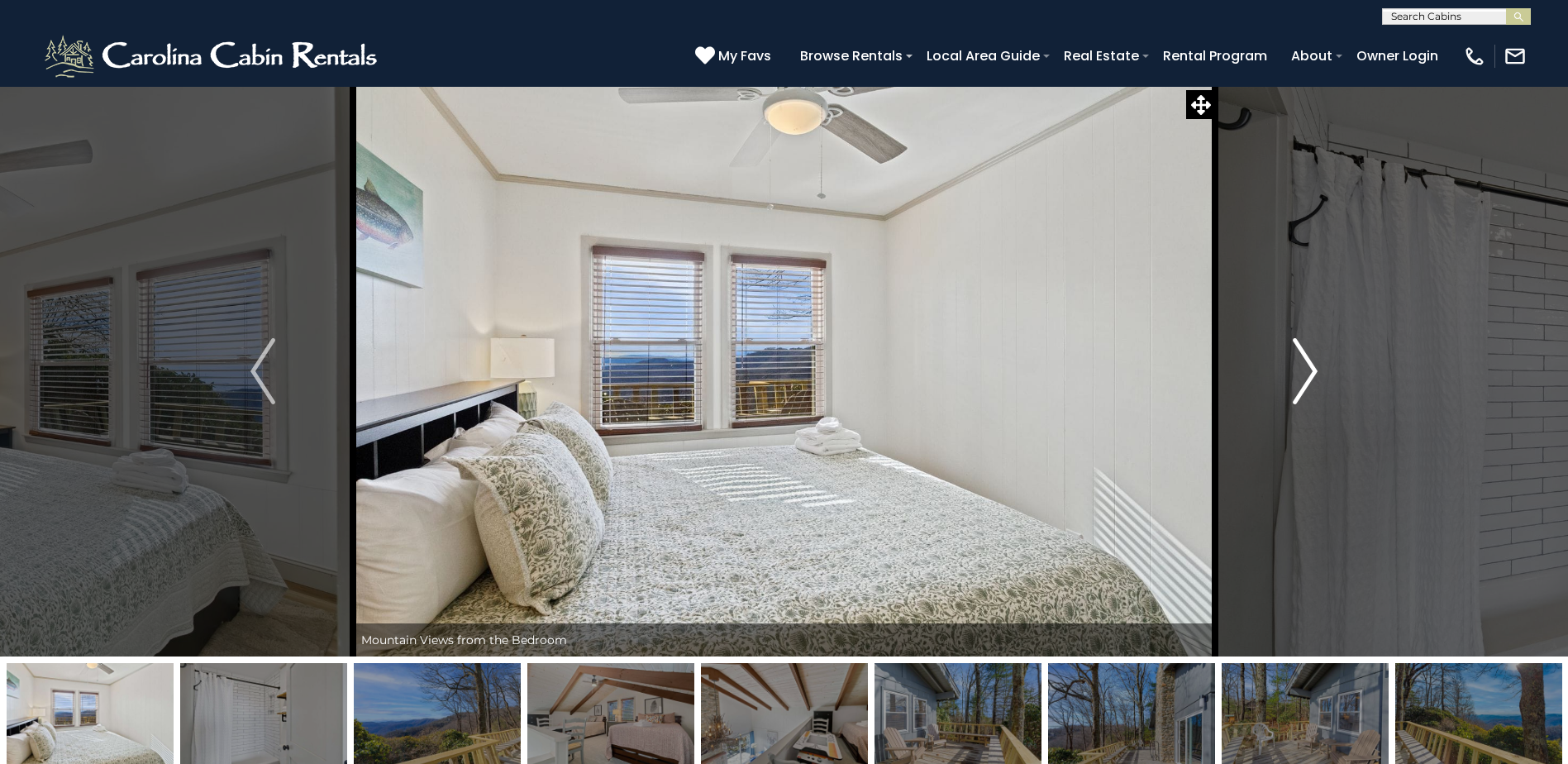
click at [1299, 367] on img "Next" at bounding box center [1305, 371] width 24 height 66
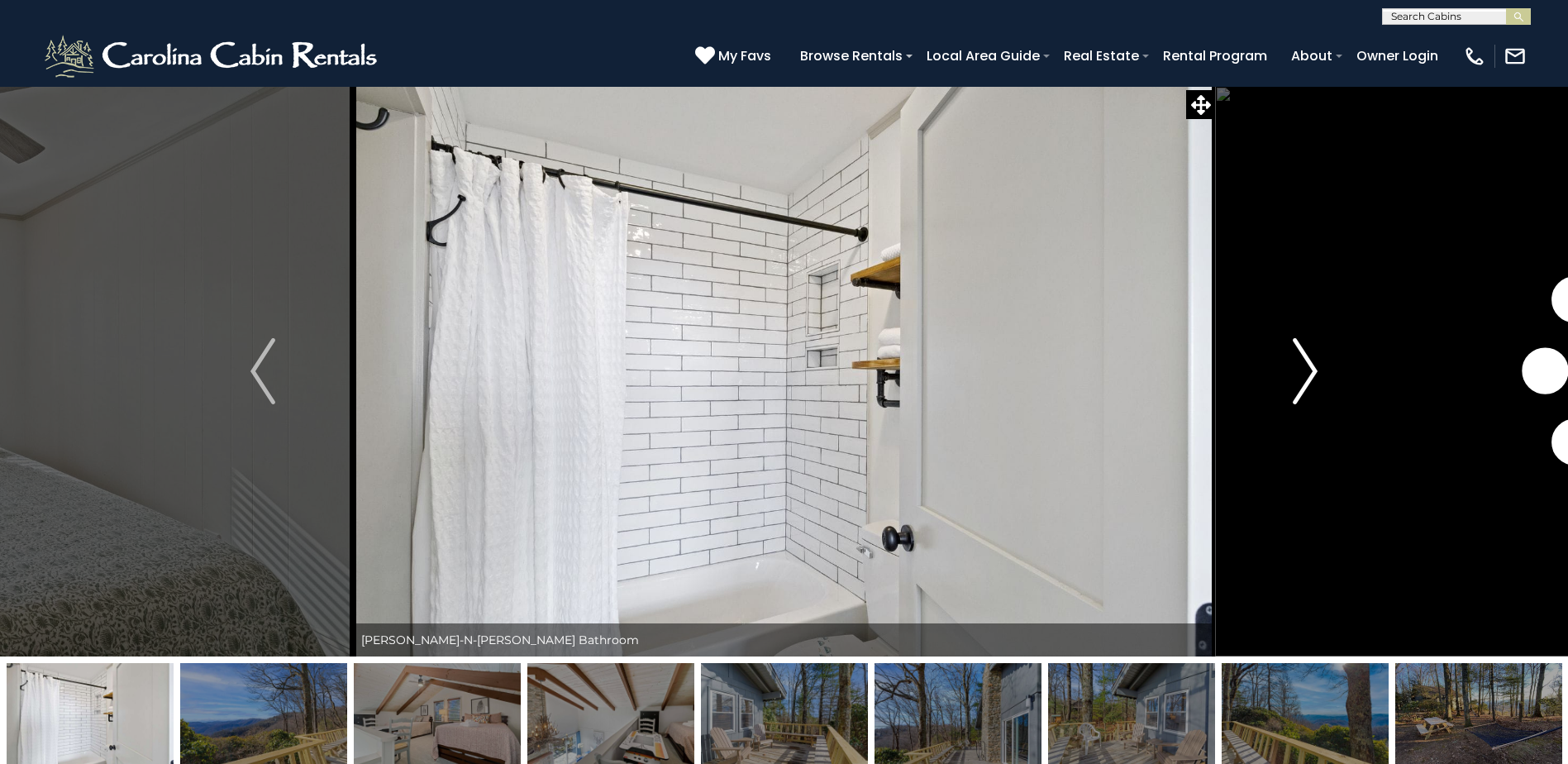
click at [1299, 367] on img "Next" at bounding box center [1305, 371] width 24 height 66
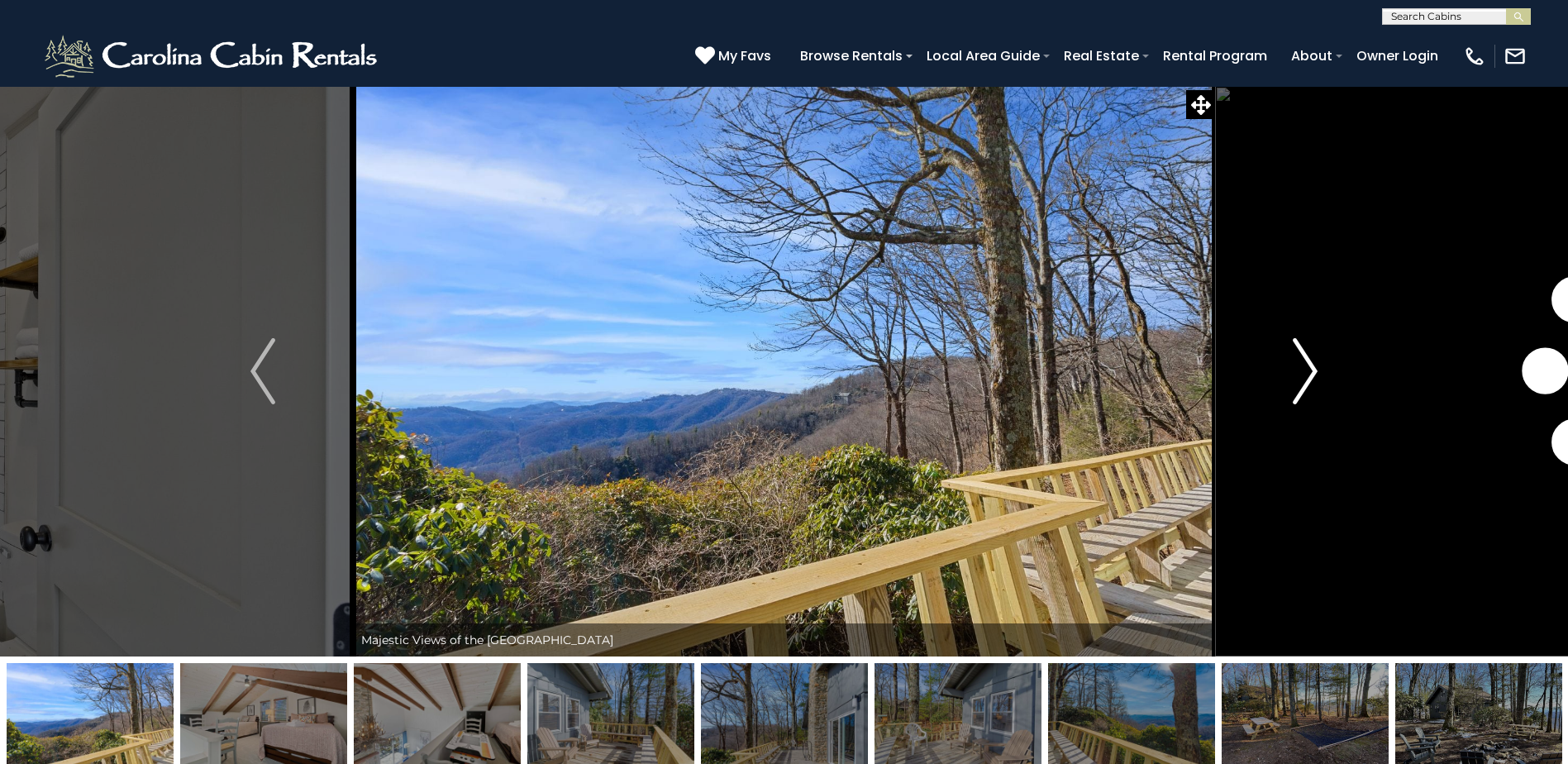
click at [1299, 367] on img "Next" at bounding box center [1305, 371] width 24 height 66
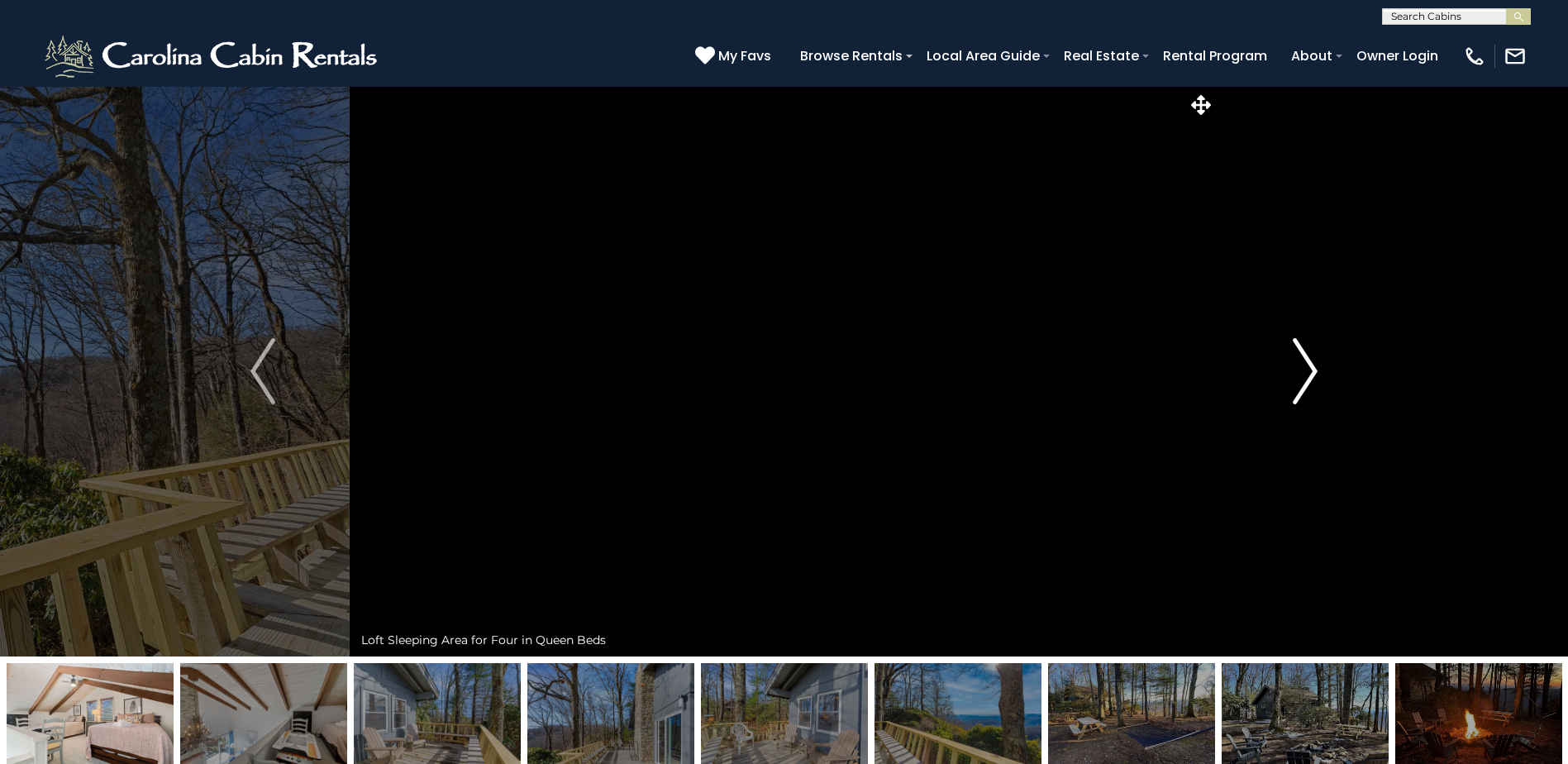
click at [1299, 367] on img "Next" at bounding box center [1305, 371] width 24 height 66
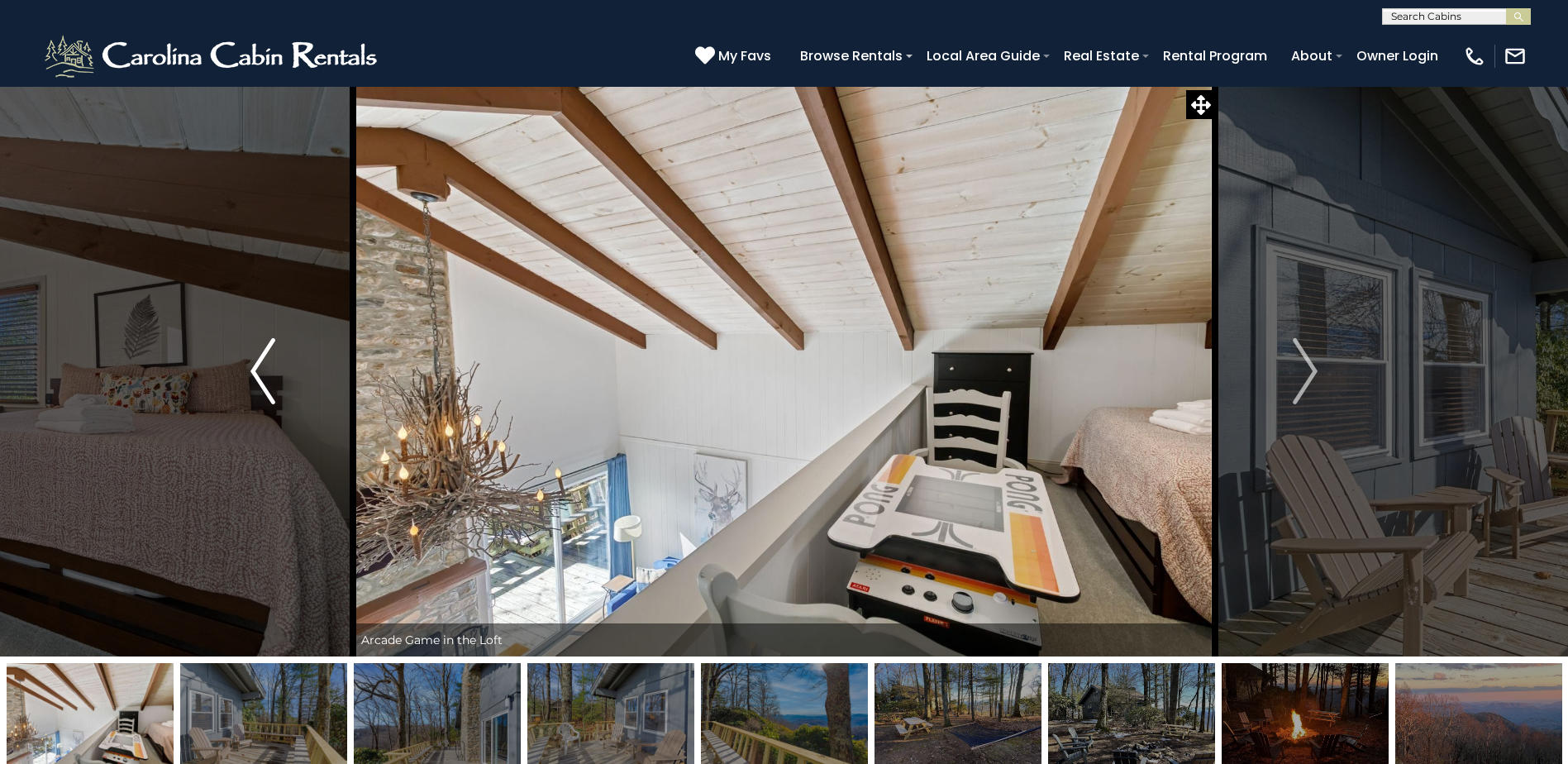
click at [270, 388] on img "Previous" at bounding box center [262, 371] width 24 height 66
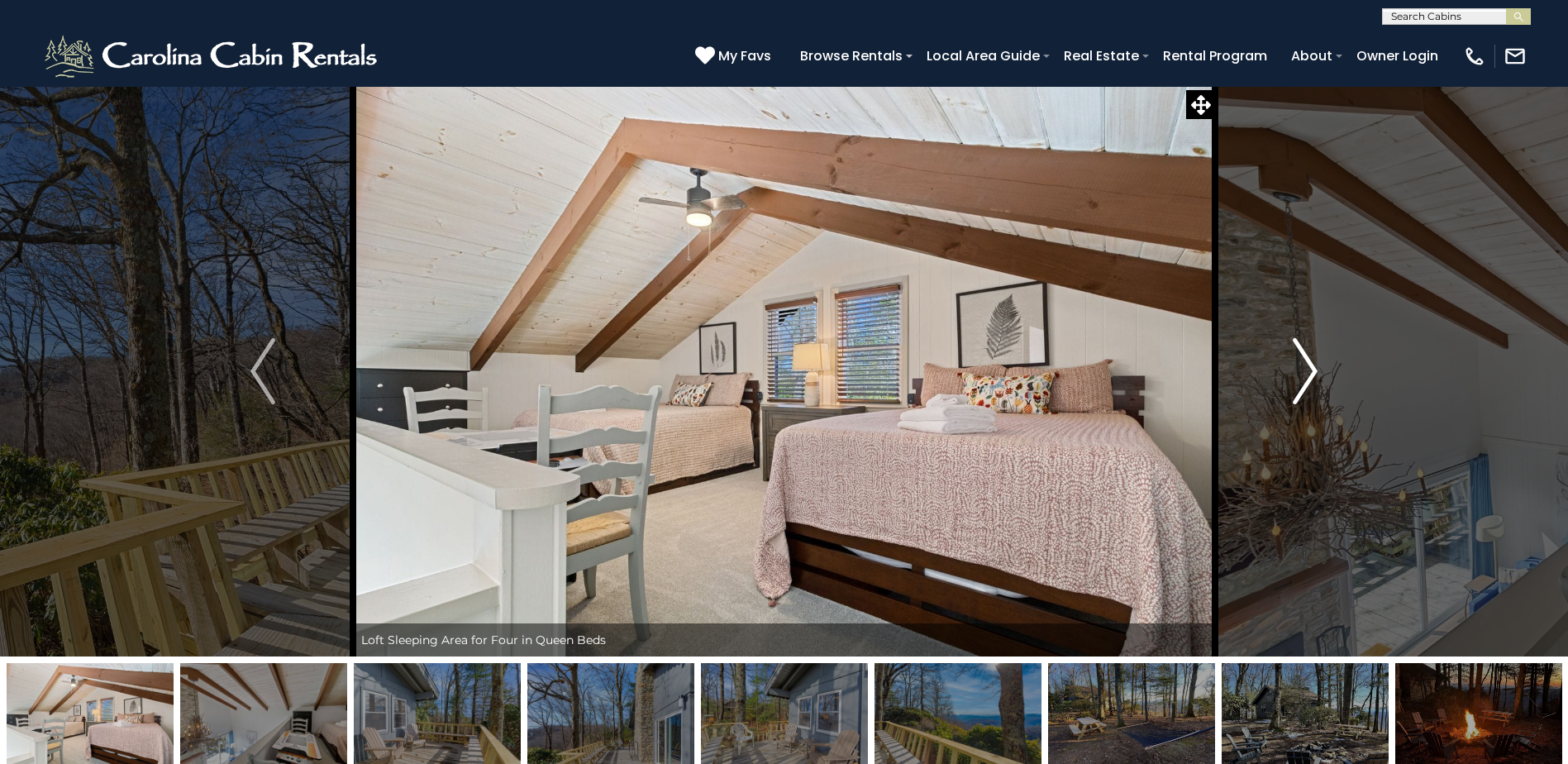
click at [1299, 381] on img "Next" at bounding box center [1305, 371] width 24 height 66
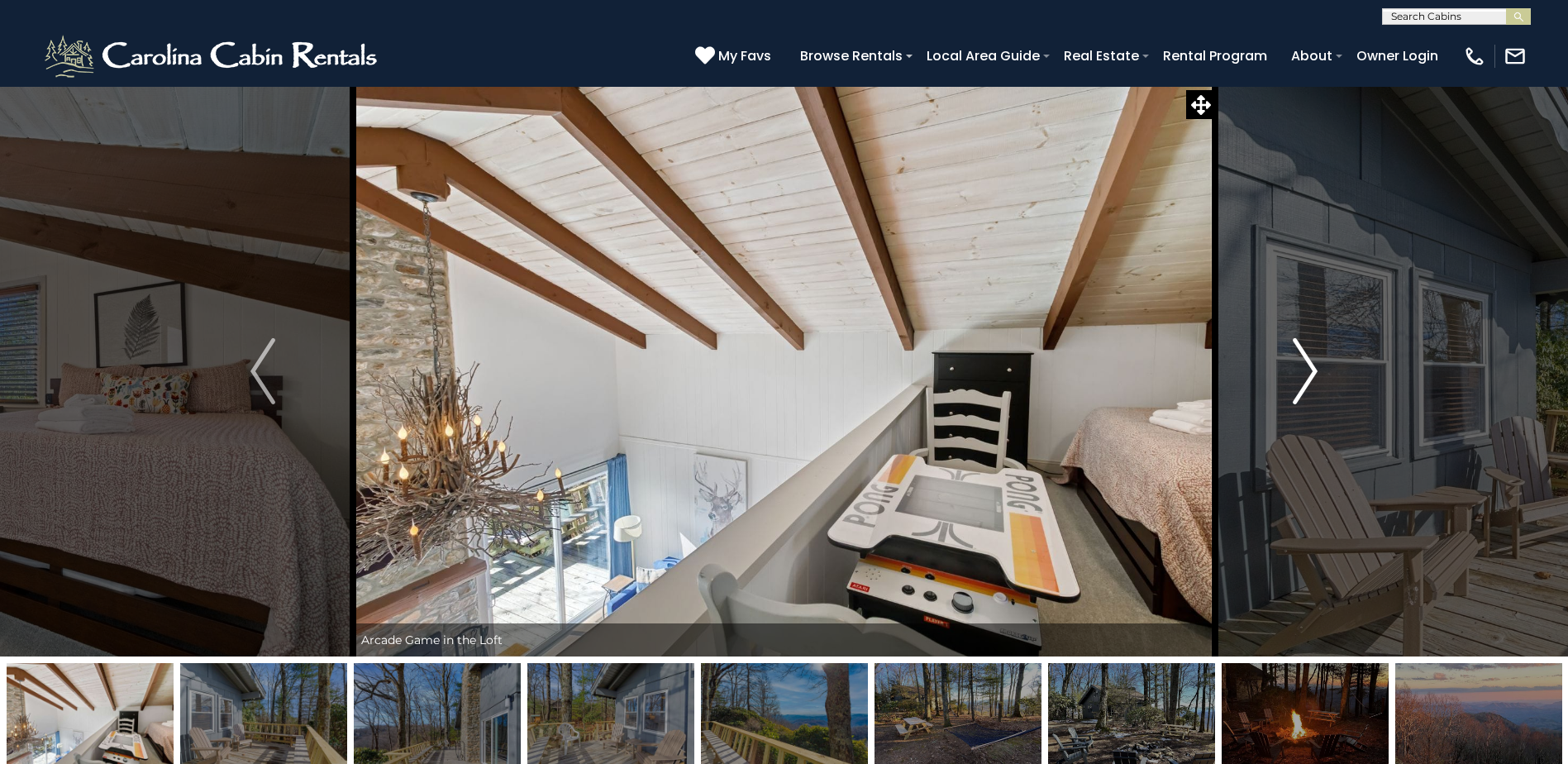
click at [1299, 381] on img "Next" at bounding box center [1305, 371] width 24 height 66
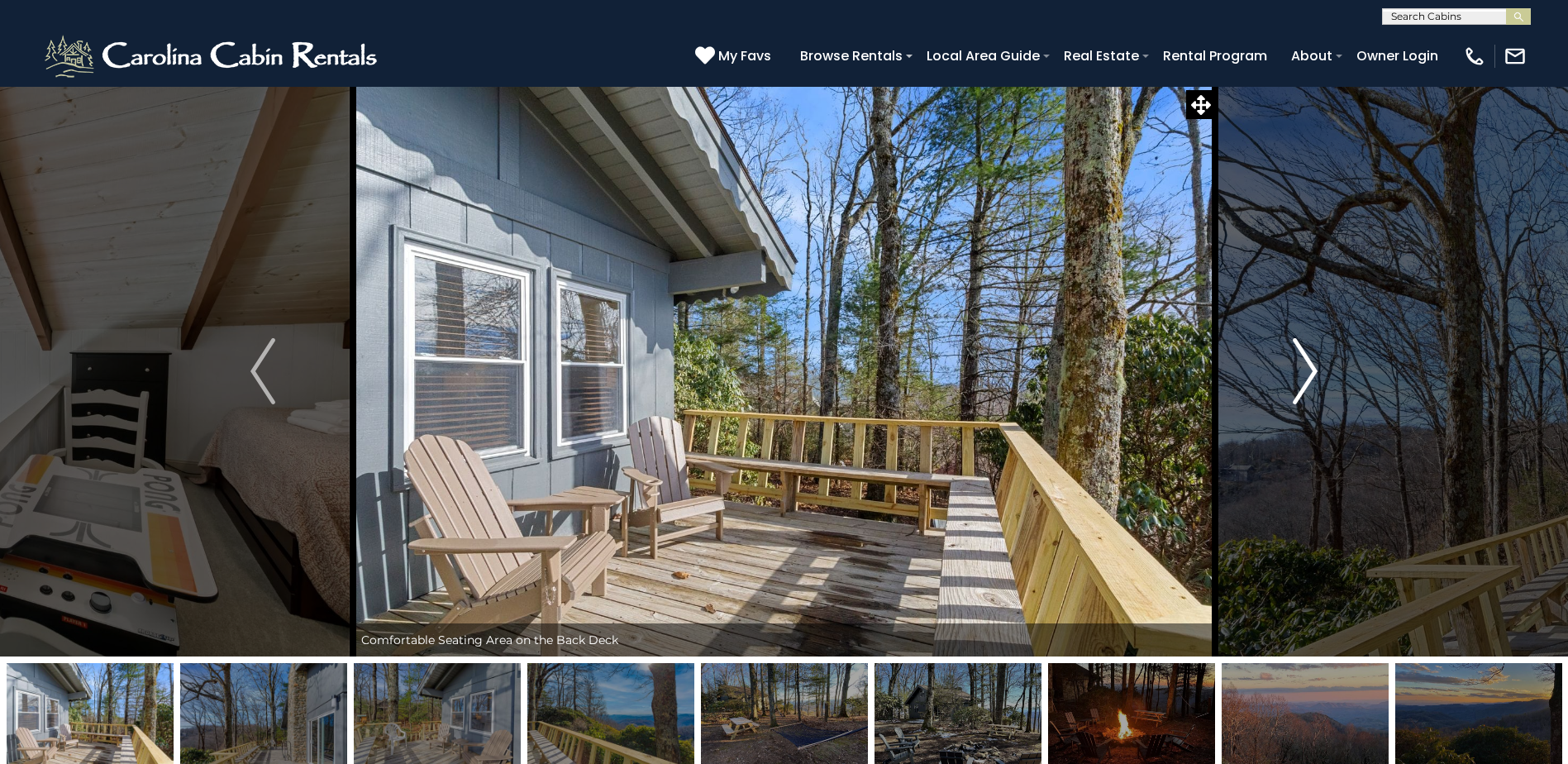
click at [1299, 381] on img "Next" at bounding box center [1305, 371] width 24 height 66
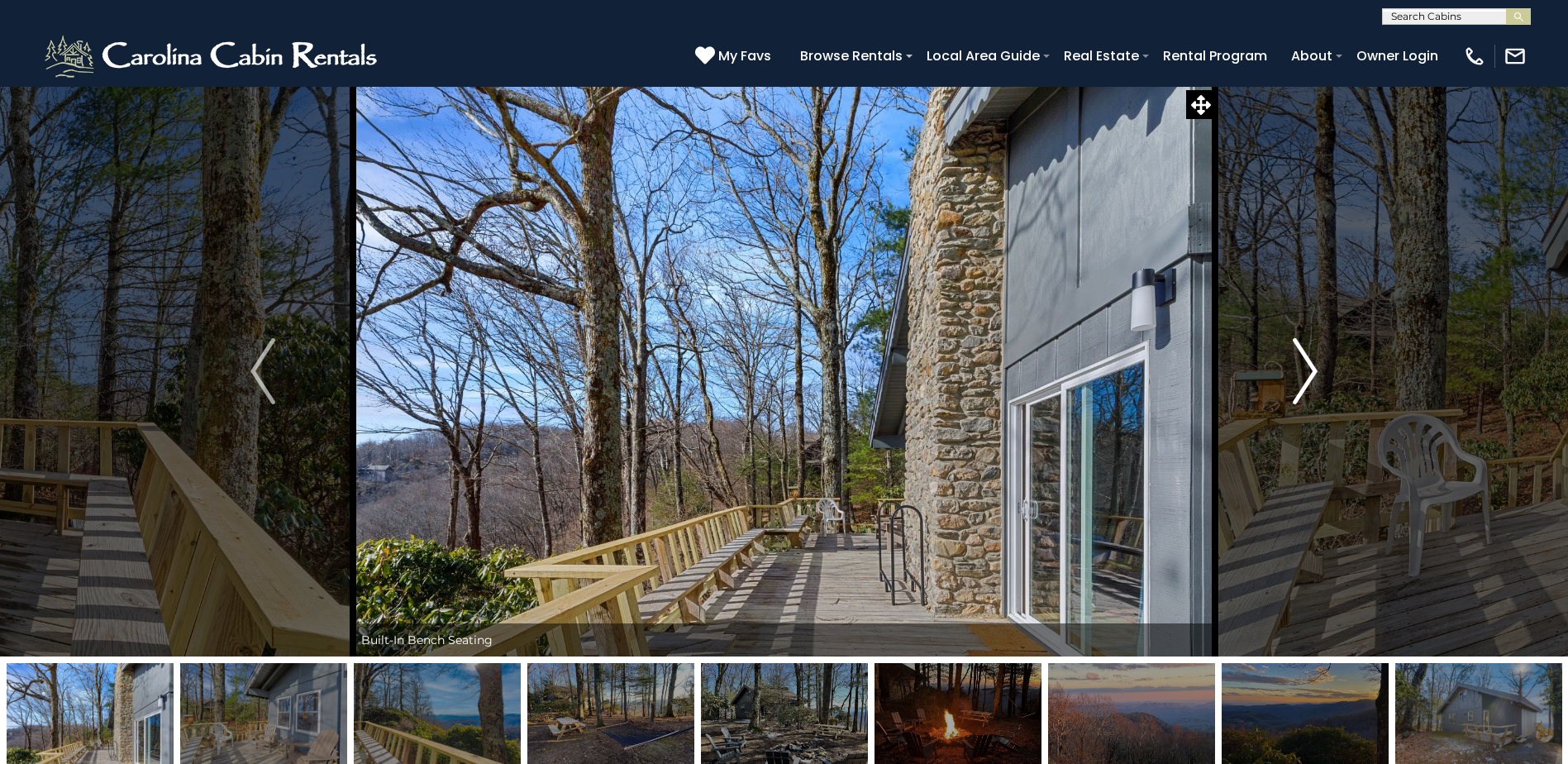
click at [1299, 381] on img "Next" at bounding box center [1305, 371] width 24 height 66
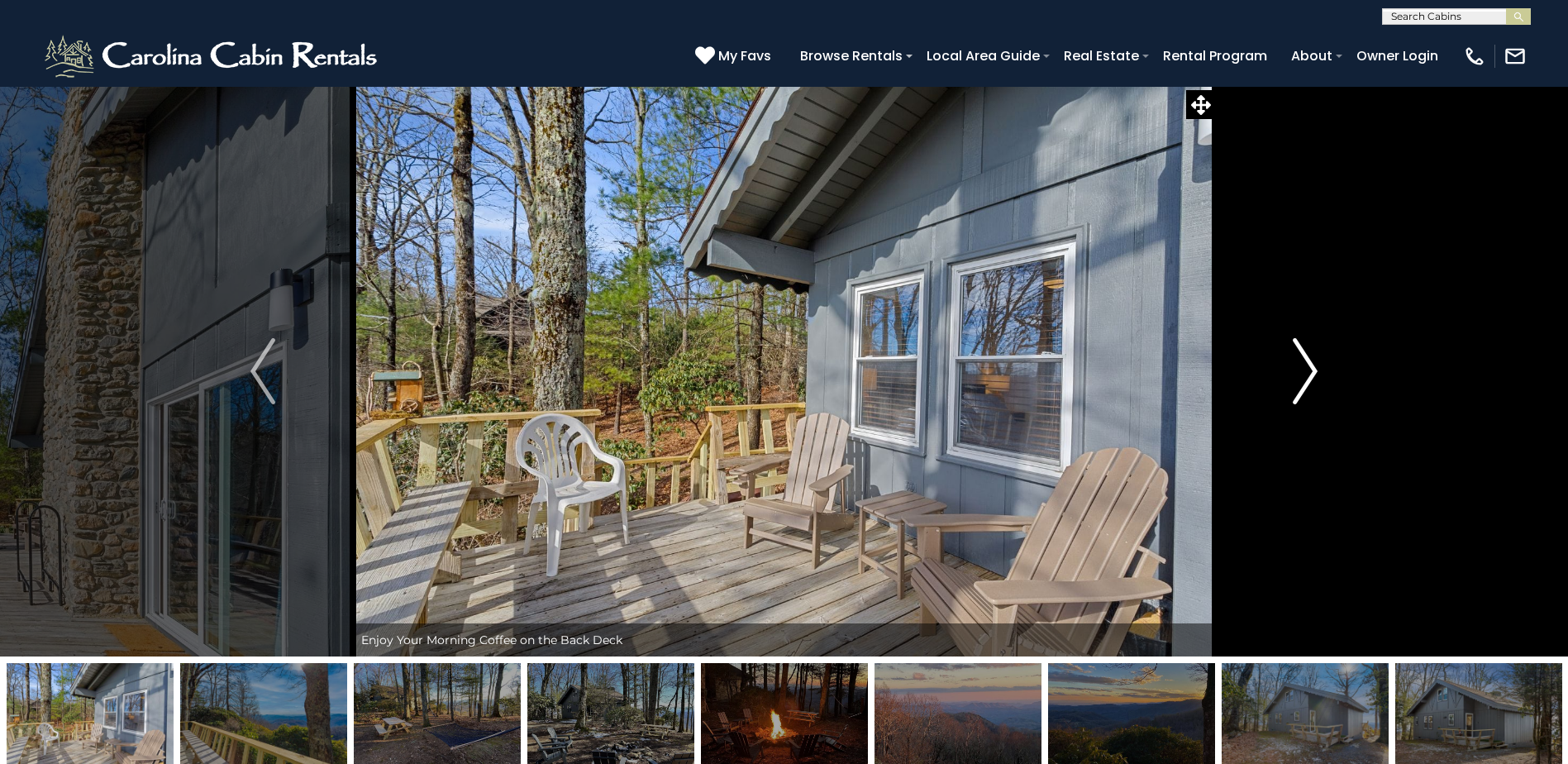
click at [1299, 381] on img "Next" at bounding box center [1305, 371] width 24 height 66
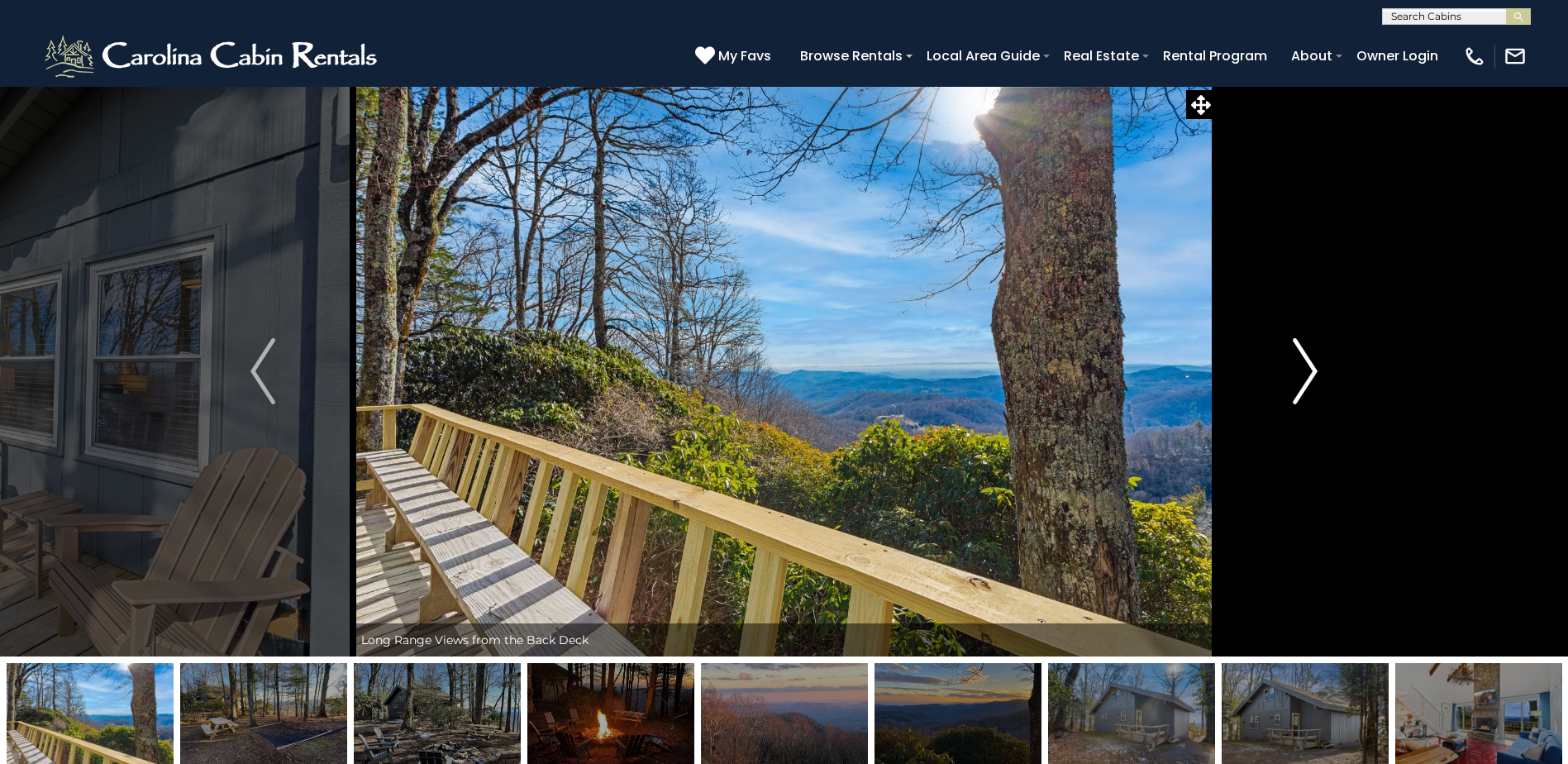
click at [1299, 381] on img "Next" at bounding box center [1305, 371] width 24 height 66
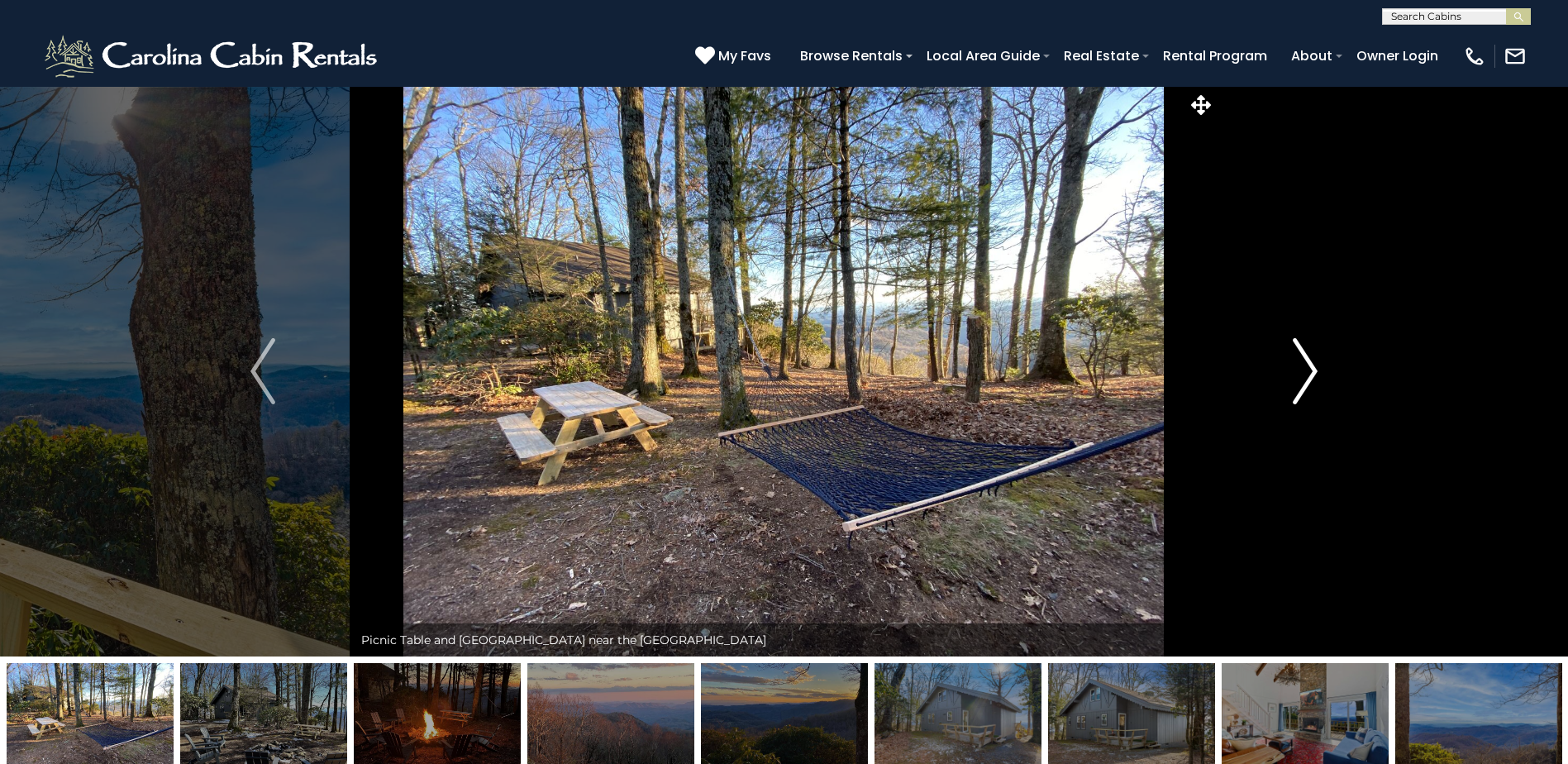
click at [1299, 381] on img "Next" at bounding box center [1305, 371] width 24 height 66
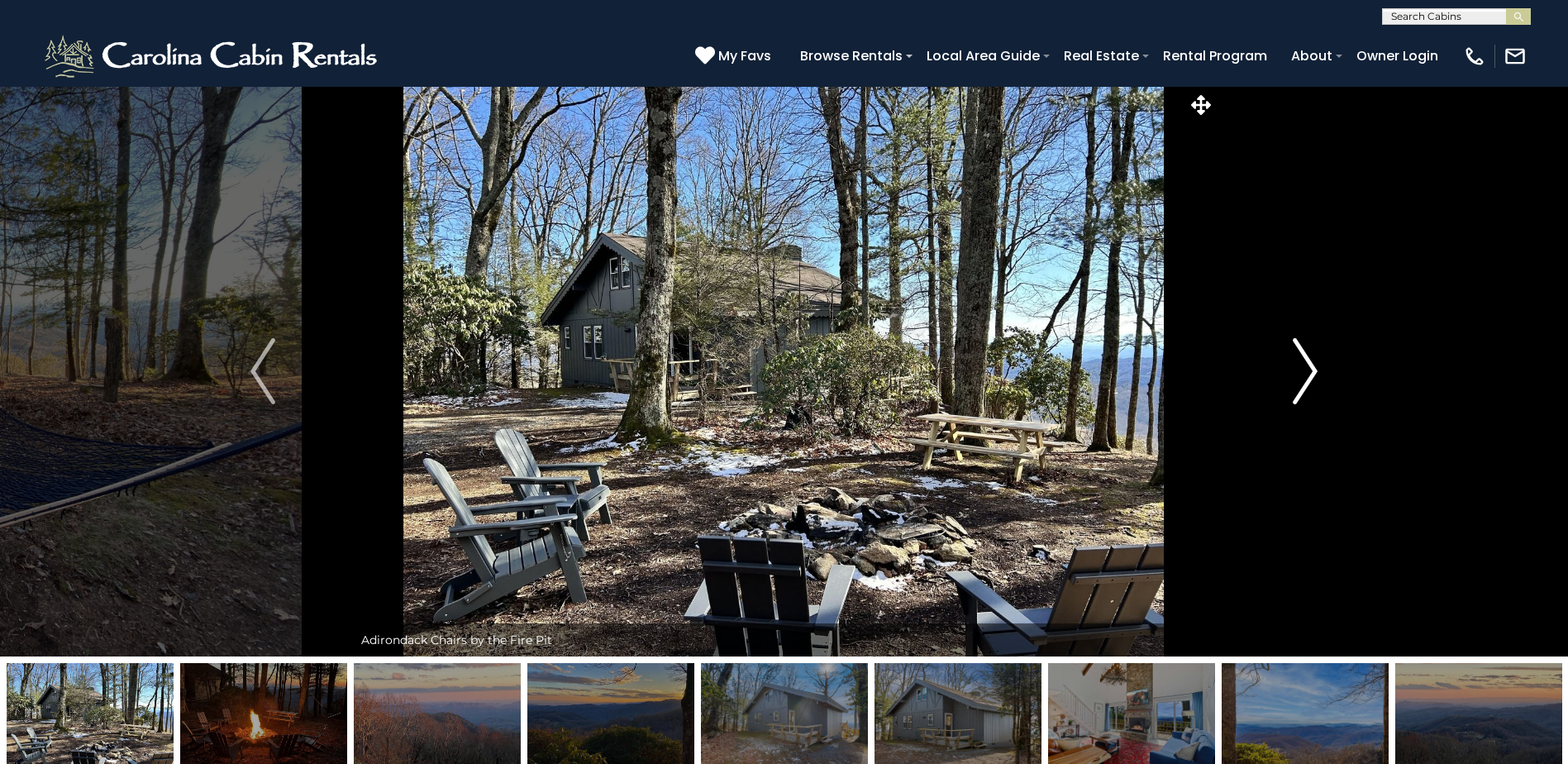
click at [1299, 381] on img "Next" at bounding box center [1305, 371] width 24 height 66
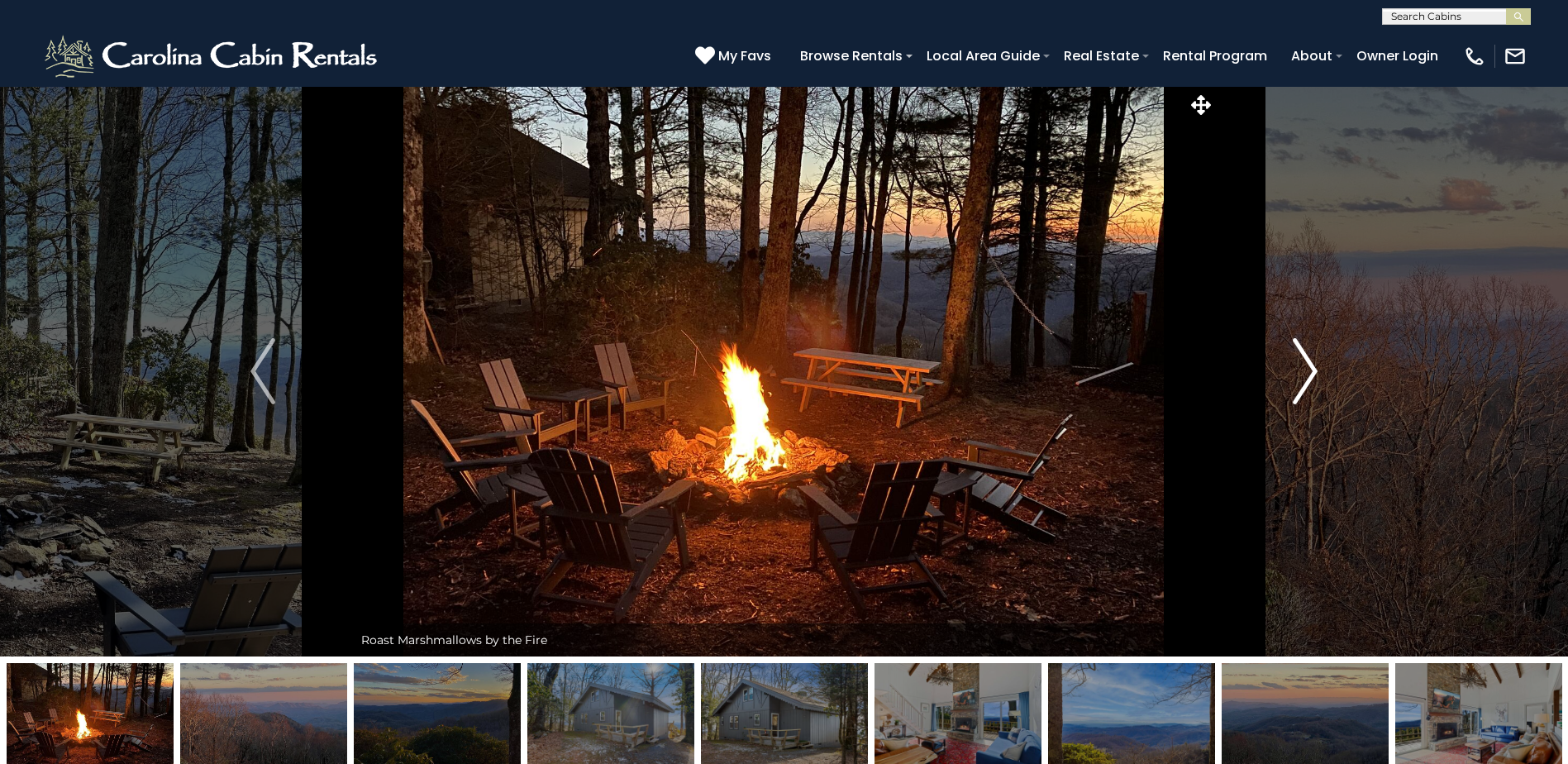
click at [1299, 381] on img "Next" at bounding box center [1305, 371] width 24 height 66
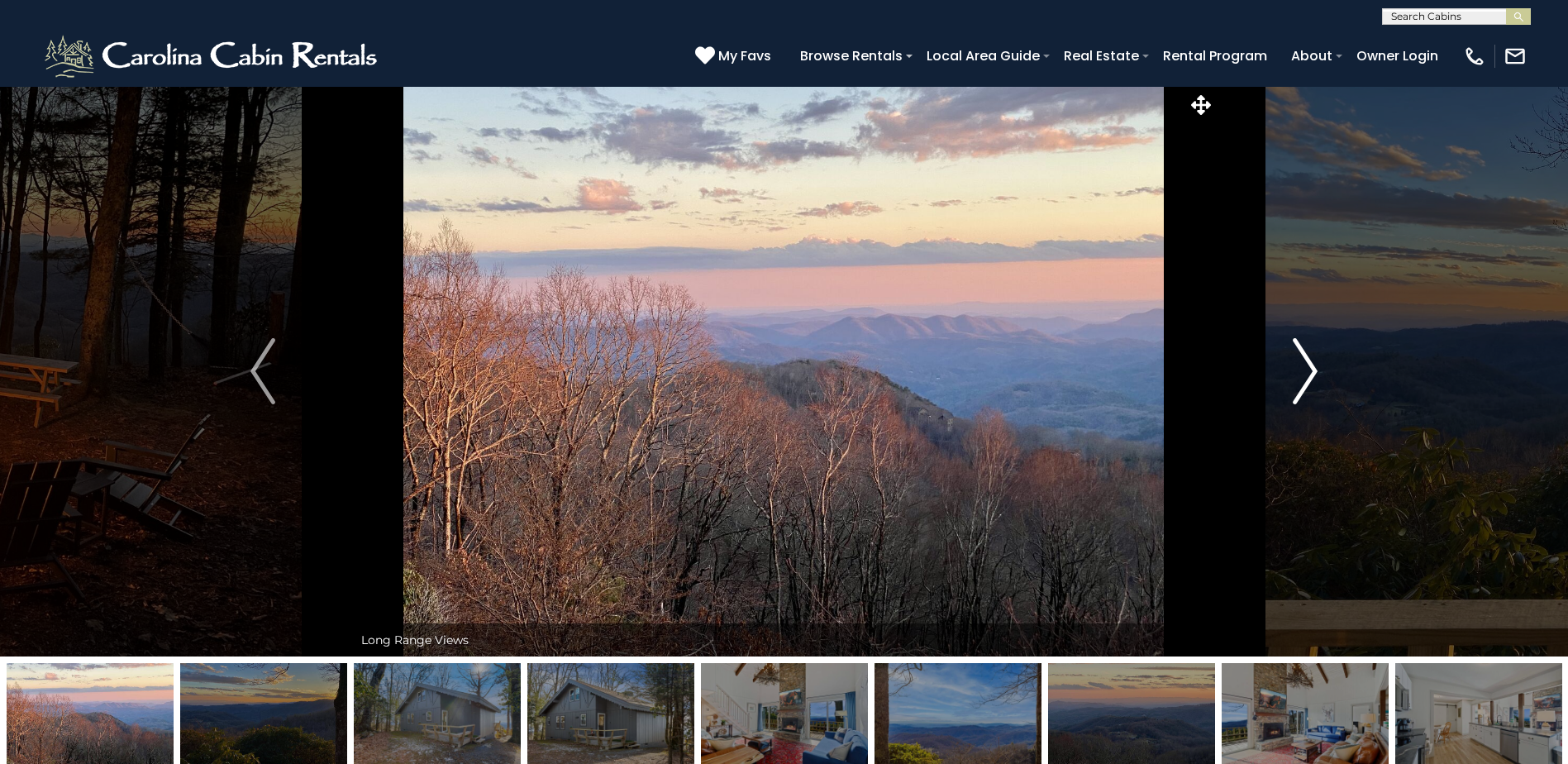
click at [1299, 381] on img "Next" at bounding box center [1305, 371] width 24 height 66
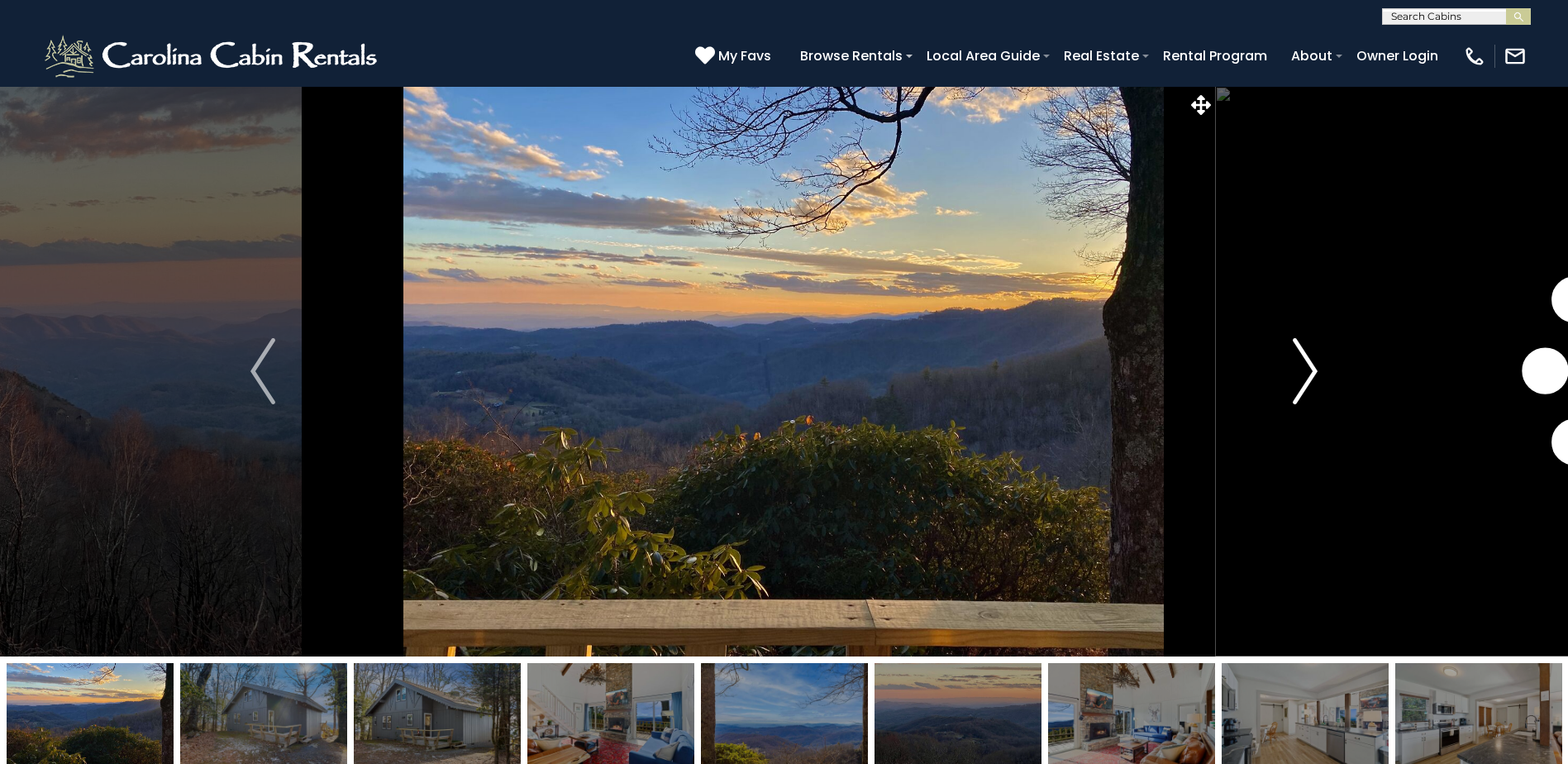
click at [1299, 381] on img "Next" at bounding box center [1305, 371] width 24 height 66
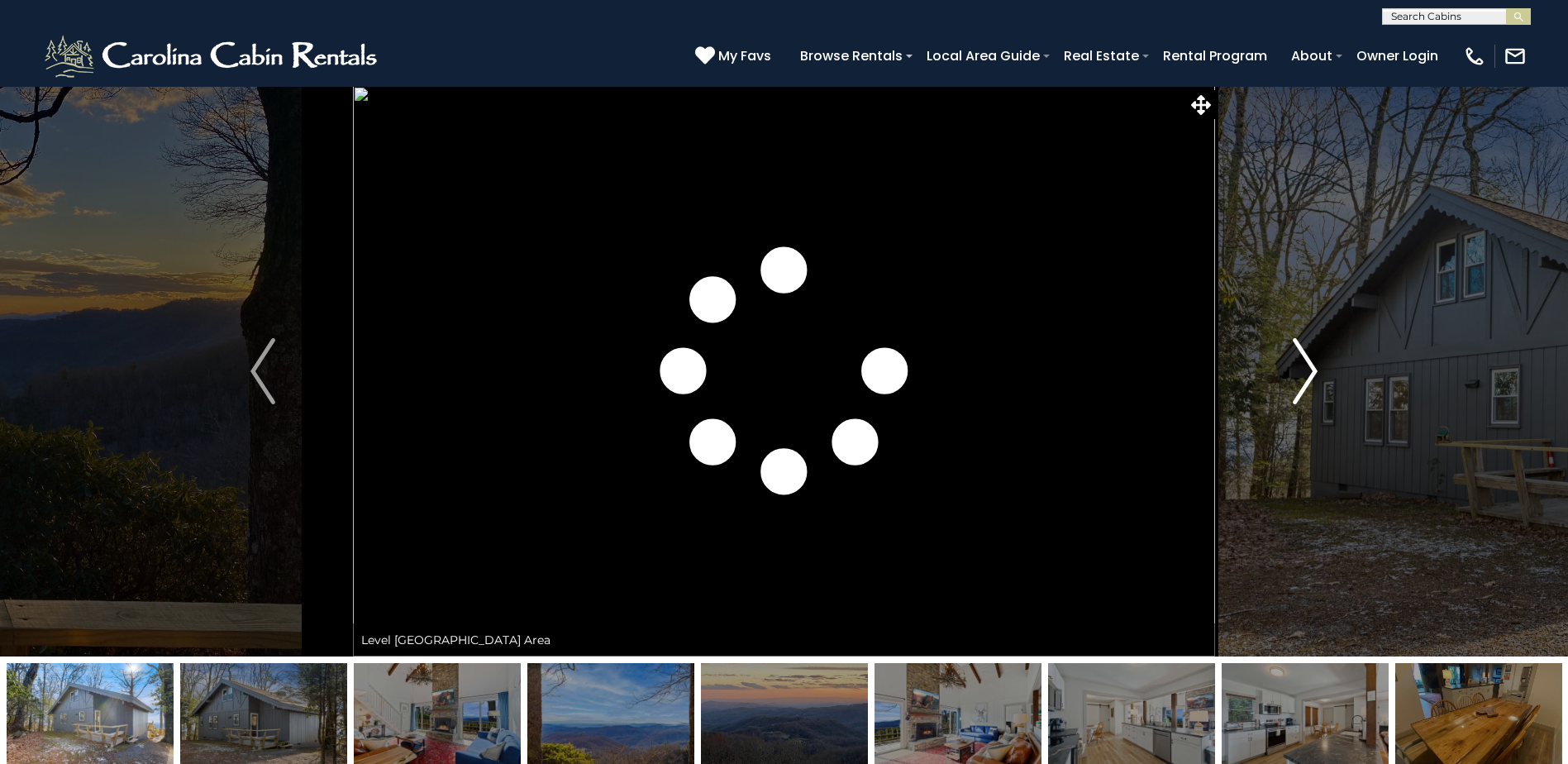
click at [1299, 381] on img "Next" at bounding box center [1305, 371] width 24 height 66
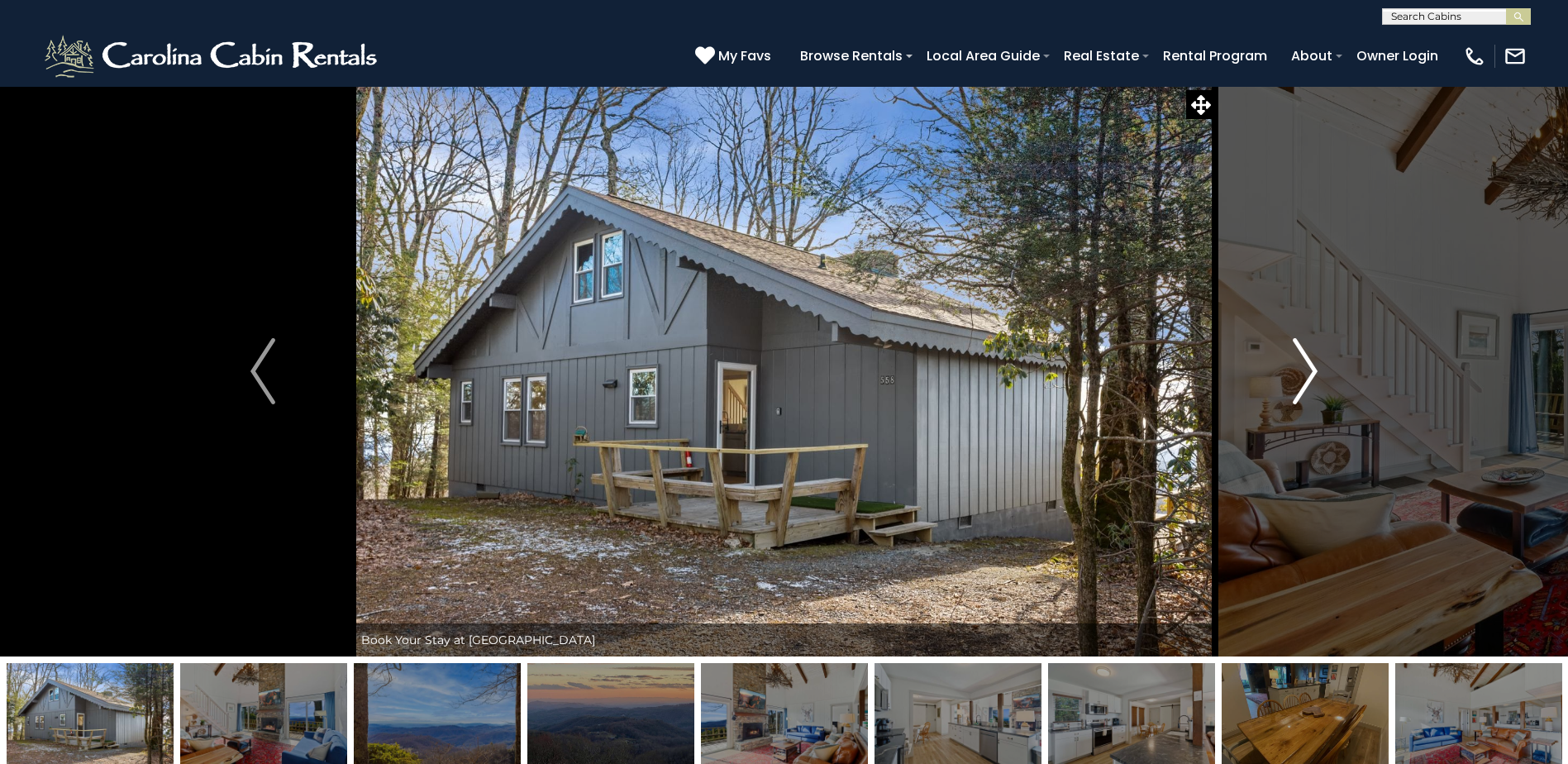
click at [1299, 381] on img "Next" at bounding box center [1305, 371] width 24 height 66
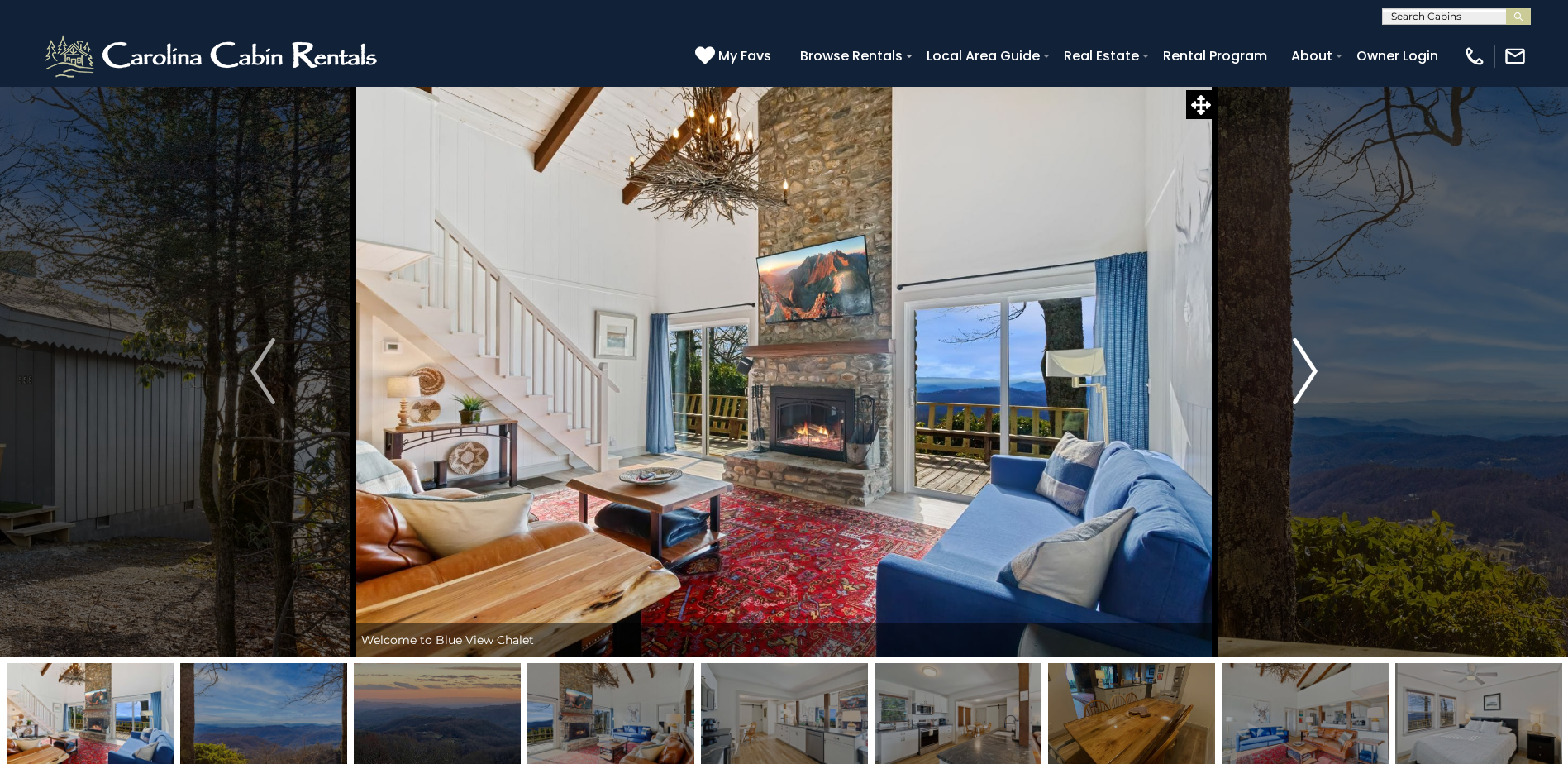
click at [1299, 381] on img "Next" at bounding box center [1305, 371] width 24 height 66
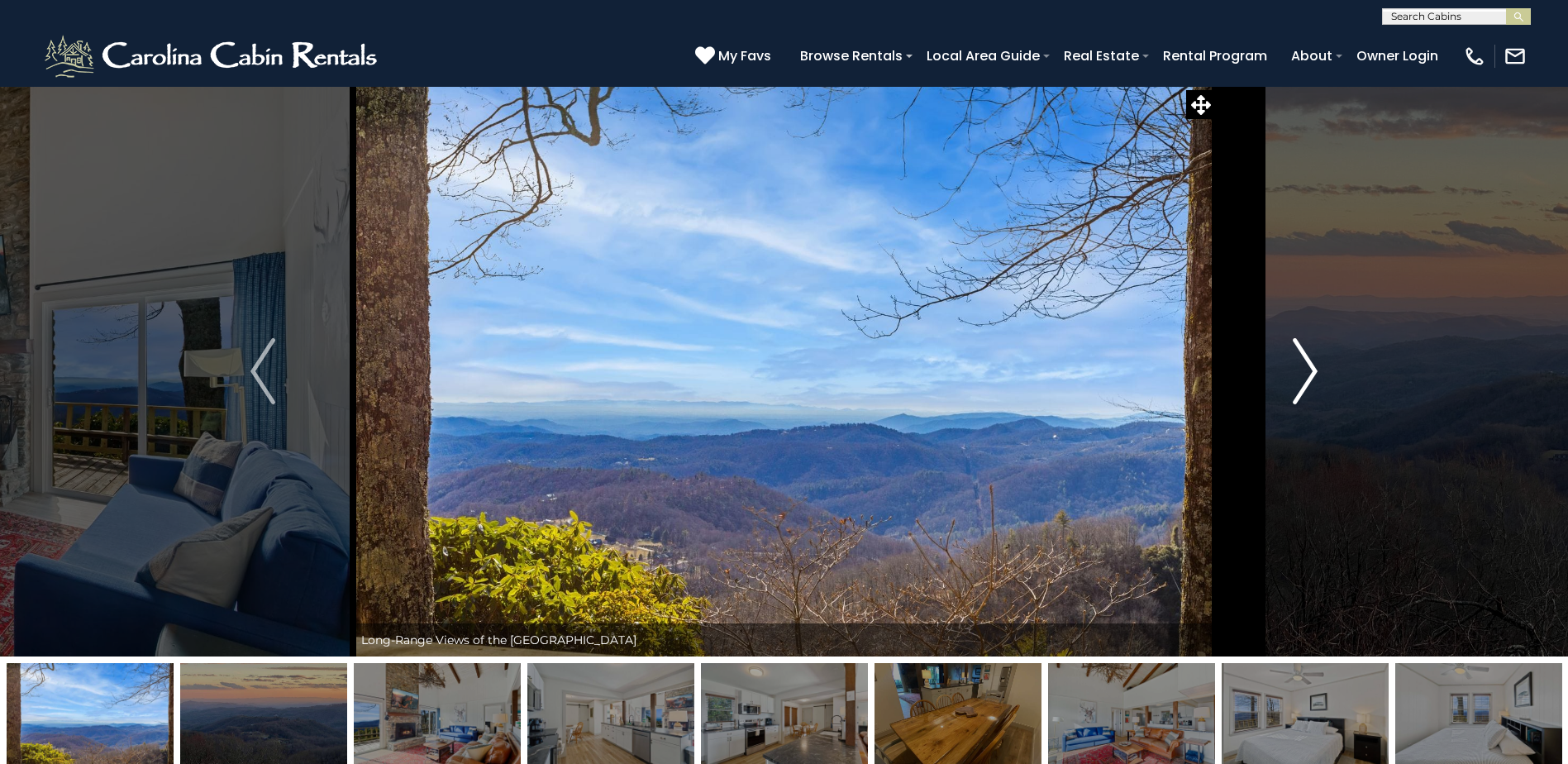
click at [1299, 381] on img "Next" at bounding box center [1305, 371] width 24 height 66
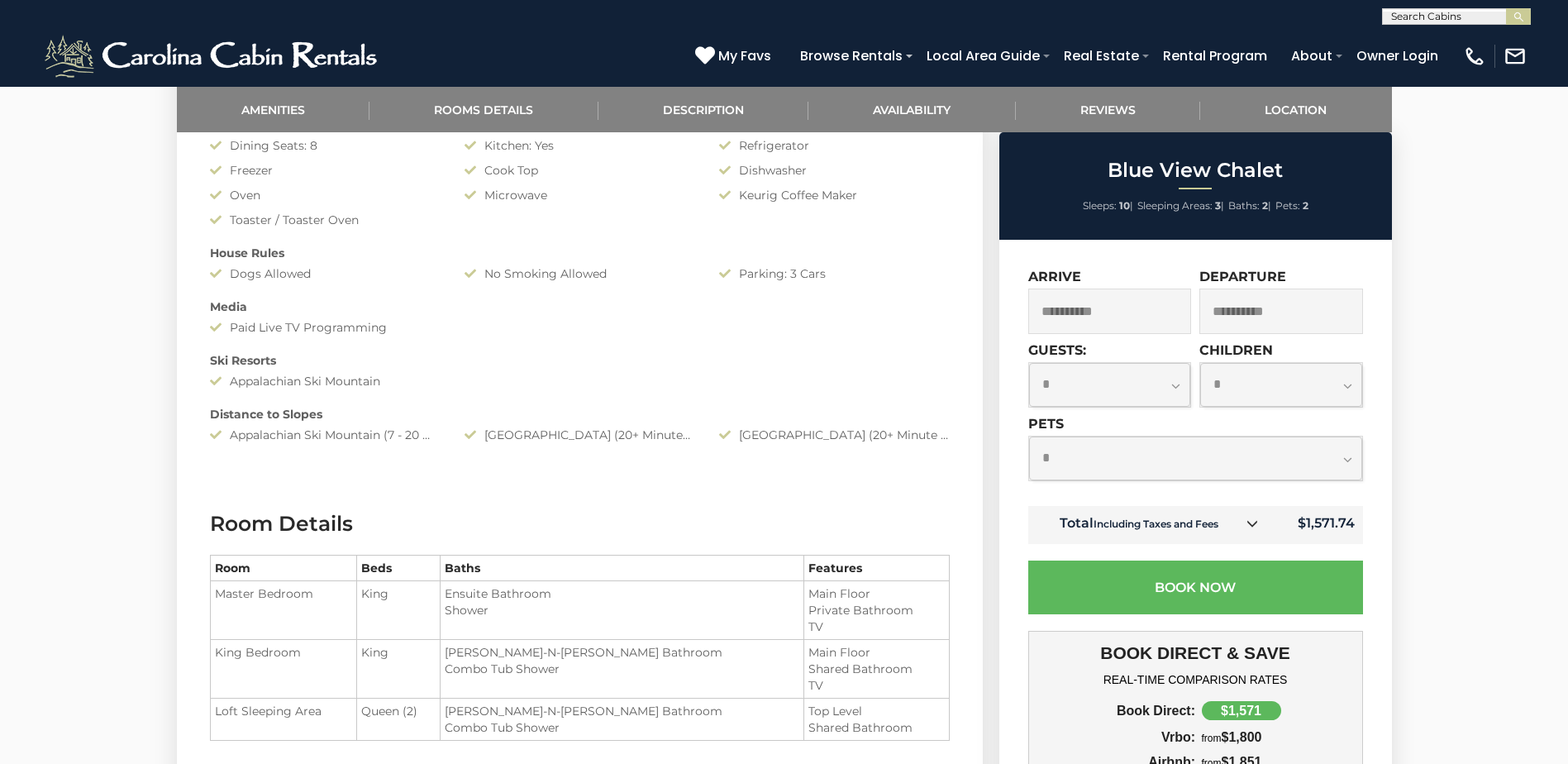
scroll to position [1240, 0]
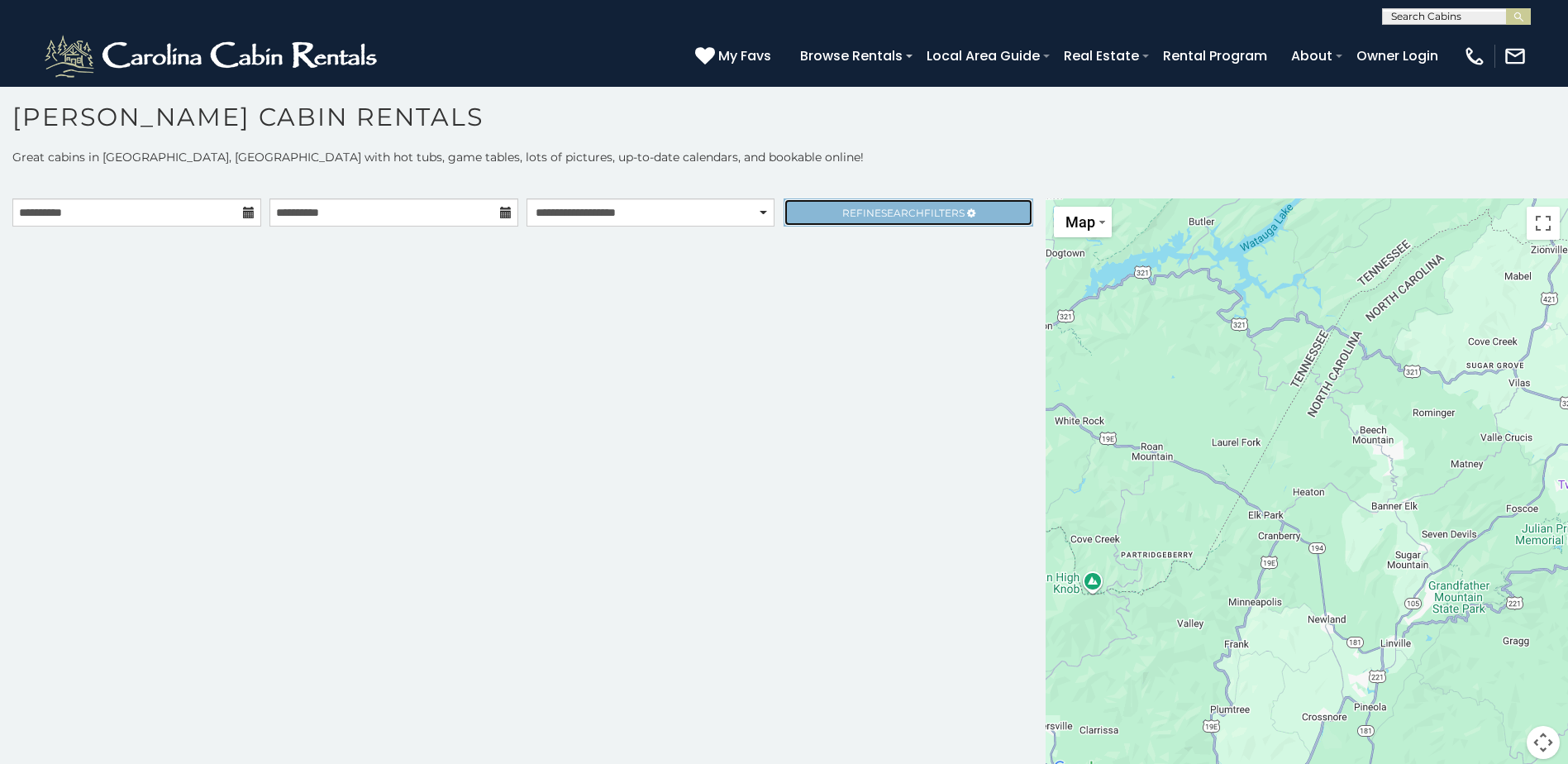
click at [882, 208] on span "Search" at bounding box center [903, 213] width 43 height 13
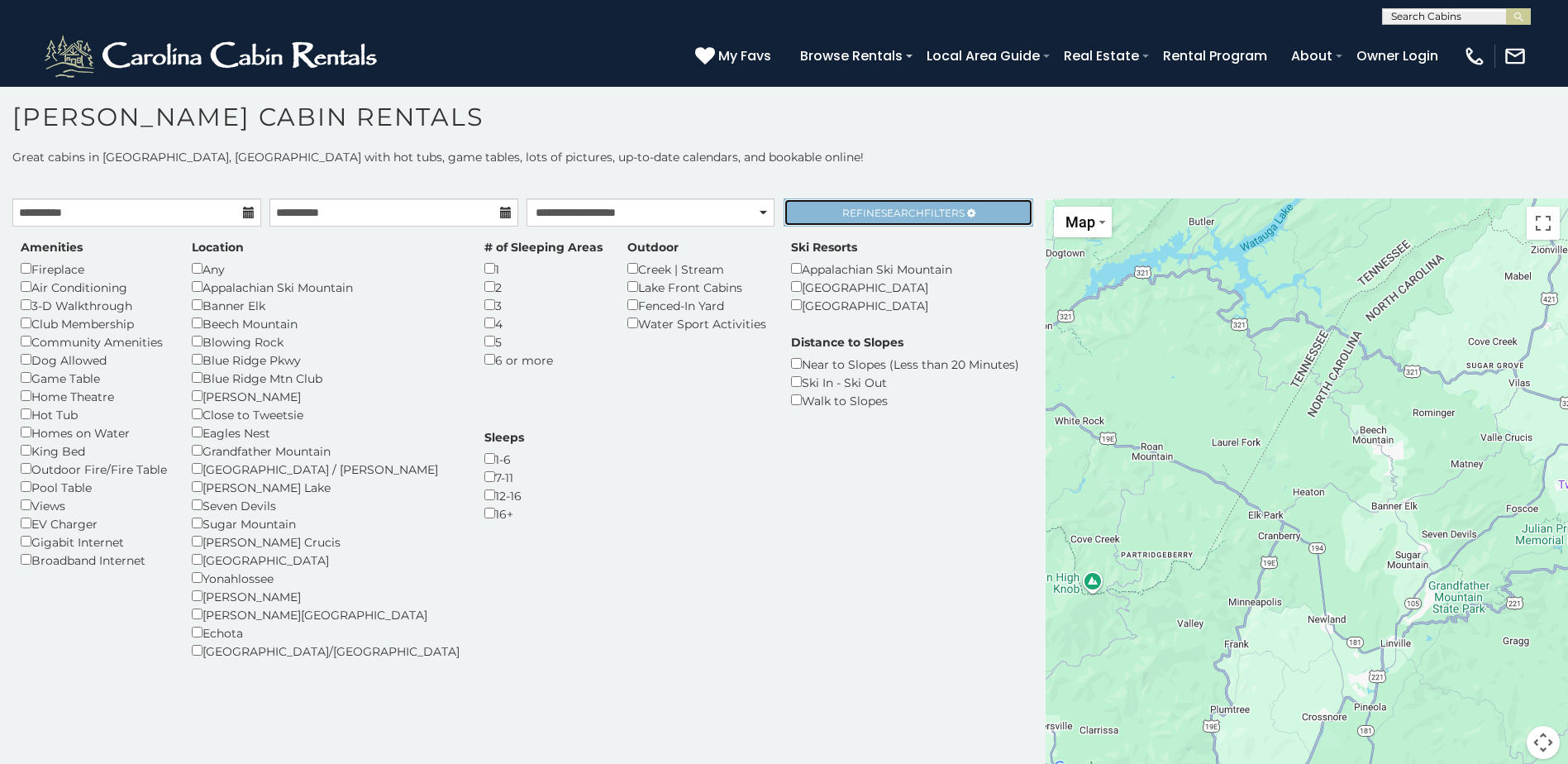
click at [856, 212] on span "Refine Search Filters" at bounding box center [903, 213] width 122 height 13
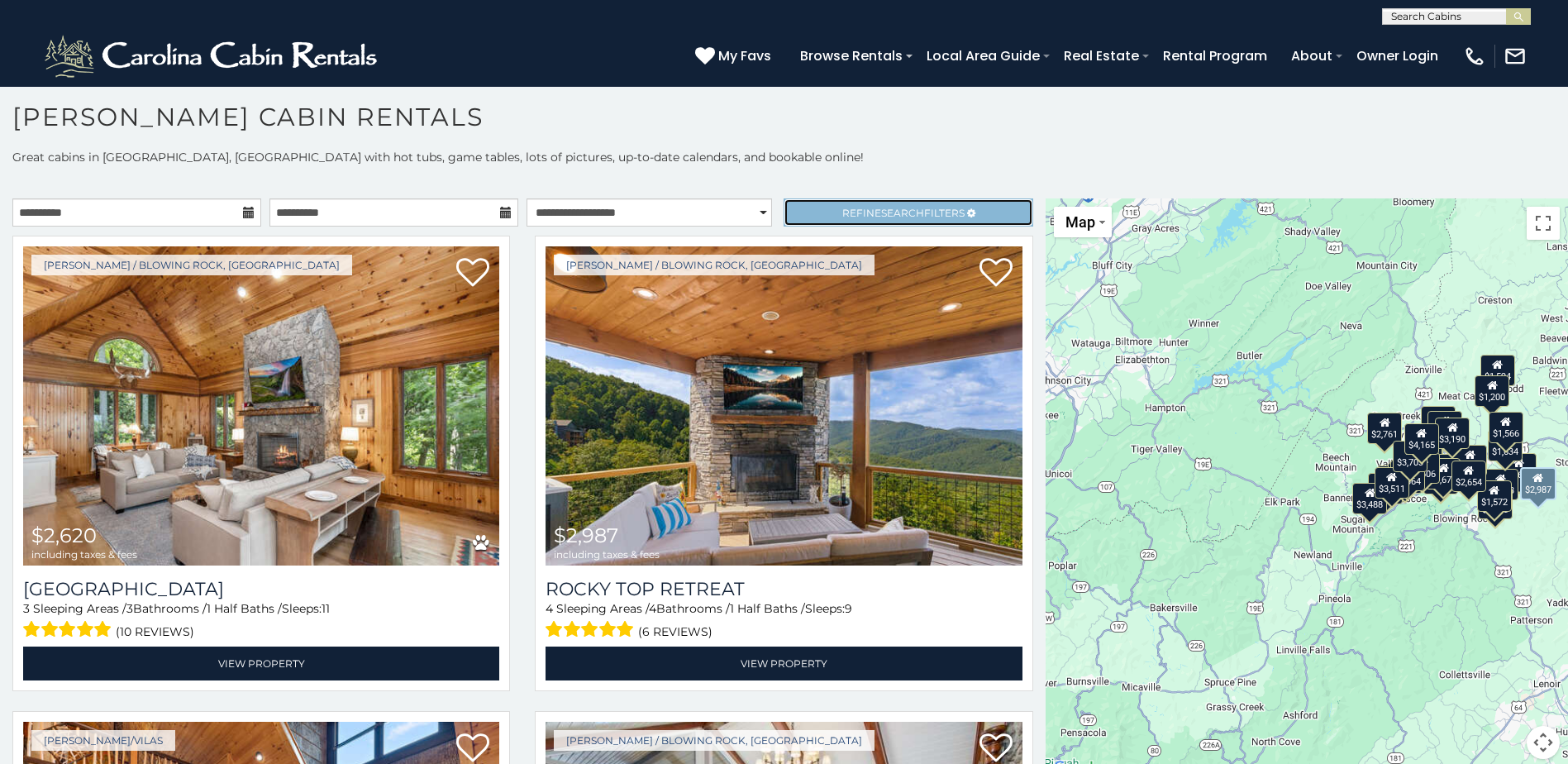
click at [951, 216] on span "Refine Search Filters" at bounding box center [903, 213] width 122 height 13
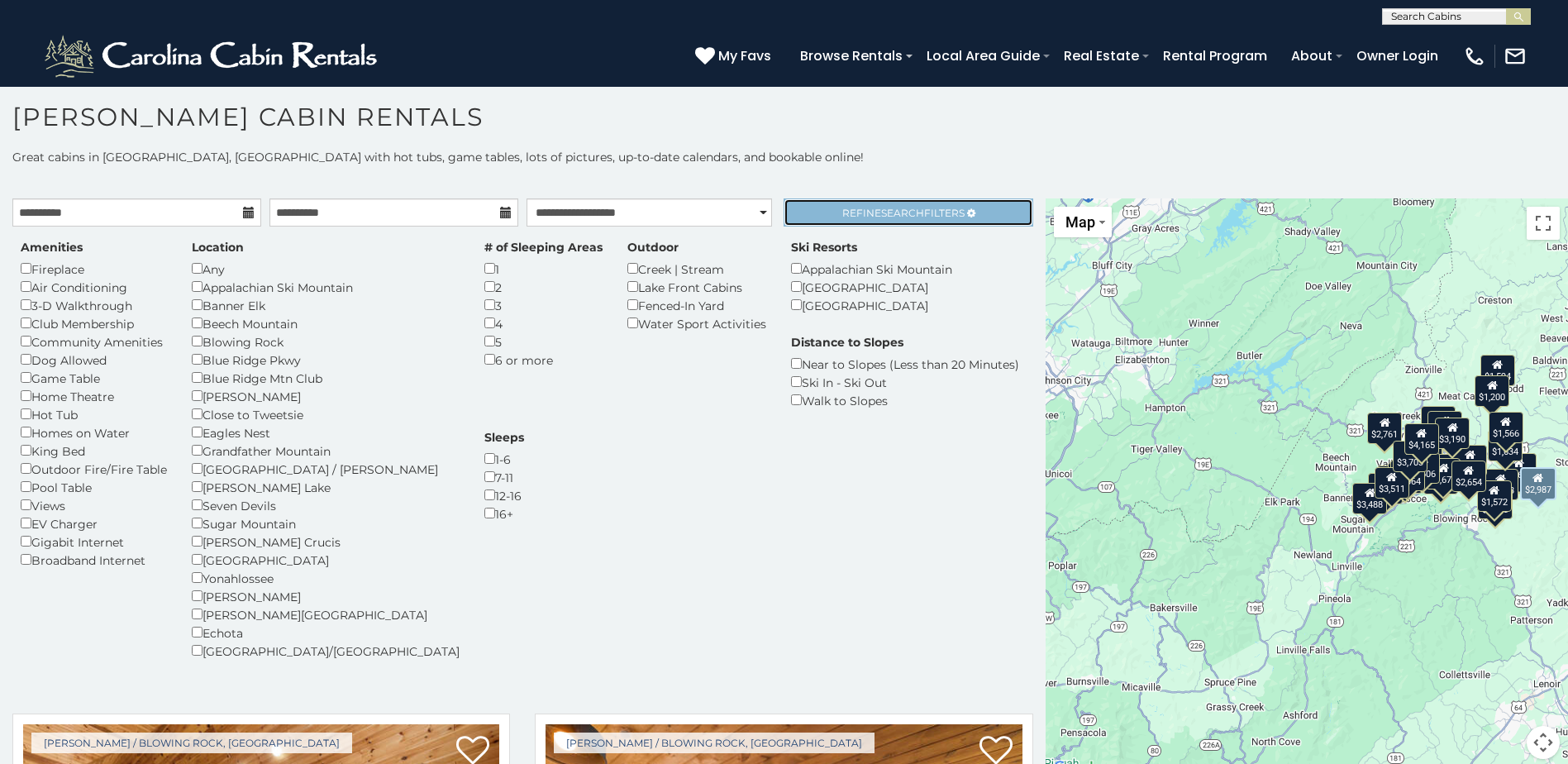
click at [953, 212] on link "Refine Search Filters" at bounding box center [908, 212] width 249 height 28
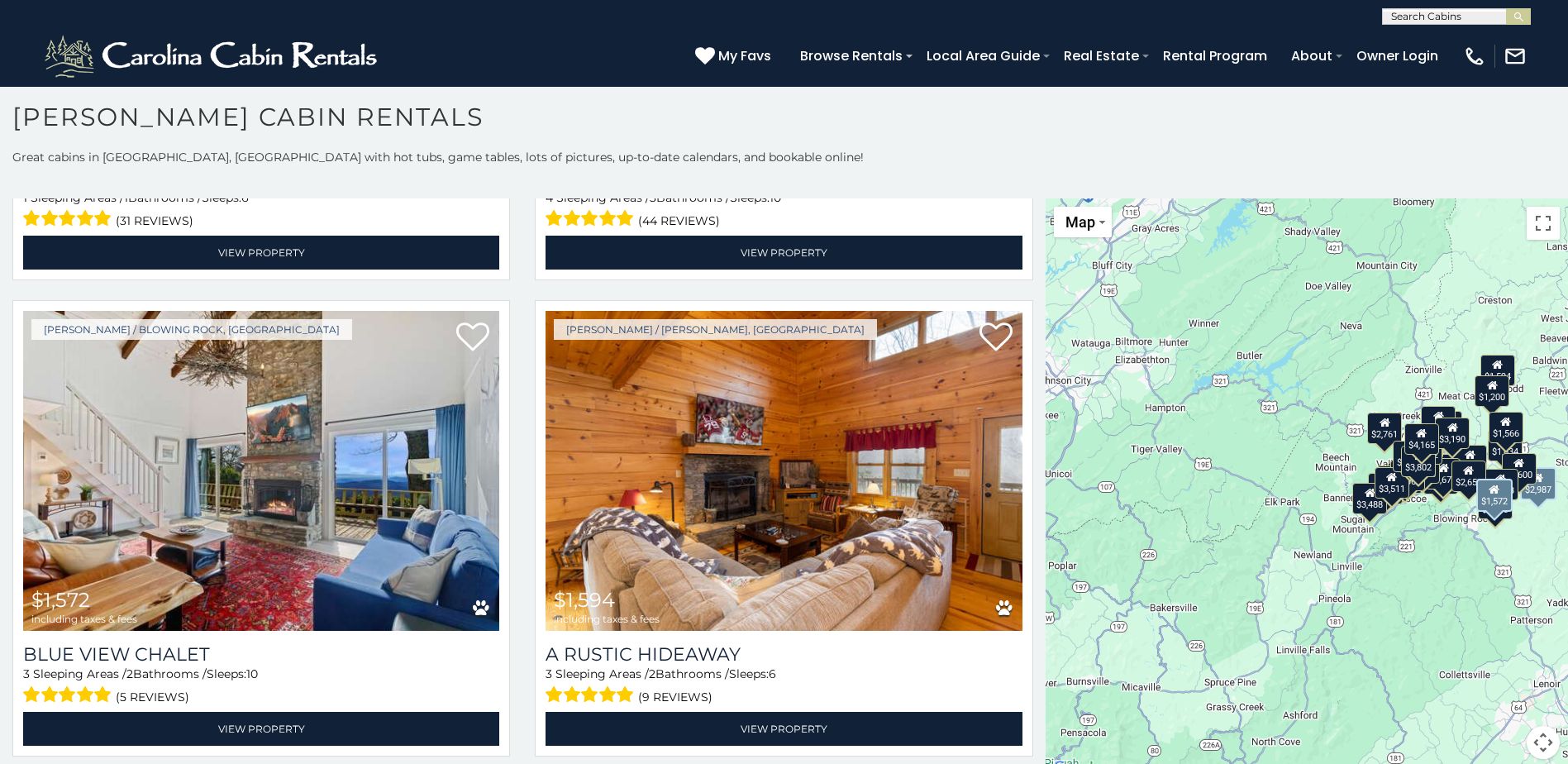
scroll to position [6200, 0]
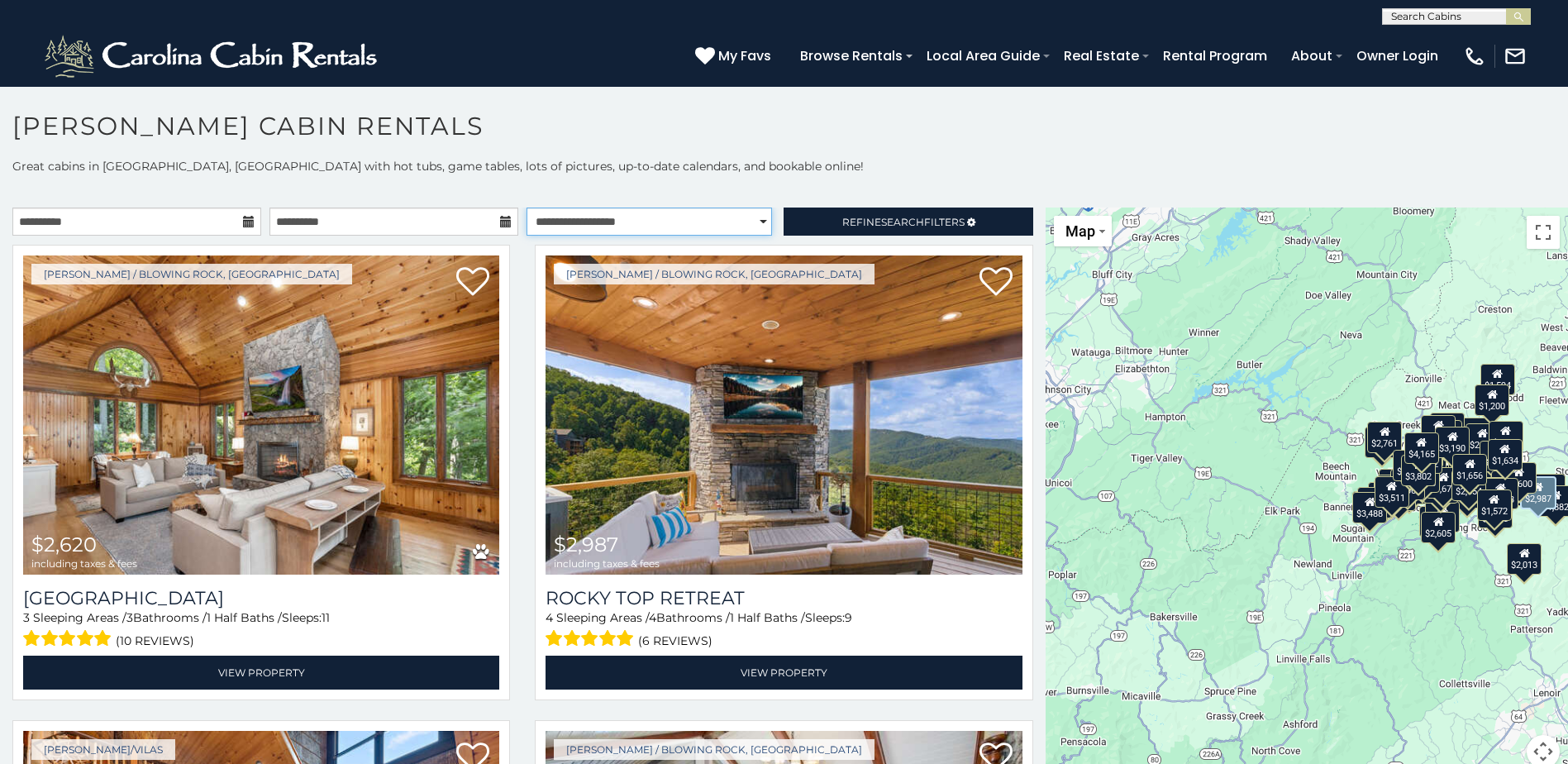
click at [609, 218] on select "**********" at bounding box center [649, 221] width 246 height 28
click at [634, 193] on p at bounding box center [784, 191] width 1568 height 16
click at [248, 221] on icon at bounding box center [249, 222] width 12 height 12
click at [243, 220] on icon at bounding box center [249, 222] width 12 height 12
click at [181, 221] on input "**********" at bounding box center [137, 221] width 249 height 28
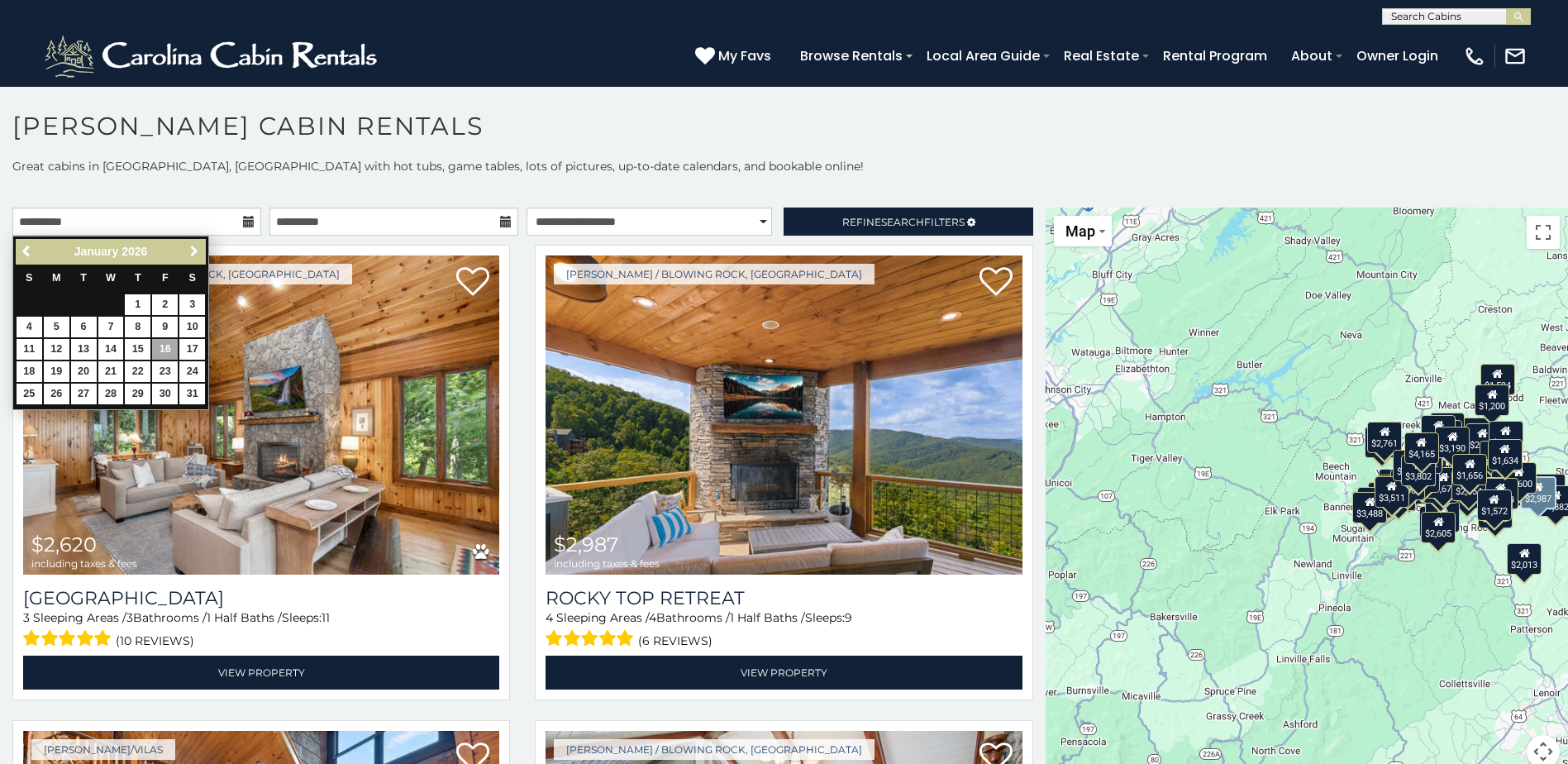
click at [185, 255] on link "Next" at bounding box center [194, 251] width 21 height 21
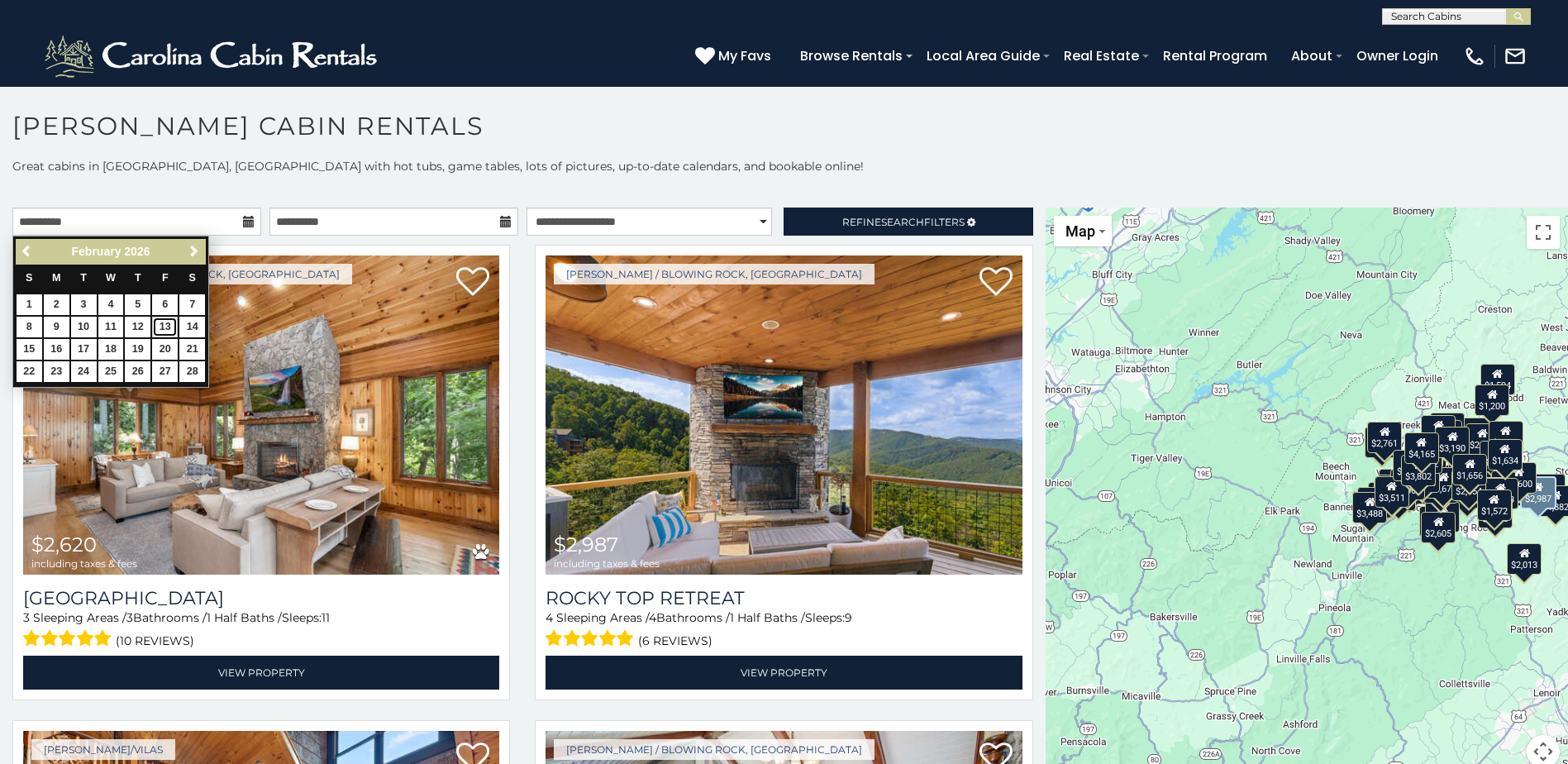
click at [163, 327] on link "13" at bounding box center [165, 326] width 25 height 21
type input "**********"
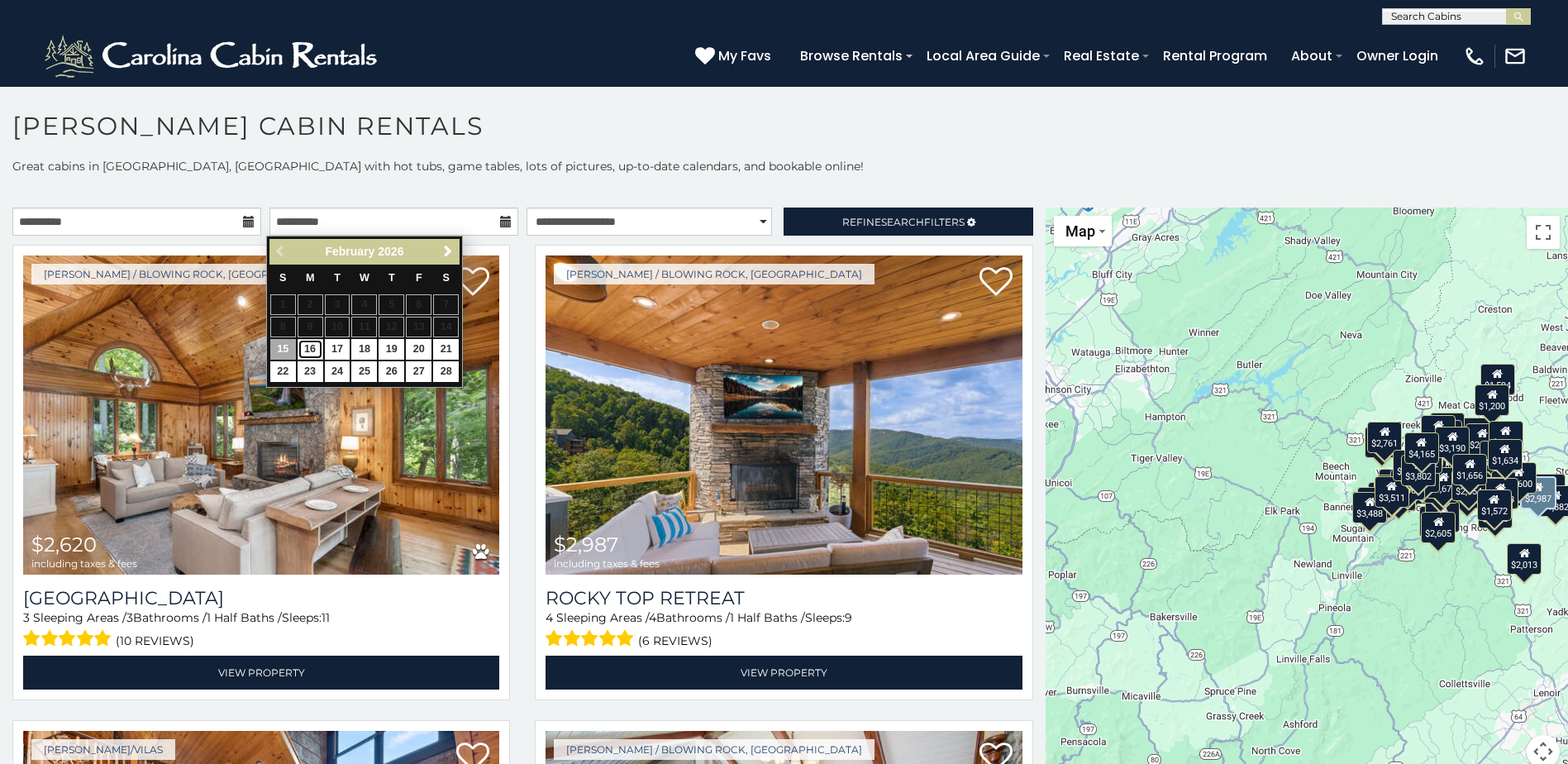
click at [308, 348] on link "16" at bounding box center [310, 349] width 25 height 21
type input "**********"
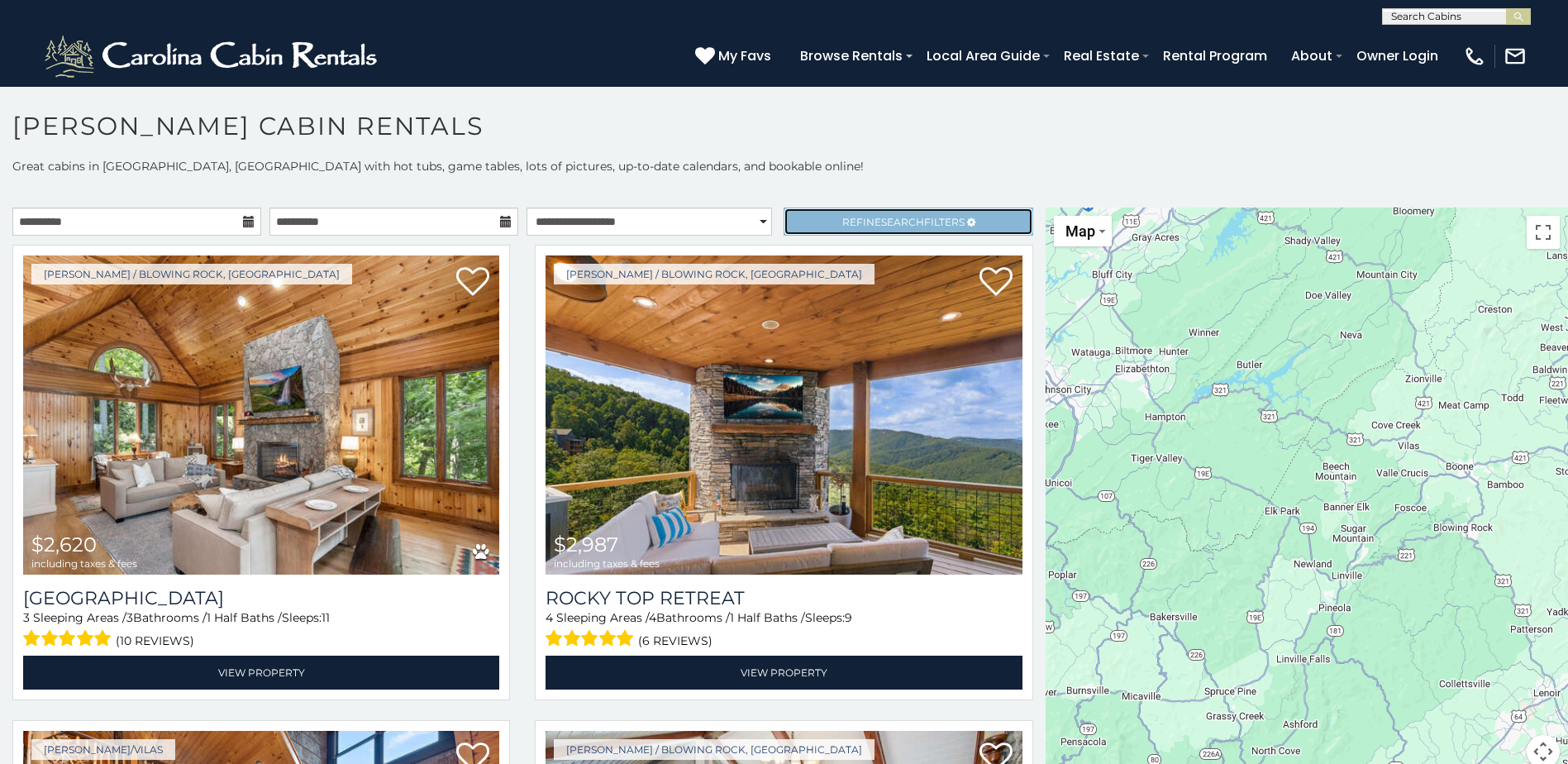
click at [882, 217] on span "Search" at bounding box center [903, 222] width 43 height 13
